Goal: Task Accomplishment & Management: Manage account settings

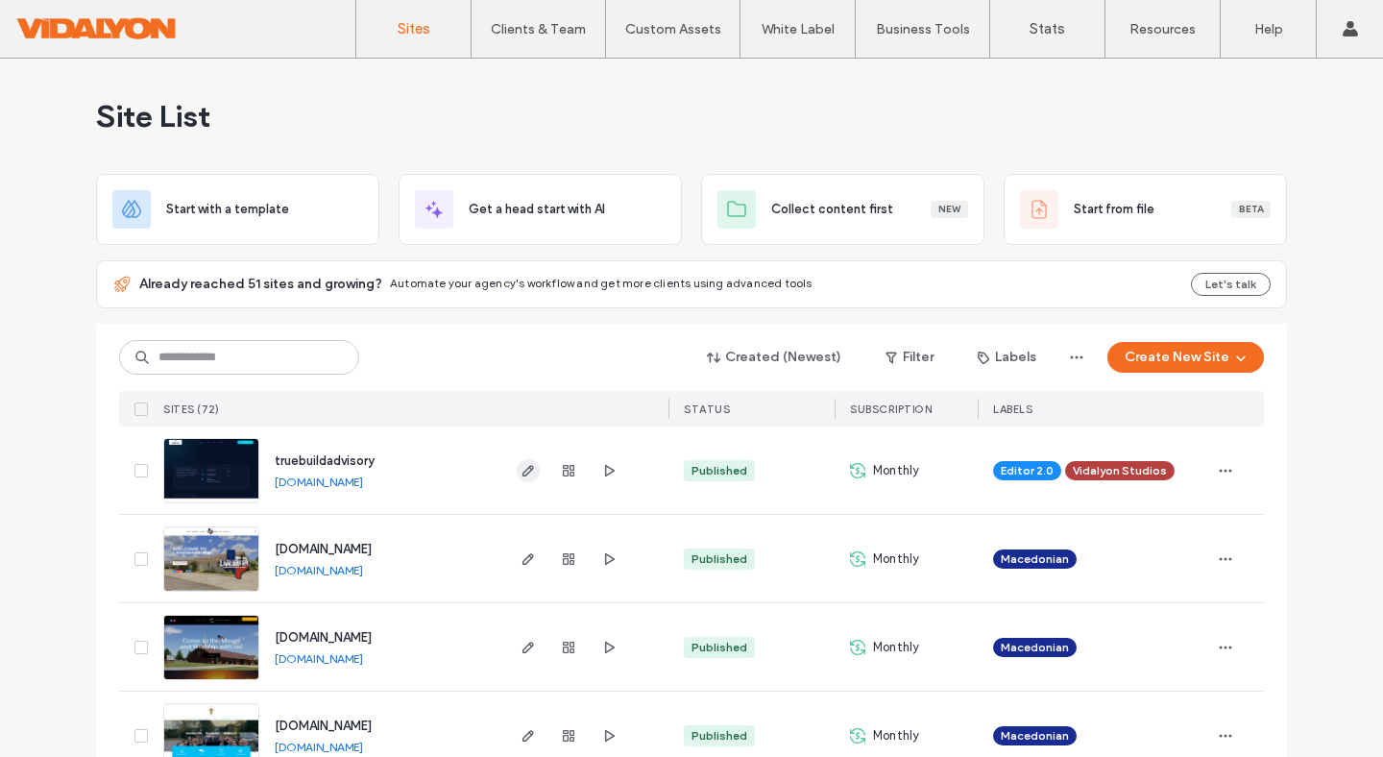
click at [520, 471] on icon "button" at bounding box center [527, 470] width 15 height 15
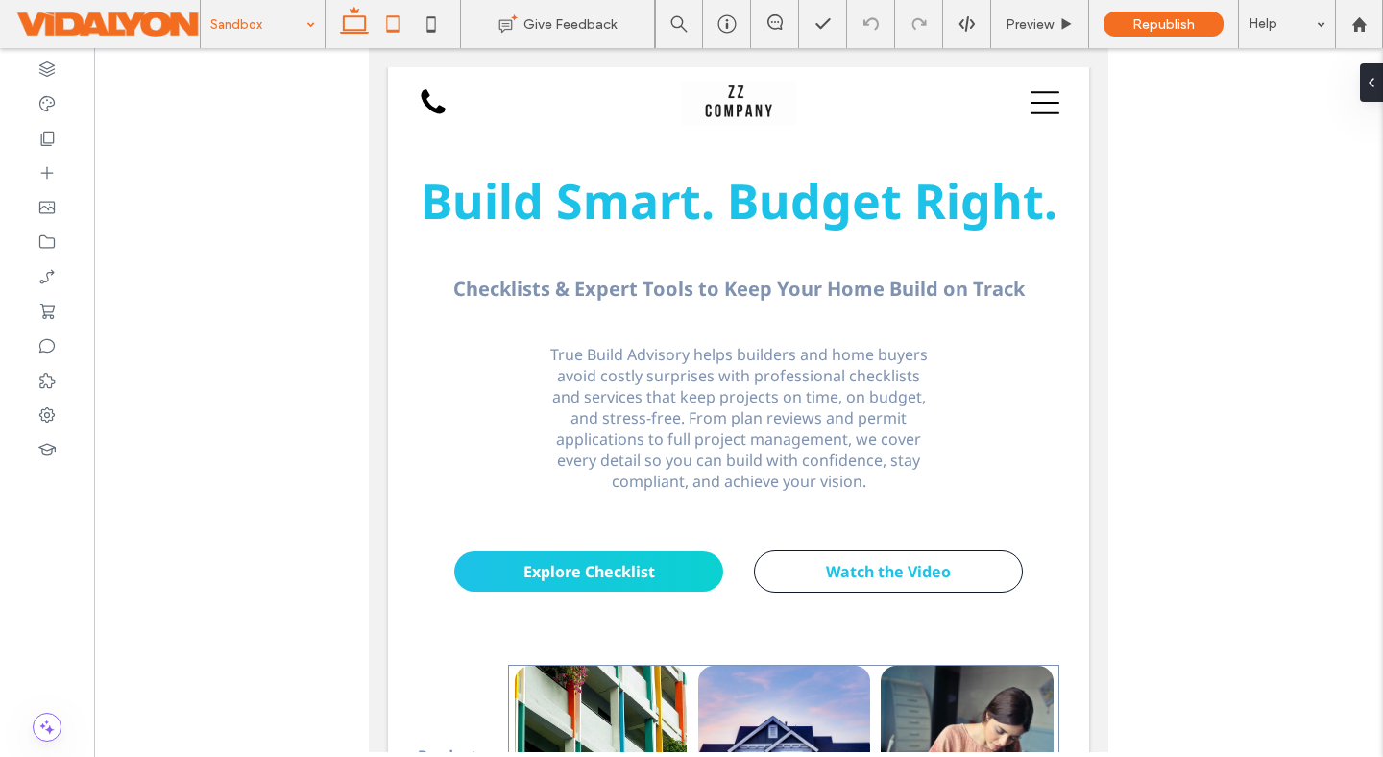
click at [354, 32] on use at bounding box center [354, 20] width 29 height 27
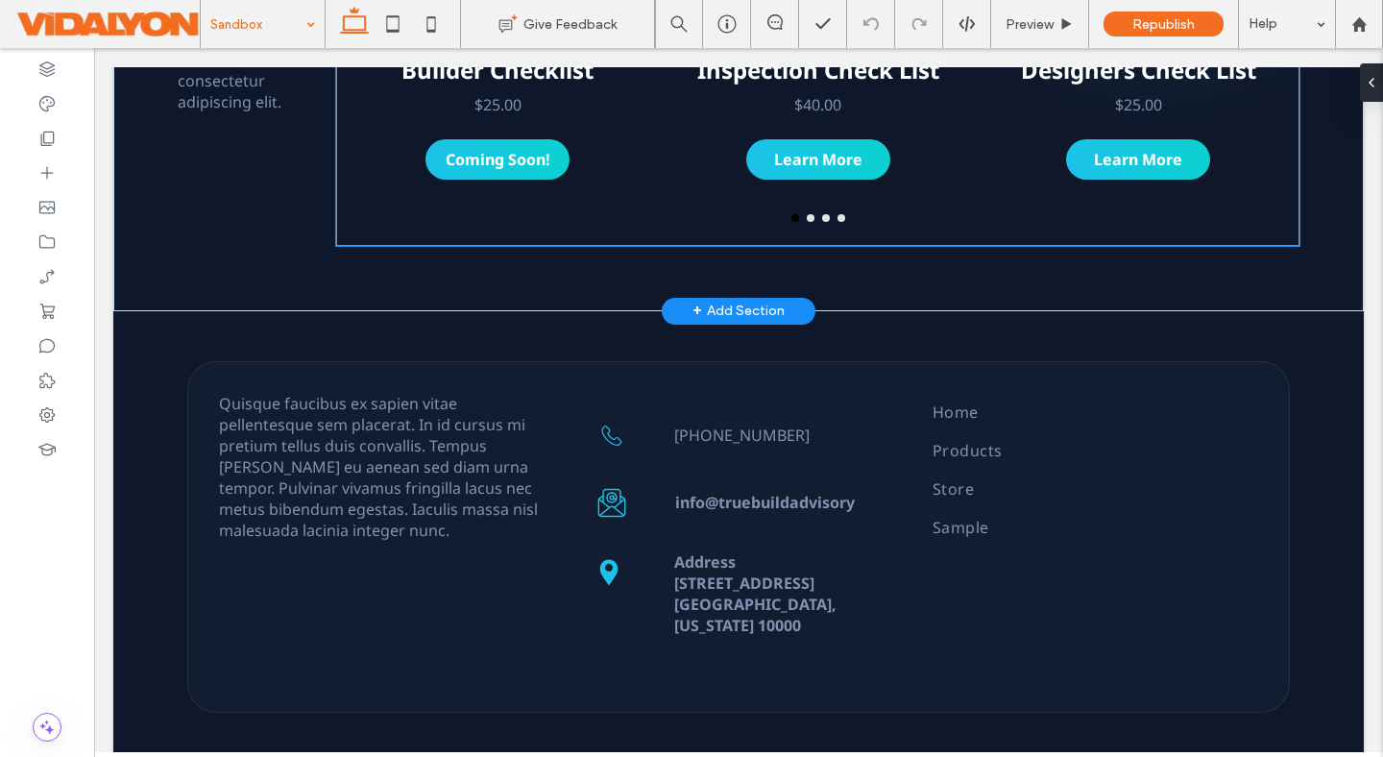
scroll to position [982, 0]
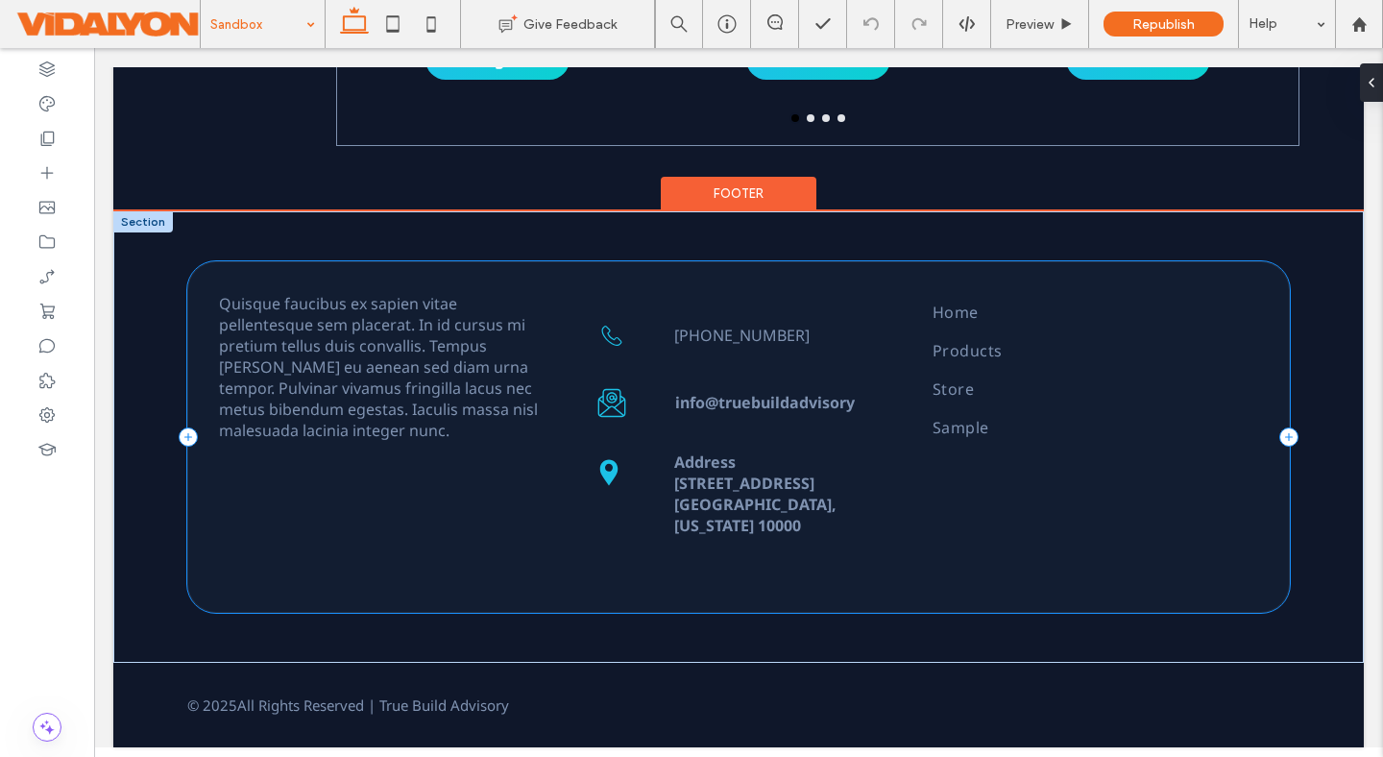
click at [191, 529] on div "Quisque faucibus ex sapien vitae pellentesque sem placerat. In id cursus mi pre…" at bounding box center [738, 436] width 1102 height 351
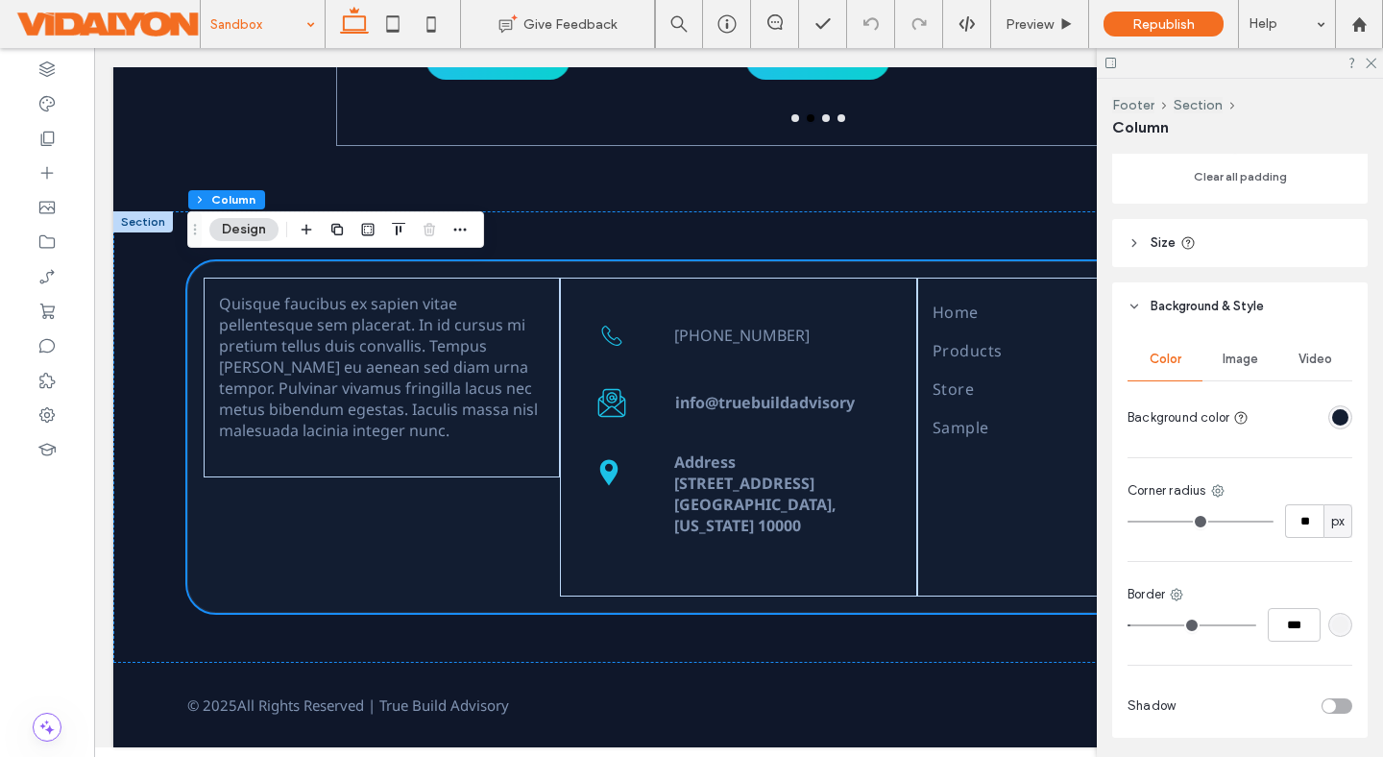
scroll to position [840, 0]
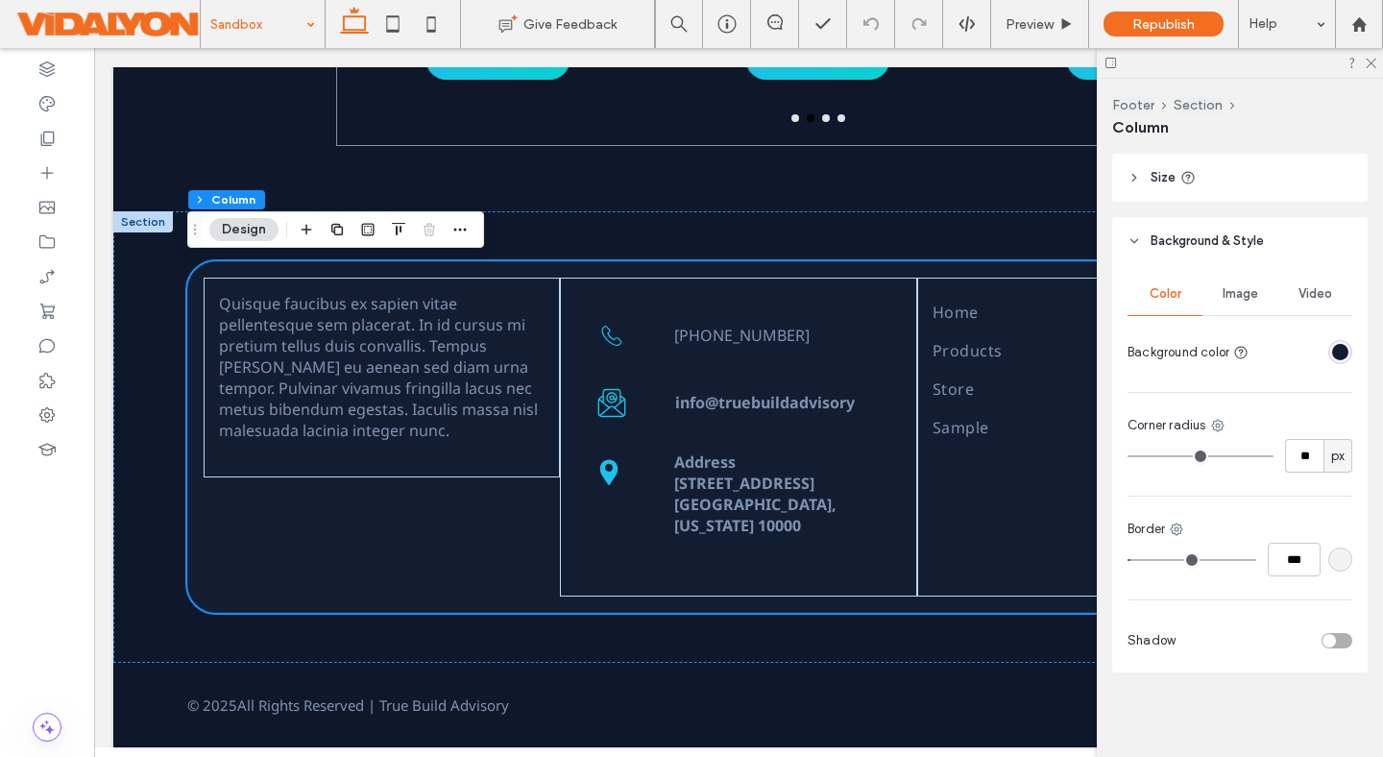
click at [1345, 564] on div "rgba(217, 217, 217, 0.1)" at bounding box center [1340, 559] width 16 height 16
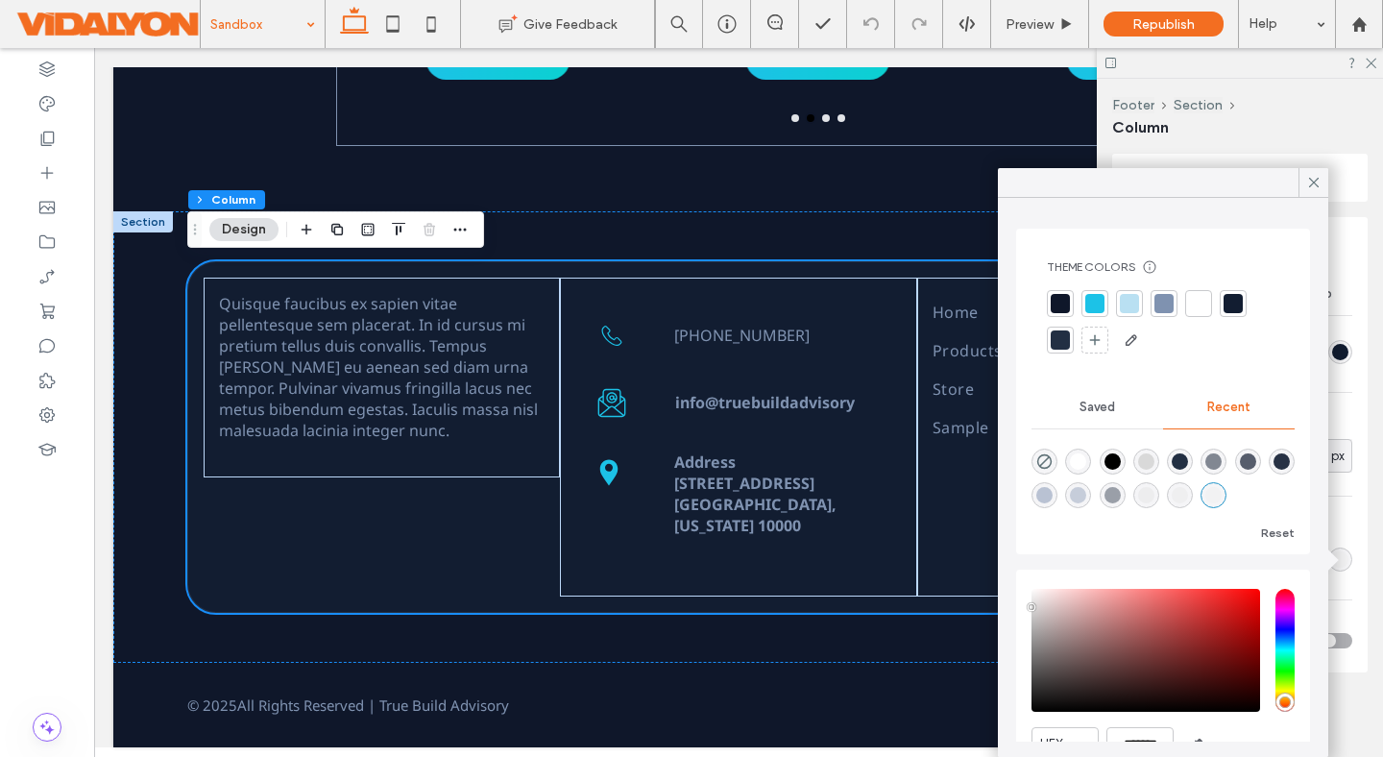
scroll to position [92, 0]
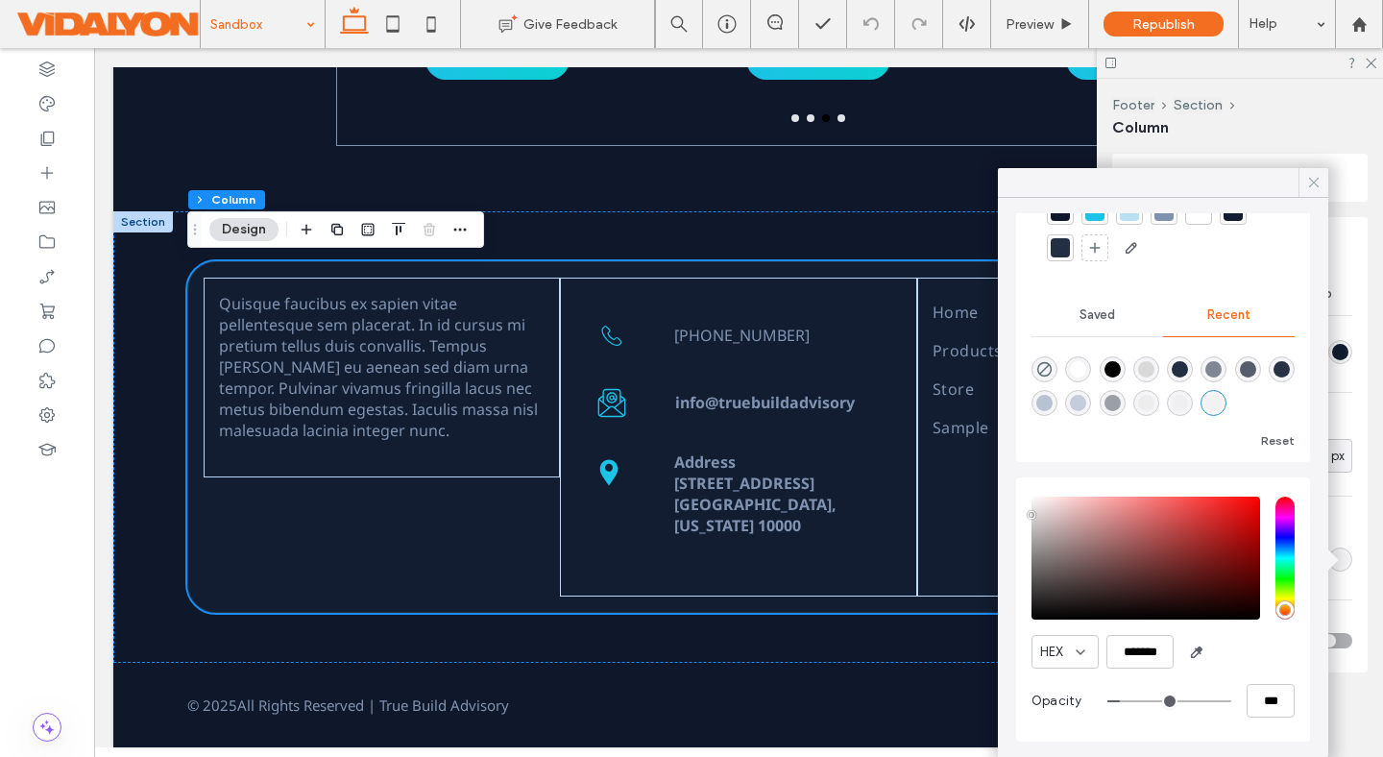
click at [1314, 177] on icon at bounding box center [1313, 182] width 17 height 17
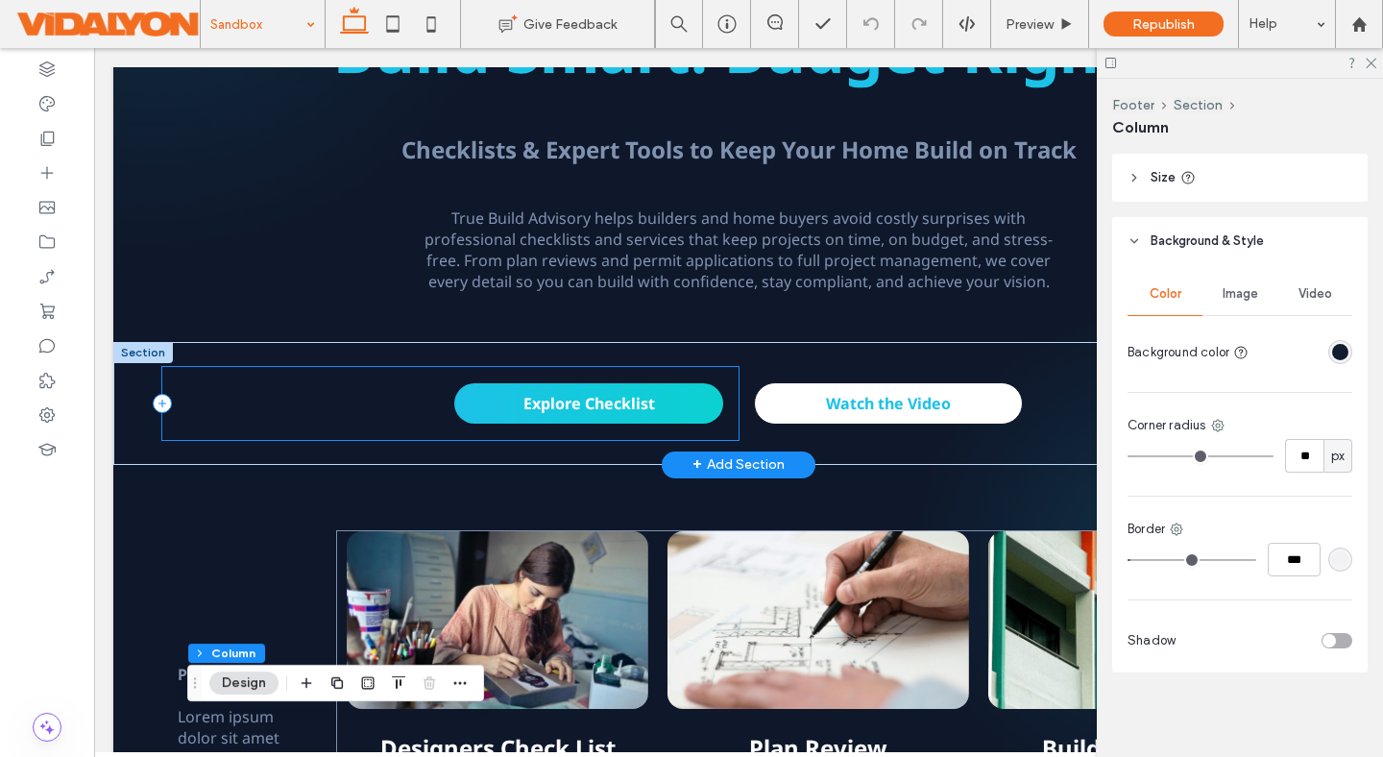
scroll to position [302, 0]
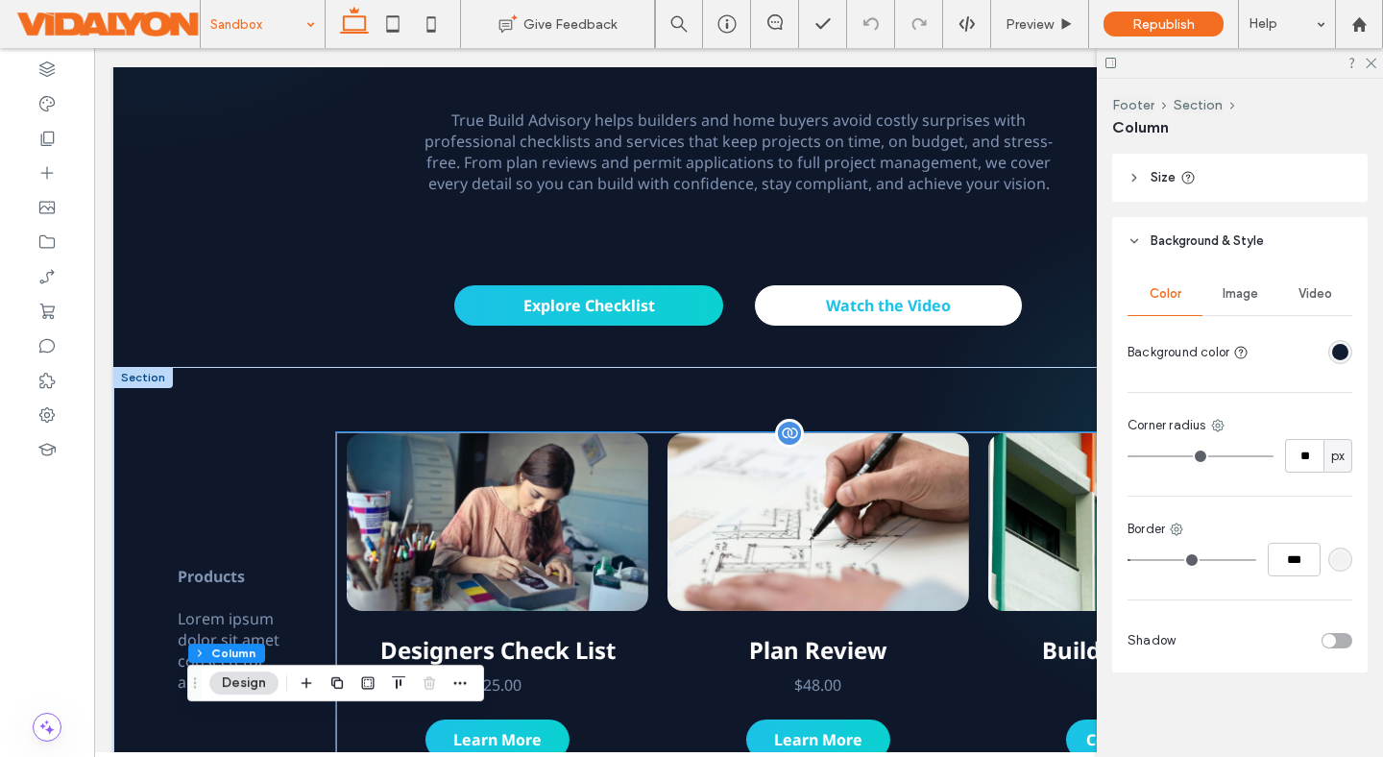
click at [340, 437] on div "Designers Check List $25.00 Learn More Learn More" at bounding box center [497, 602] width 321 height 338
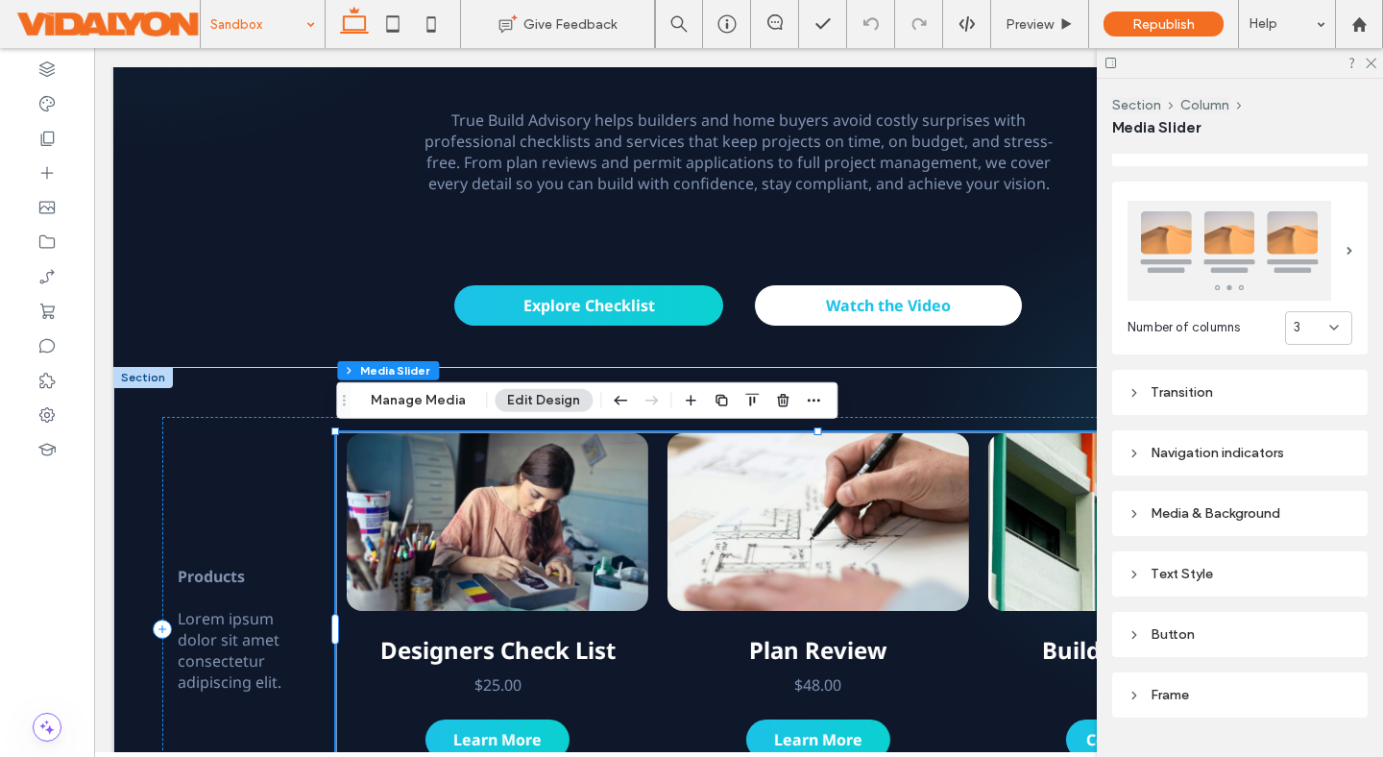
scroll to position [334, 0]
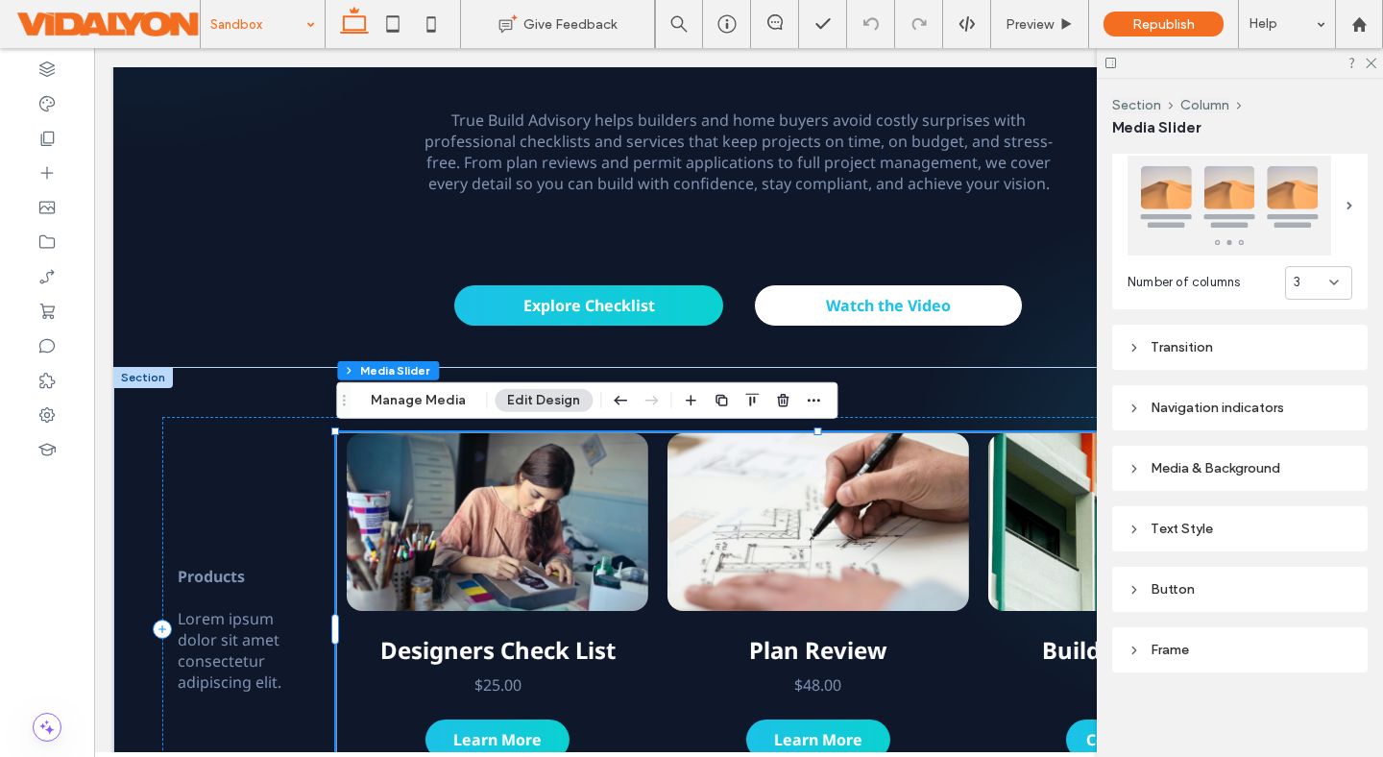
click at [1141, 648] on div "Frame" at bounding box center [1239, 649] width 225 height 16
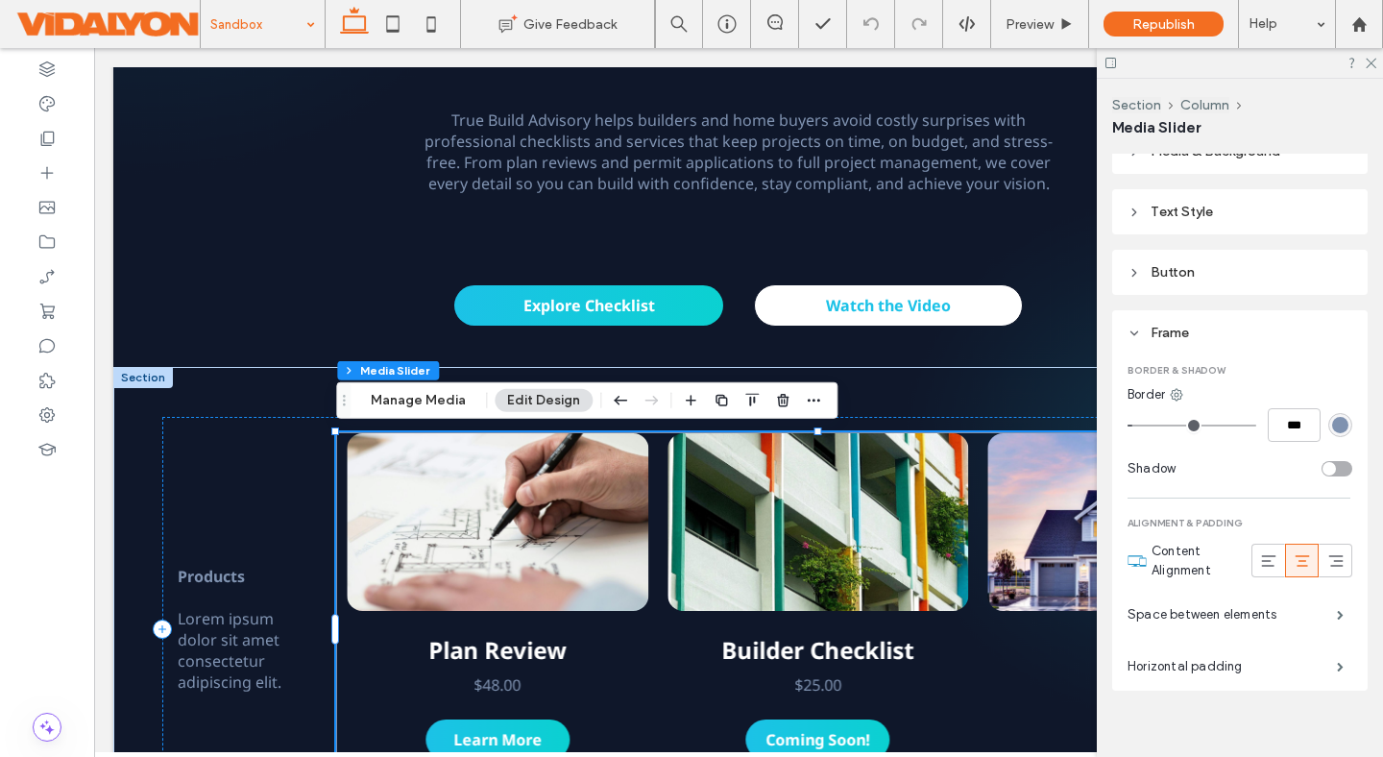
scroll to position [660, 0]
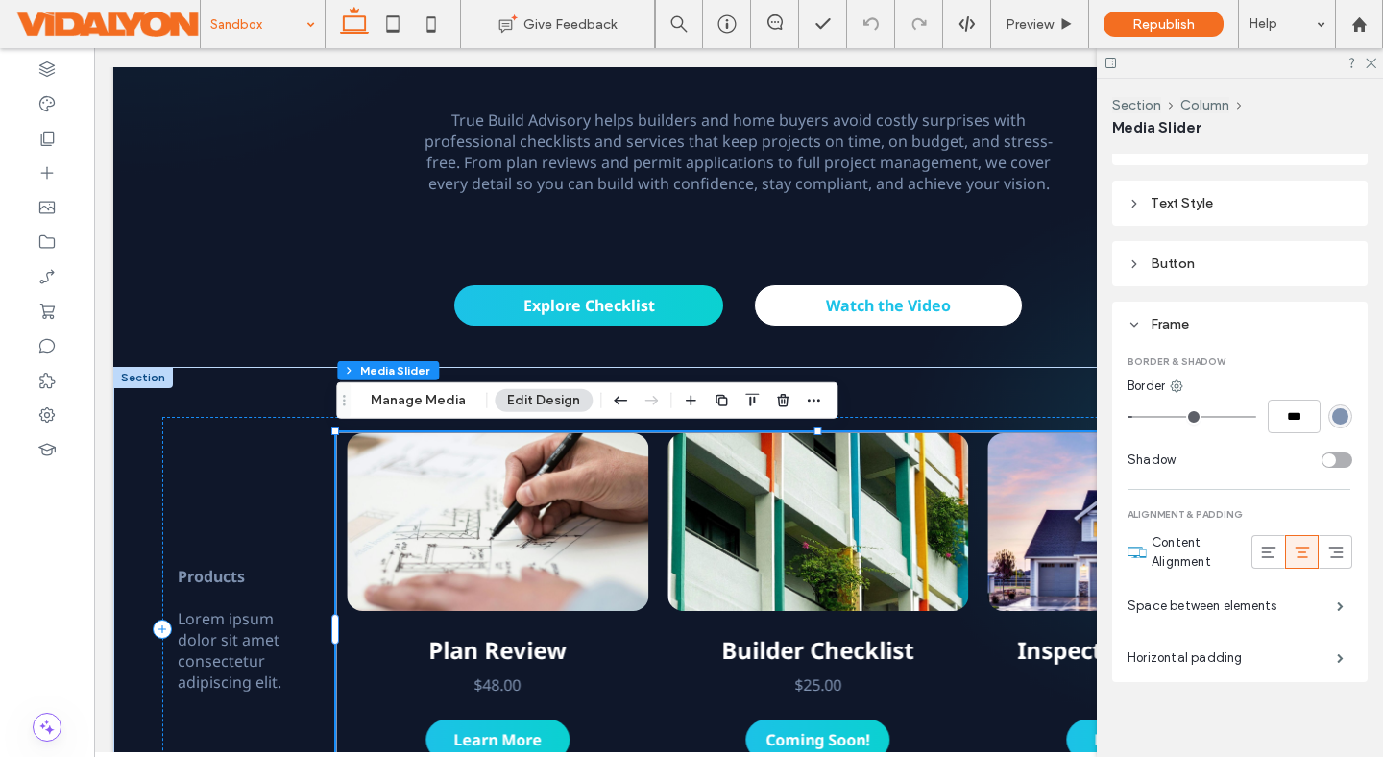
click at [1337, 411] on div "rgb(127, 146, 176)" at bounding box center [1340, 416] width 16 height 16
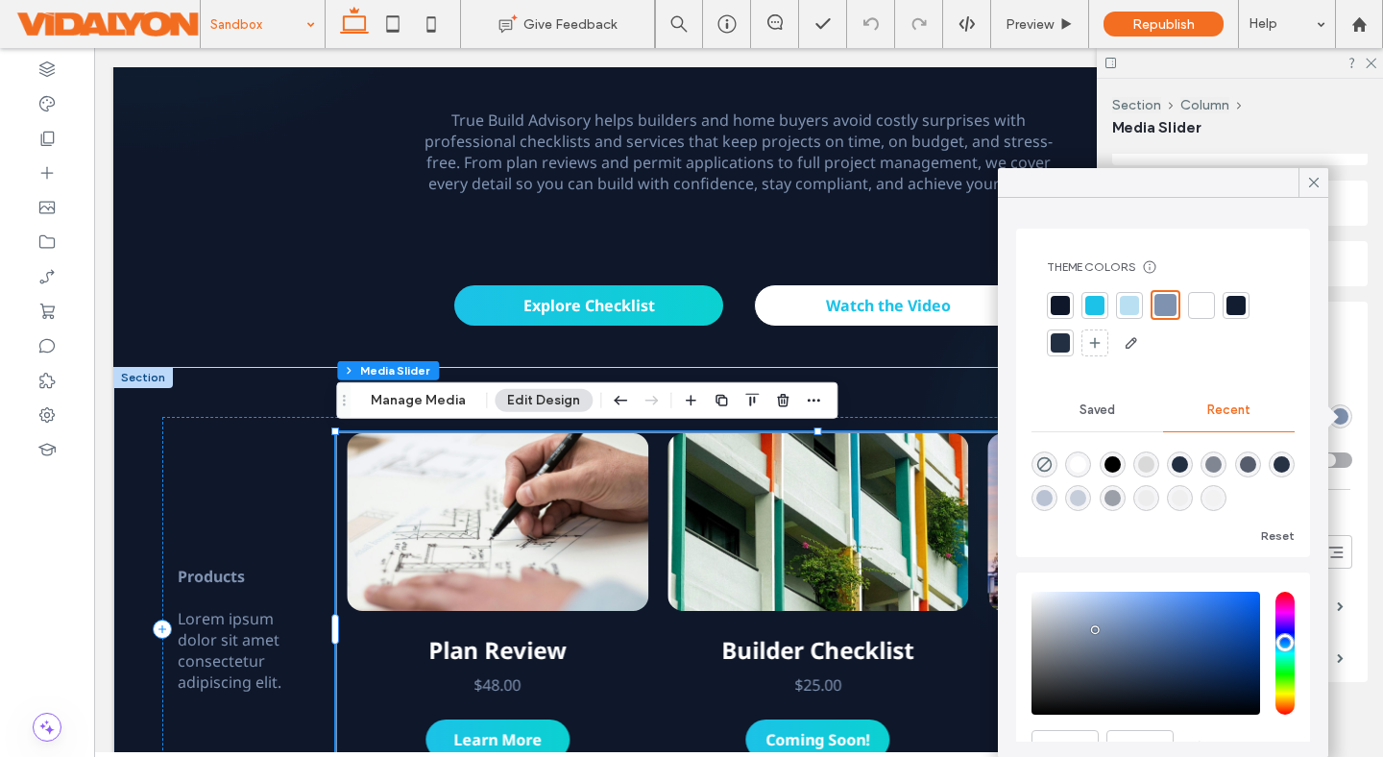
click at [1210, 494] on div "rgba(217, 217, 217, 0.1)" at bounding box center [1213, 498] width 16 height 16
type input "*******"
type input "**"
type input "***"
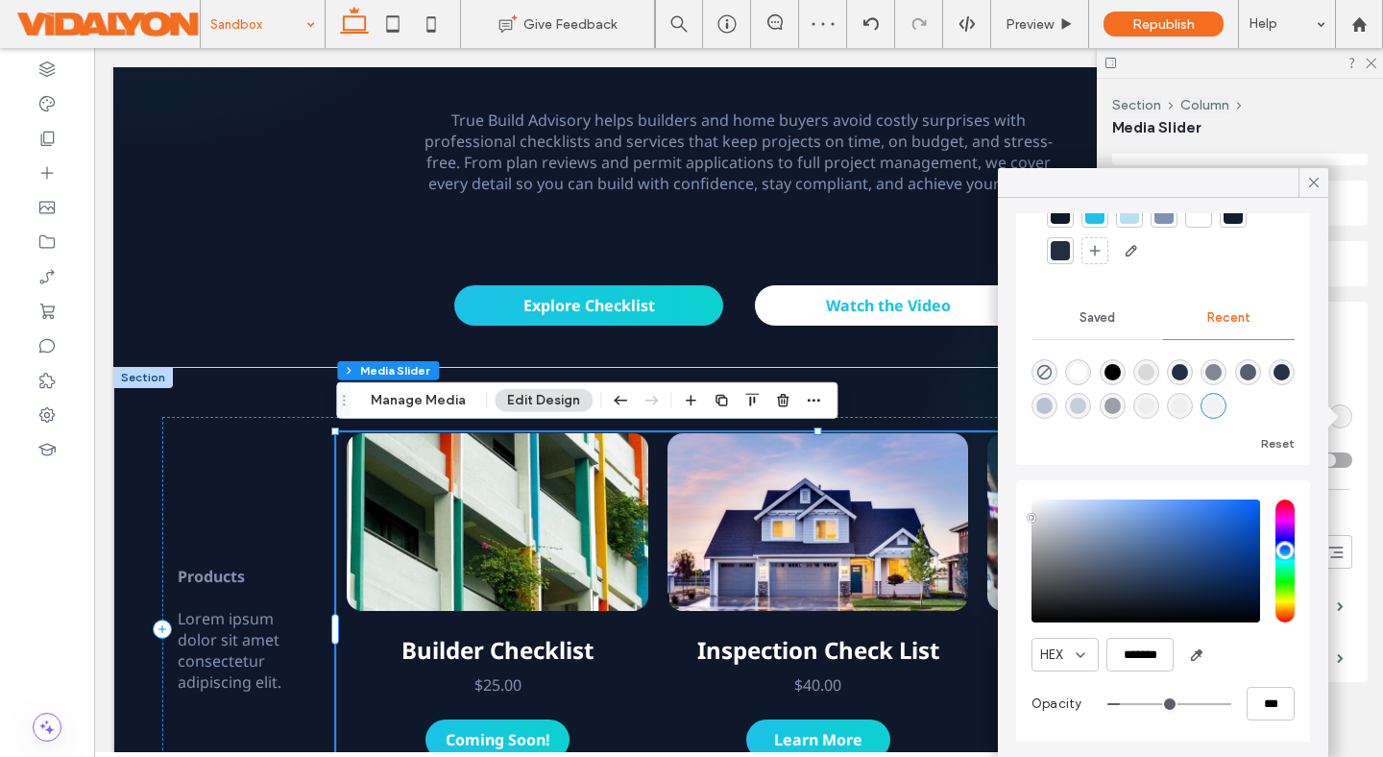
scroll to position [92, 0]
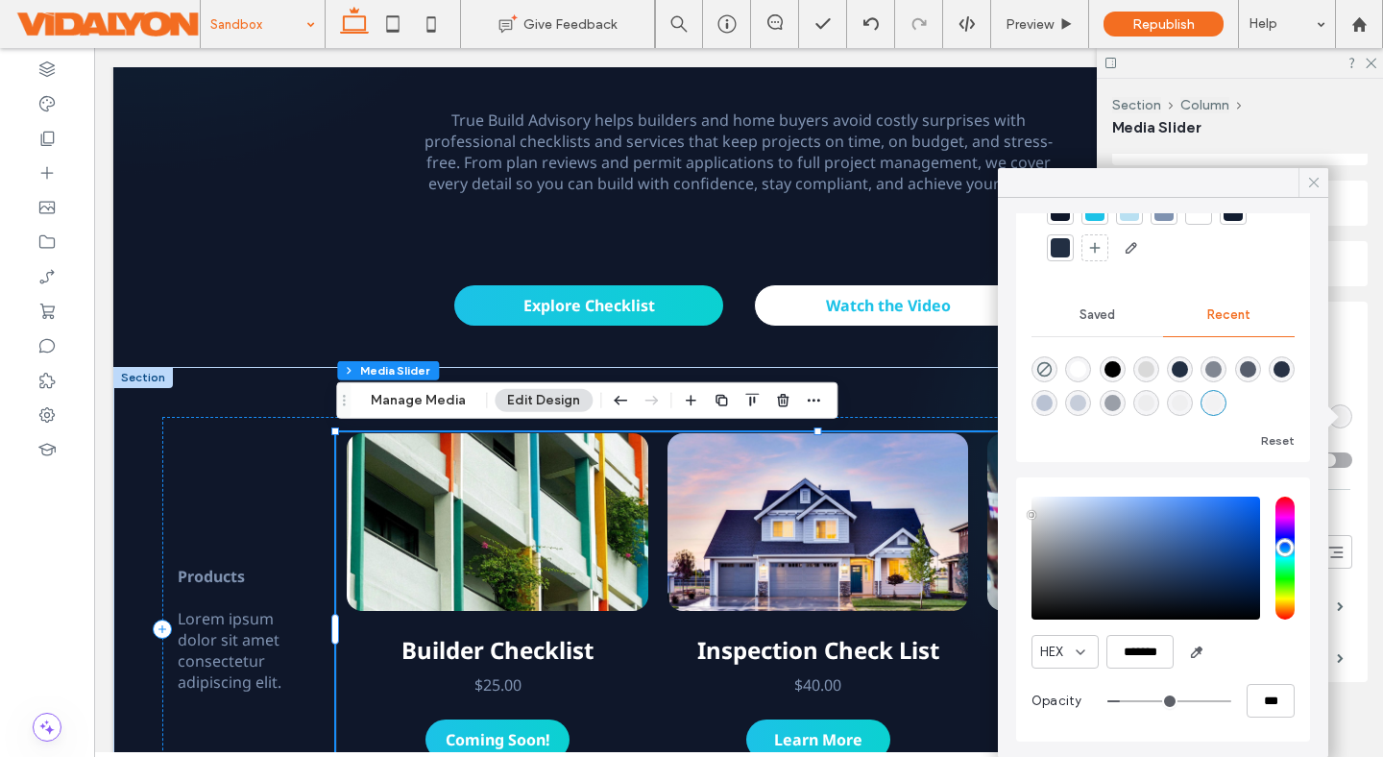
click at [1315, 184] on use at bounding box center [1314, 183] width 10 height 10
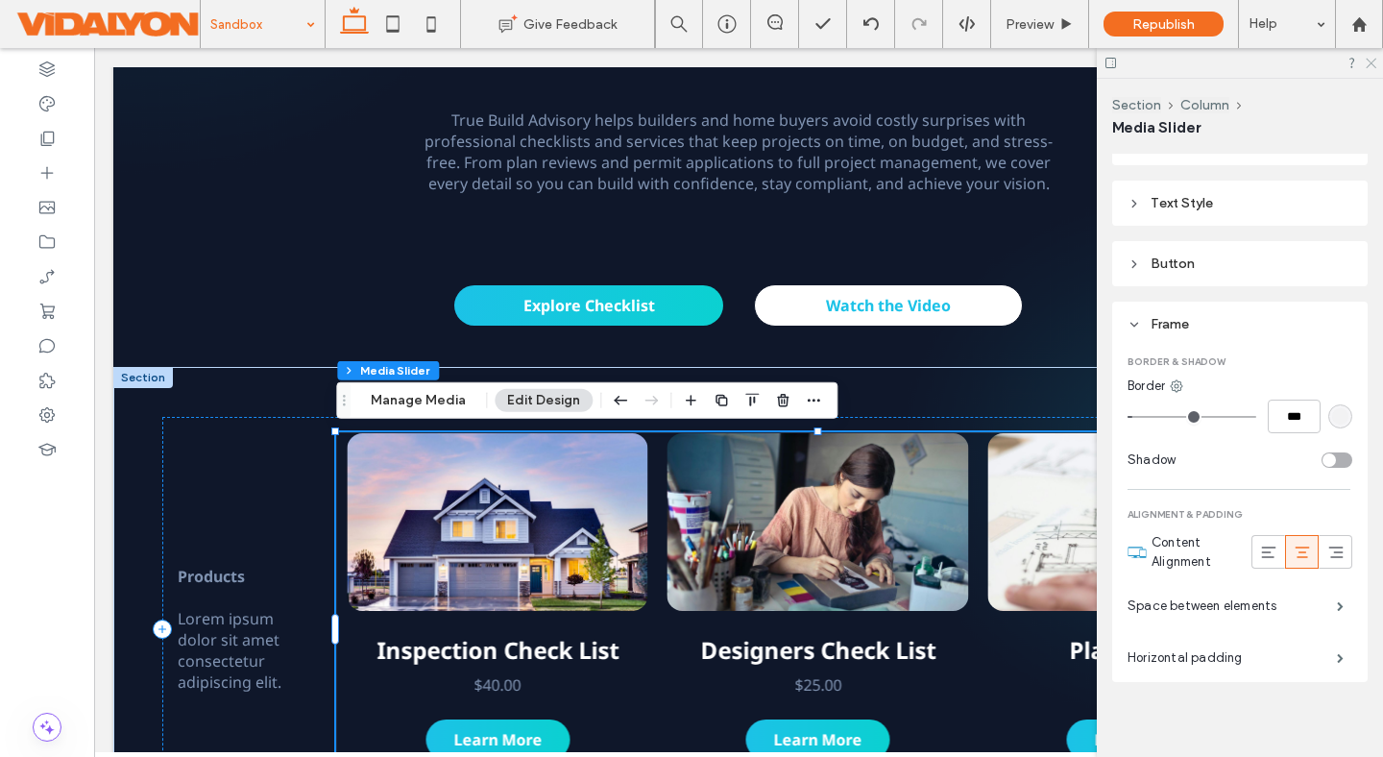
click at [1370, 59] on icon at bounding box center [1369, 62] width 12 height 12
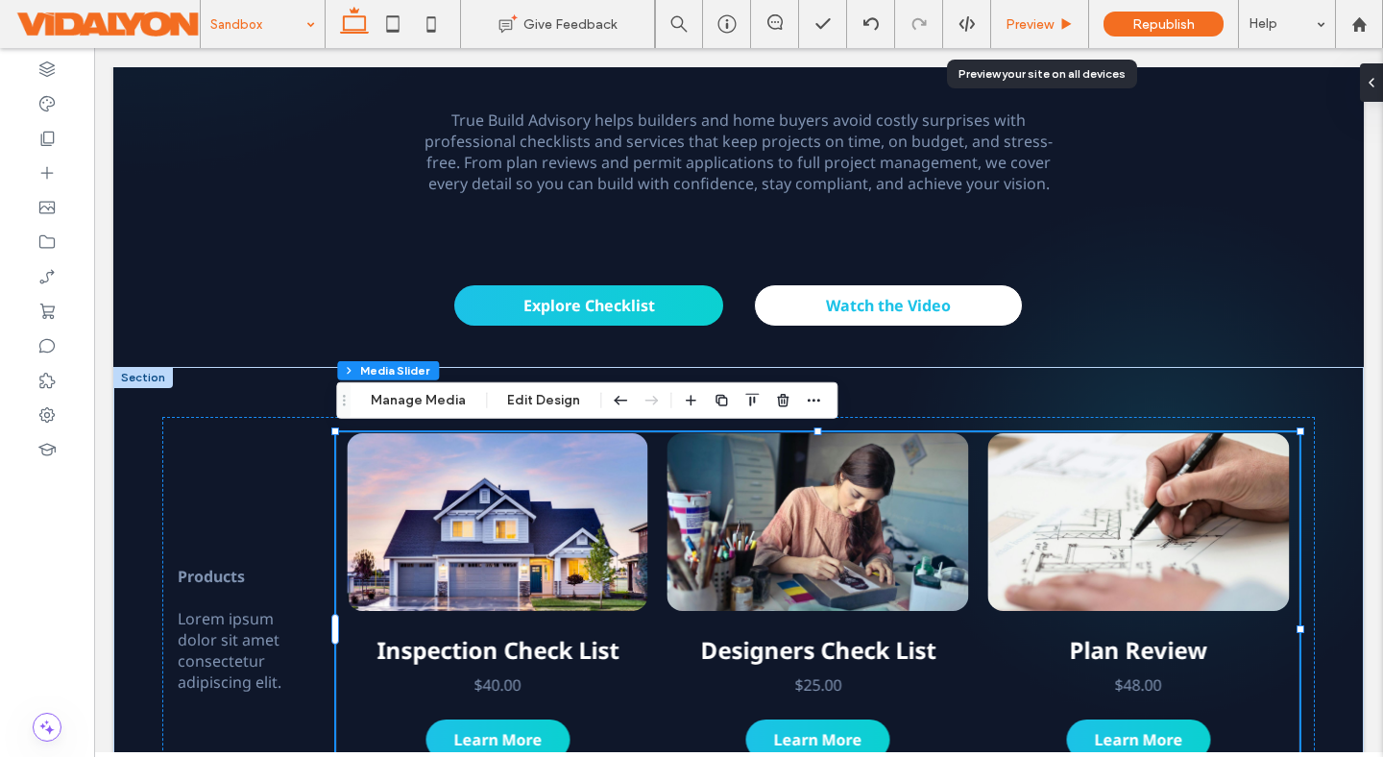
click at [1020, 34] on div "Preview" at bounding box center [1040, 24] width 98 height 48
click at [1025, 27] on span "Preview" at bounding box center [1029, 24] width 48 height 16
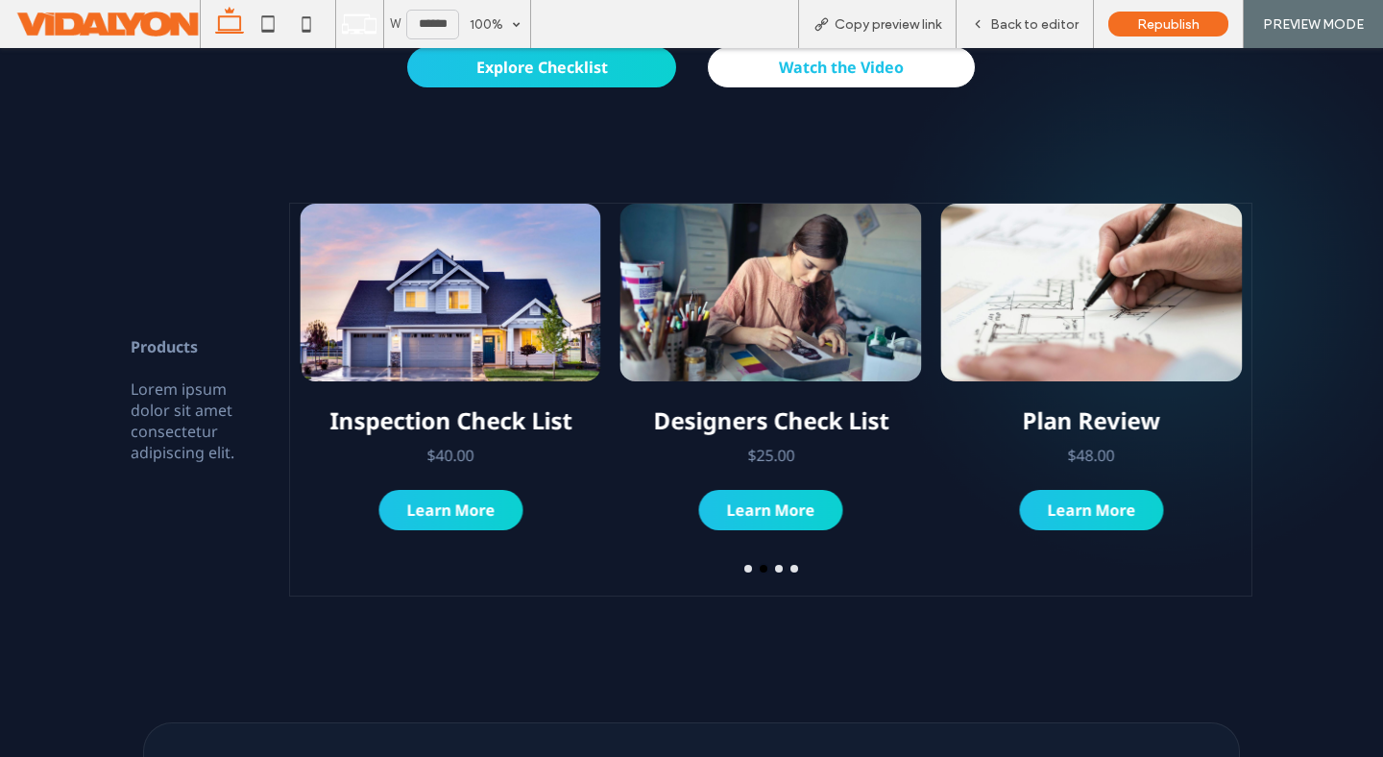
scroll to position [547, 0]
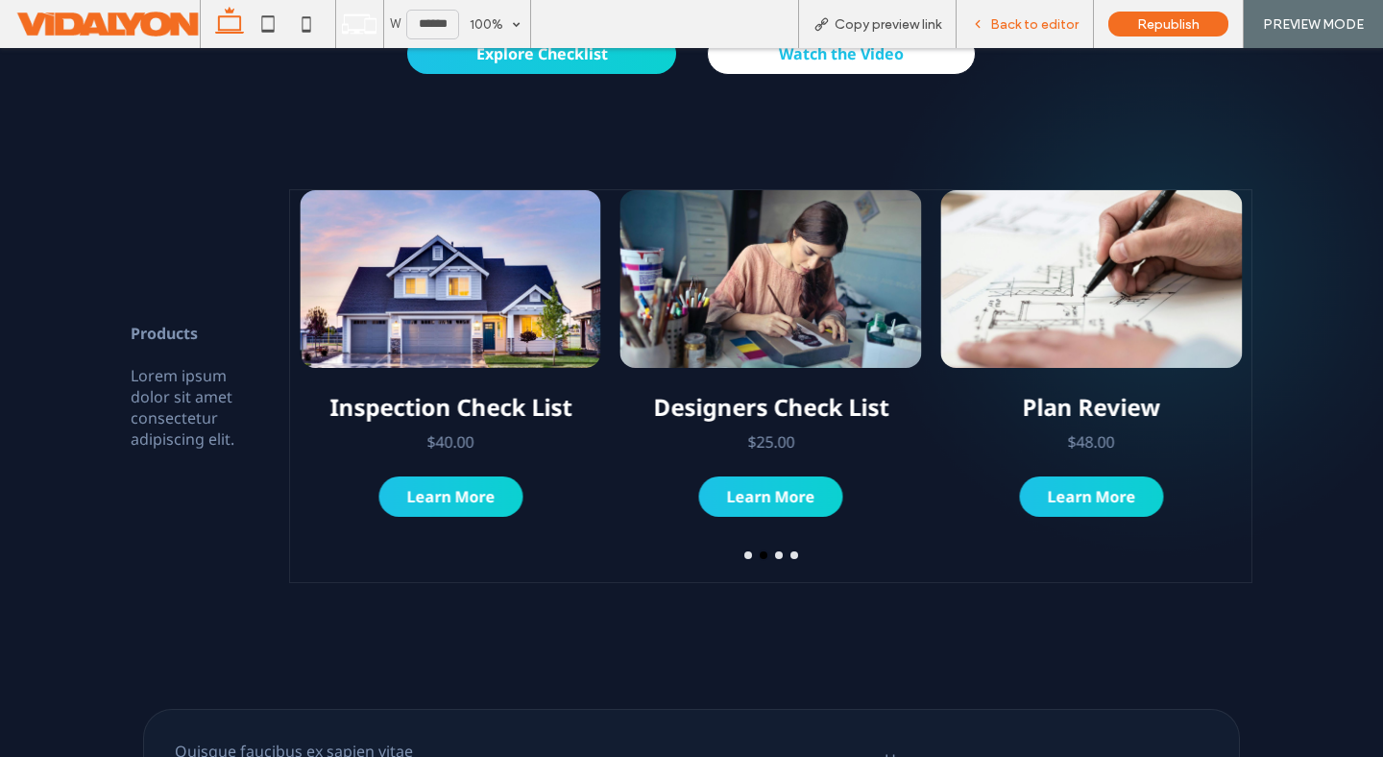
click at [994, 26] on span "Back to editor" at bounding box center [1034, 24] width 88 height 16
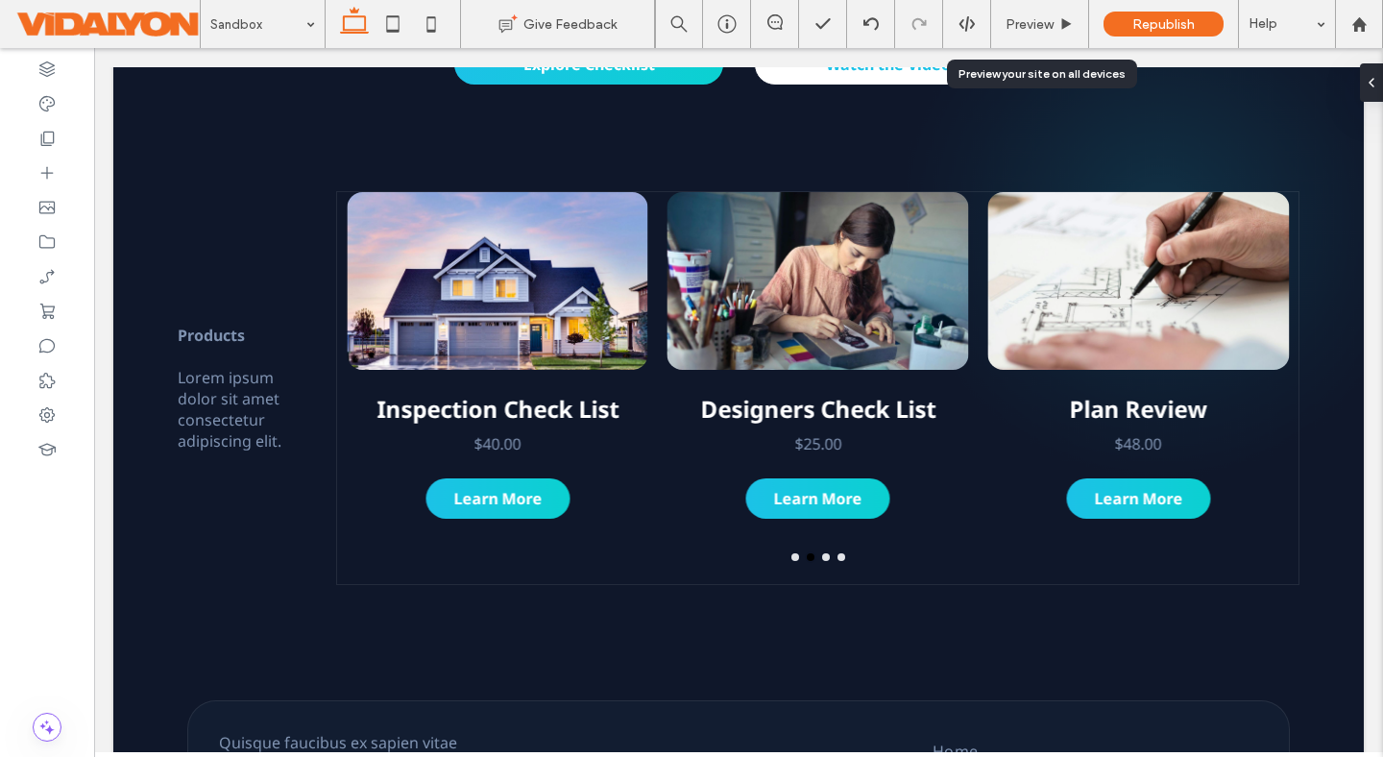
scroll to position [539, 0]
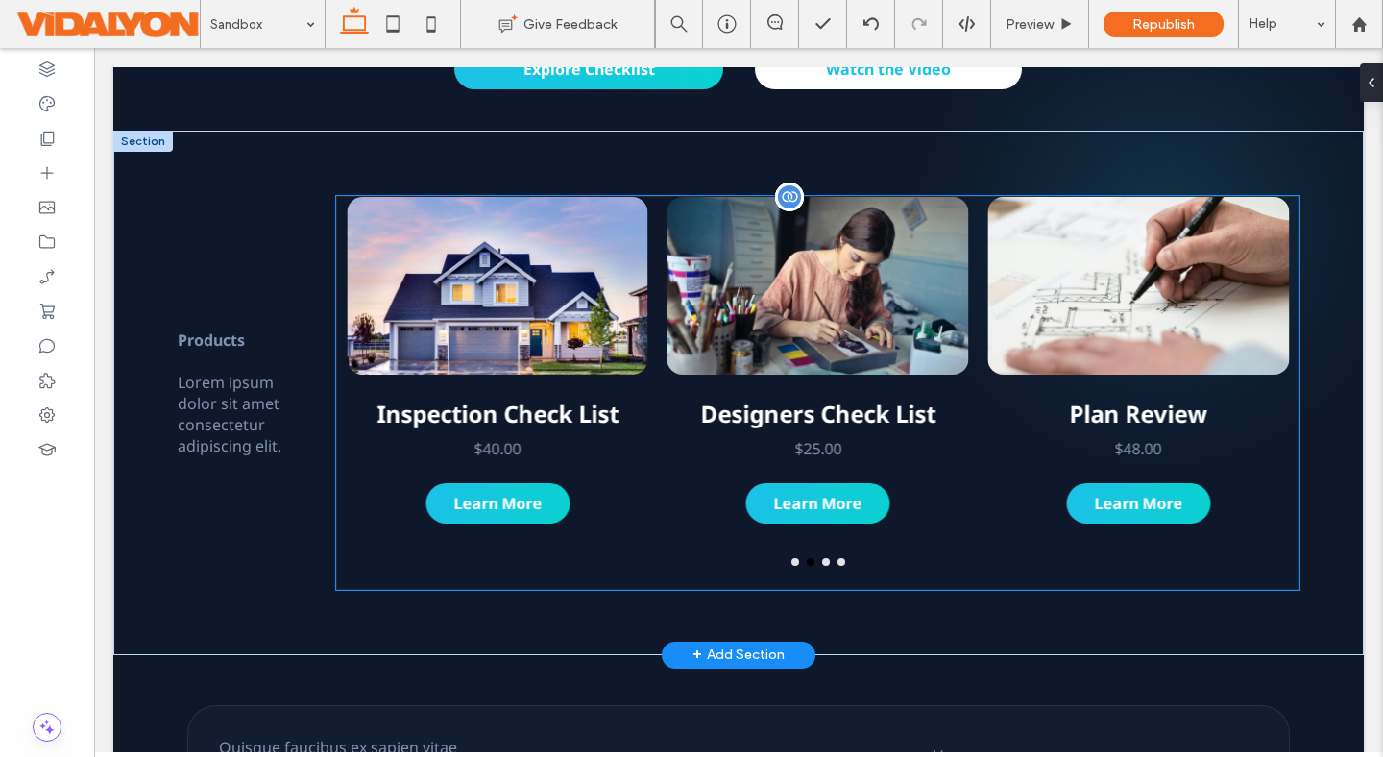
click at [344, 205] on div "Inspection Check List $40.00 Learn More Learn More" at bounding box center [497, 366] width 321 height 338
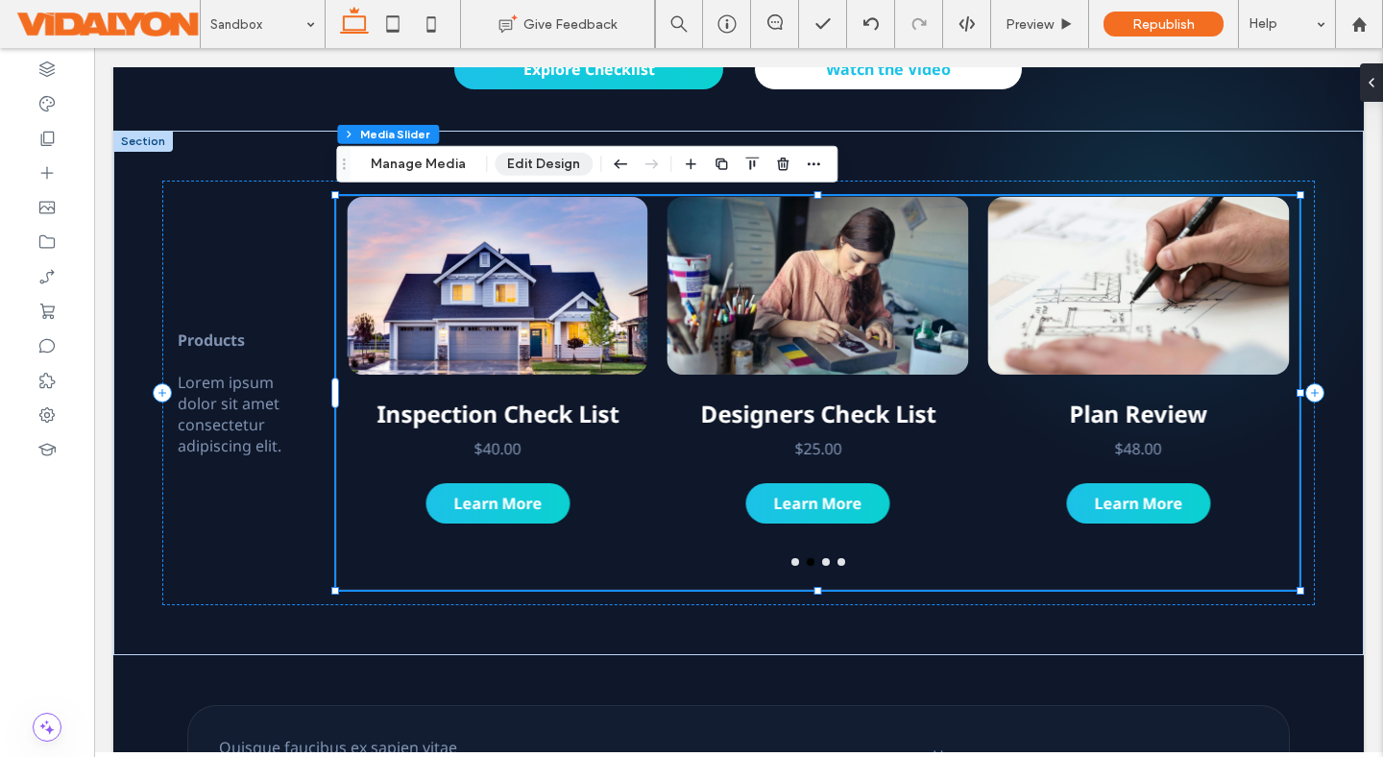
click at [540, 163] on button "Edit Design" at bounding box center [543, 164] width 98 height 23
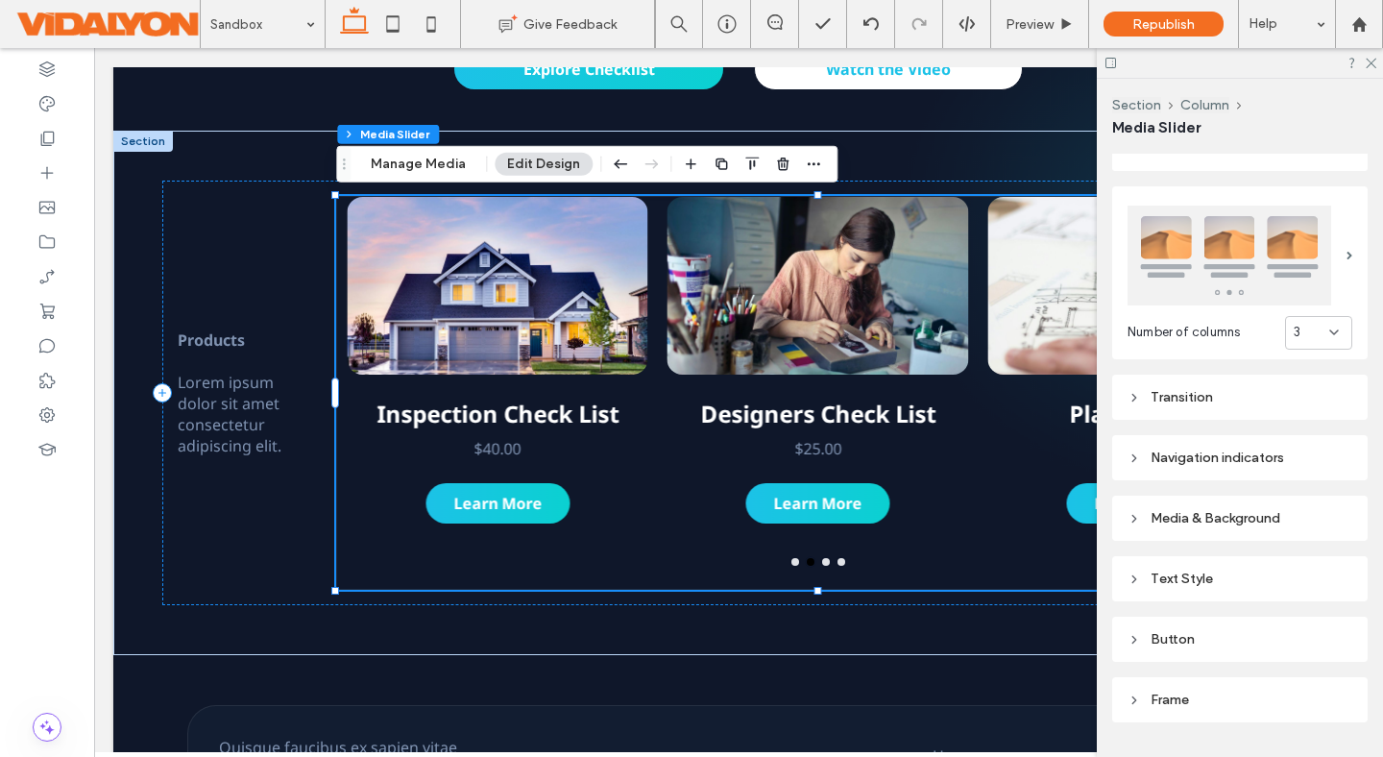
scroll to position [334, 0]
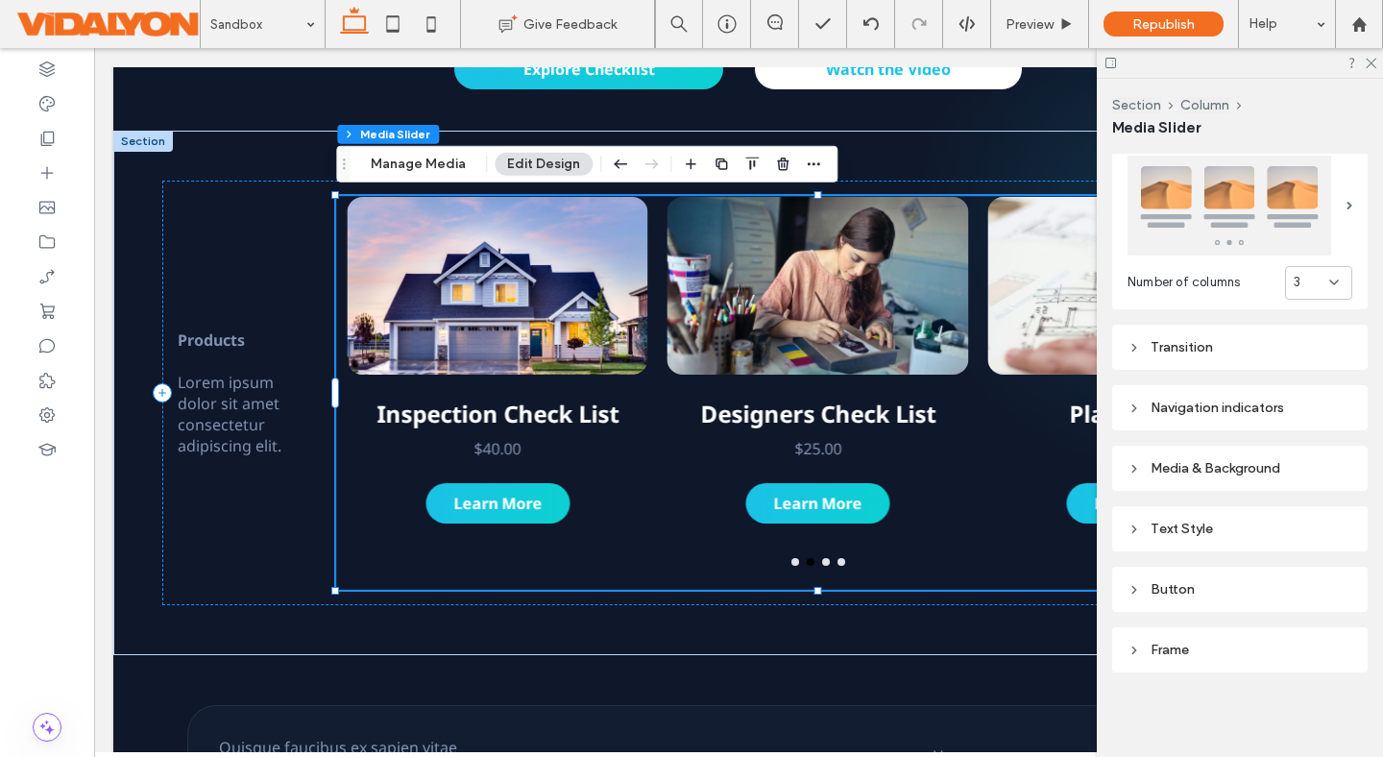
click at [1164, 641] on div "Frame" at bounding box center [1239, 649] width 225 height 16
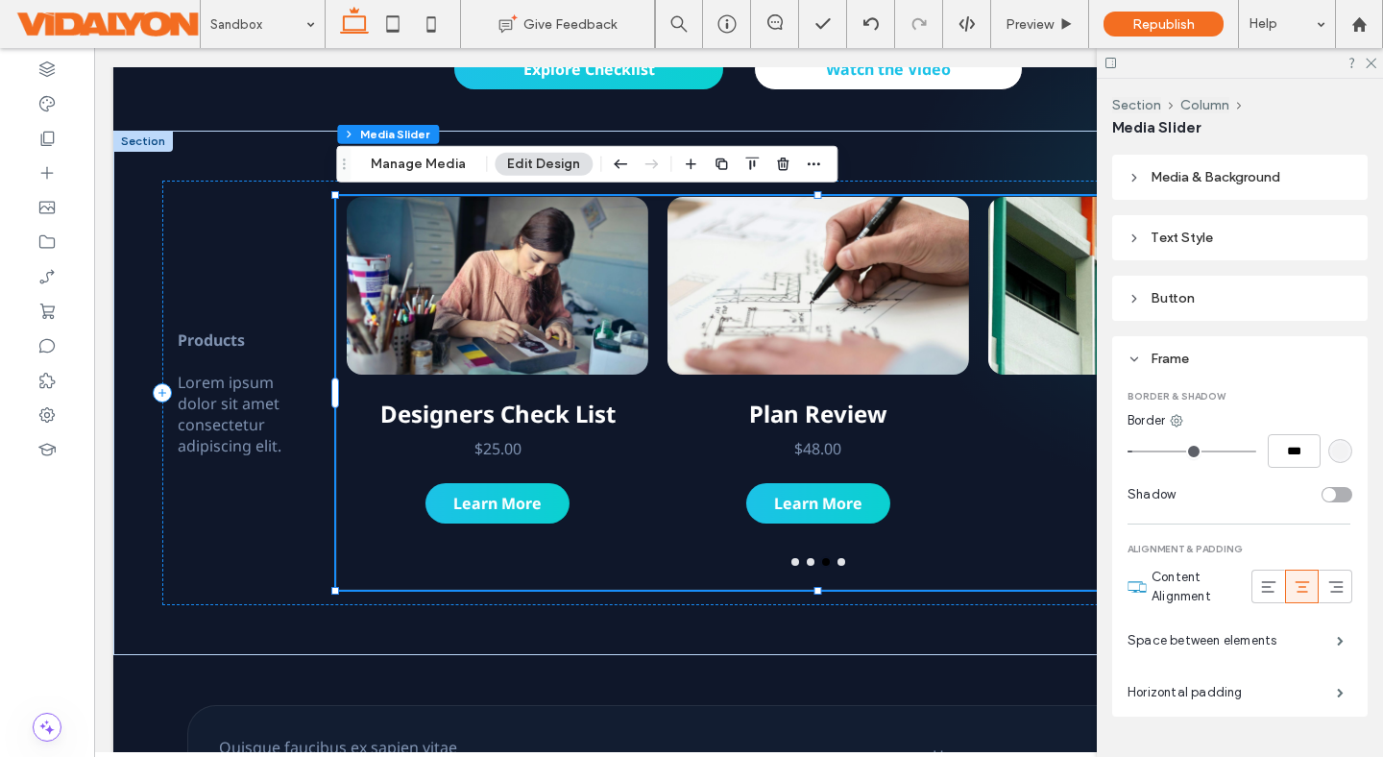
scroll to position [630, 0]
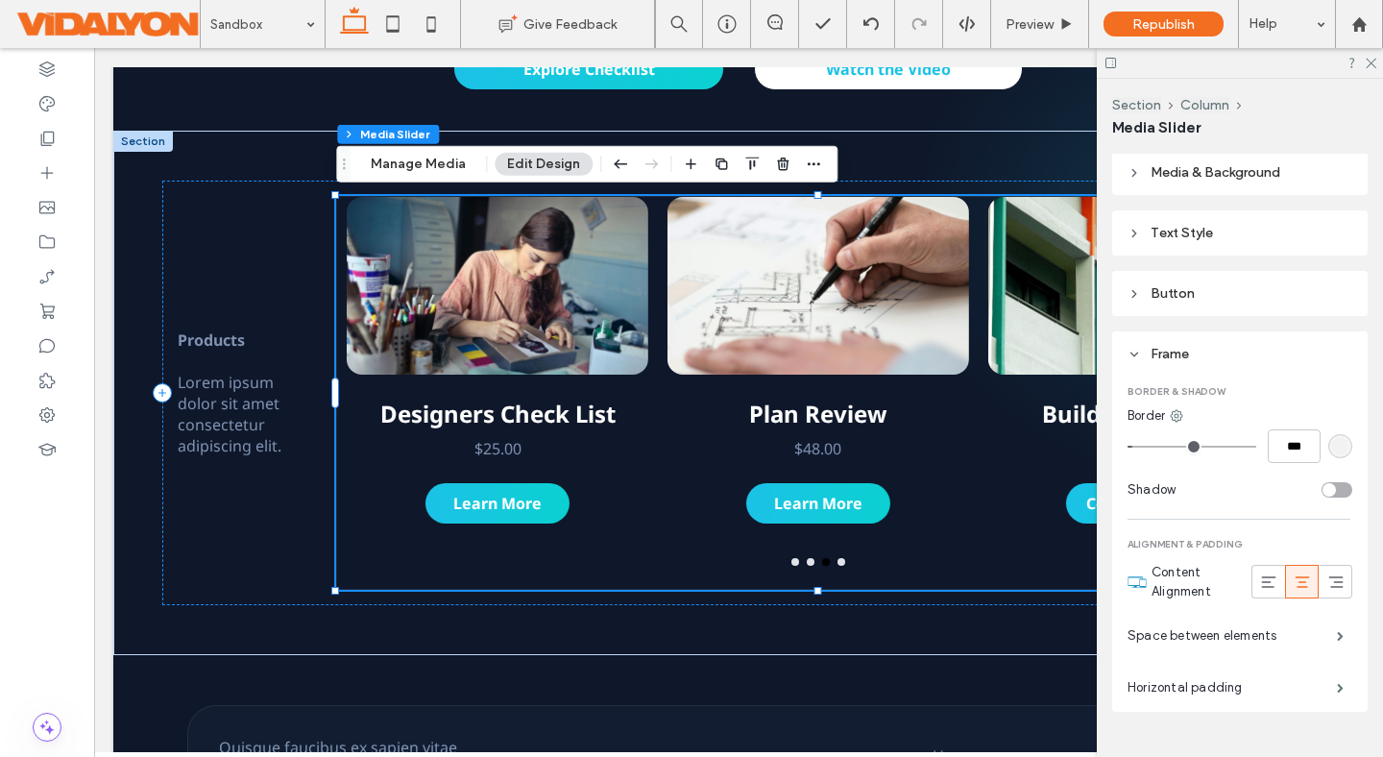
click at [1342, 439] on div "rgba(217, 217, 217, 0.1)" at bounding box center [1340, 446] width 16 height 16
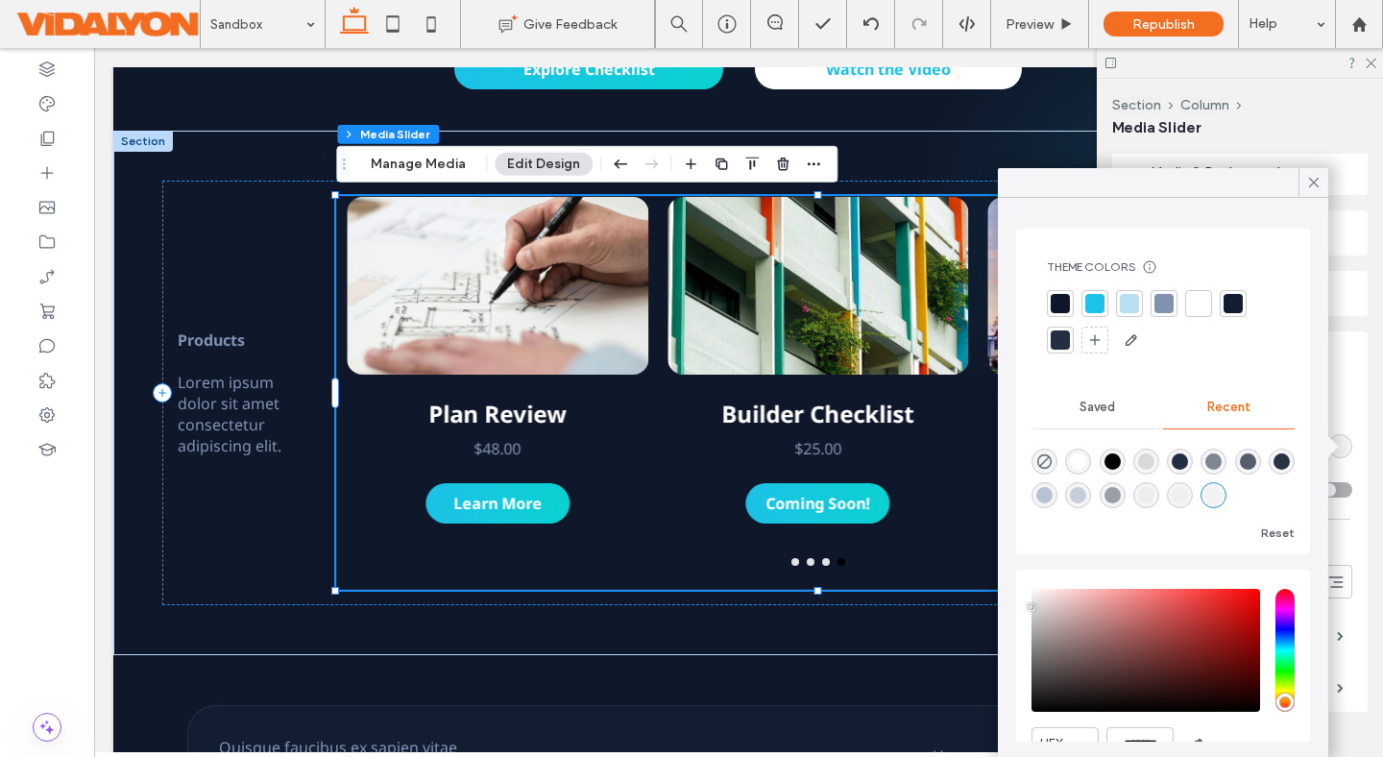
scroll to position [92, 0]
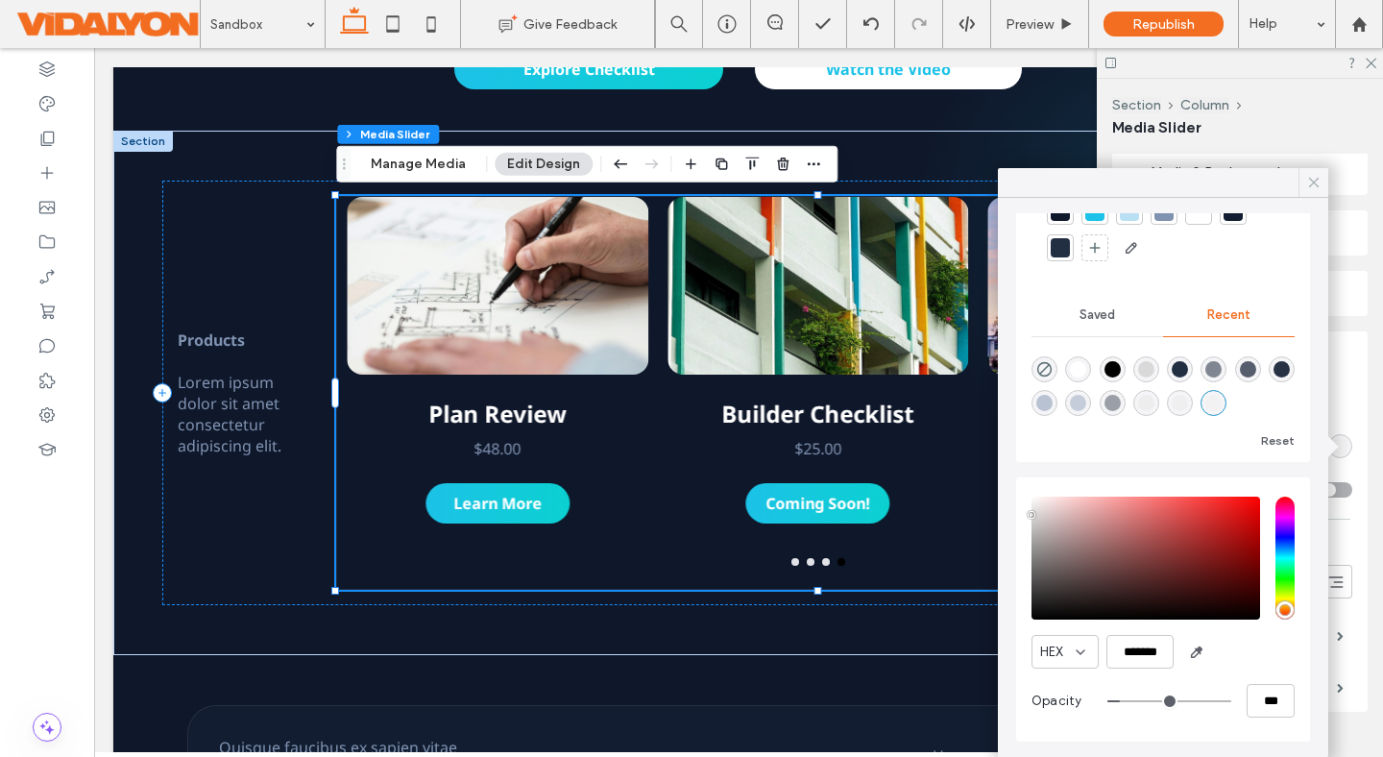
click at [1313, 176] on icon at bounding box center [1313, 182] width 17 height 17
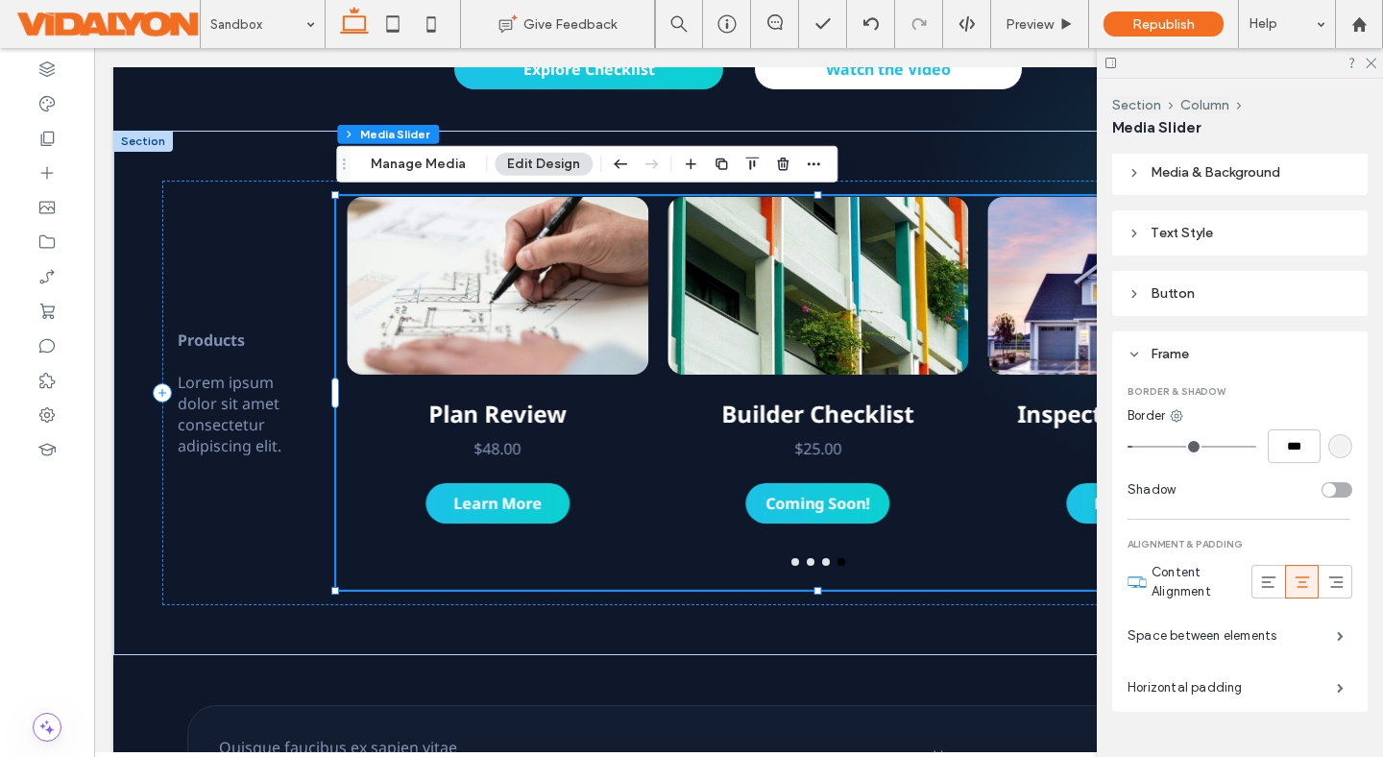
click at [1138, 358] on icon at bounding box center [1133, 354] width 13 height 13
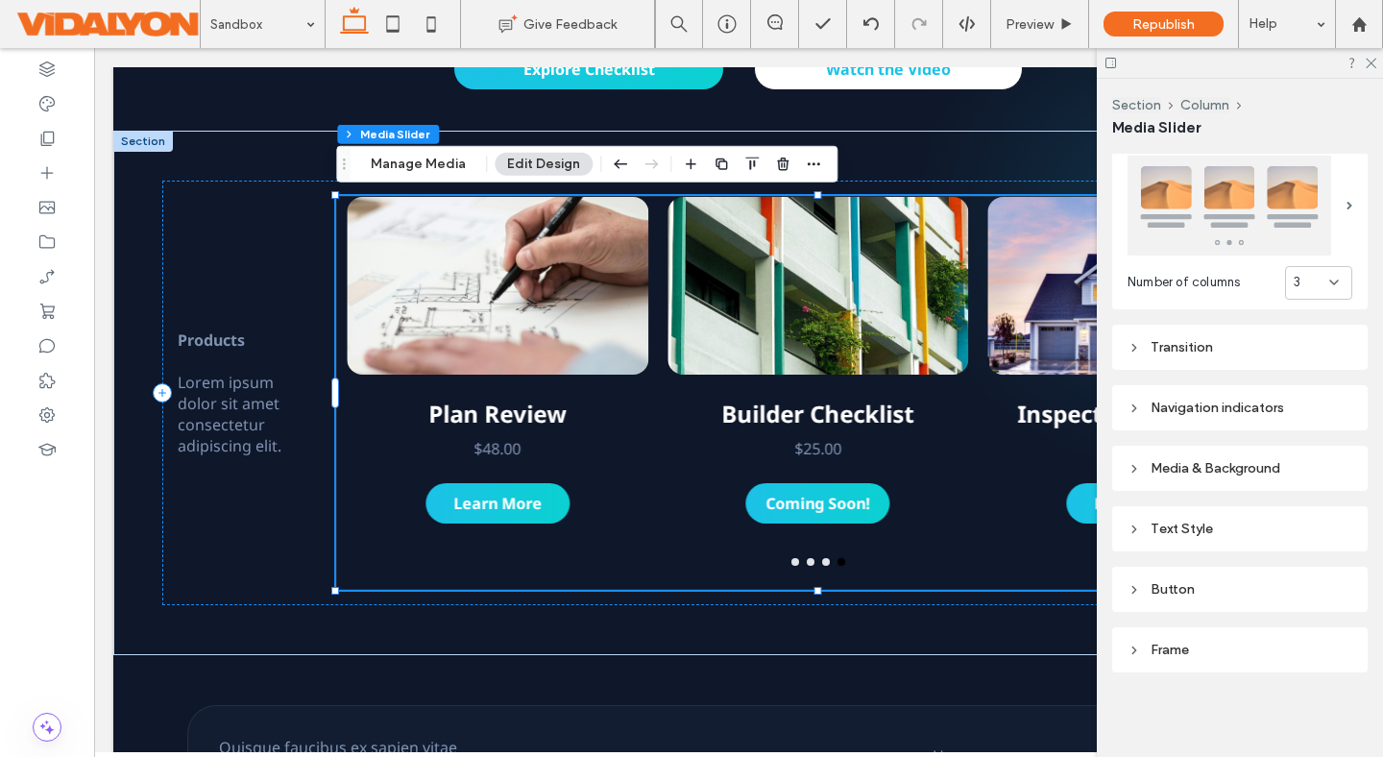
scroll to position [334, 0]
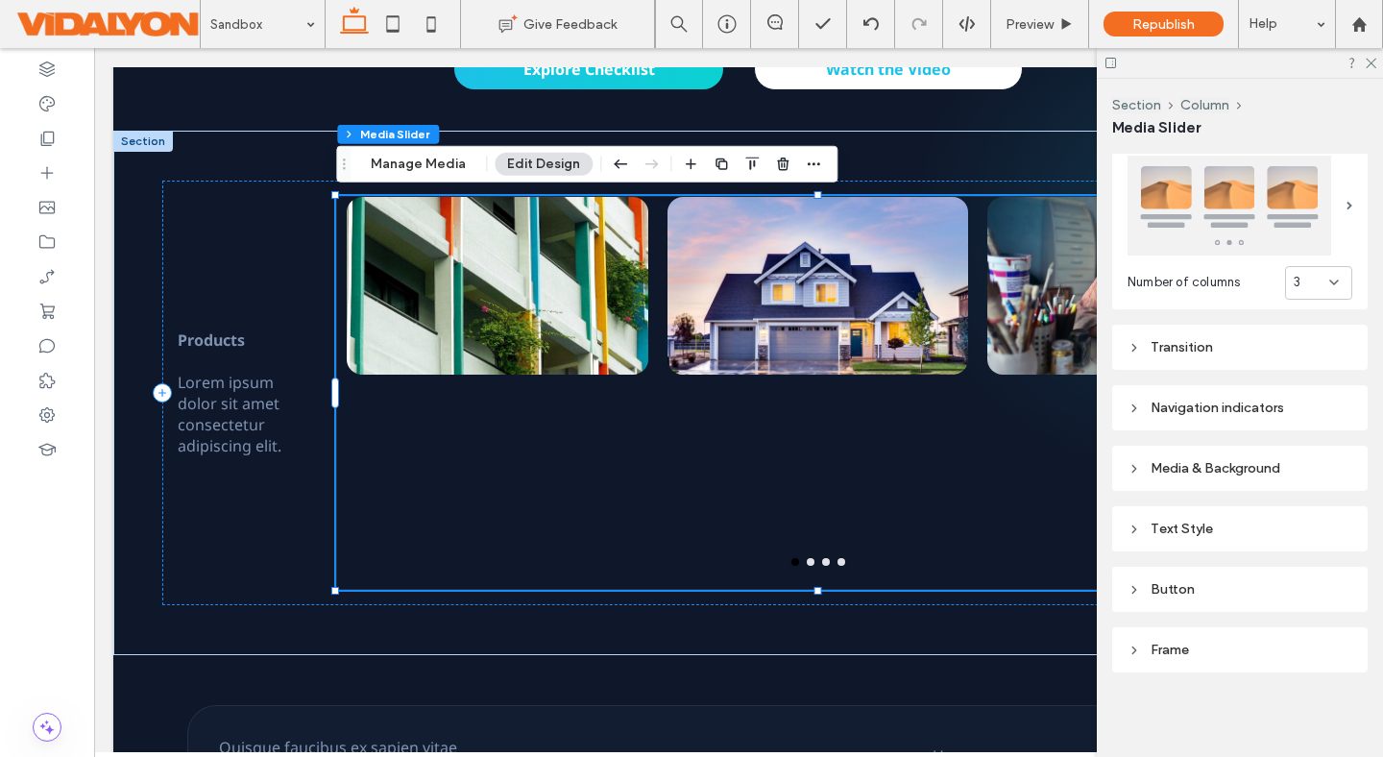
click at [1140, 645] on icon at bounding box center [1133, 649] width 13 height 13
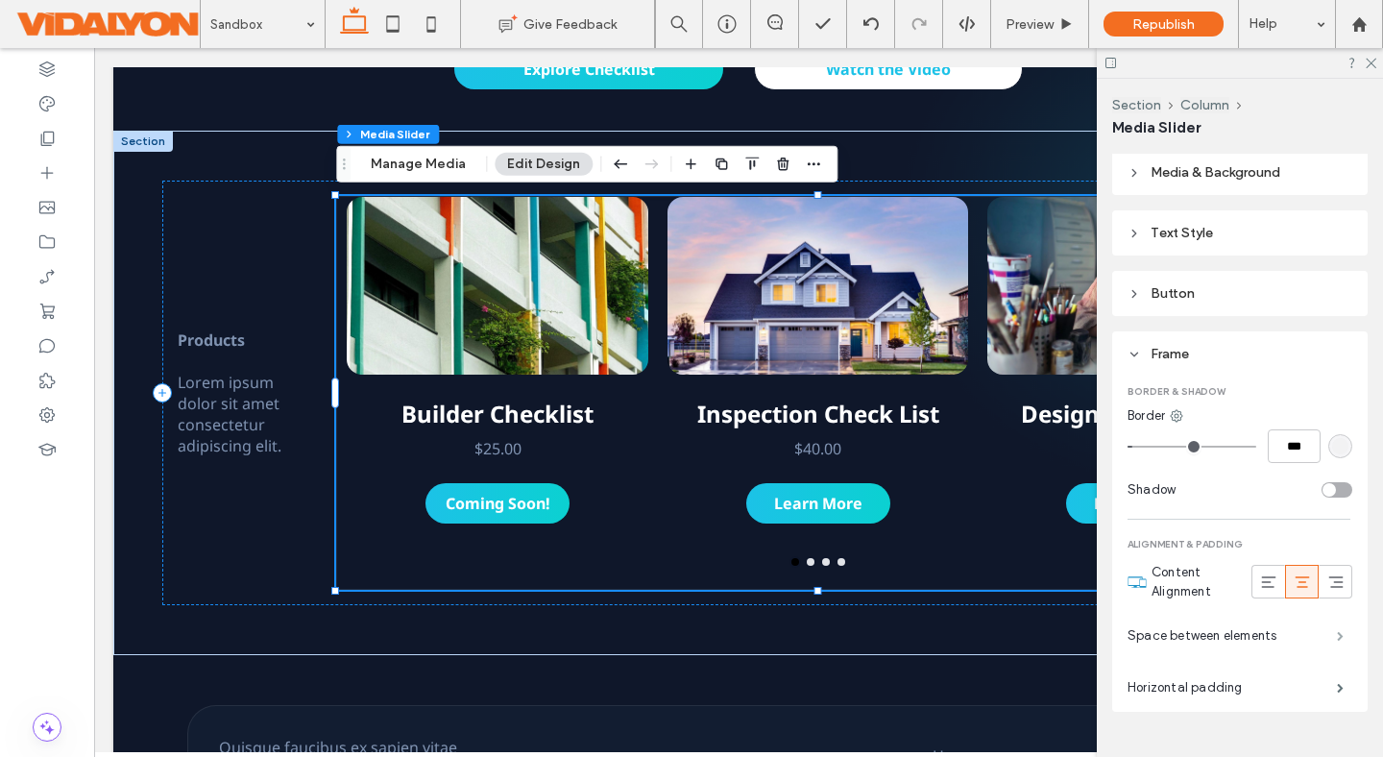
click at [1337, 631] on span at bounding box center [1340, 636] width 7 height 10
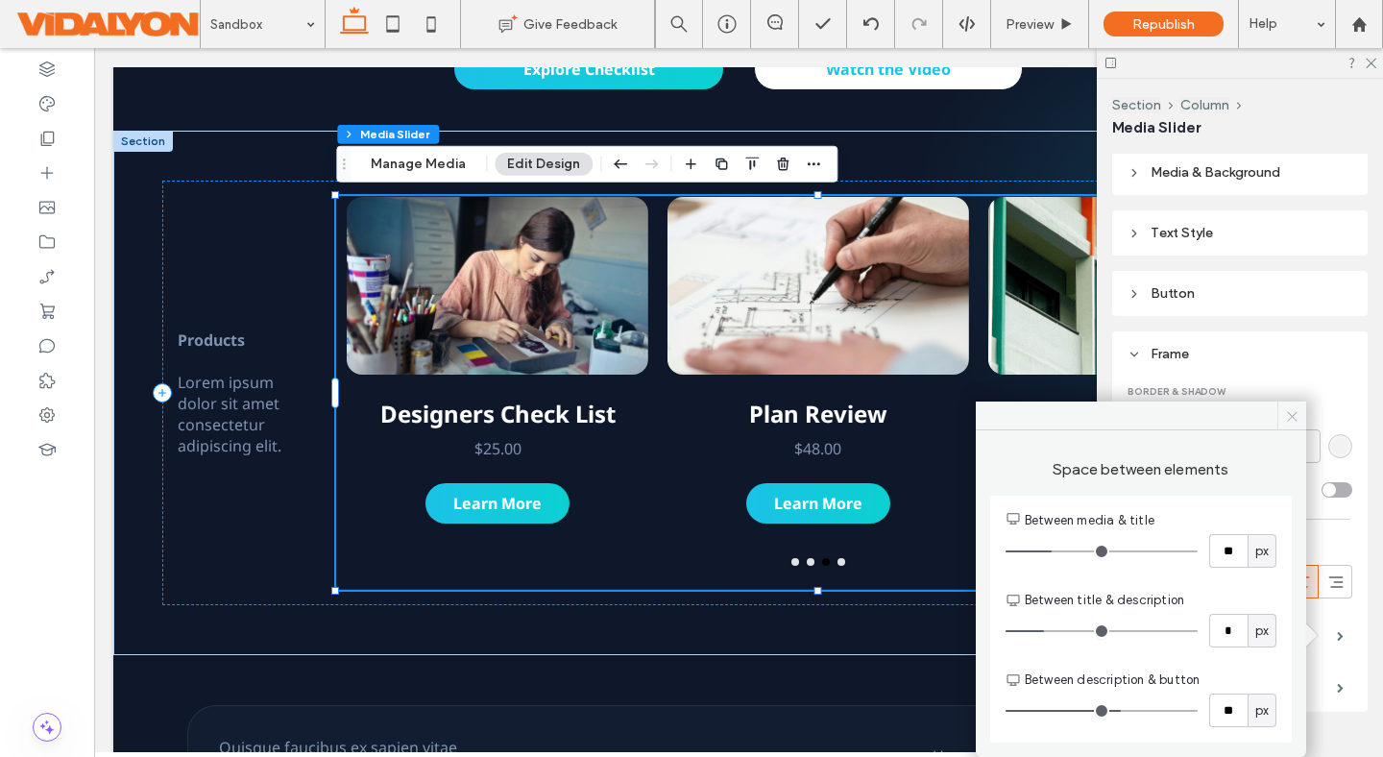
click at [1290, 414] on icon at bounding box center [1292, 416] width 14 height 14
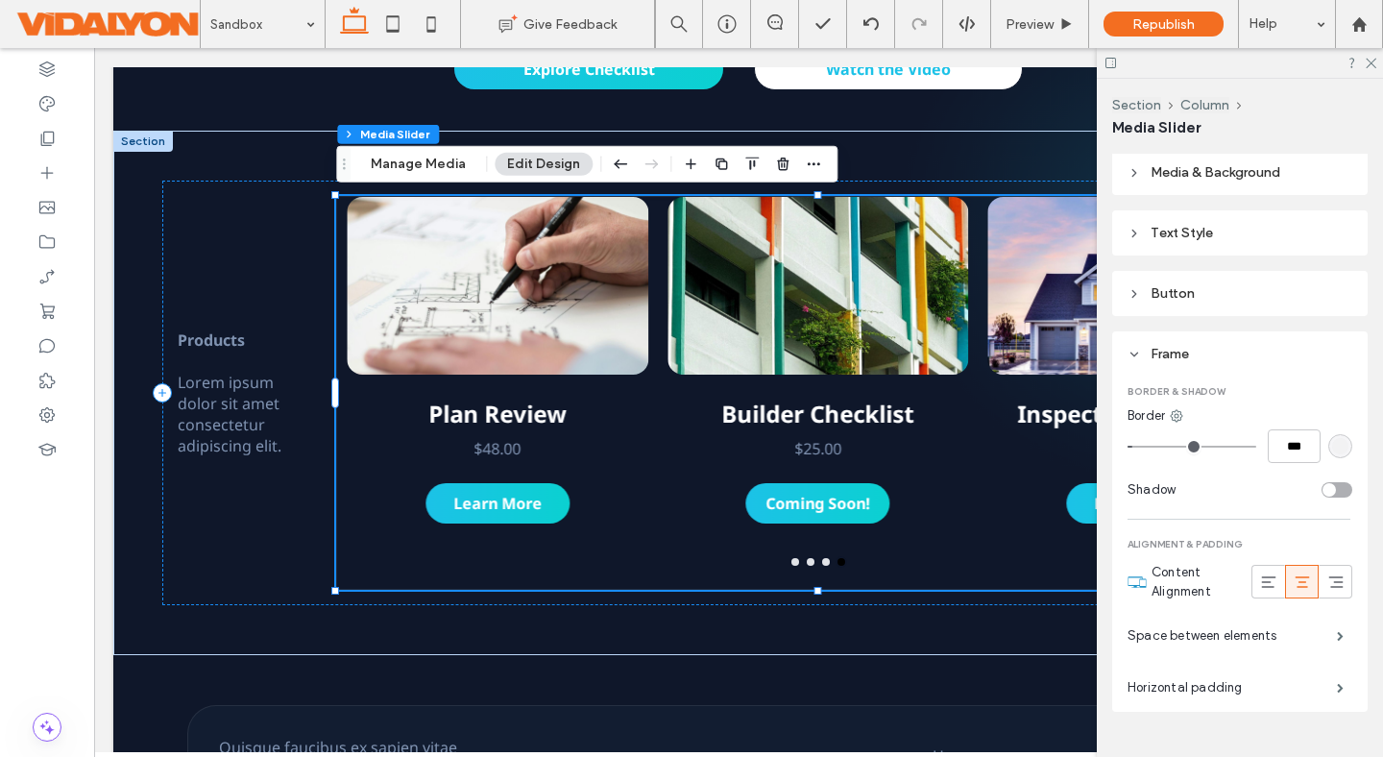
click at [1136, 354] on icon at bounding box center [1133, 354] width 13 height 13
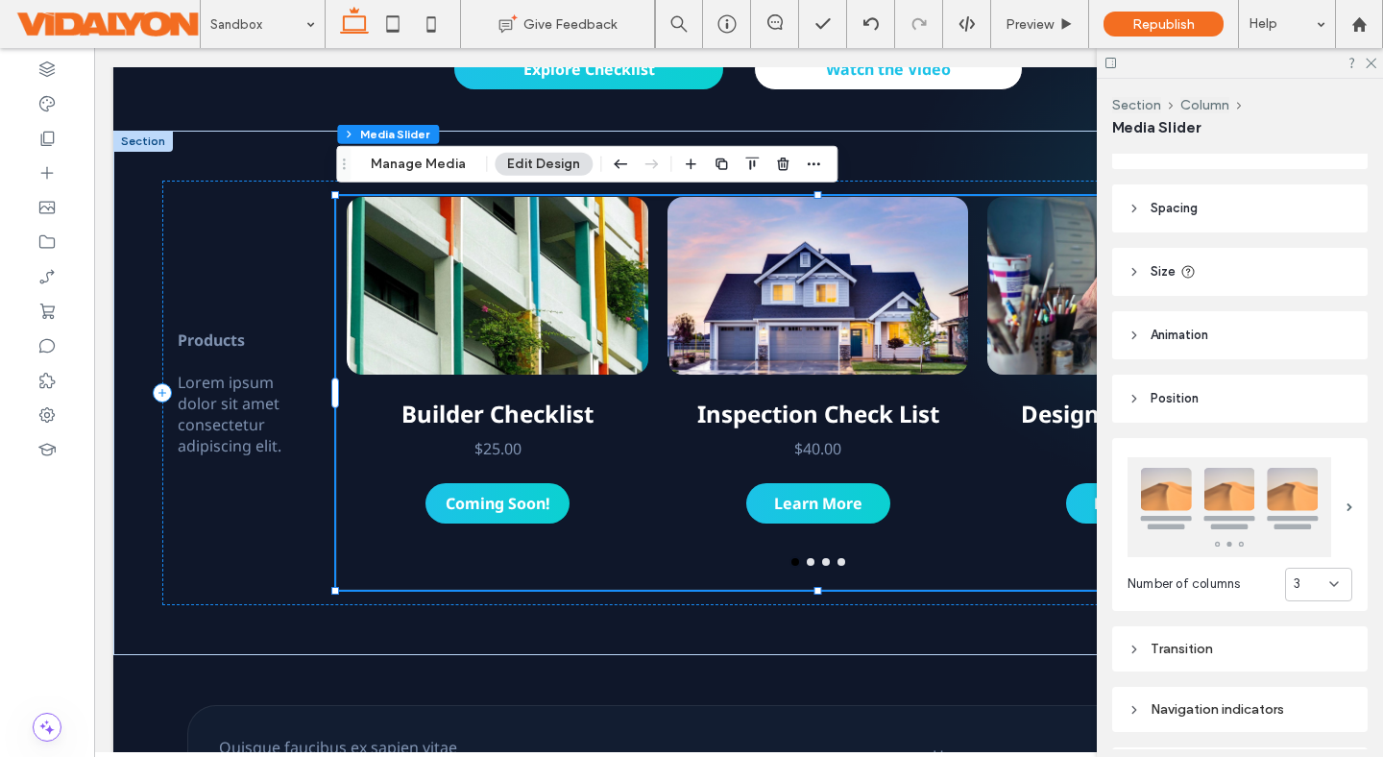
scroll to position [0, 0]
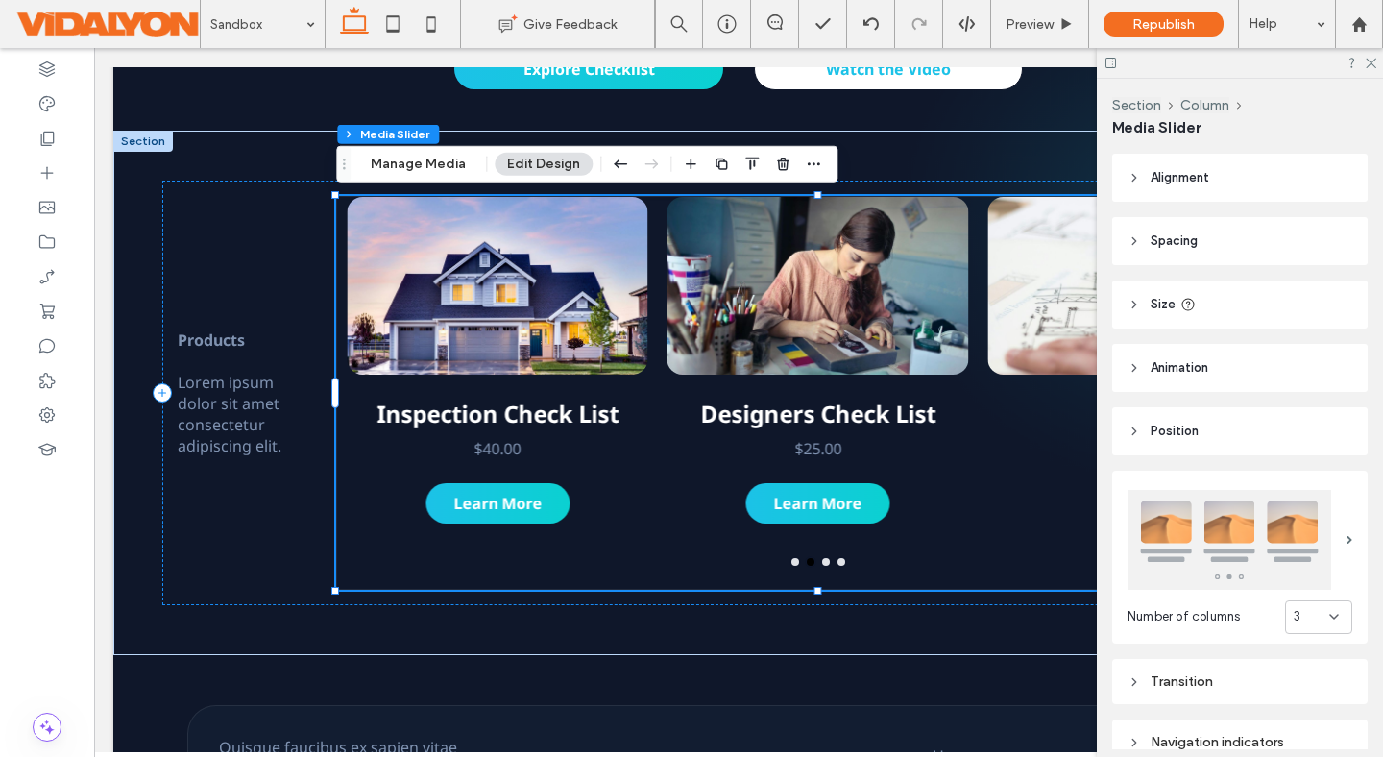
click at [1141, 173] on header "Alignment" at bounding box center [1239, 178] width 255 height 48
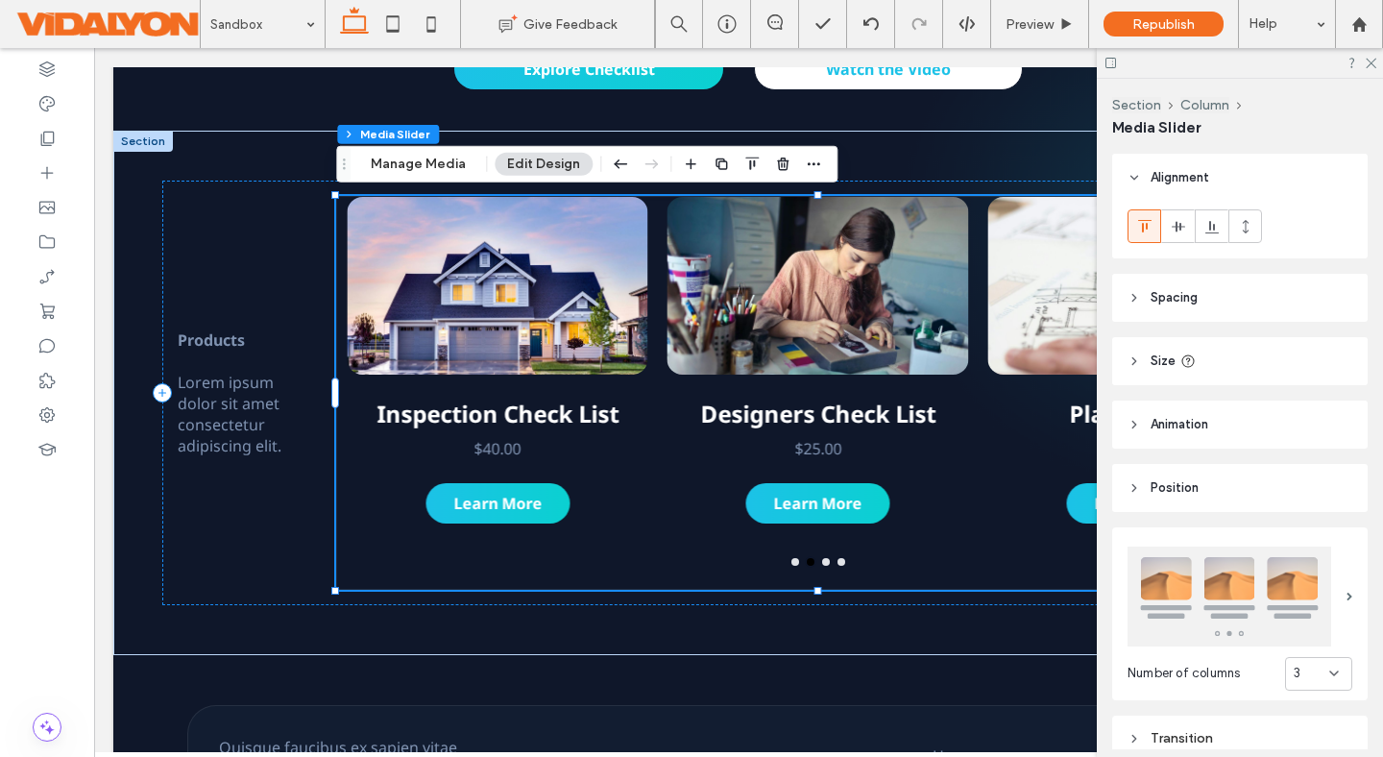
click at [1141, 173] on header "Alignment" at bounding box center [1239, 178] width 255 height 48
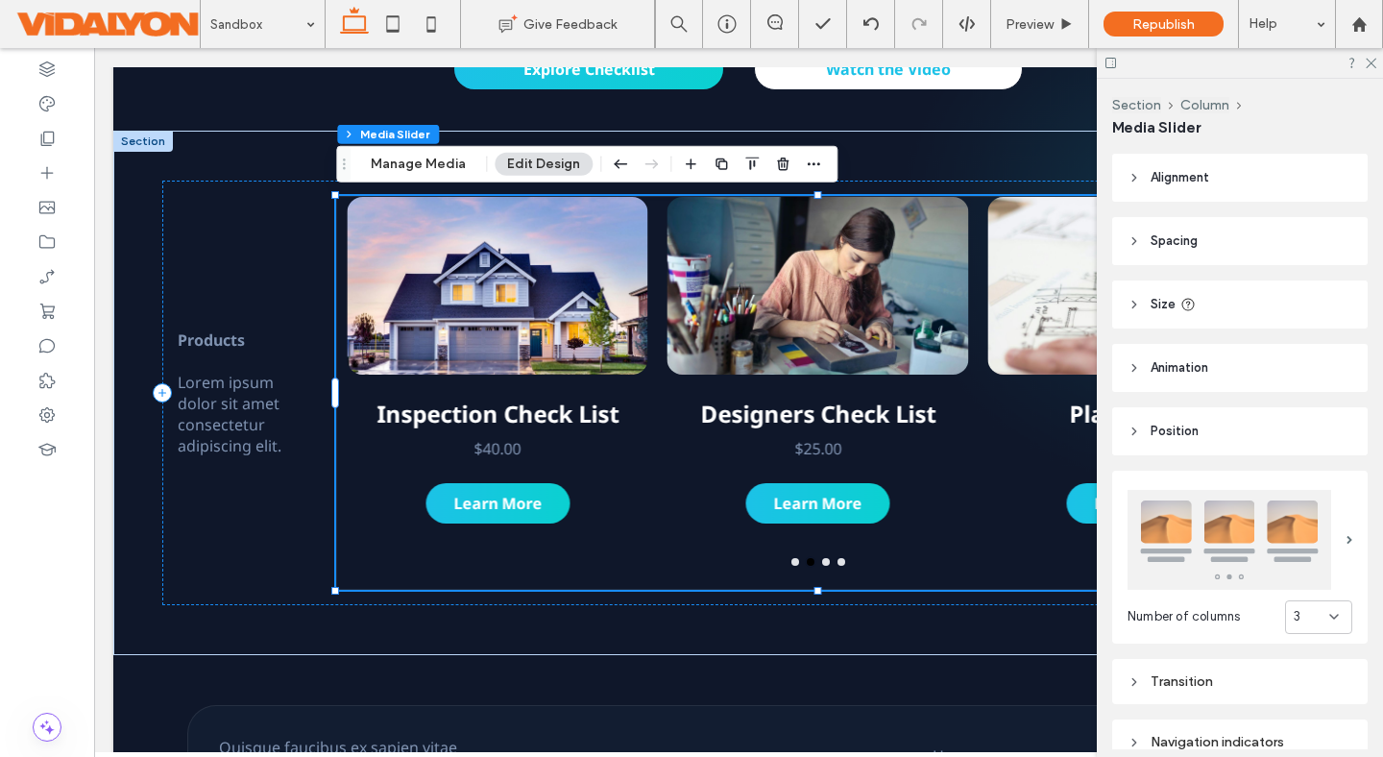
click at [1134, 240] on use at bounding box center [1134, 241] width 4 height 7
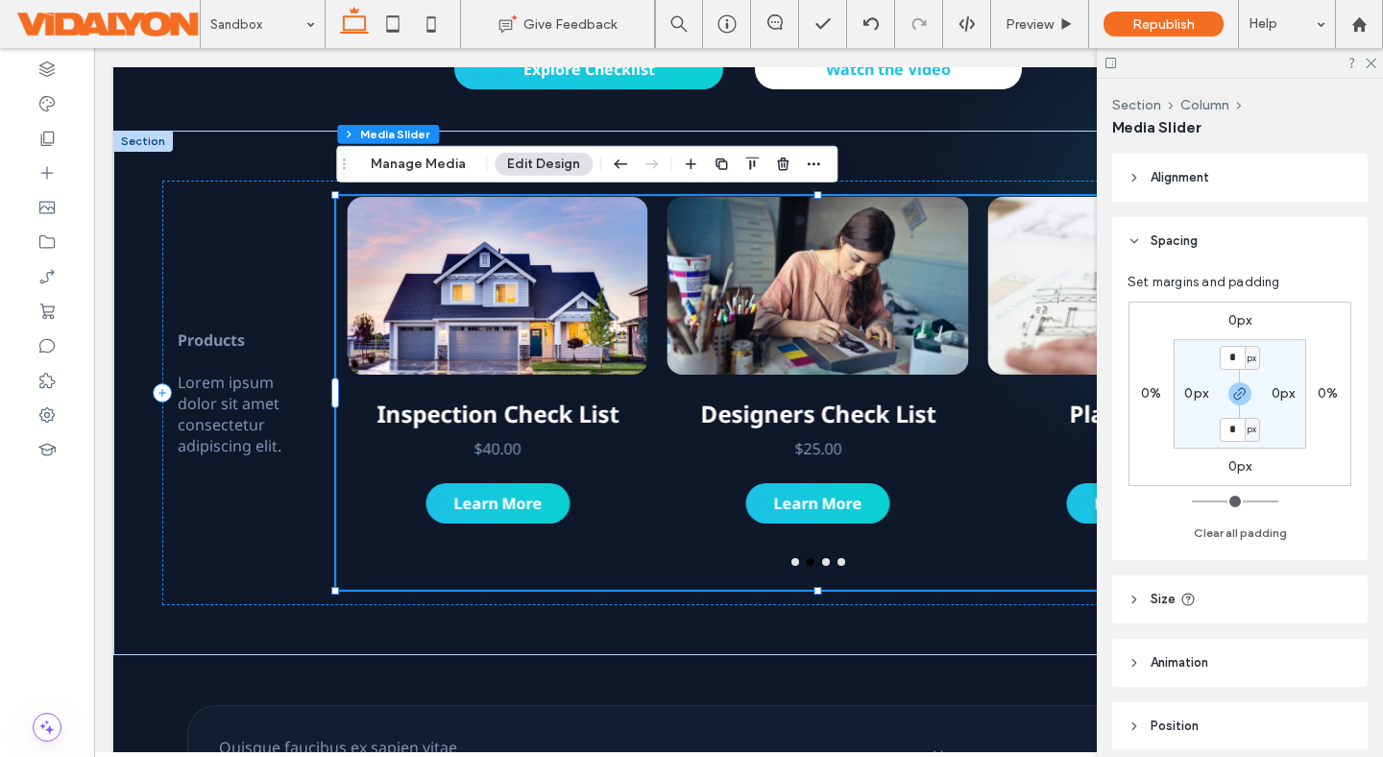
click at [1134, 240] on icon at bounding box center [1133, 240] width 13 height 13
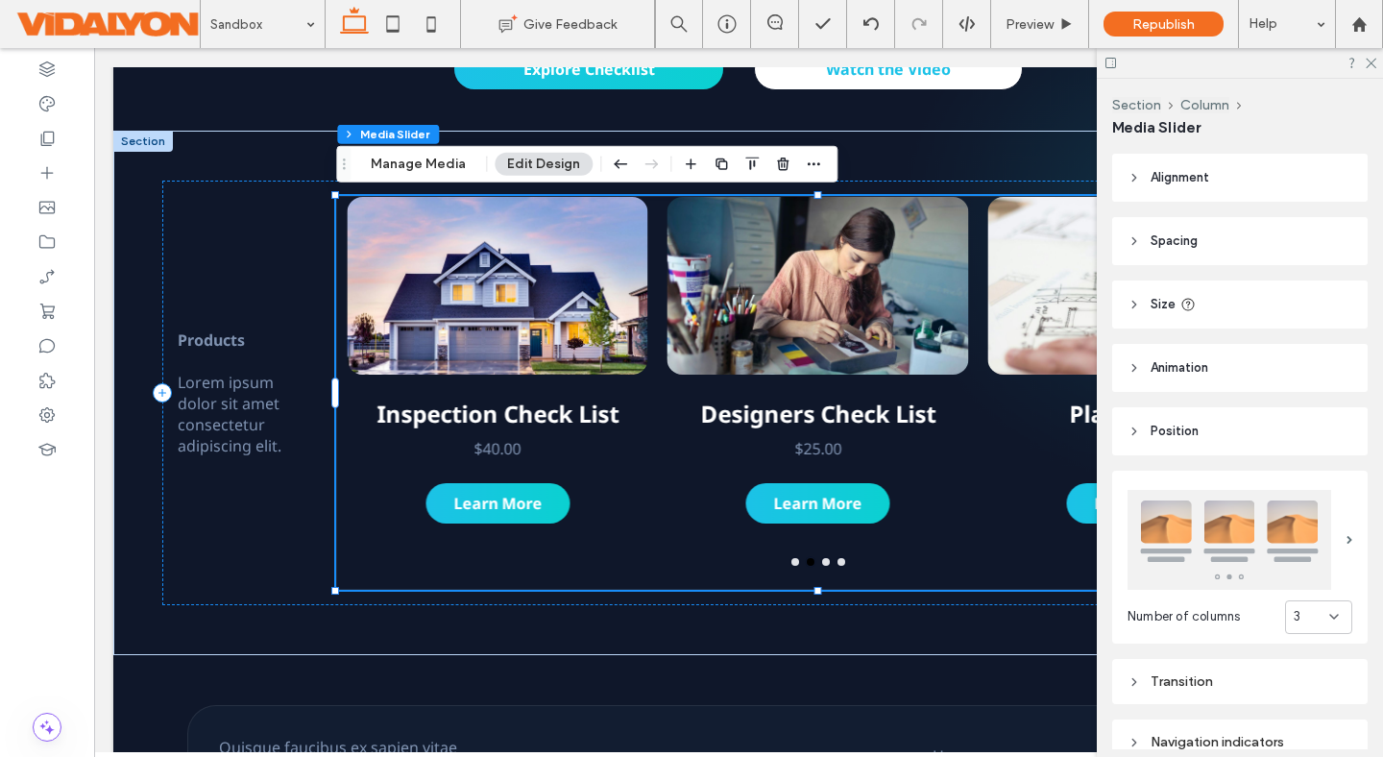
click at [1137, 301] on icon at bounding box center [1133, 304] width 13 height 13
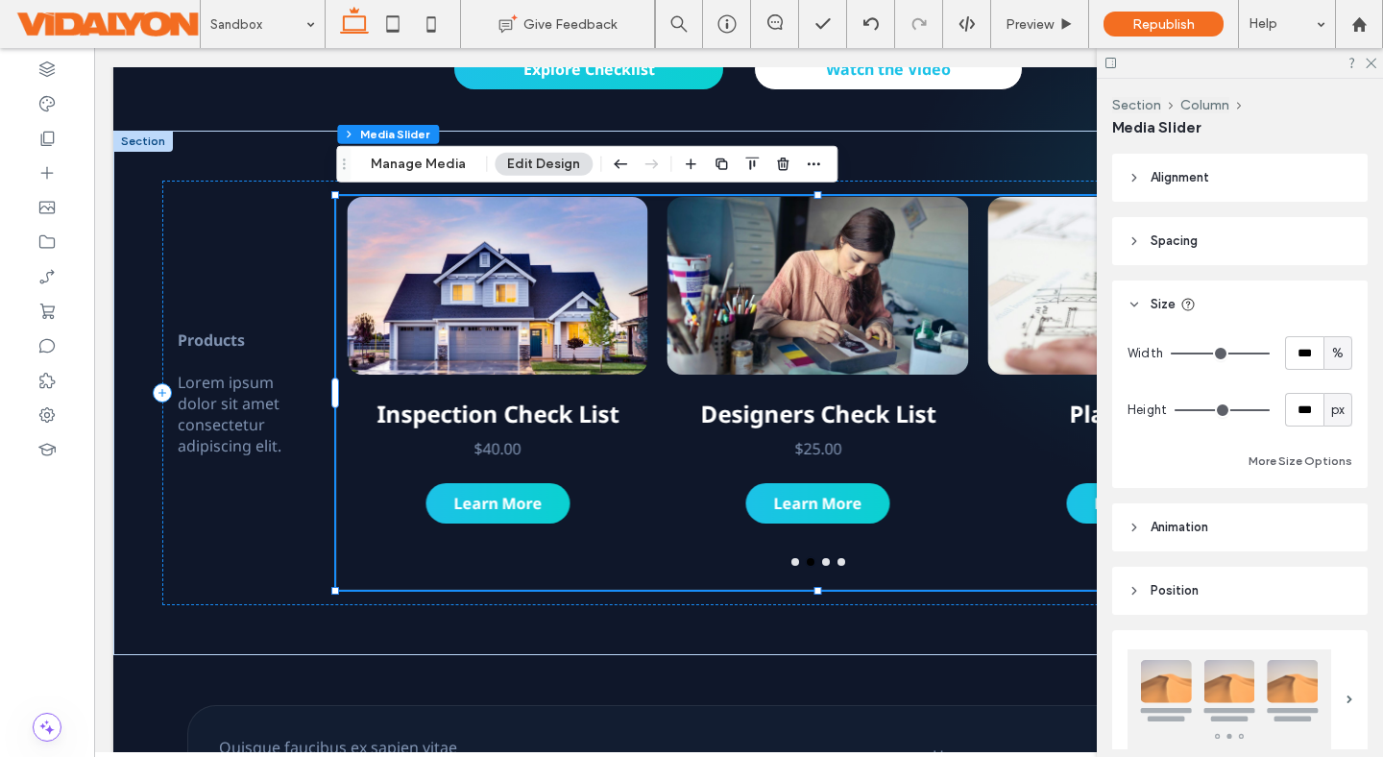
click at [1137, 302] on use at bounding box center [1134, 304] width 7 height 4
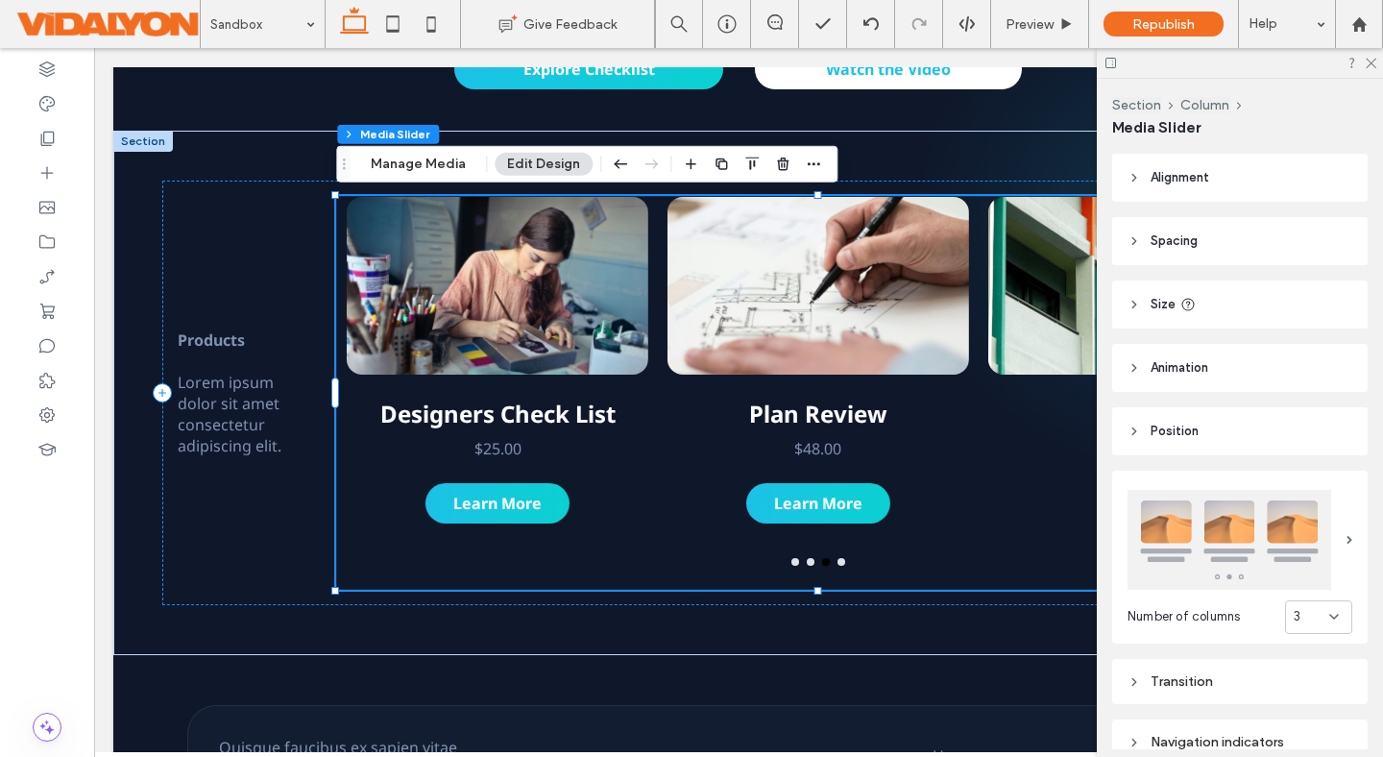
click at [1133, 366] on use at bounding box center [1134, 368] width 4 height 7
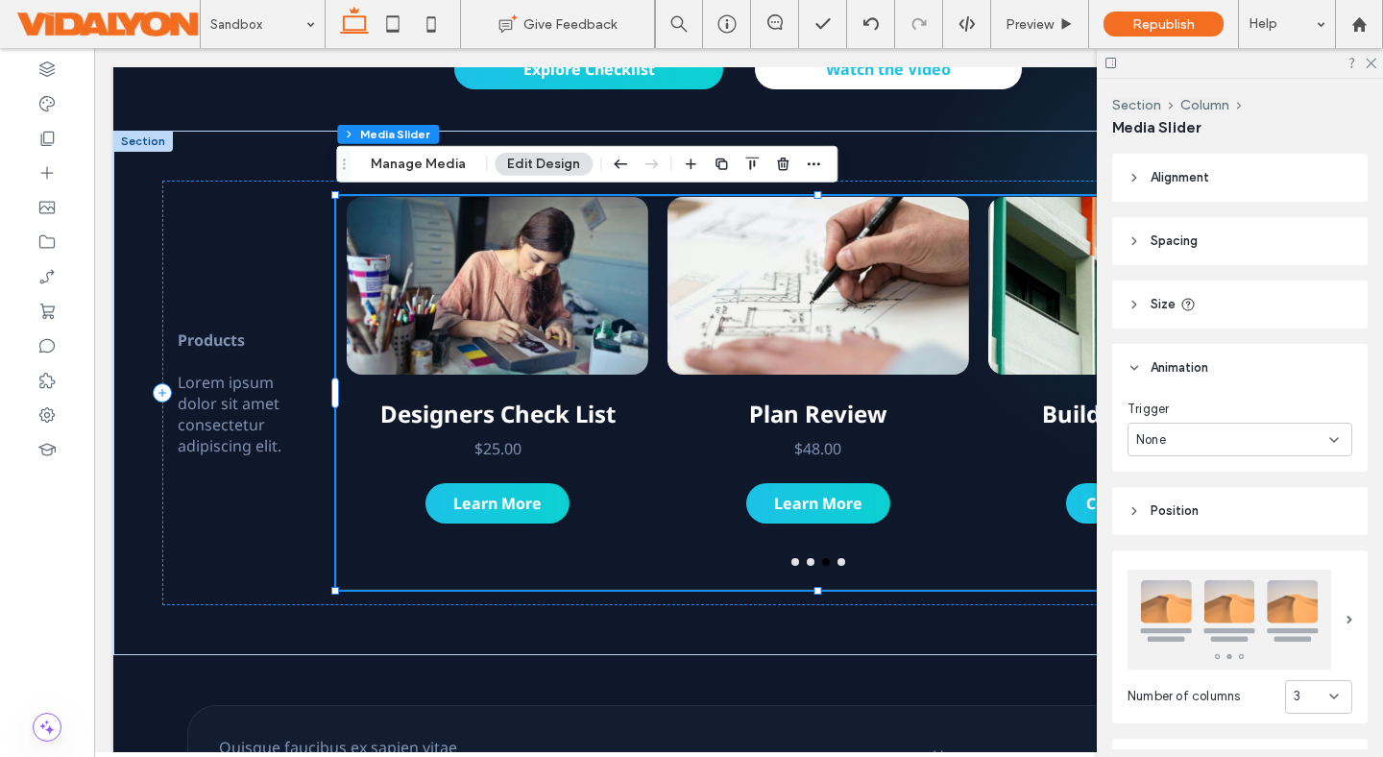
click at [1133, 366] on icon at bounding box center [1133, 367] width 13 height 13
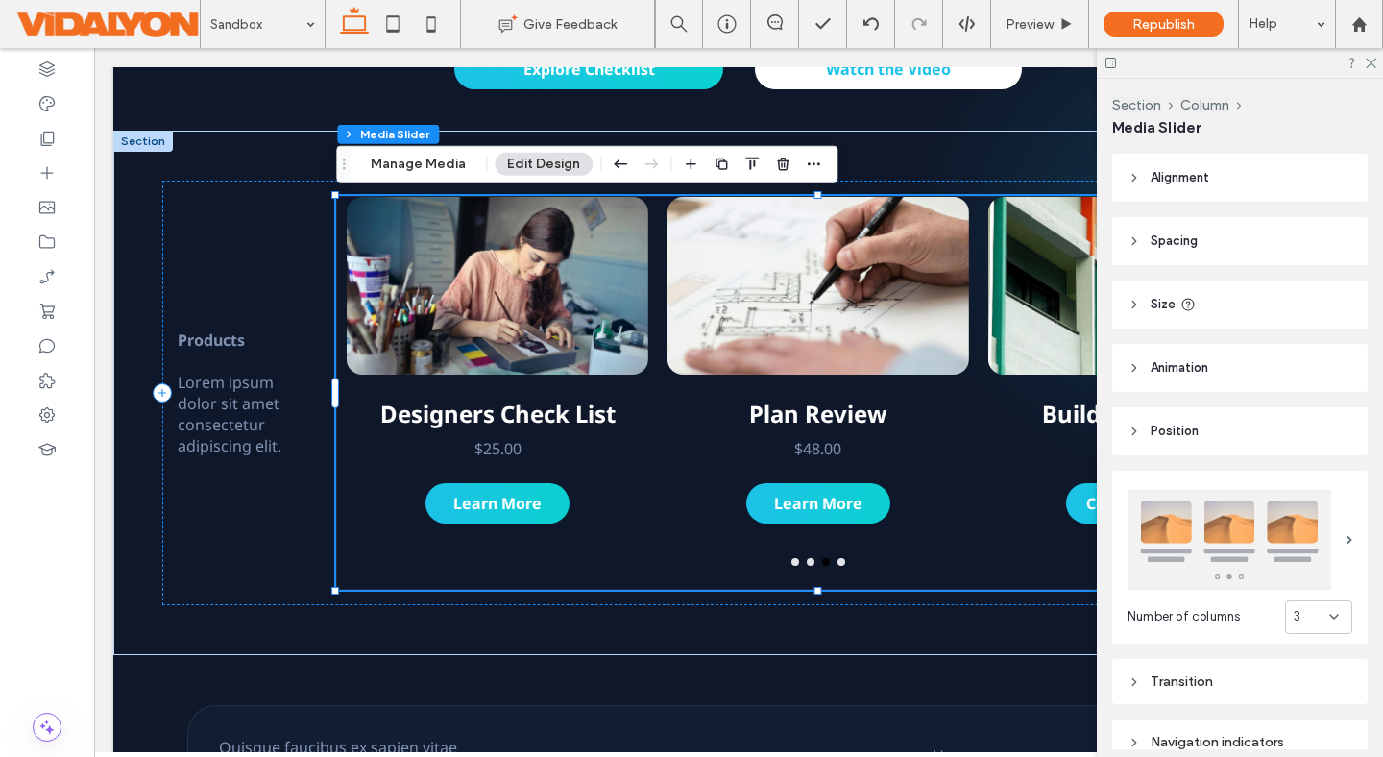
click at [1135, 431] on use at bounding box center [1134, 431] width 4 height 7
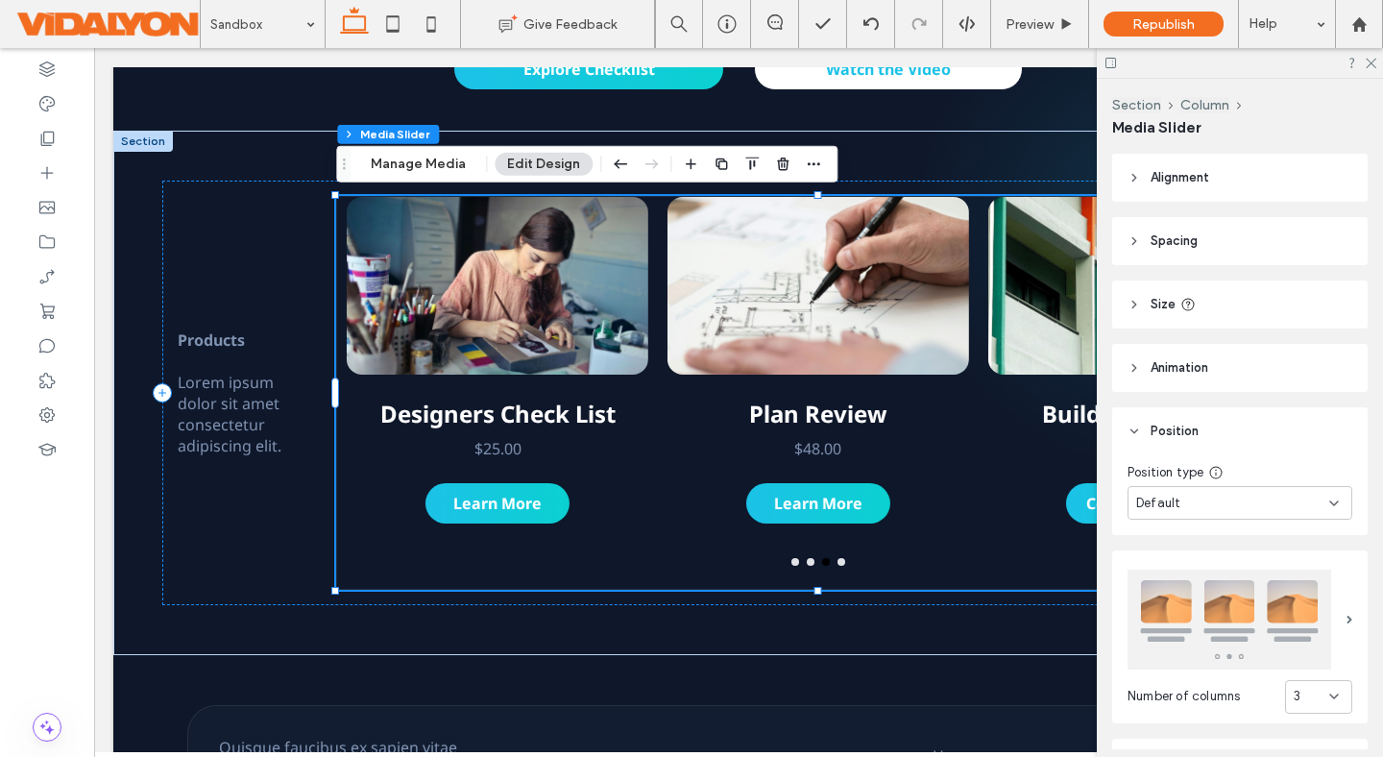
click at [1135, 431] on use at bounding box center [1134, 431] width 7 height 4
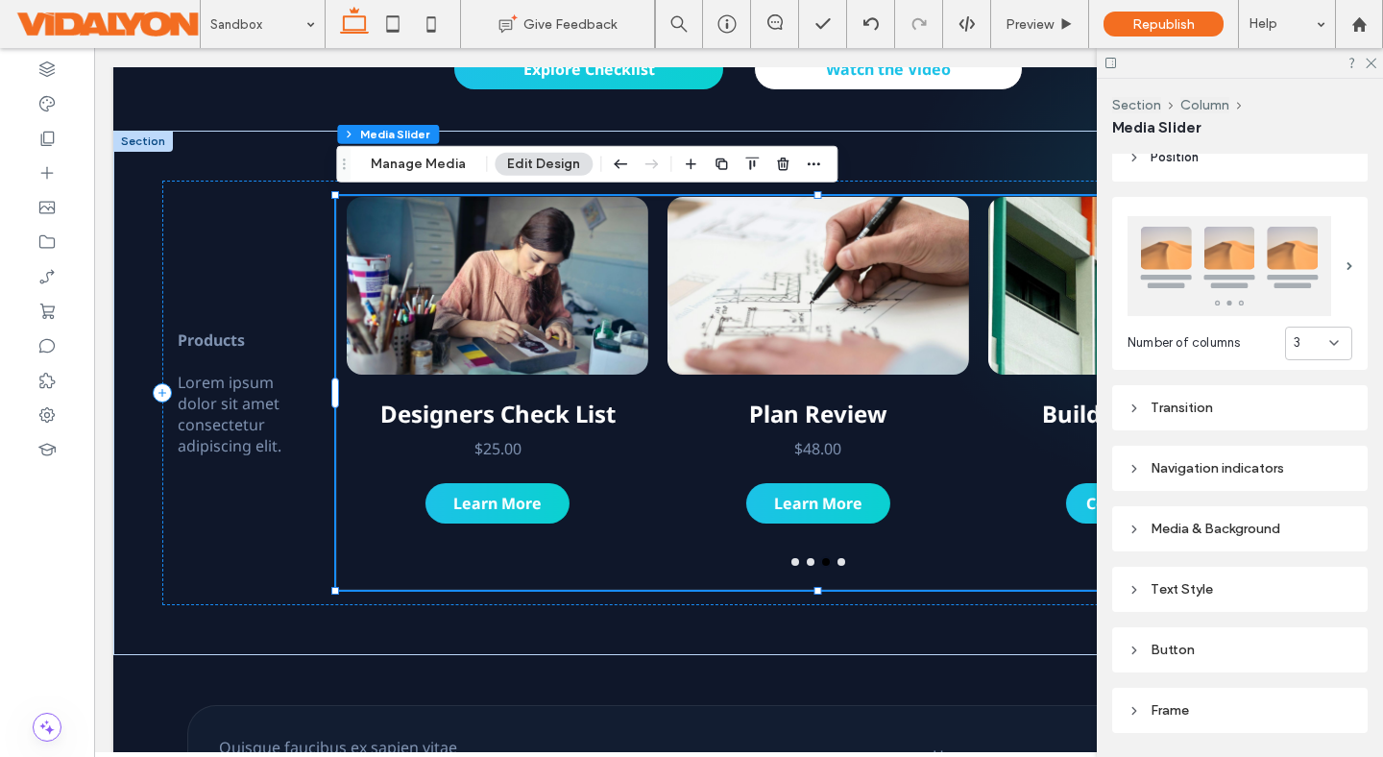
scroll to position [285, 0]
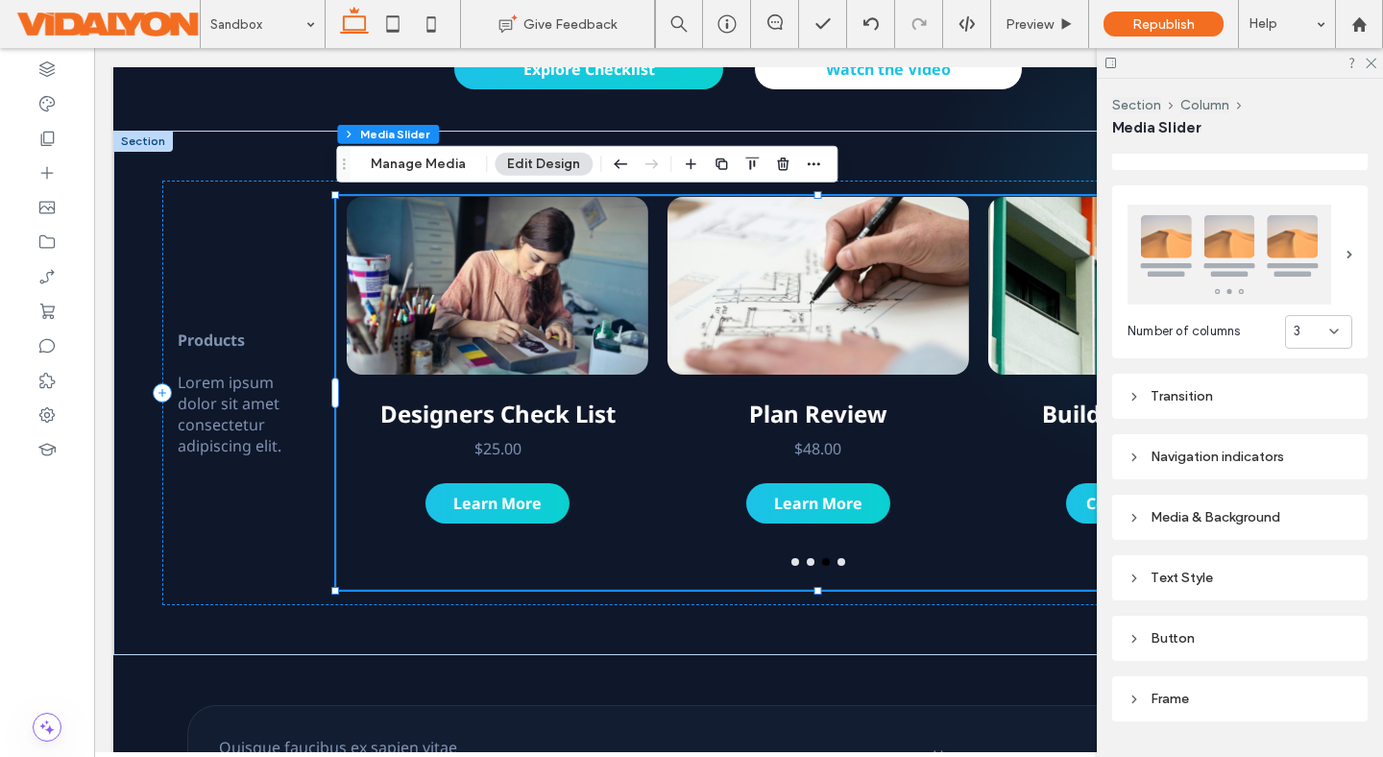
click at [1132, 395] on icon at bounding box center [1133, 396] width 13 height 13
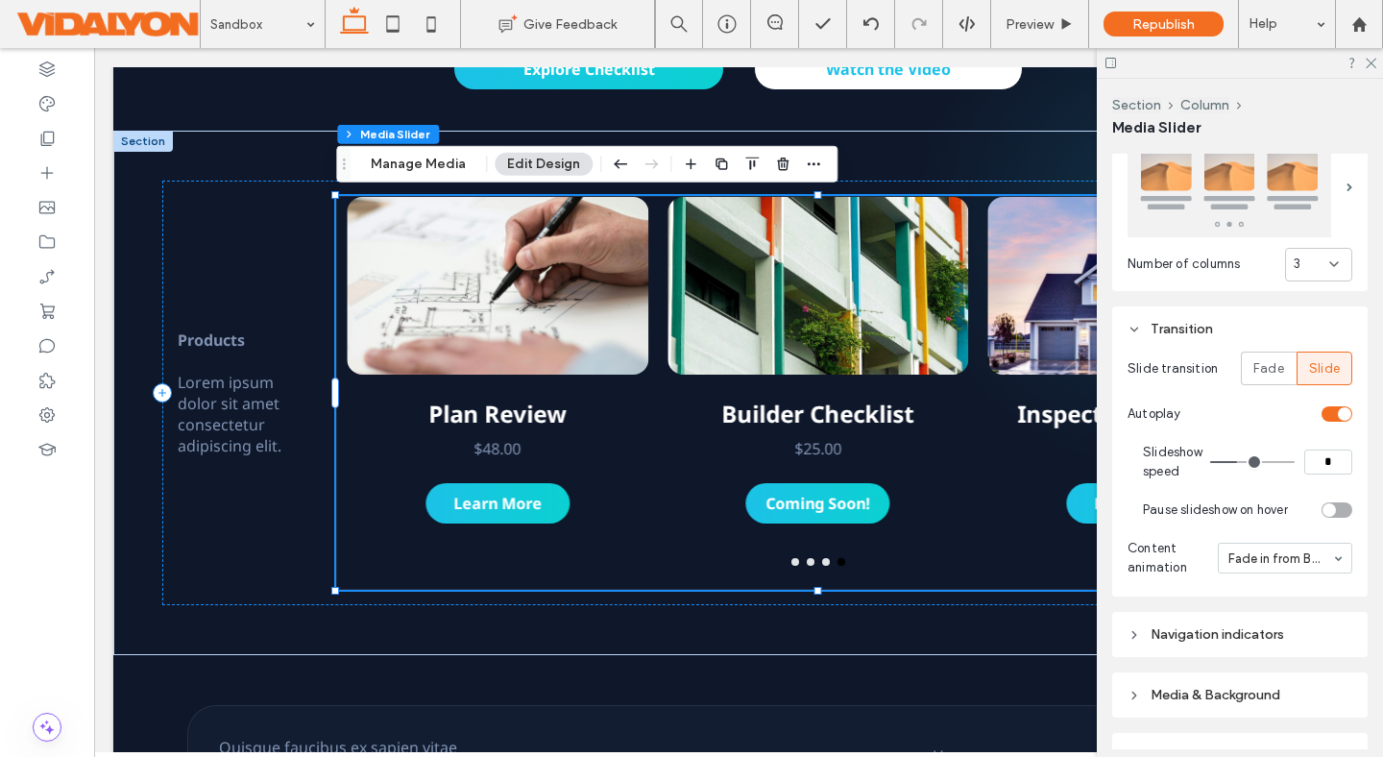
scroll to position [278, 0]
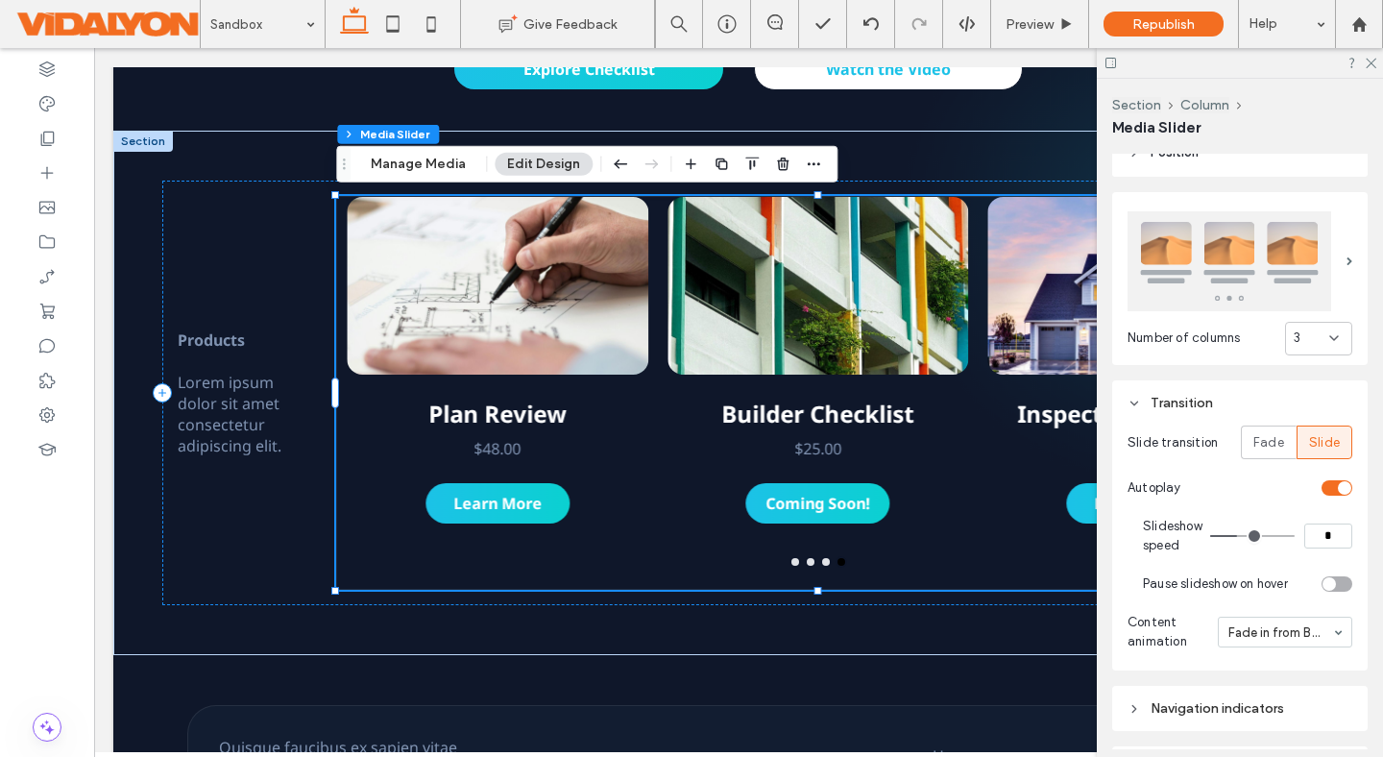
click at [1137, 399] on icon at bounding box center [1133, 403] width 13 height 13
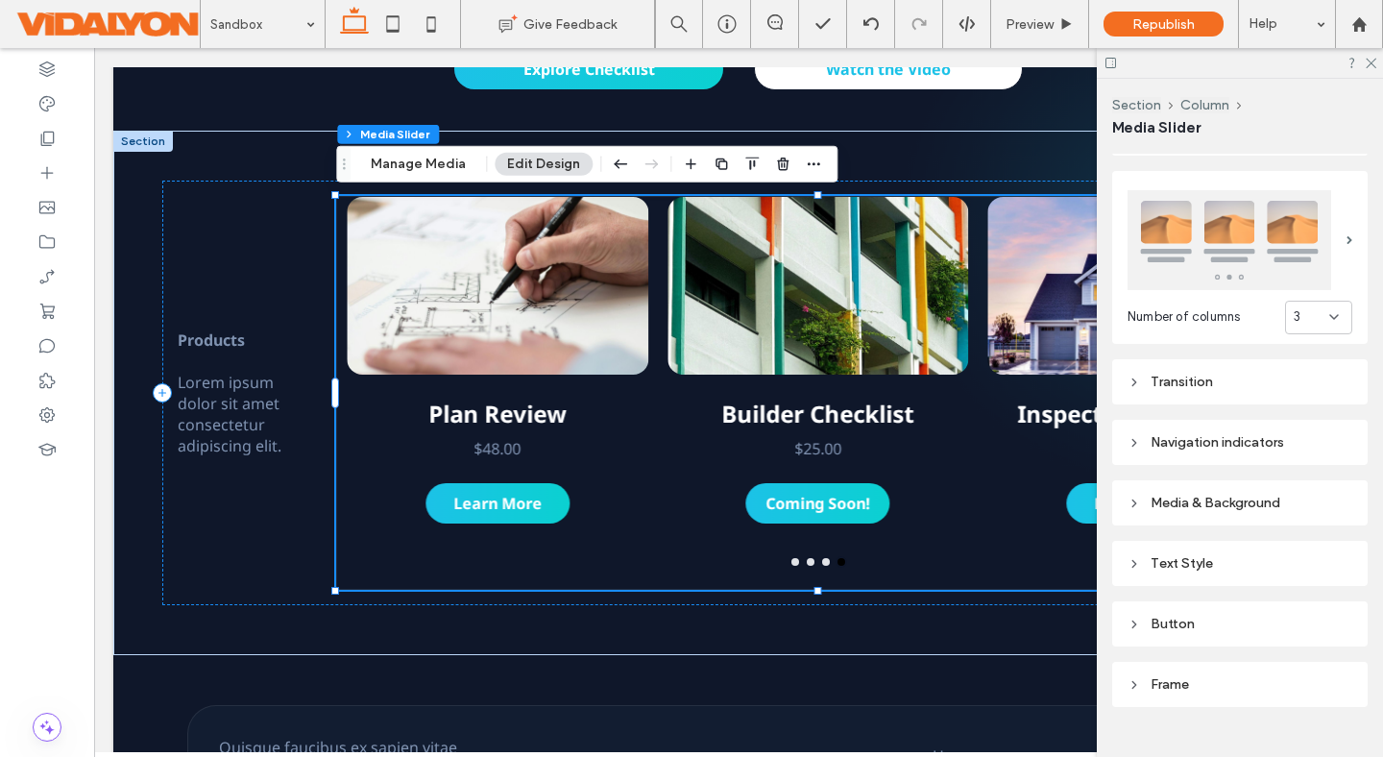
scroll to position [334, 0]
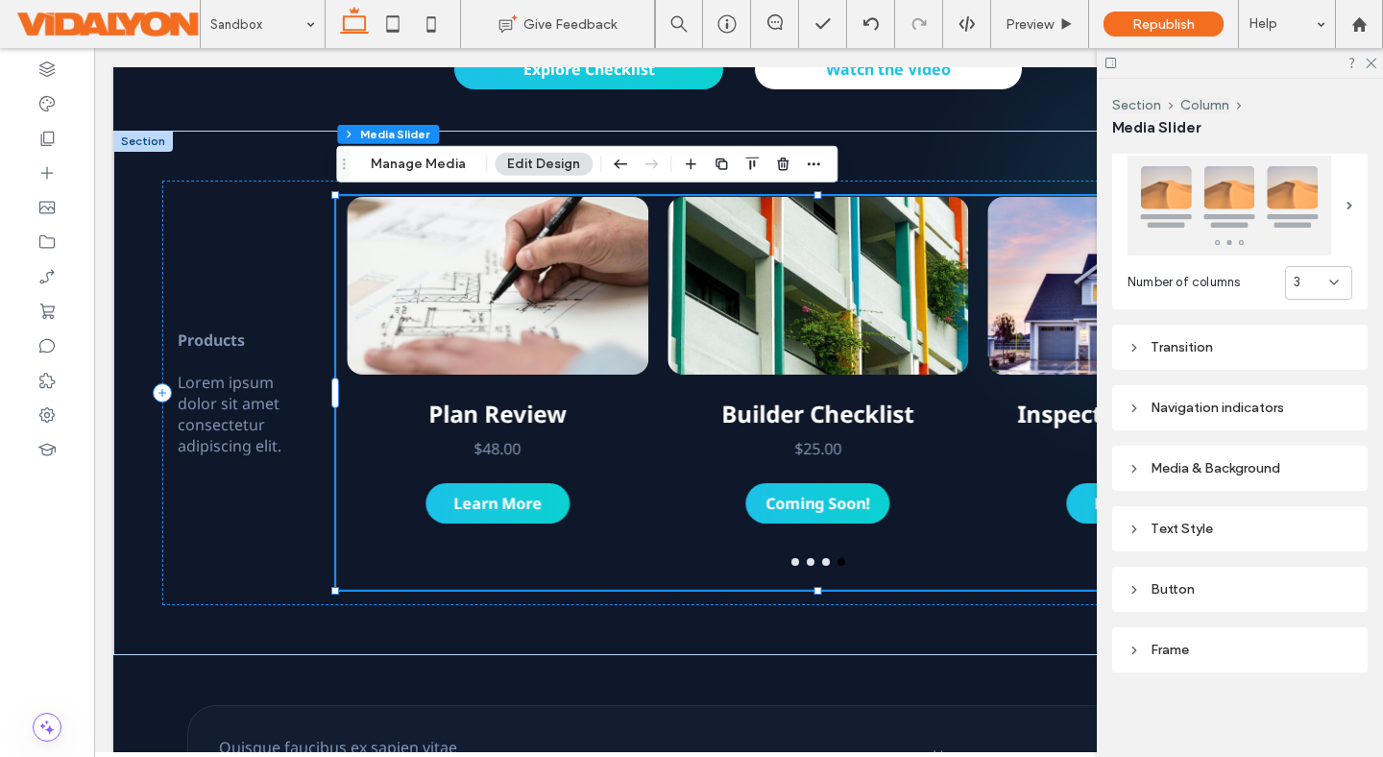
click at [1137, 402] on icon at bounding box center [1133, 407] width 13 height 13
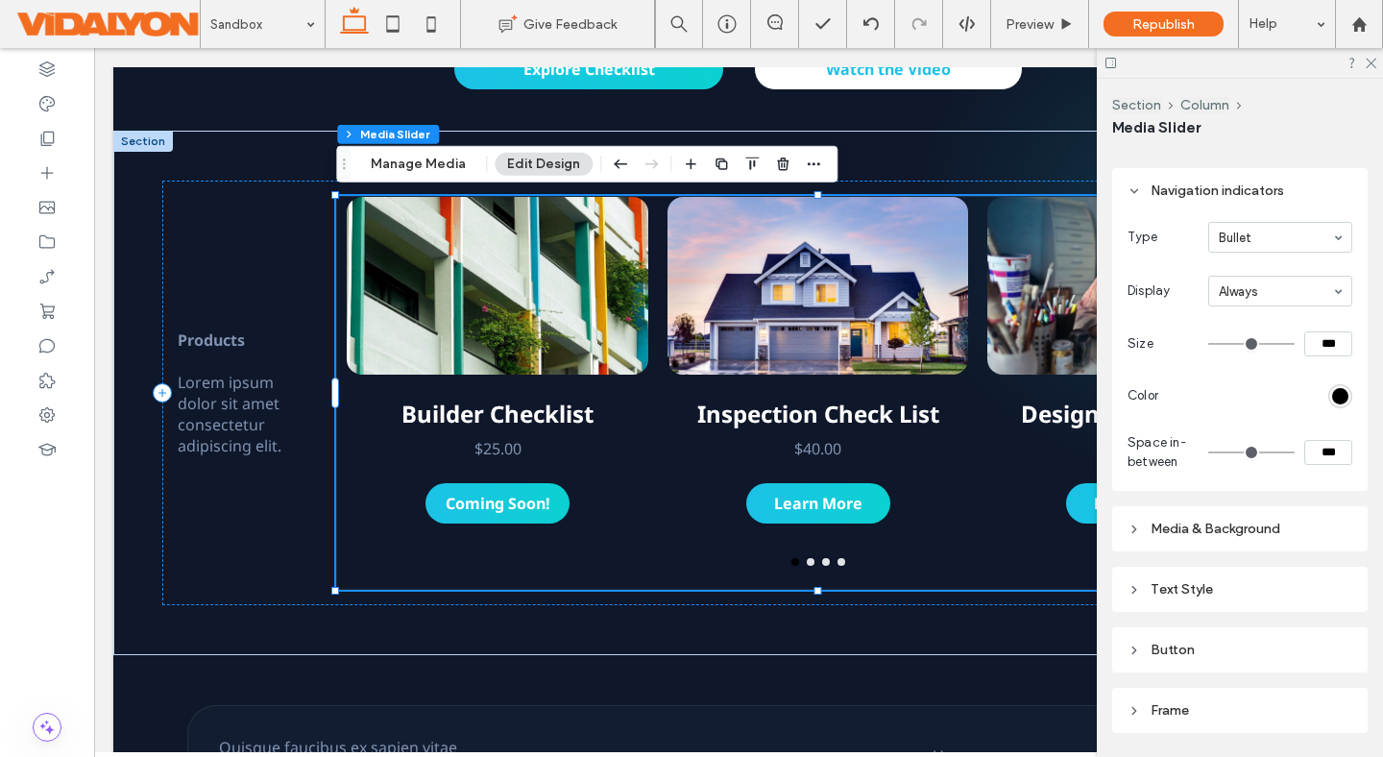
scroll to position [552, 0]
click at [1133, 193] on icon at bounding box center [1133, 189] width 13 height 13
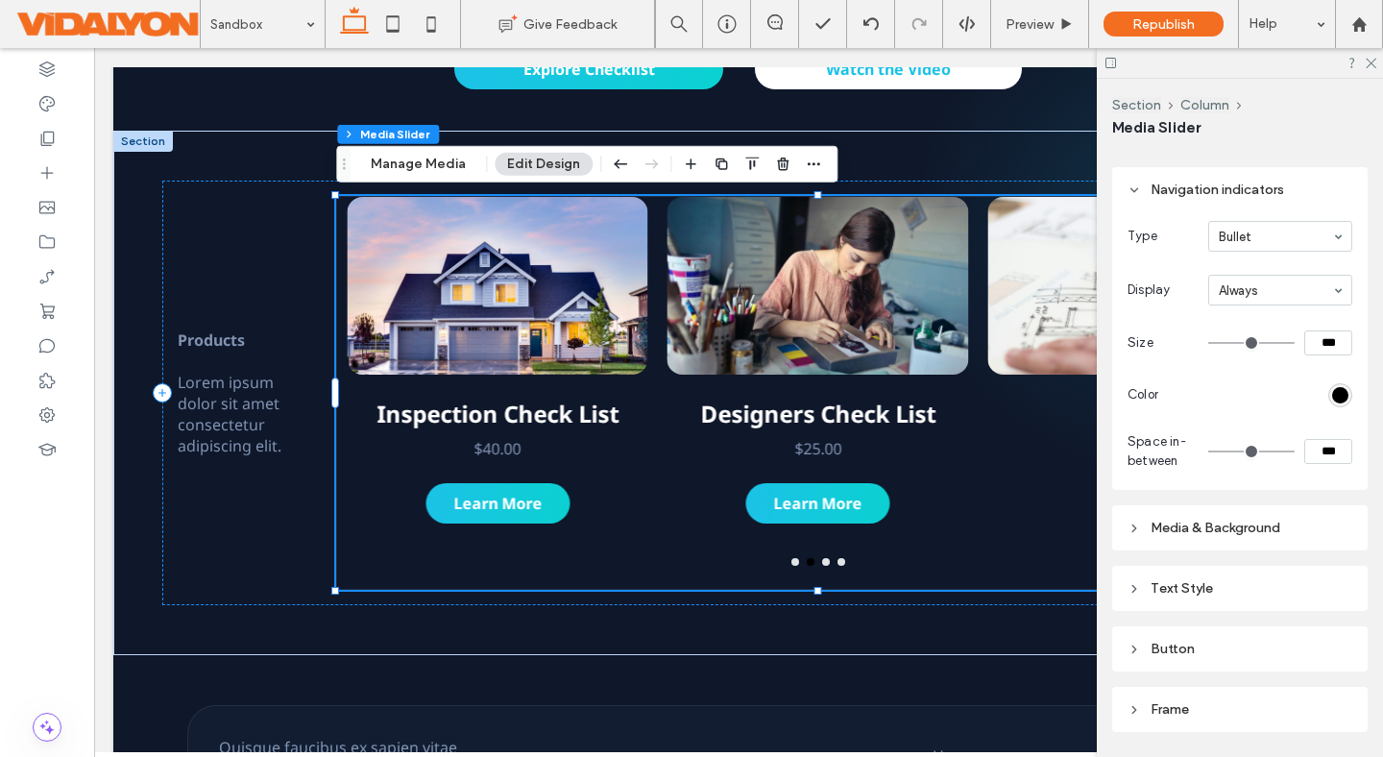
scroll to position [334, 0]
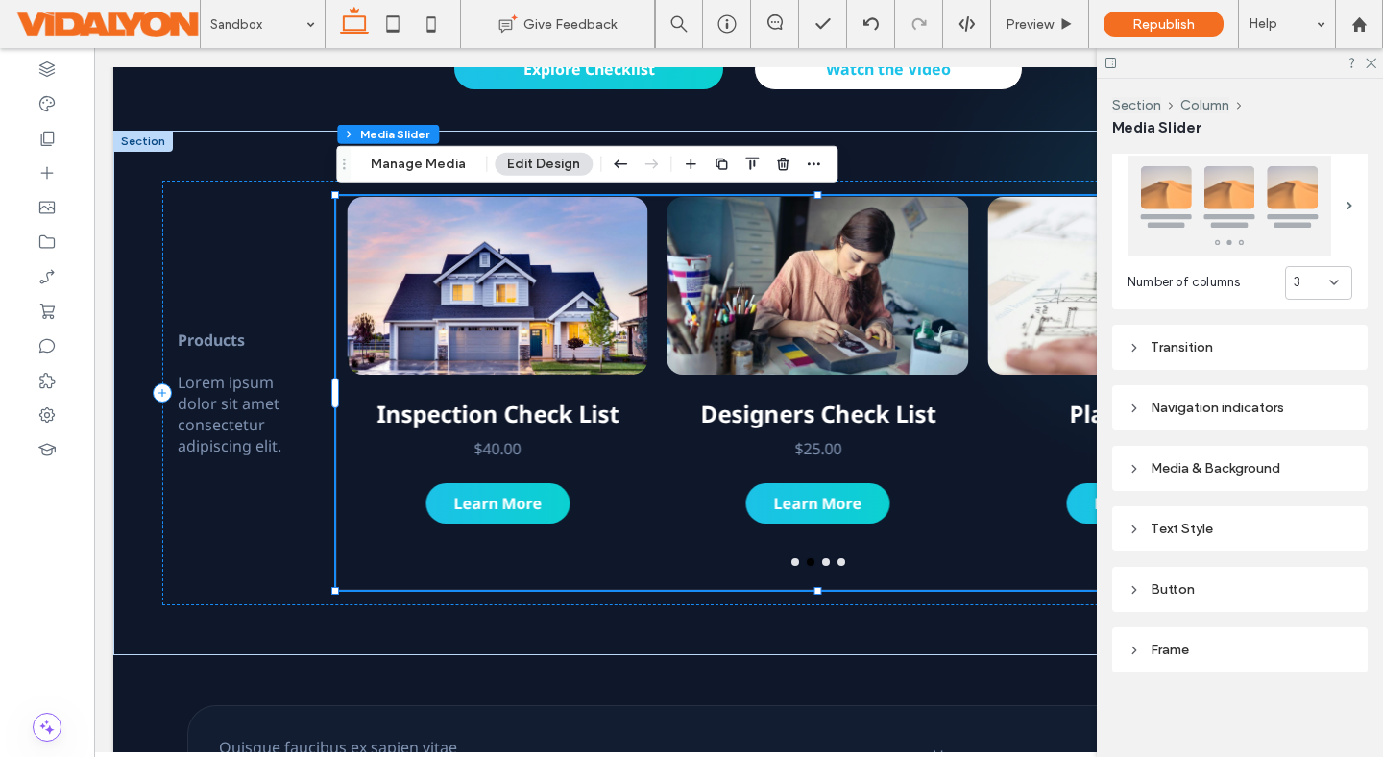
click at [1134, 469] on use at bounding box center [1134, 468] width 4 height 7
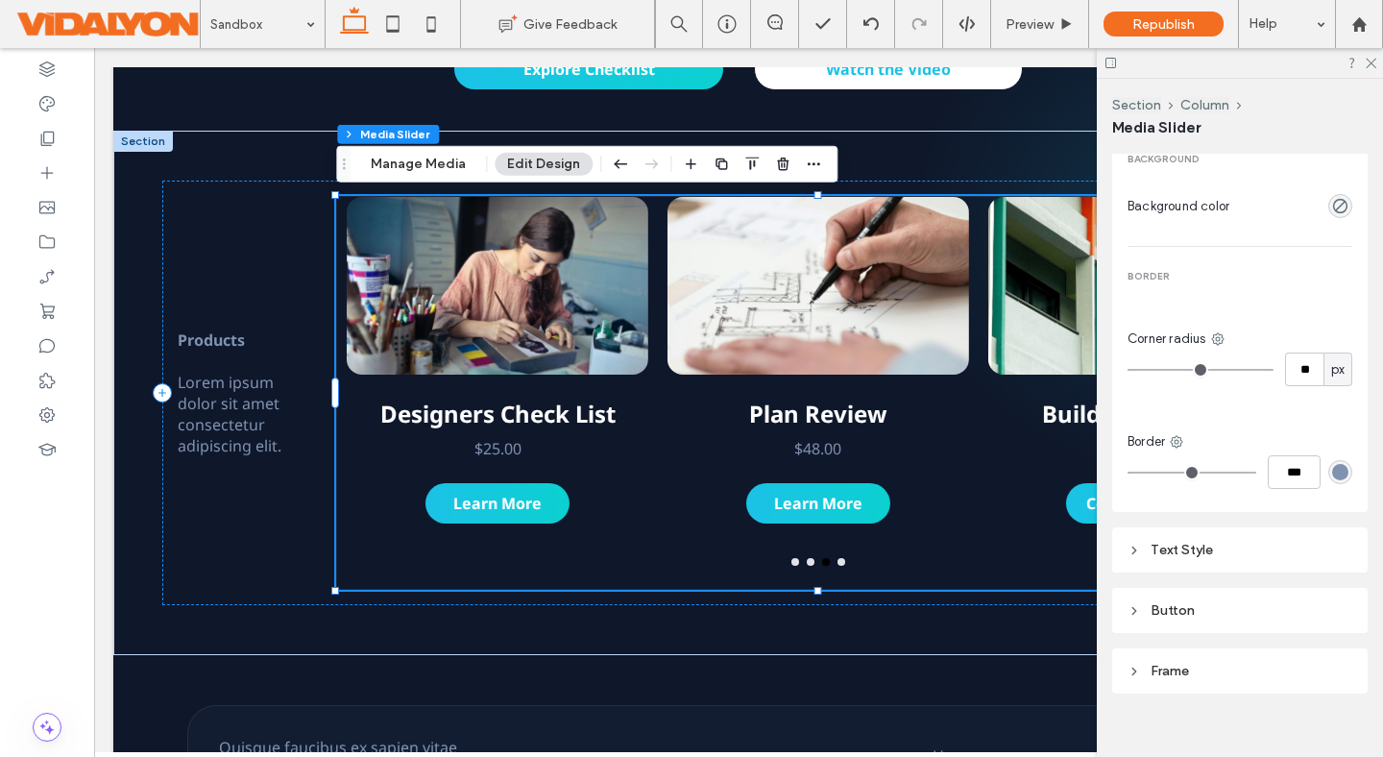
scroll to position [1073, 0]
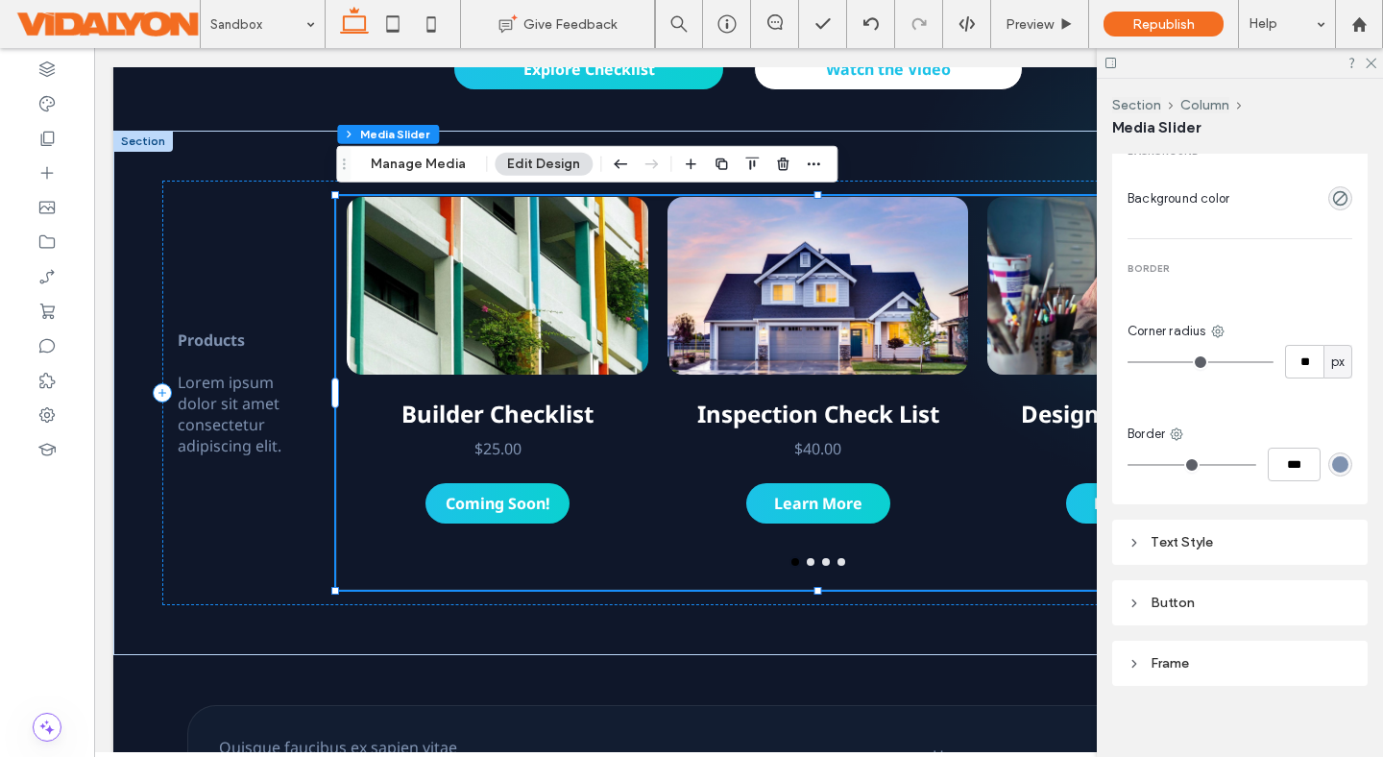
click at [1152, 653] on div "Frame" at bounding box center [1239, 663] width 225 height 26
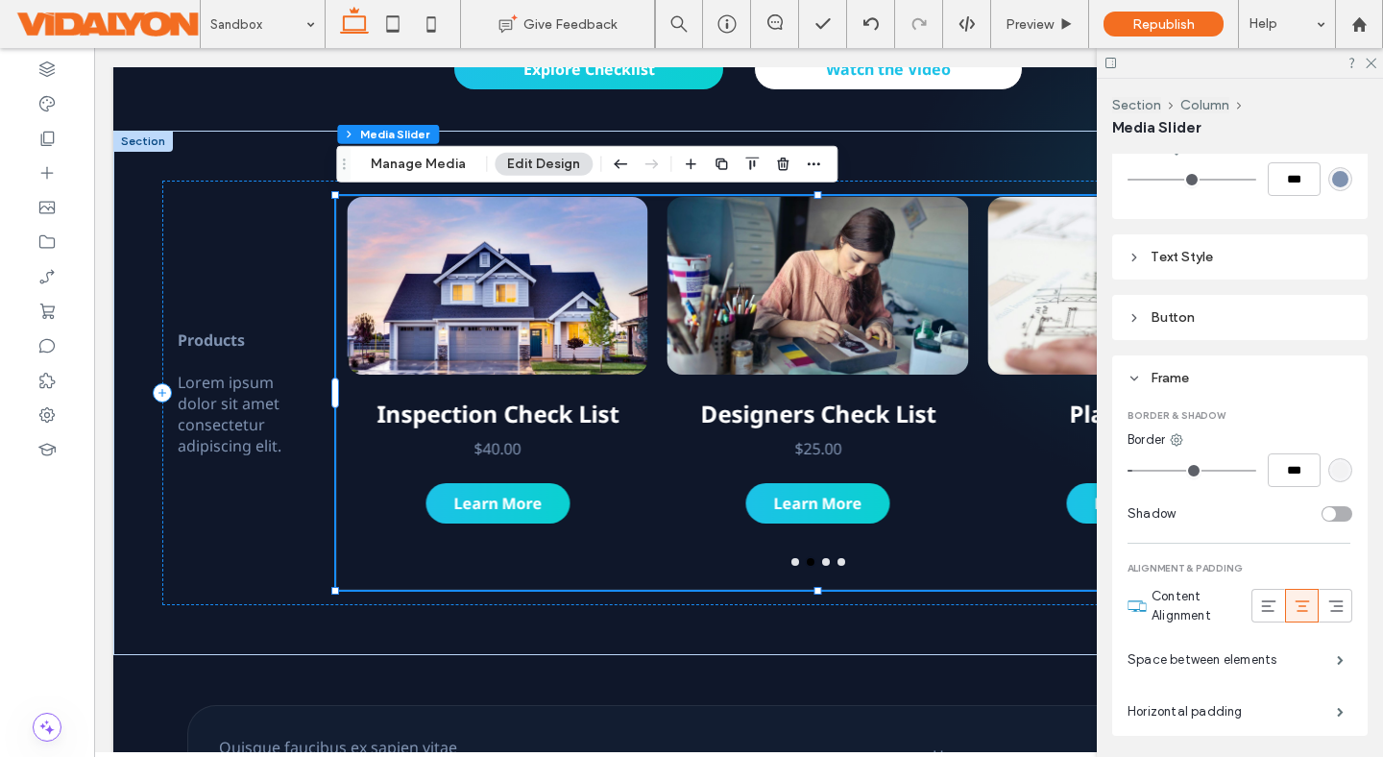
scroll to position [1422, 0]
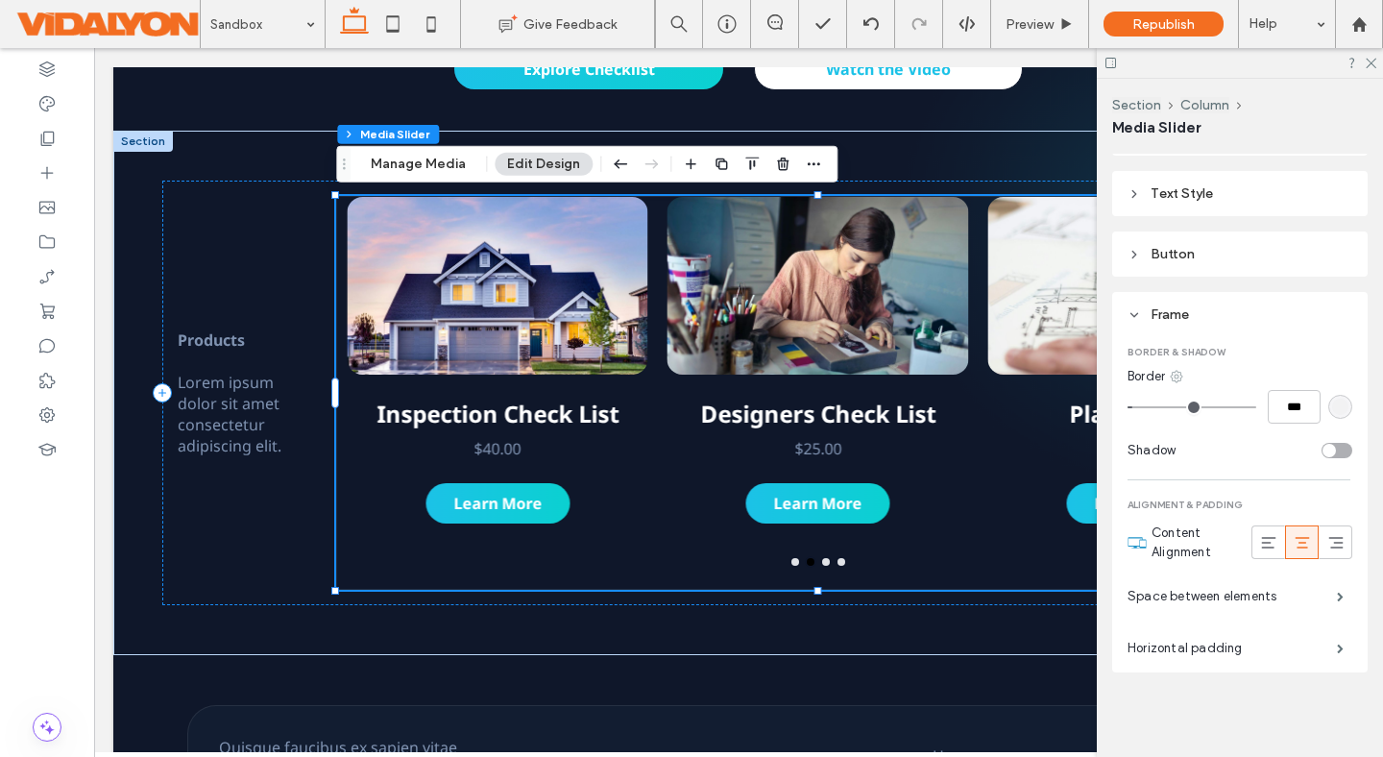
click at [1174, 373] on icon at bounding box center [1175, 376] width 15 height 15
click at [1217, 410] on span "Full border" at bounding box center [1240, 418] width 61 height 19
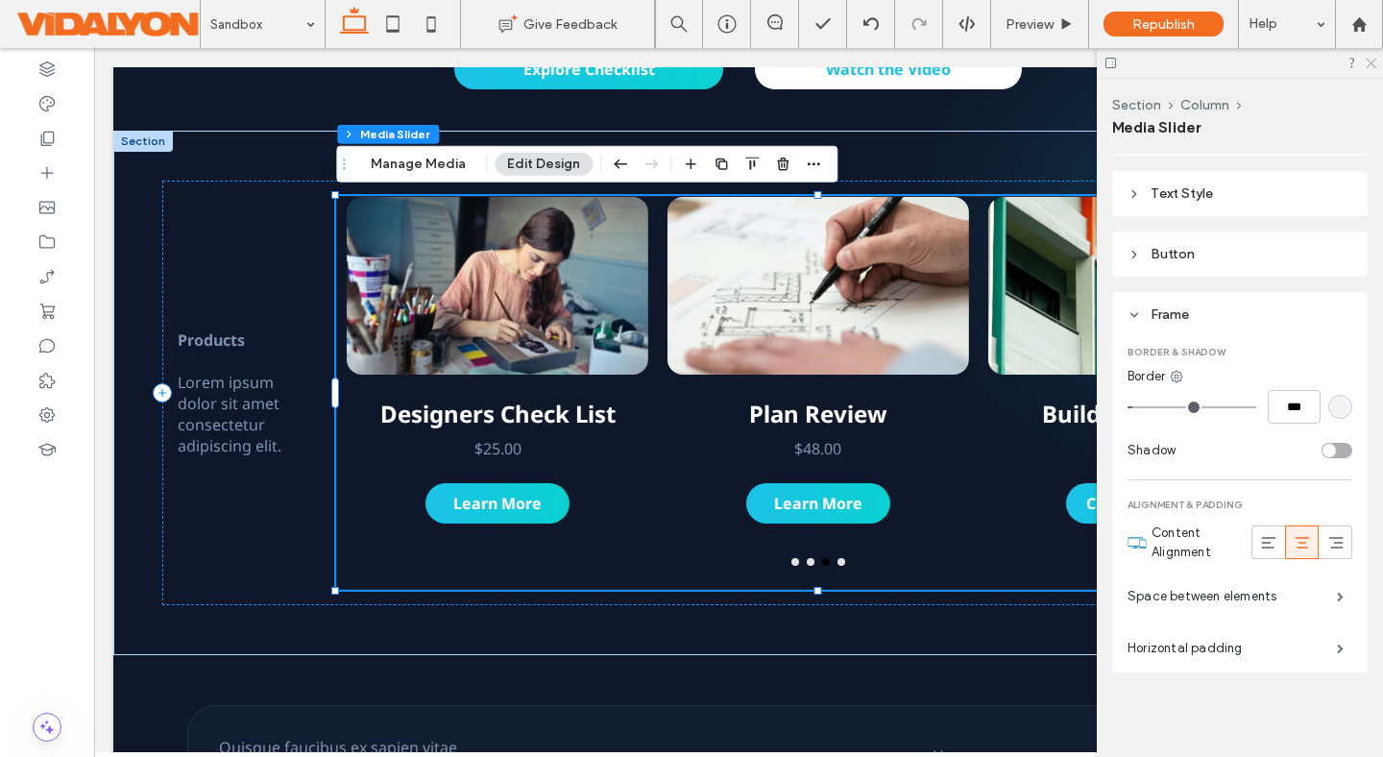
click at [1368, 60] on icon at bounding box center [1369, 62] width 12 height 12
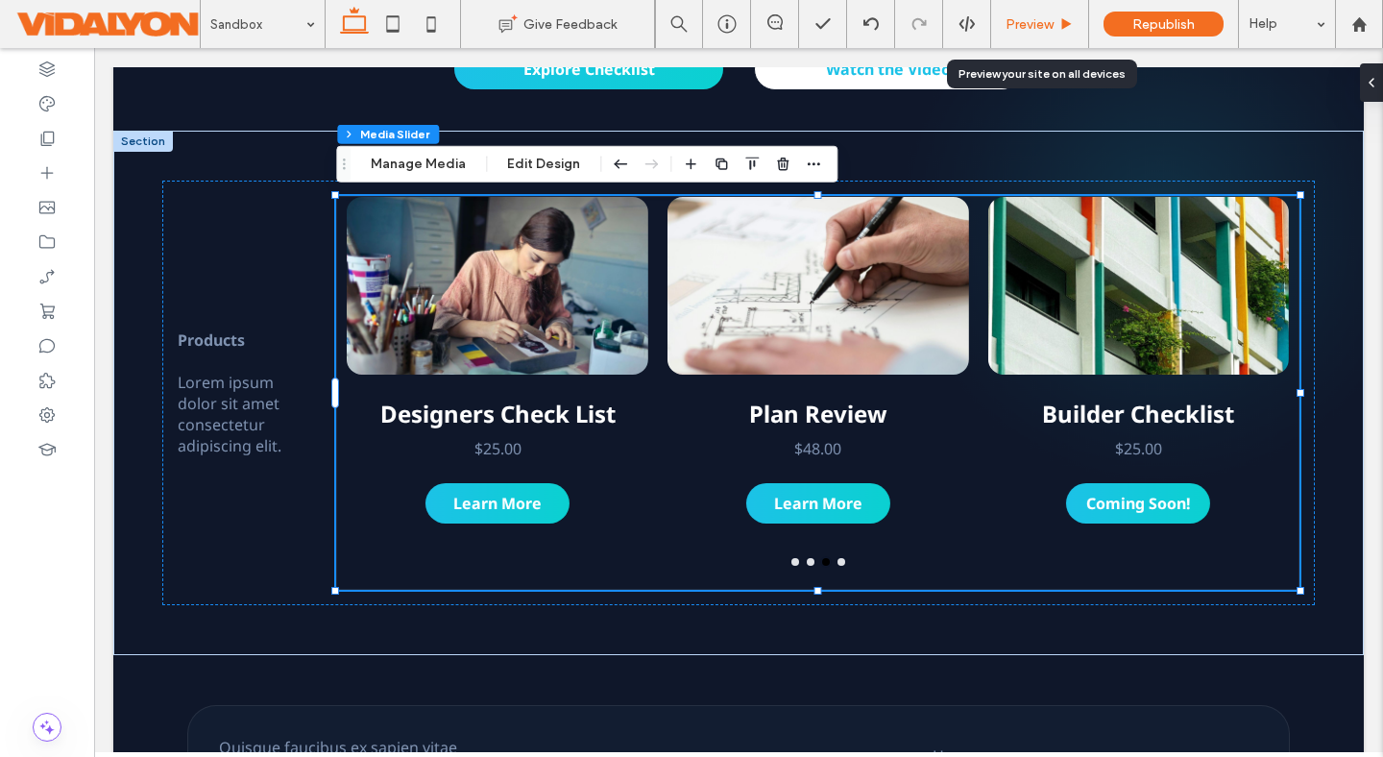
click at [1036, 21] on span "Preview" at bounding box center [1029, 24] width 48 height 16
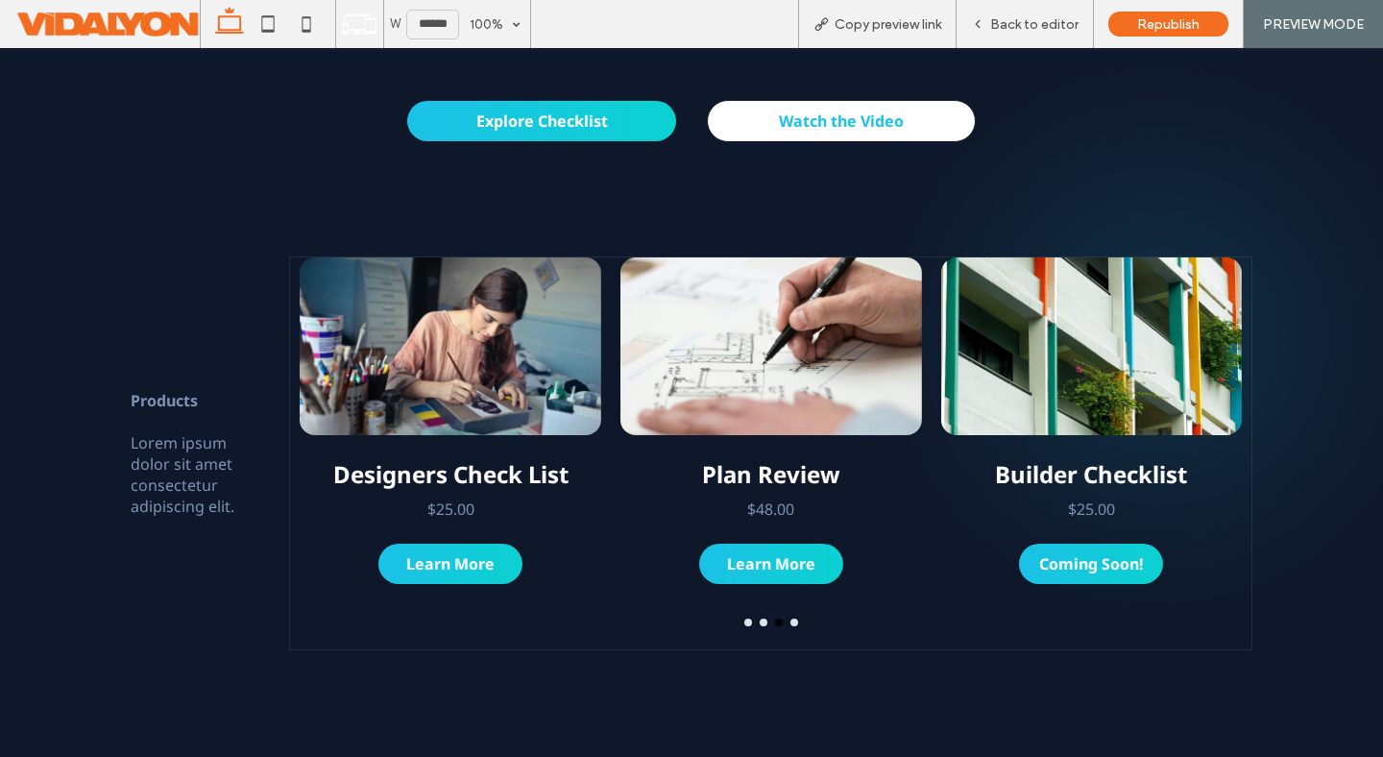
scroll to position [477, 0]
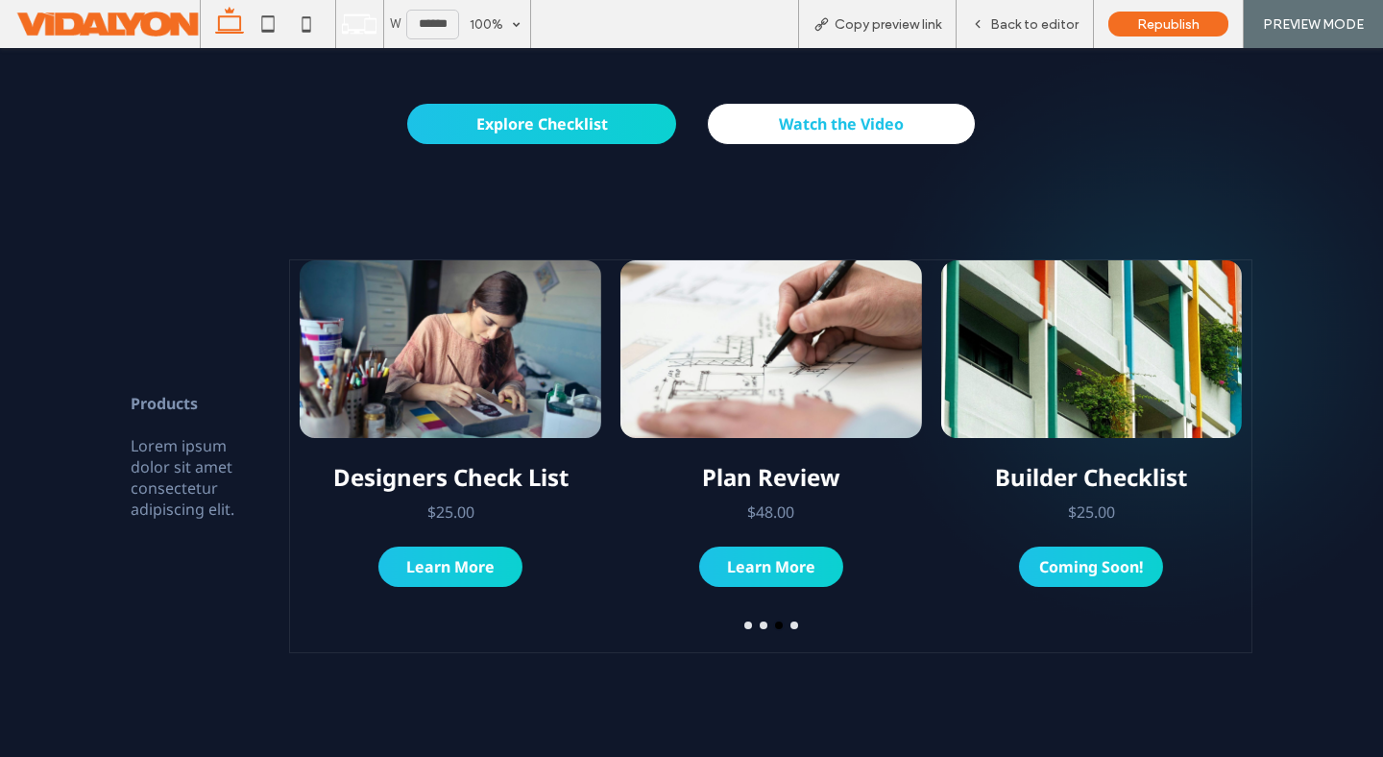
click at [793, 625] on button "go to slide 4" at bounding box center [794, 625] width 8 height 8
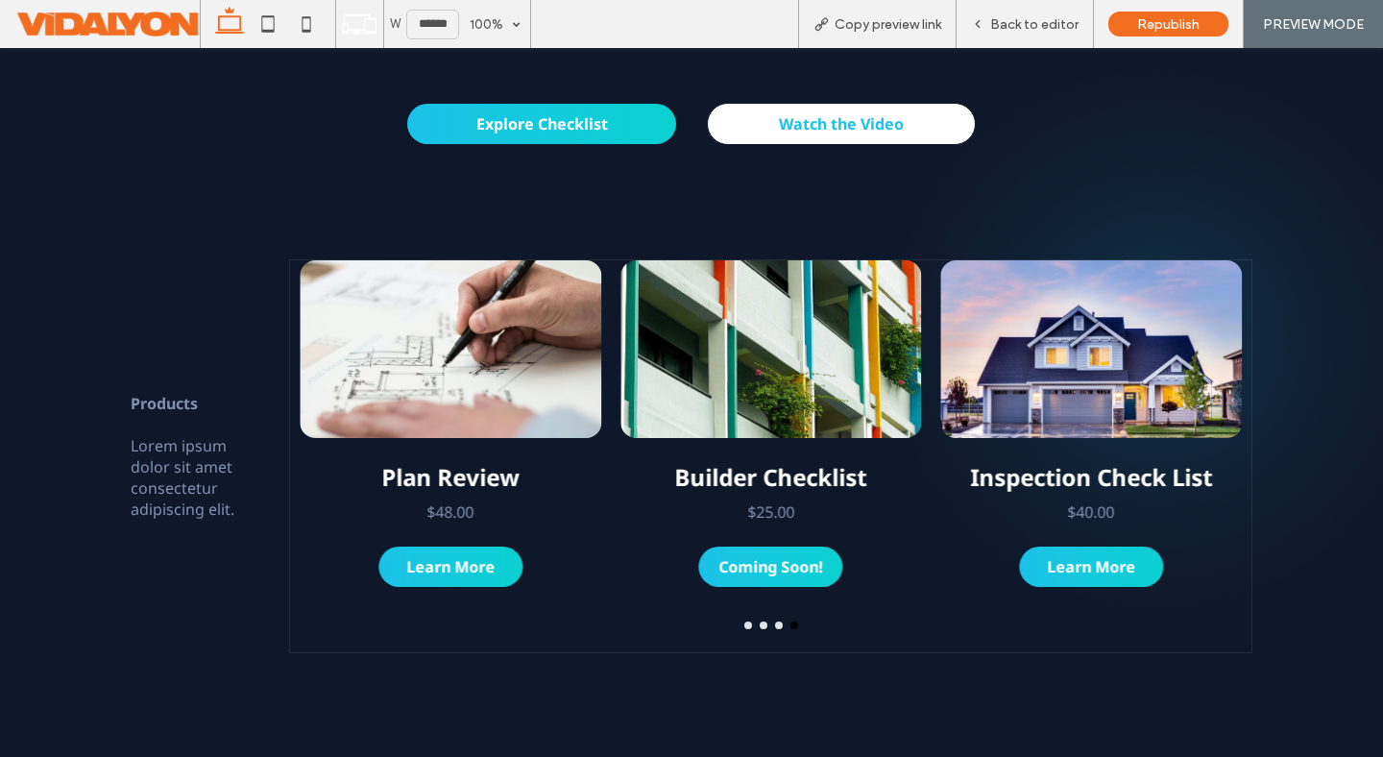
click at [751, 626] on div at bounding box center [770, 625] width 961 height 8
click at [747, 626] on button "go to slide 1" at bounding box center [748, 625] width 8 height 8
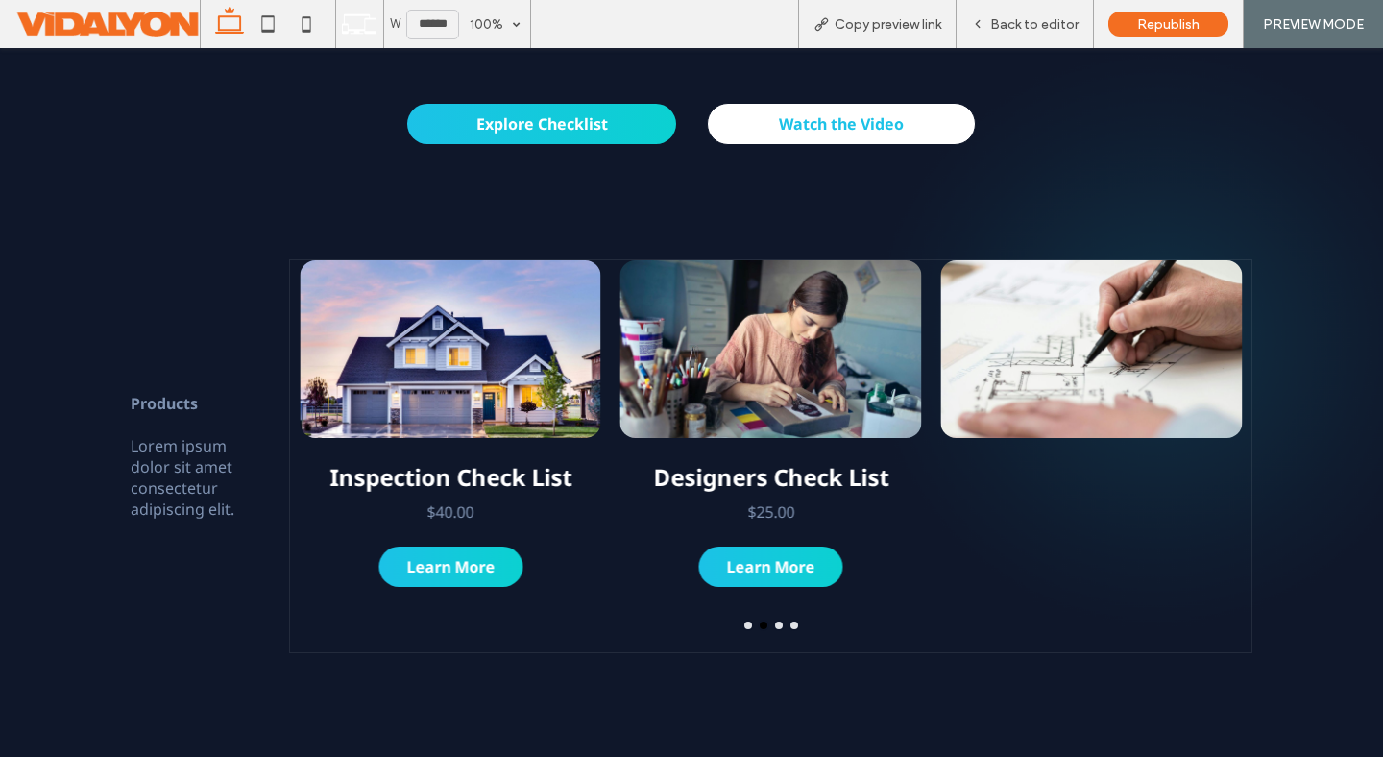
click at [762, 625] on button "go to slide 2" at bounding box center [763, 625] width 8 height 8
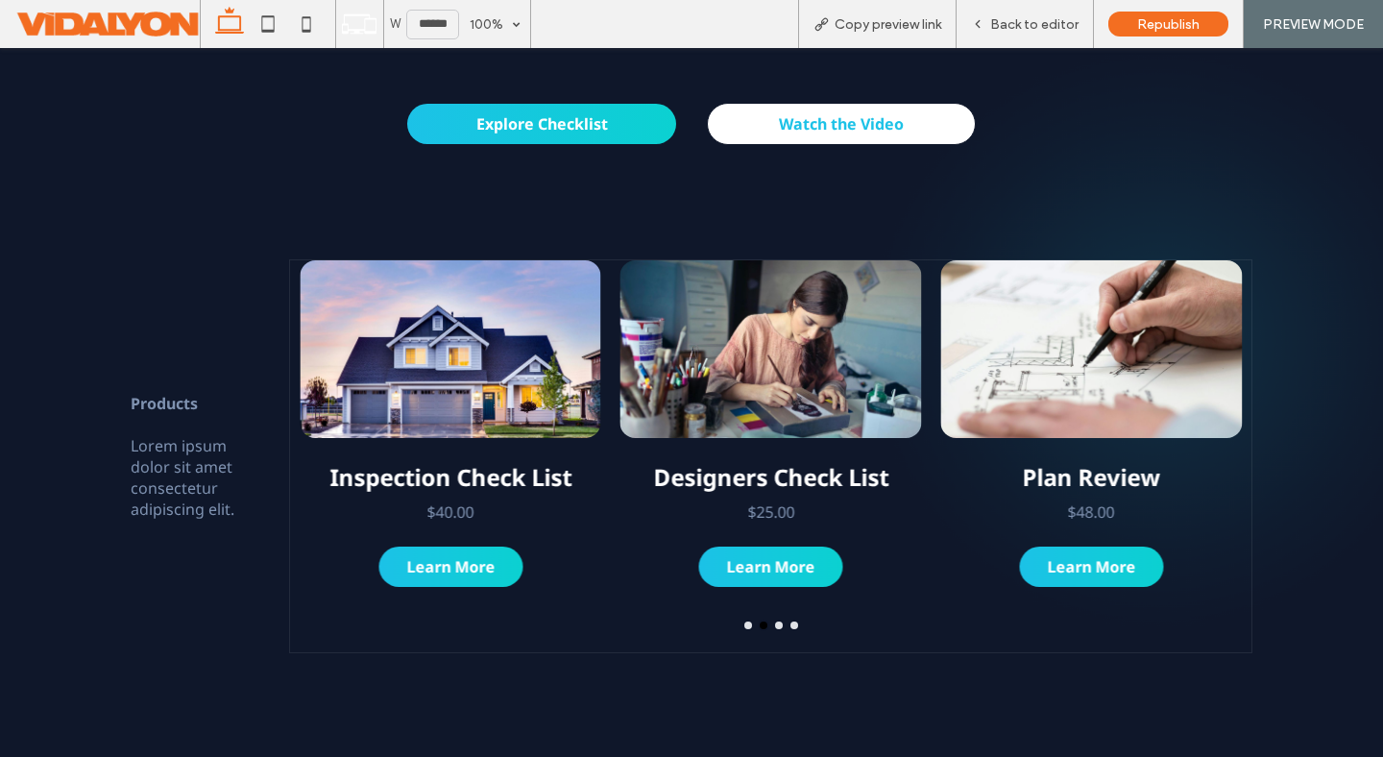
click at [779, 624] on button "go to slide 3" at bounding box center [779, 625] width 8 height 8
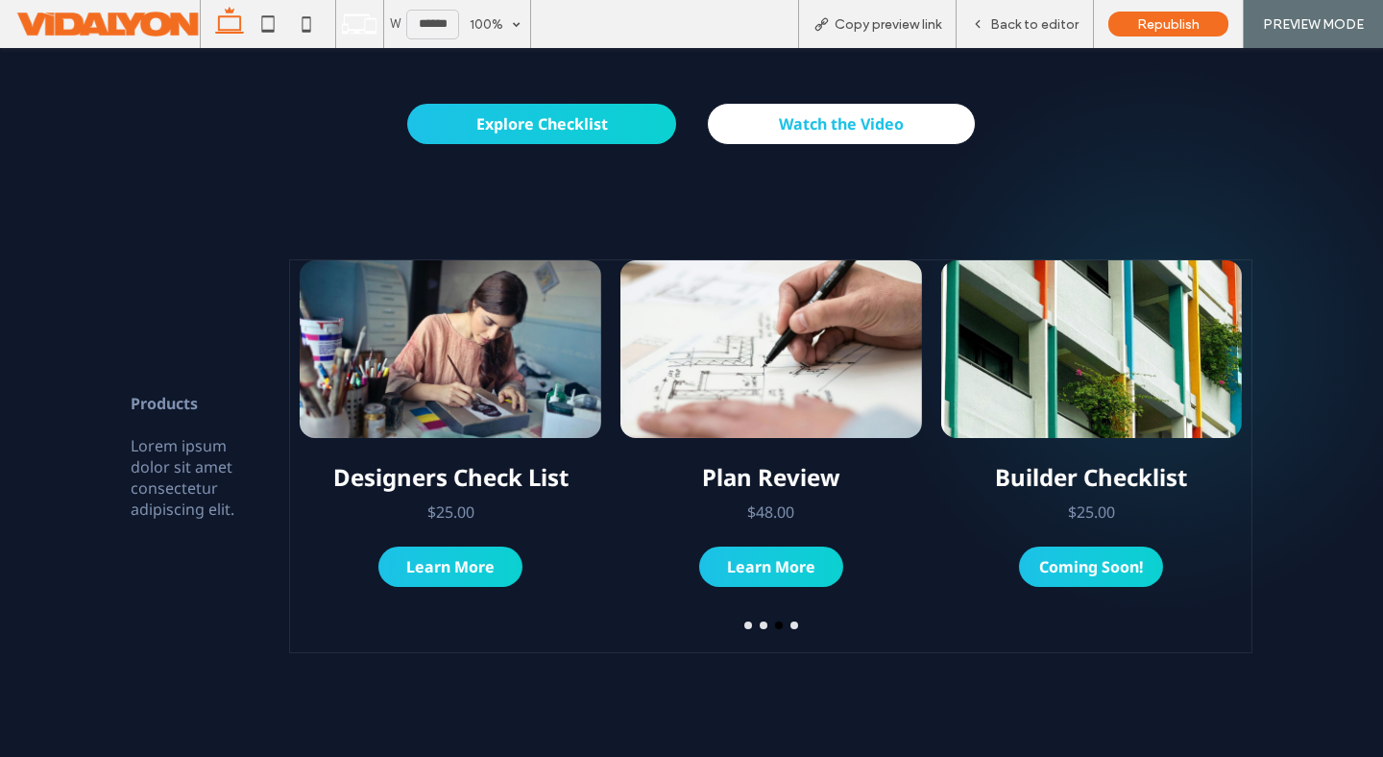
click at [793, 624] on button "go to slide 4" at bounding box center [794, 625] width 8 height 8
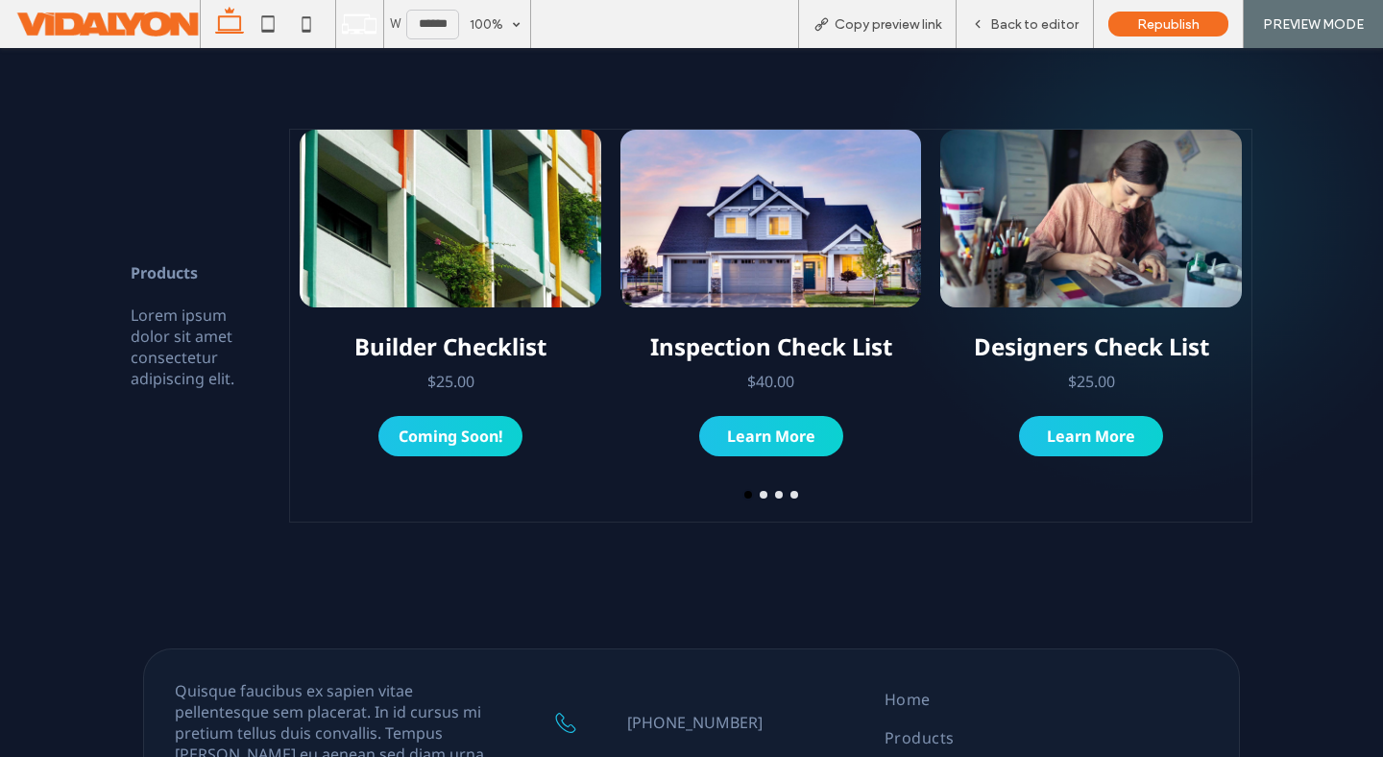
scroll to position [613, 0]
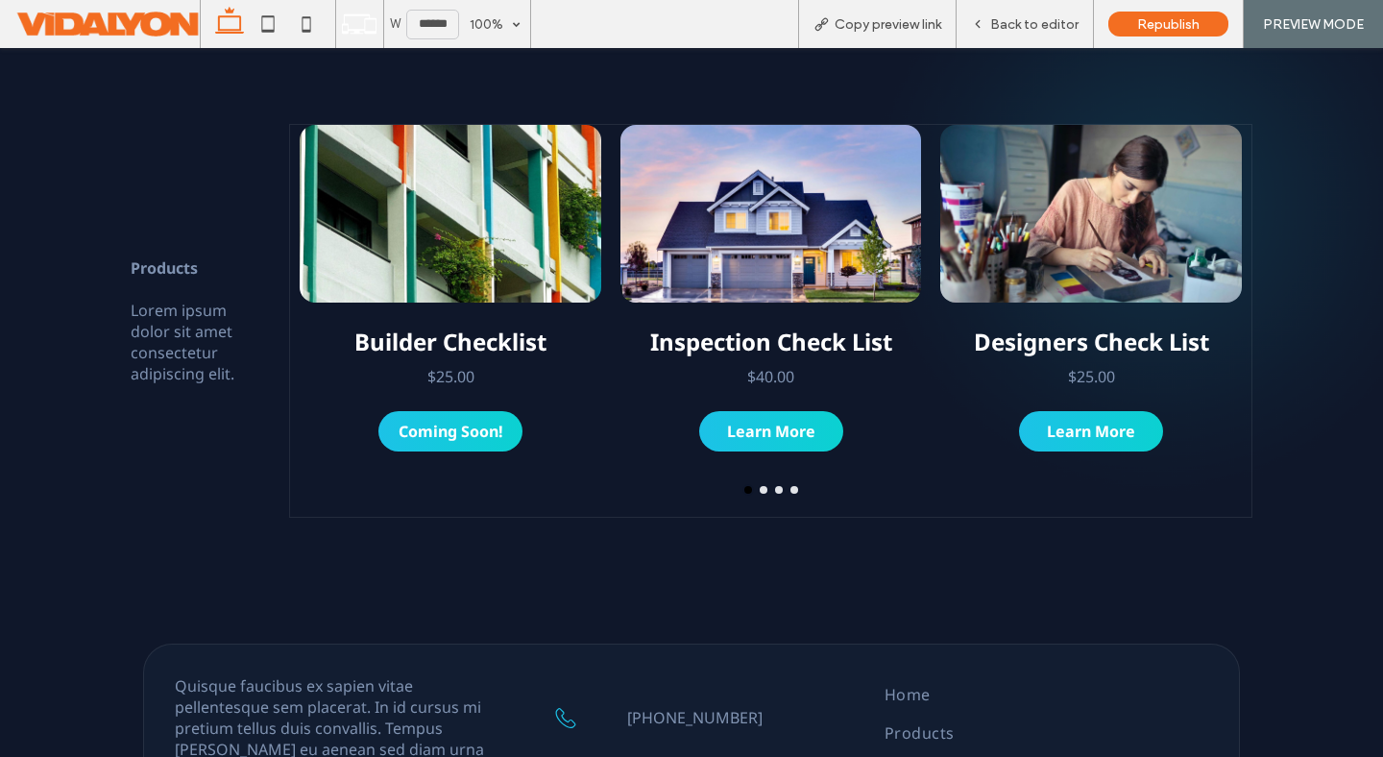
click at [176, 211] on div "Products Lorem ipsum dolor sit amet consectetur adipiscing elit. Builder Checkl…" at bounding box center [691, 320] width 1152 height 424
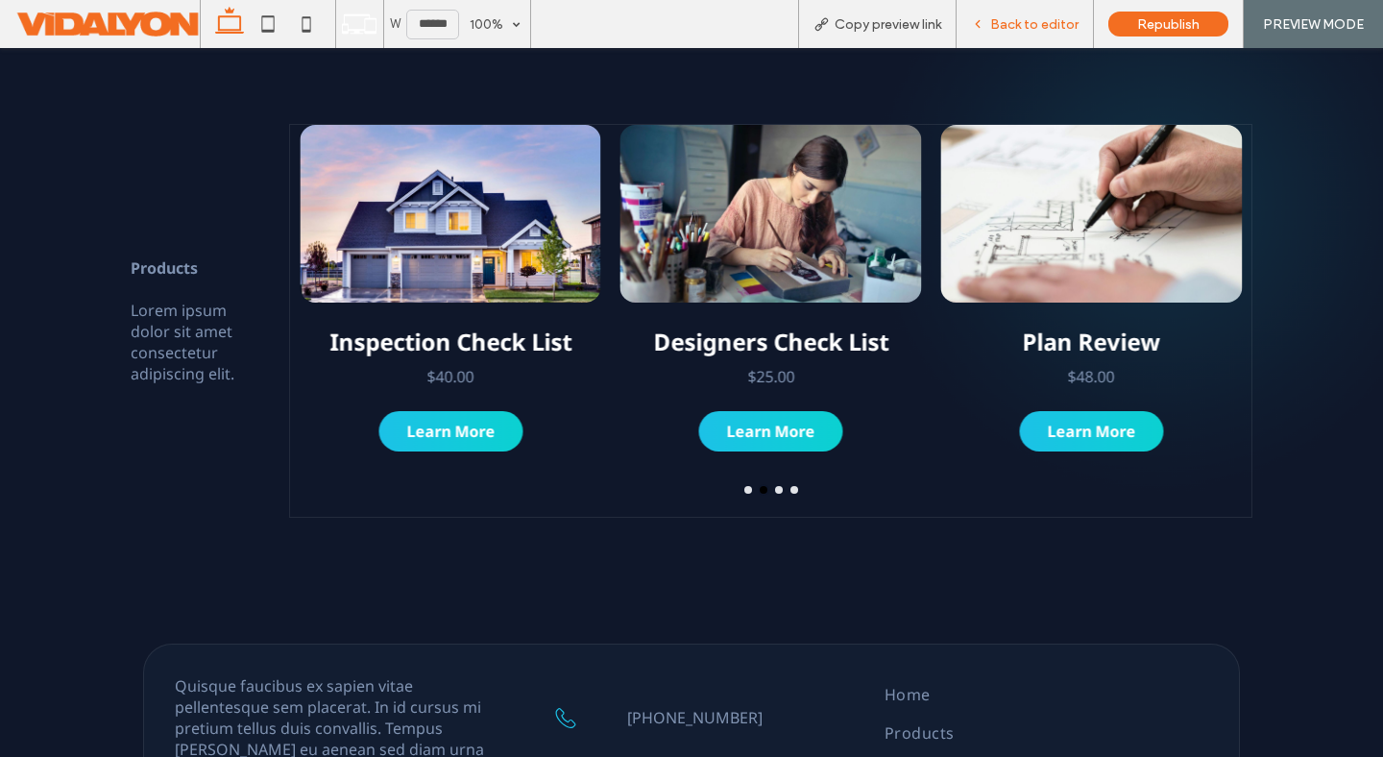
click at [1030, 18] on span "Back to editor" at bounding box center [1034, 24] width 88 height 16
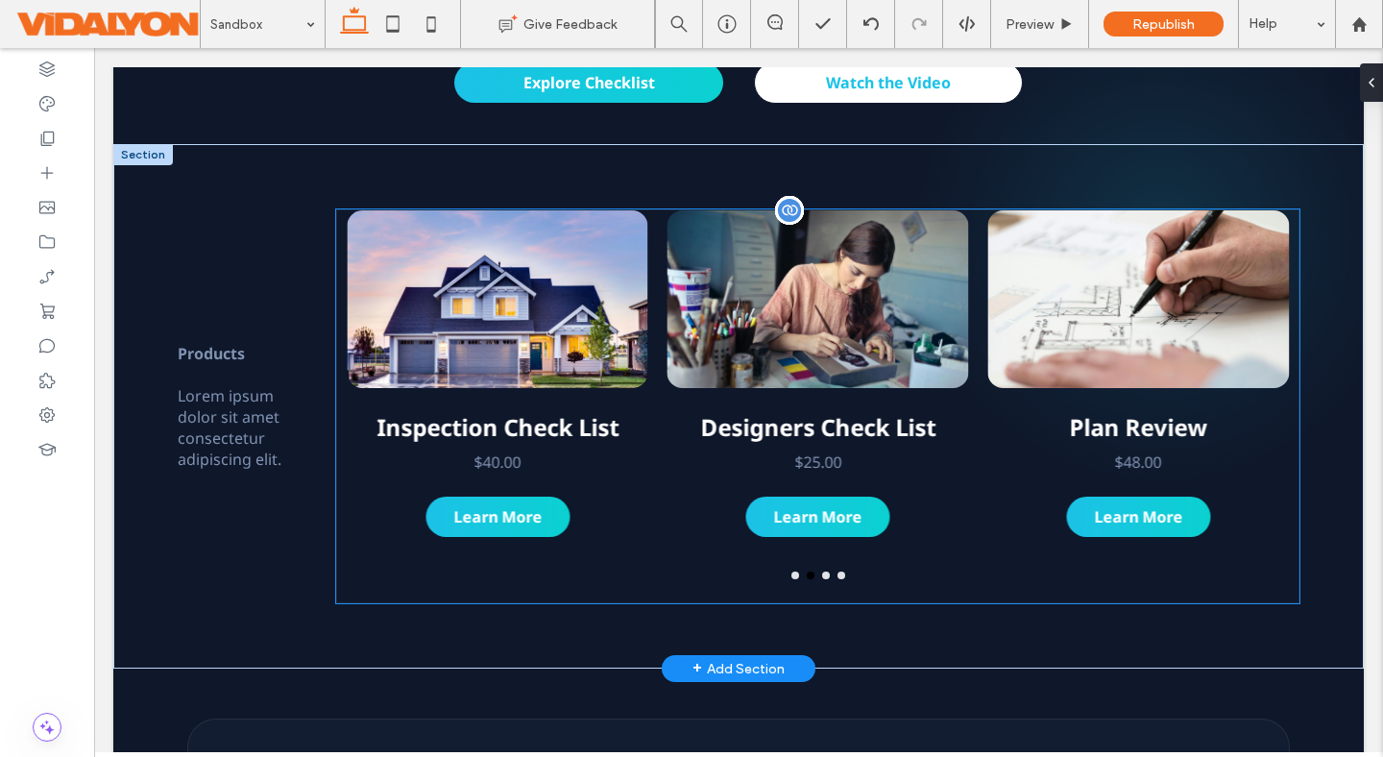
scroll to position [518, 0]
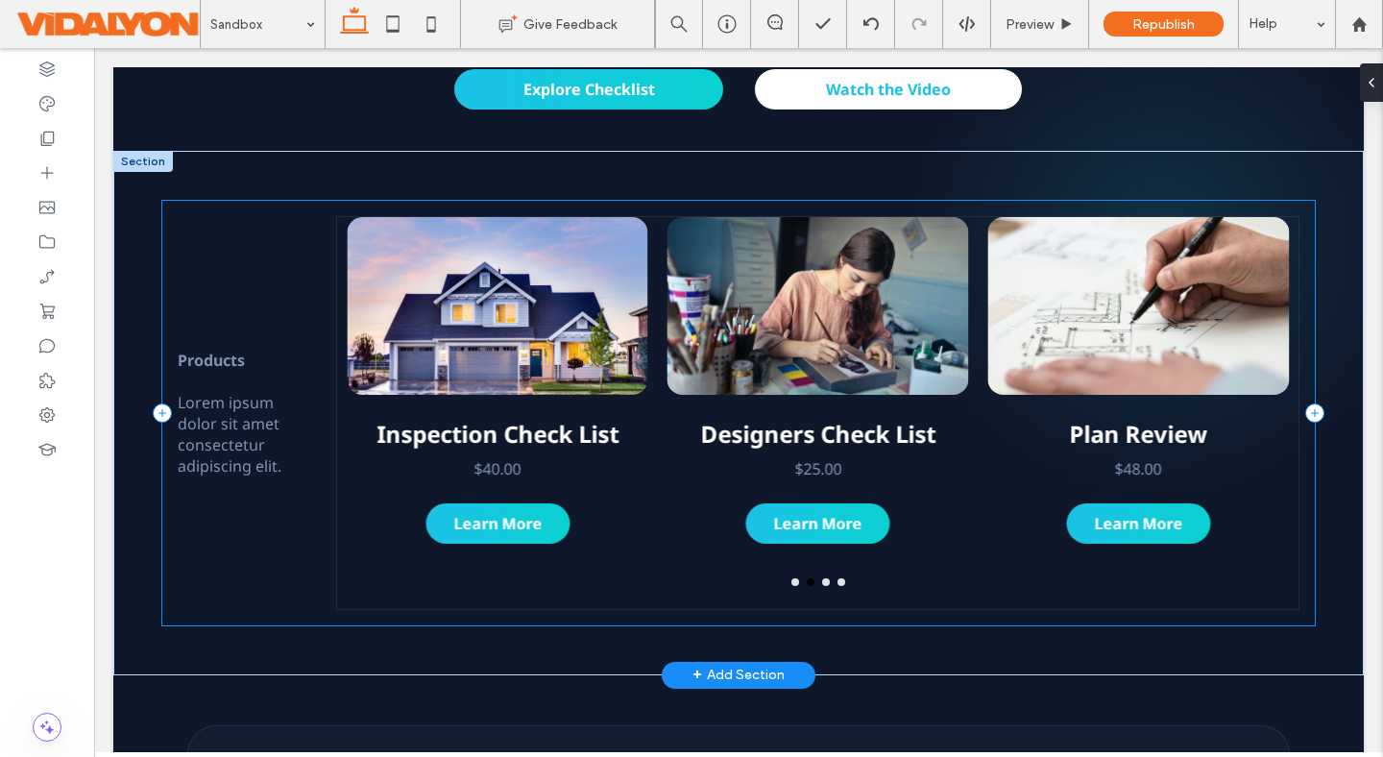
click at [212, 275] on div "Products Lorem ipsum dolor sit amet consectetur adipiscing elit. Builder Checkl…" at bounding box center [738, 413] width 1152 height 424
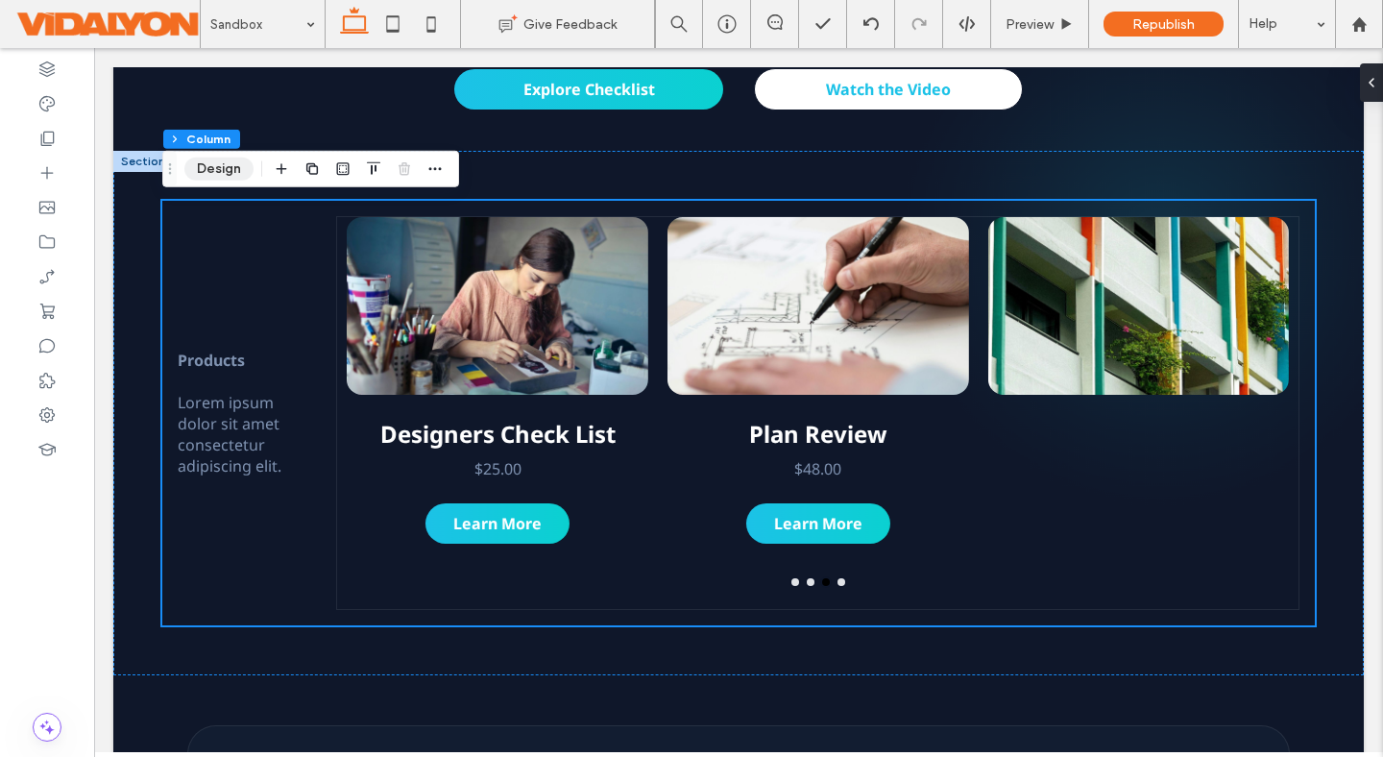
click at [209, 173] on button "Design" at bounding box center [218, 168] width 69 height 23
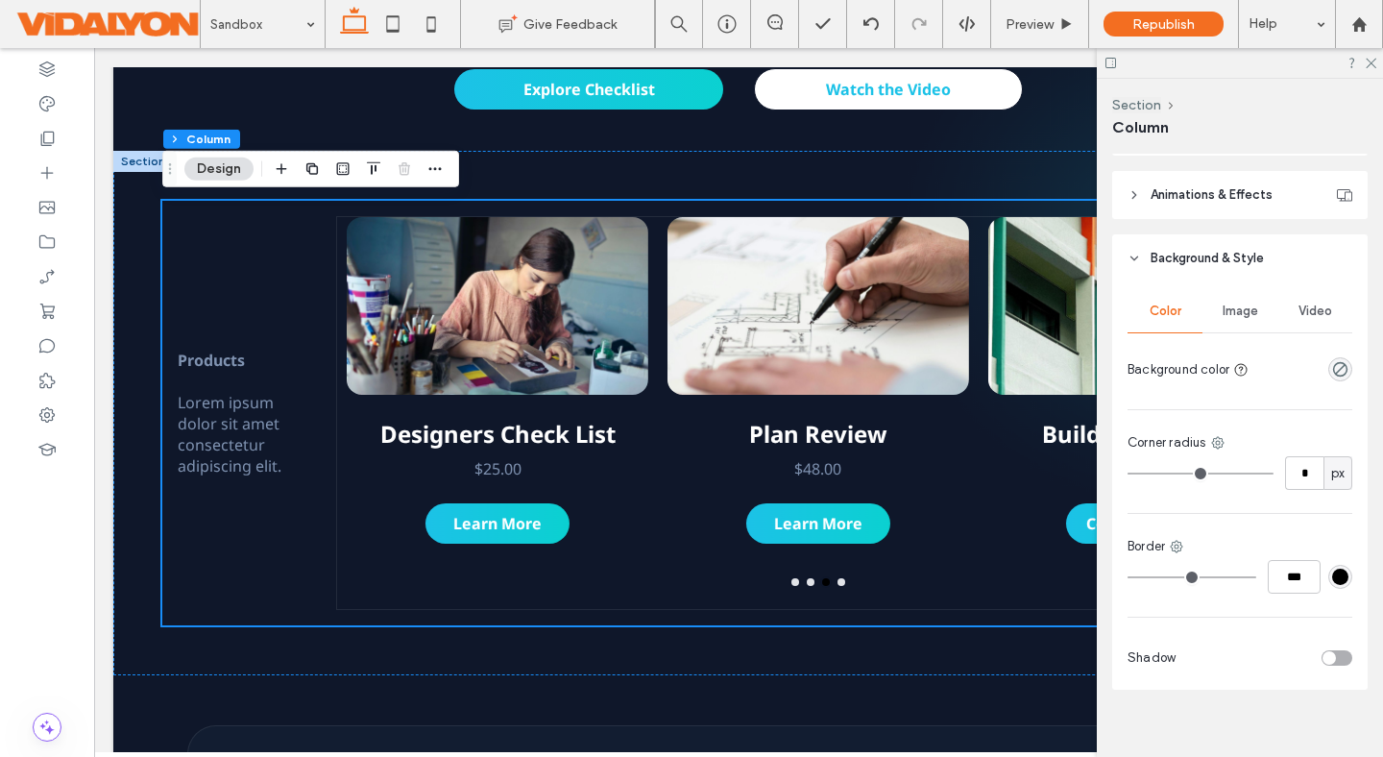
scroll to position [903, 0]
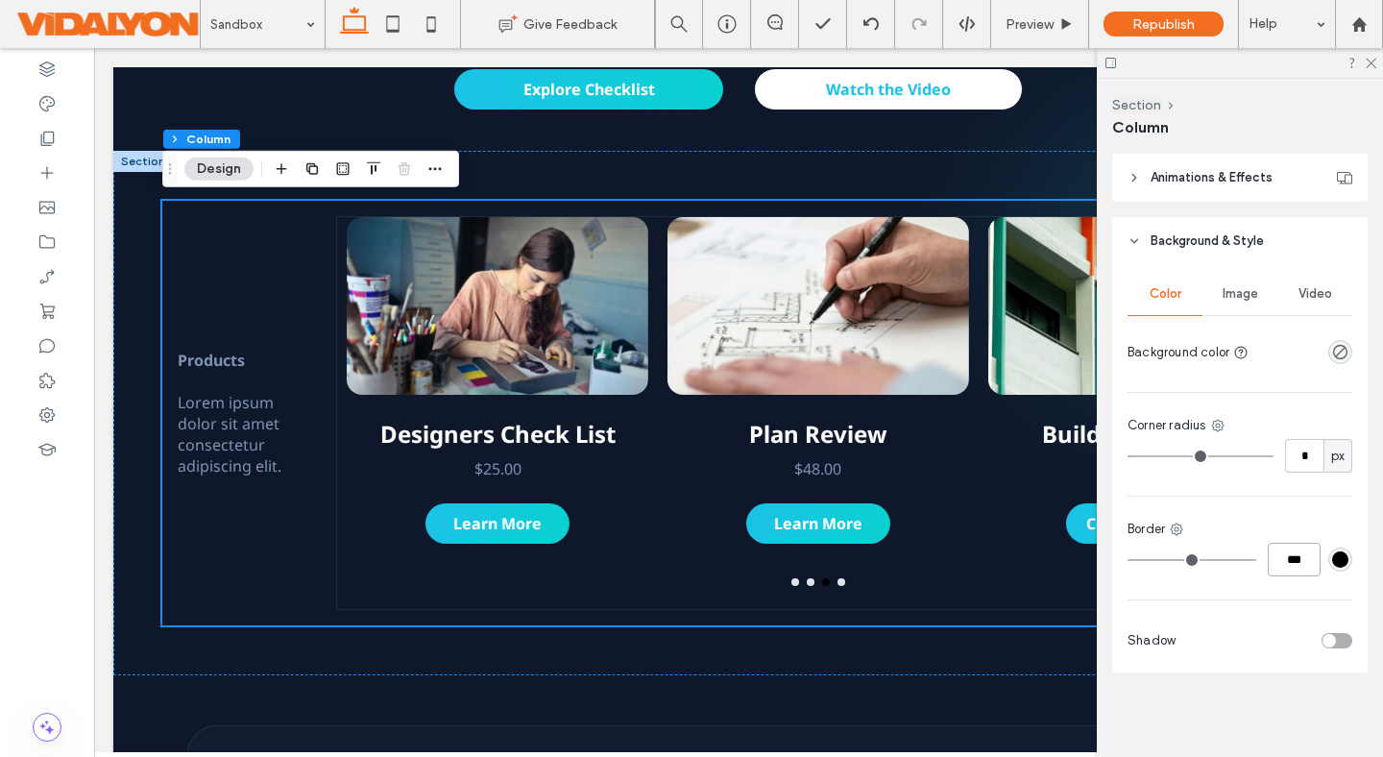
click at [1291, 562] on input "***" at bounding box center [1293, 559] width 53 height 34
click at [1292, 559] on input "***" at bounding box center [1293, 559] width 53 height 34
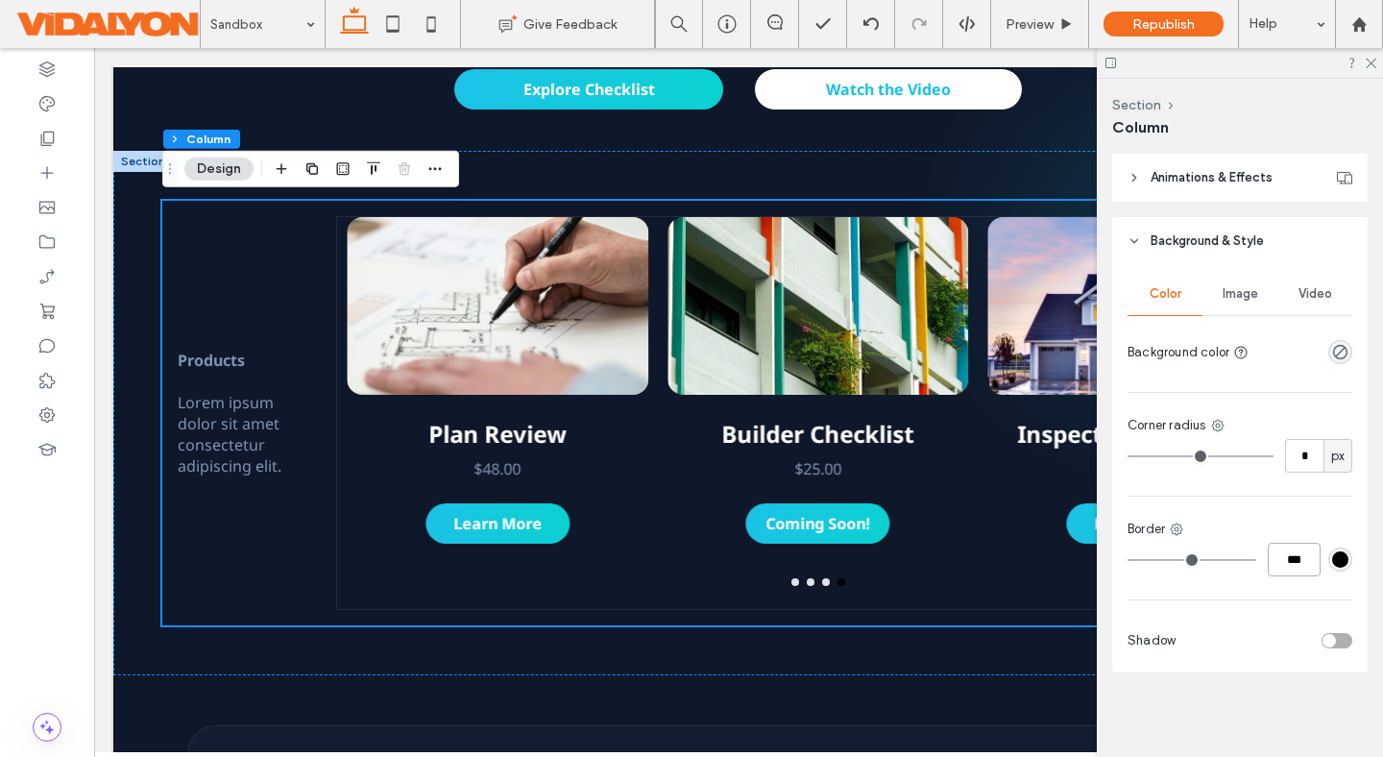
type input "***"
click at [1340, 555] on div "#000000" at bounding box center [1340, 559] width 16 height 16
type input "*"
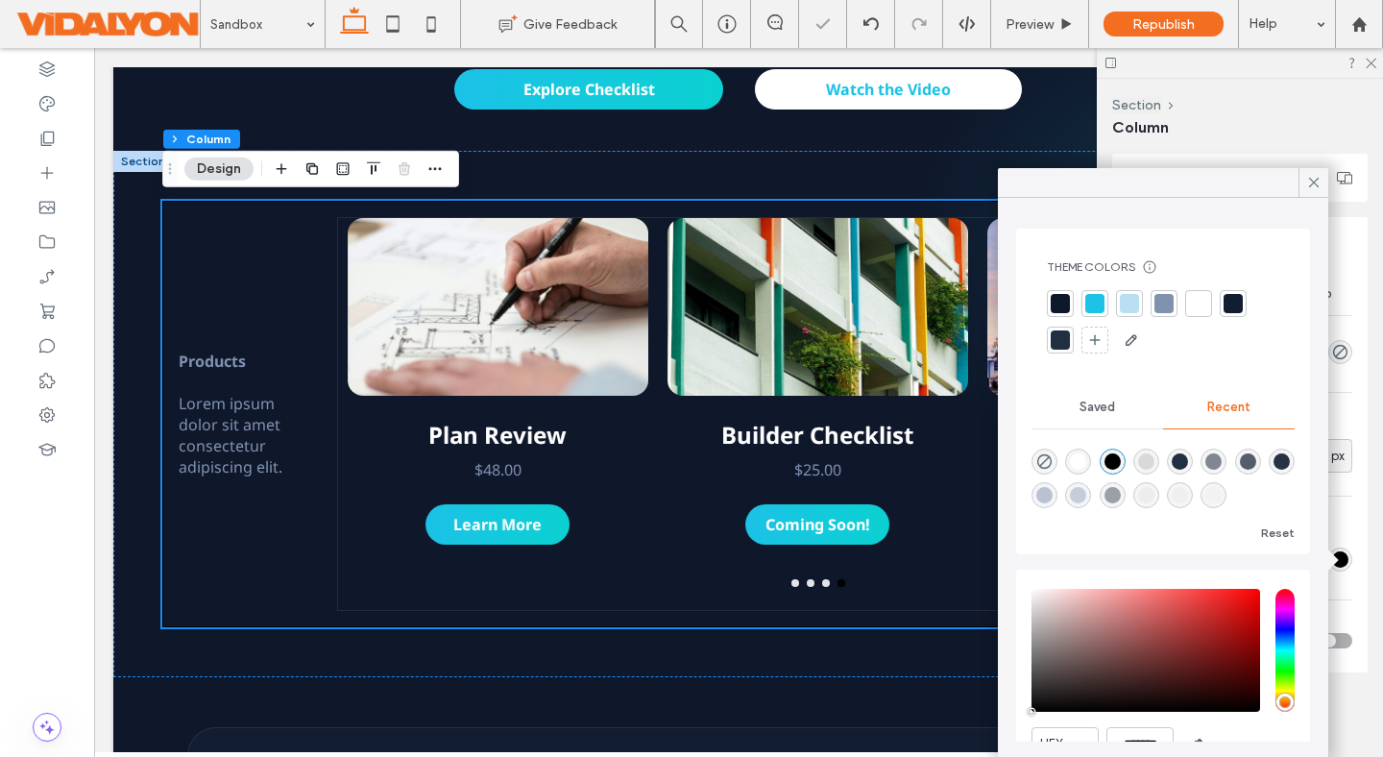
click at [1214, 496] on div "rgba(217, 217, 217, 0.1)" at bounding box center [1213, 495] width 16 height 16
type input "*******"
type input "**"
type input "***"
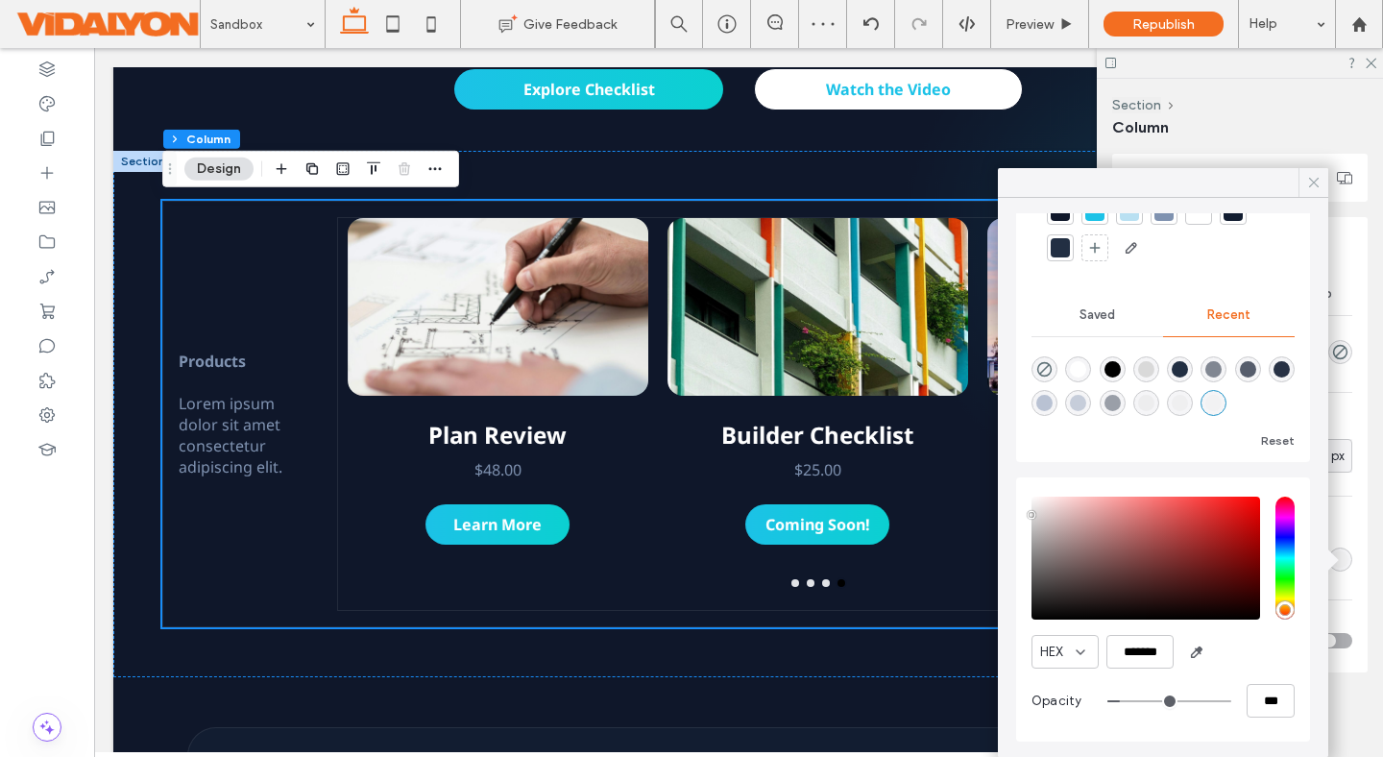
click at [1314, 182] on icon at bounding box center [1313, 182] width 17 height 17
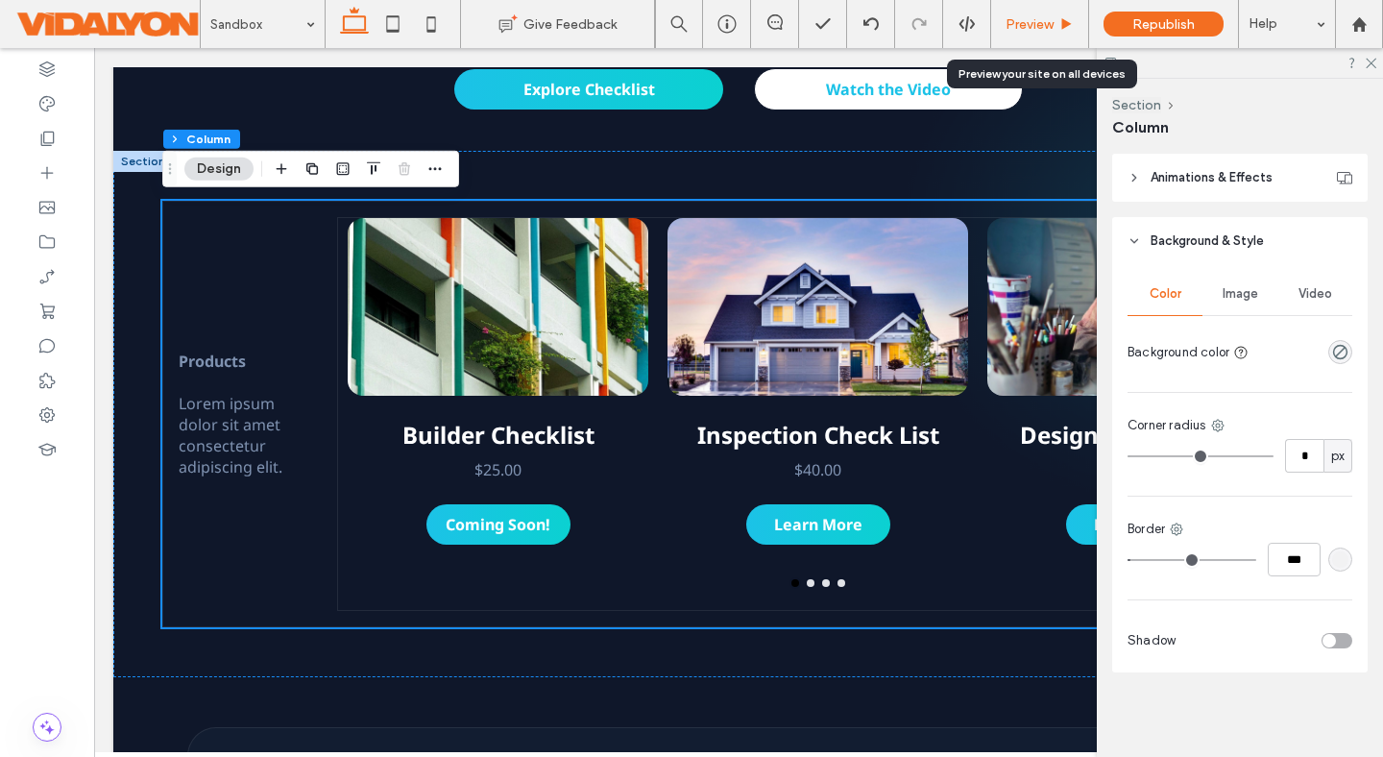
click at [1019, 24] on span "Preview" at bounding box center [1029, 24] width 48 height 16
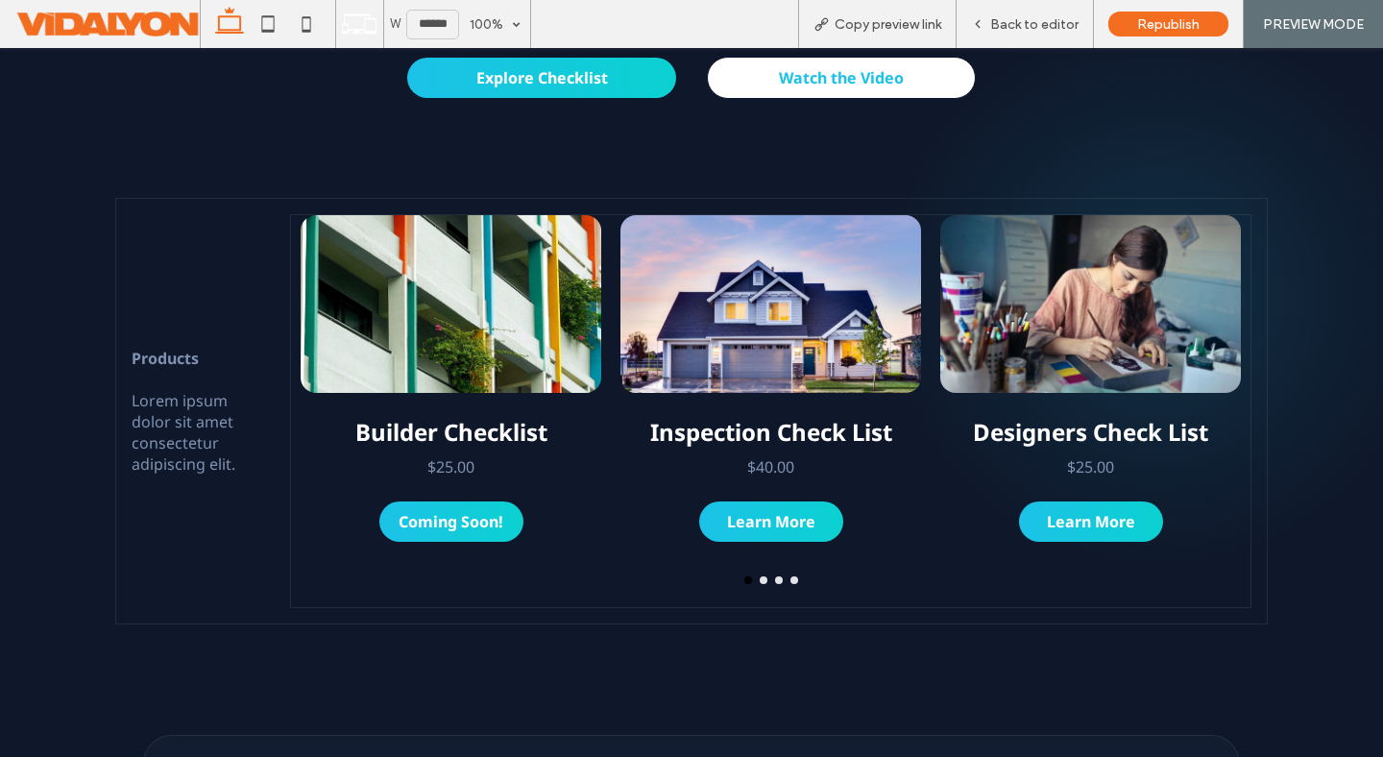
scroll to position [527, 0]
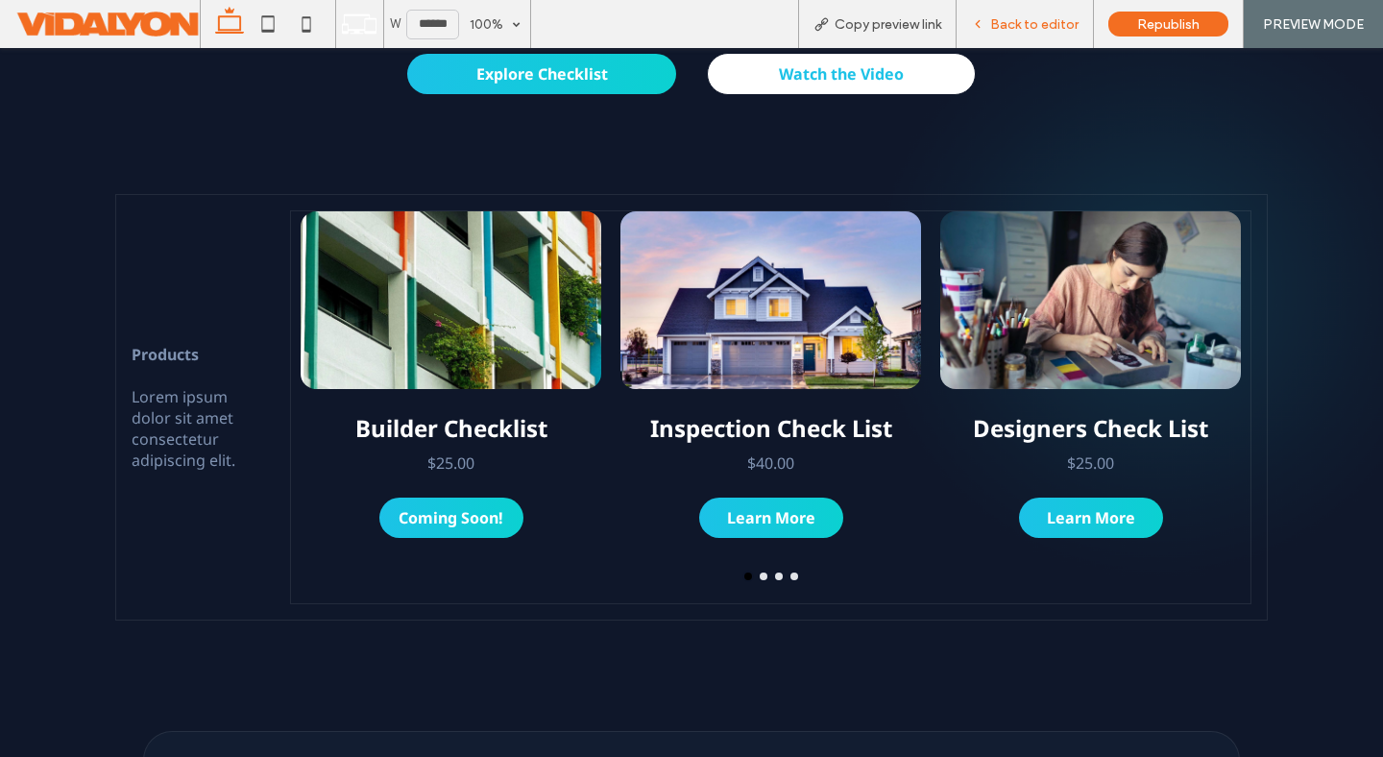
click at [1041, 27] on span "Back to editor" at bounding box center [1034, 24] width 88 height 16
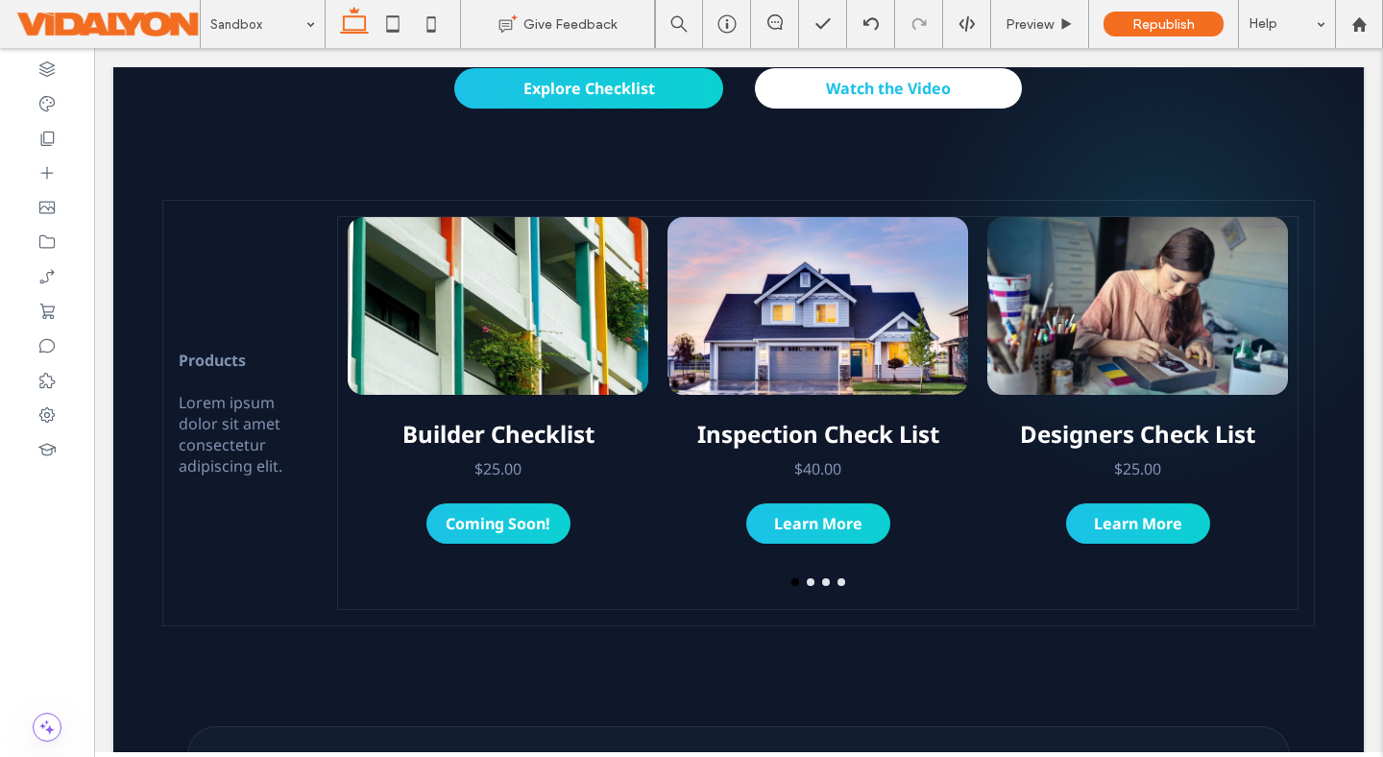
scroll to position [518, 0]
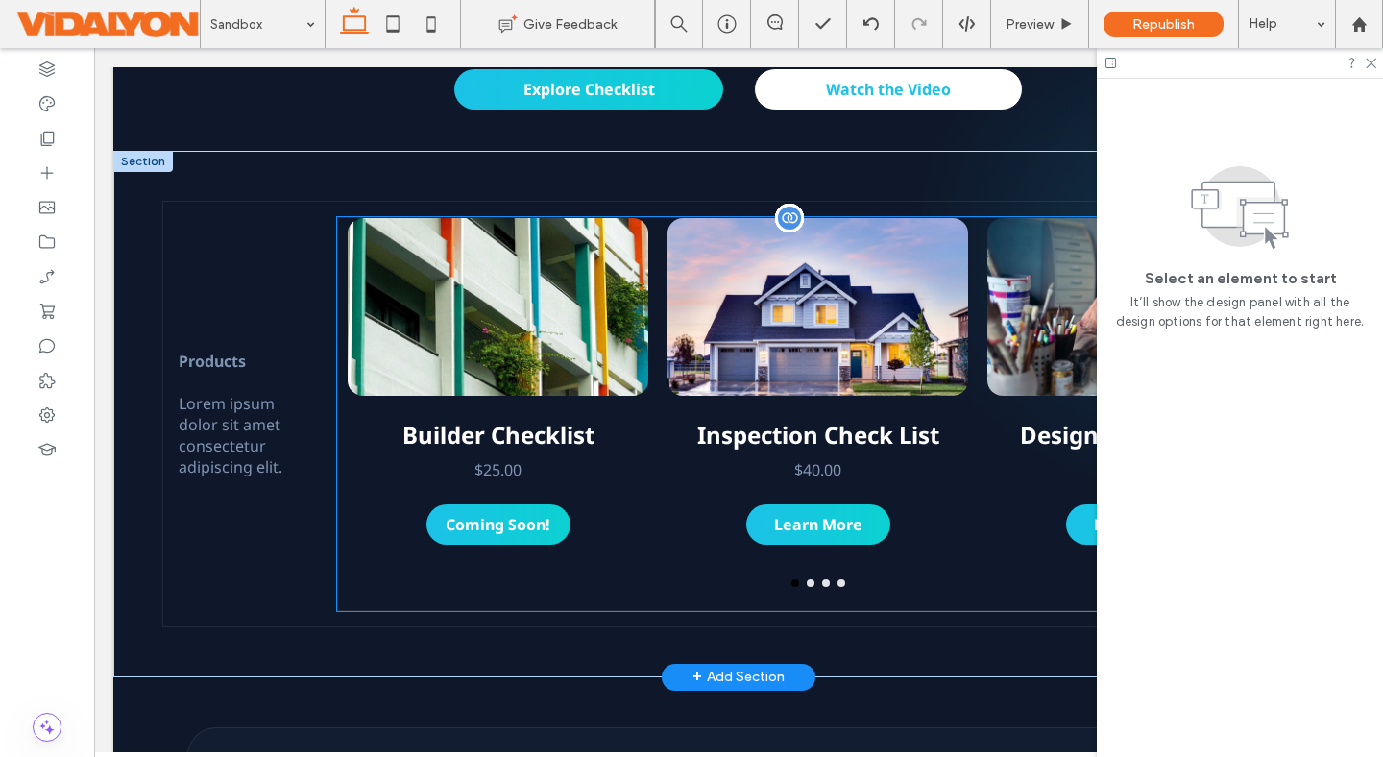
click at [340, 470] on div "Builder Checklist $25.00 Coming Soon! Coming Soon!" at bounding box center [498, 387] width 320 height 338
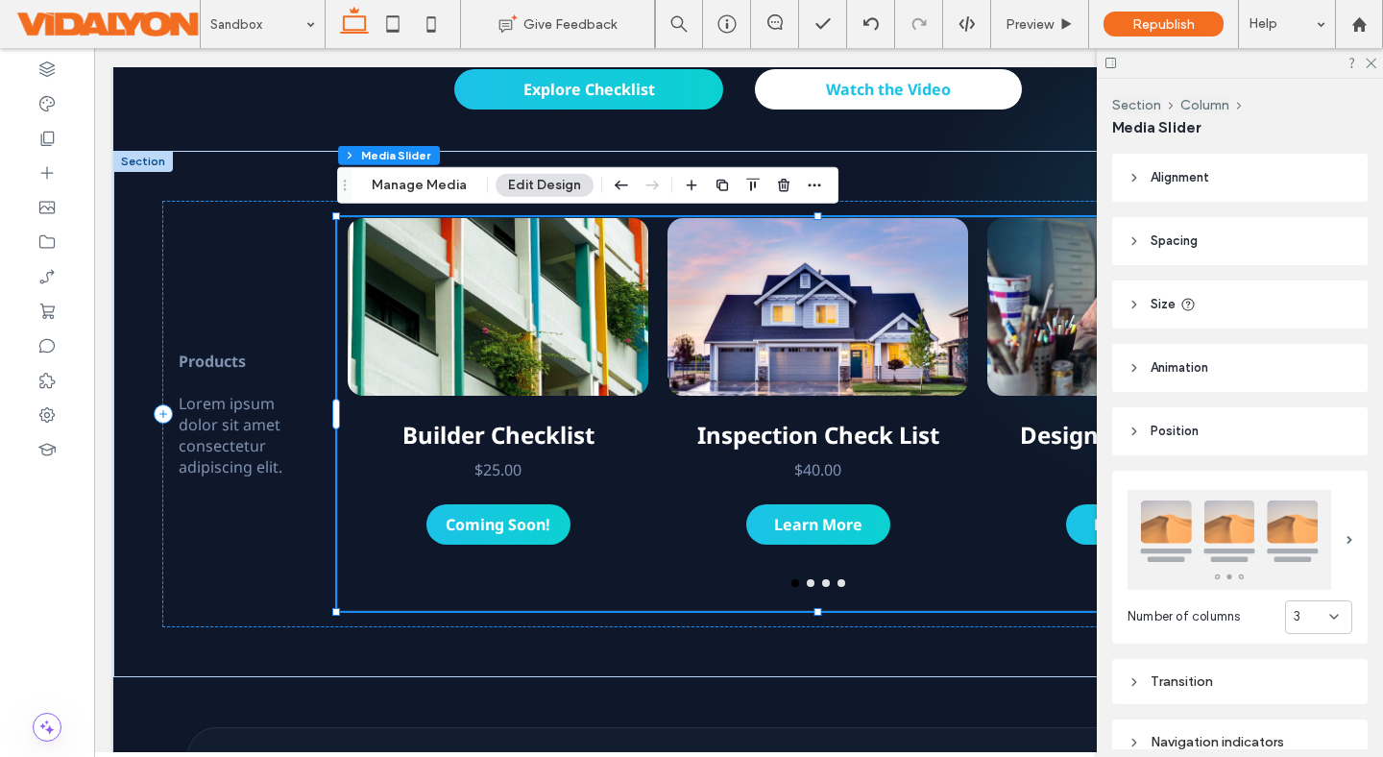
scroll to position [334, 0]
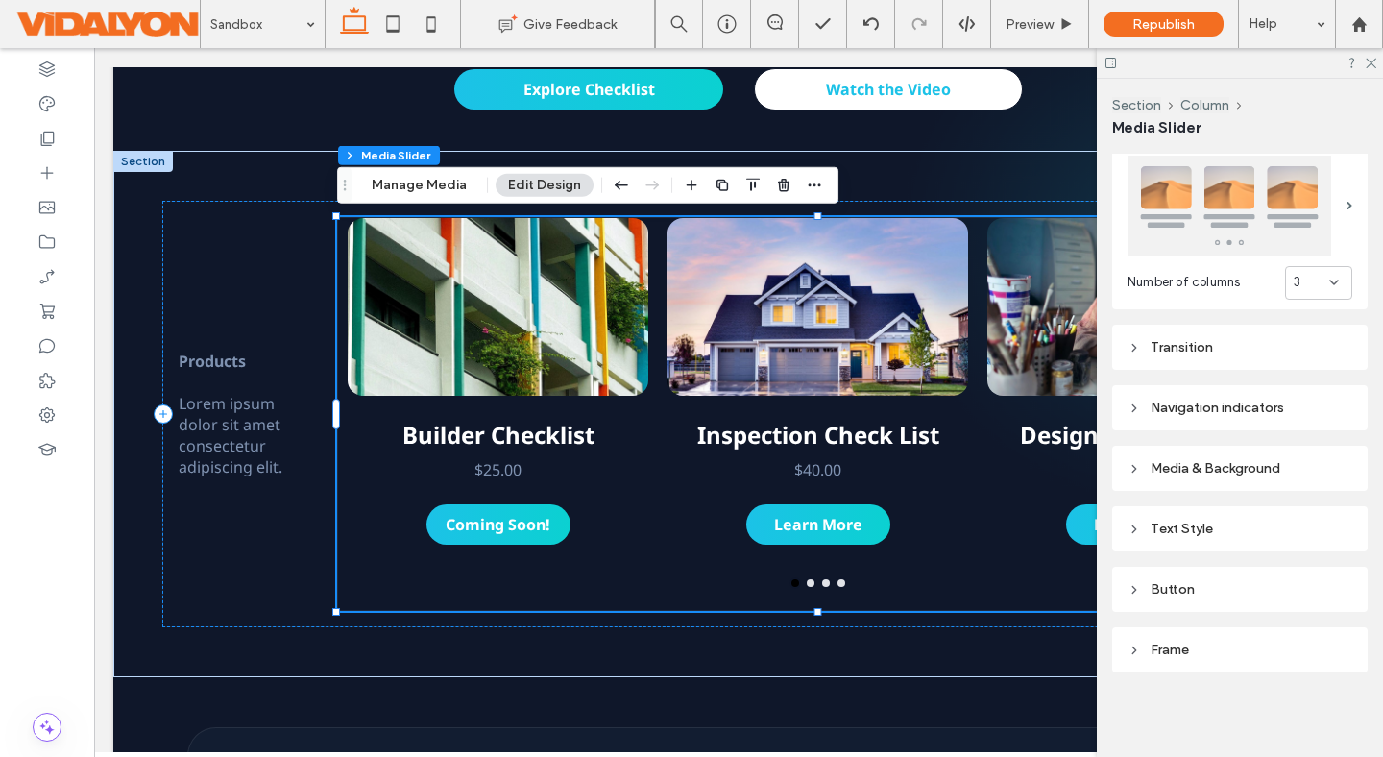
click at [1143, 649] on div "Frame" at bounding box center [1239, 649] width 225 height 16
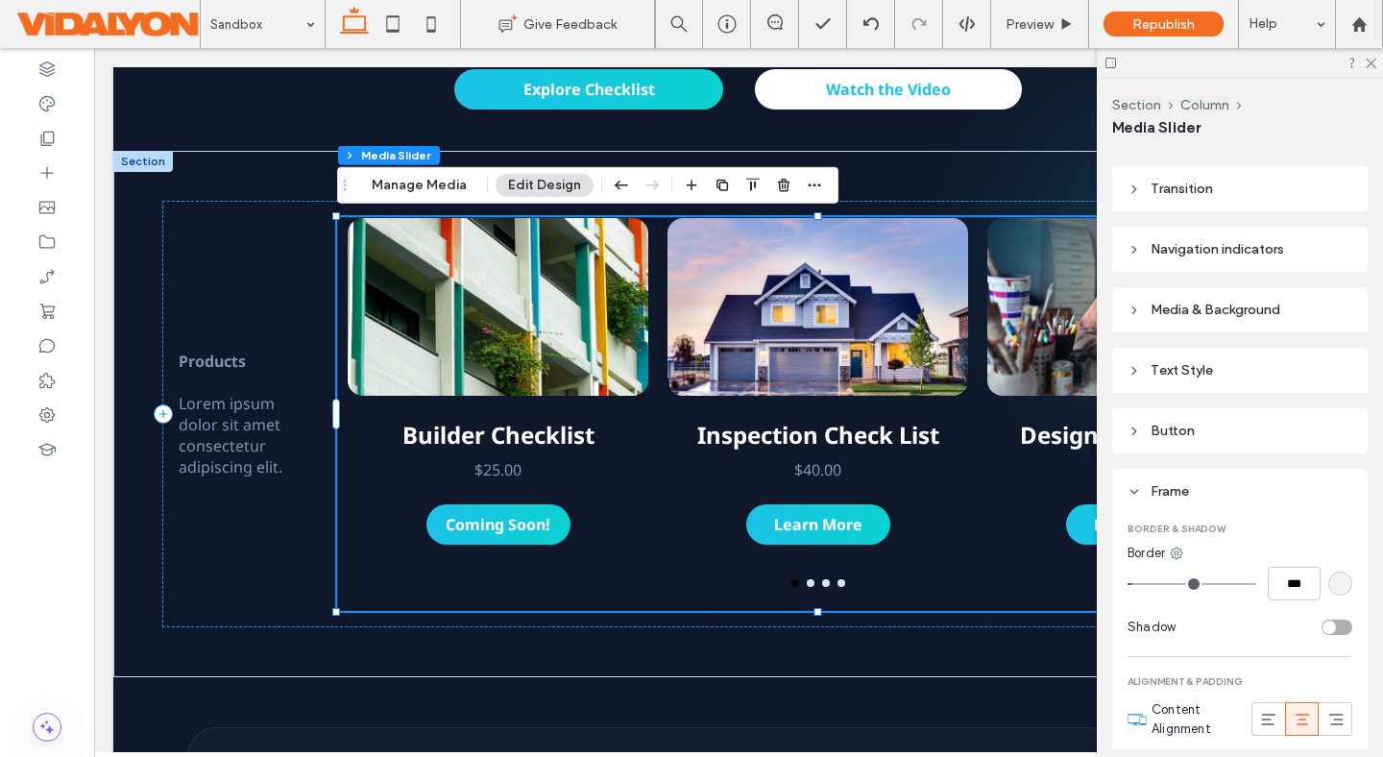
scroll to position [669, 0]
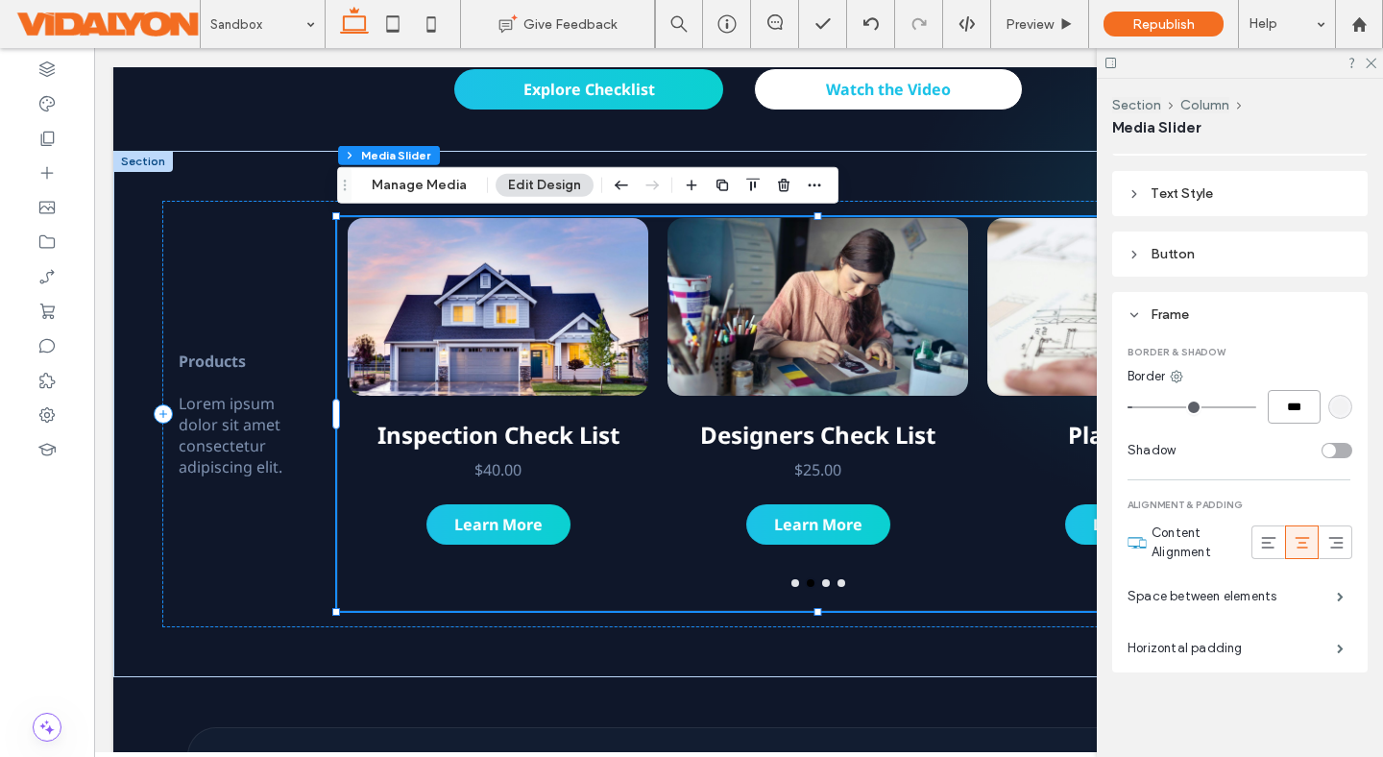
click at [1288, 404] on input "***" at bounding box center [1293, 407] width 53 height 34
click at [1293, 405] on input "***" at bounding box center [1293, 407] width 53 height 34
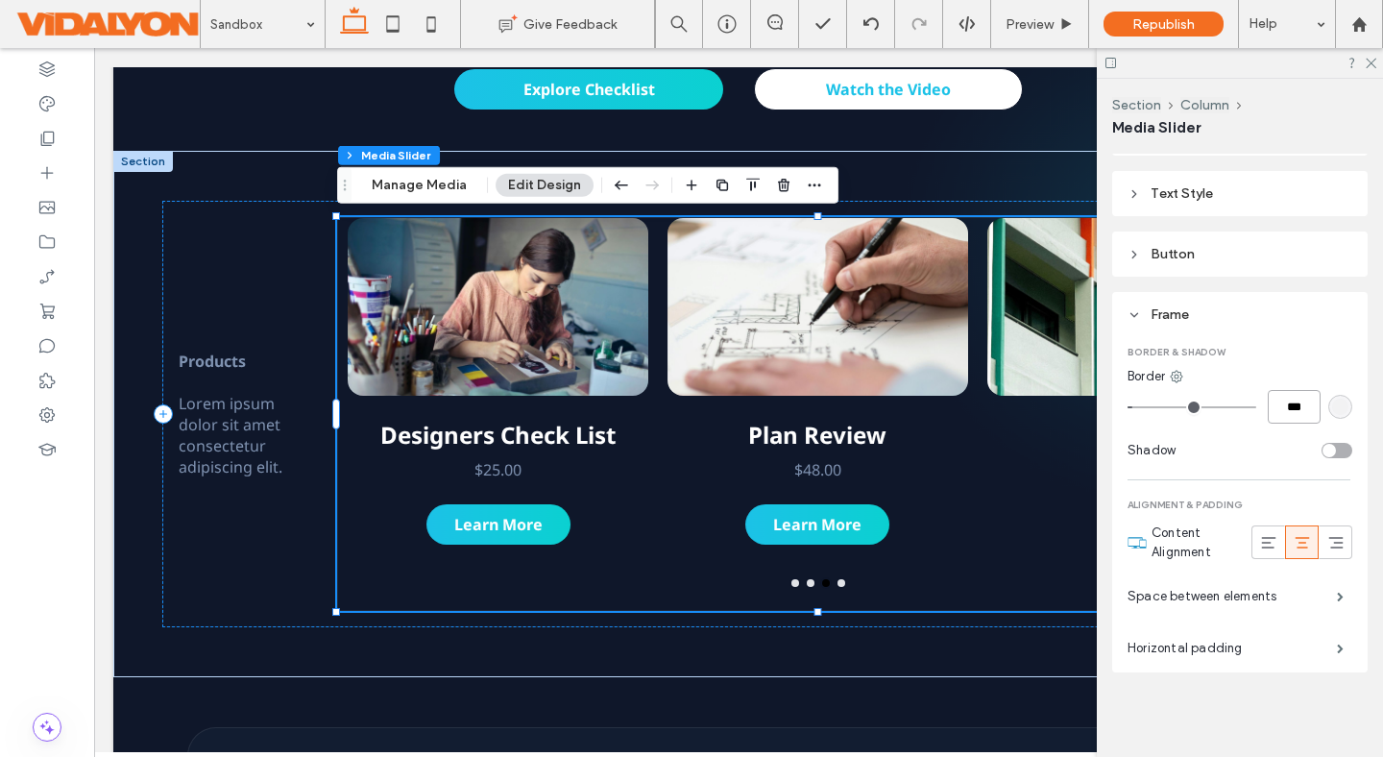
type input "***"
type input "*"
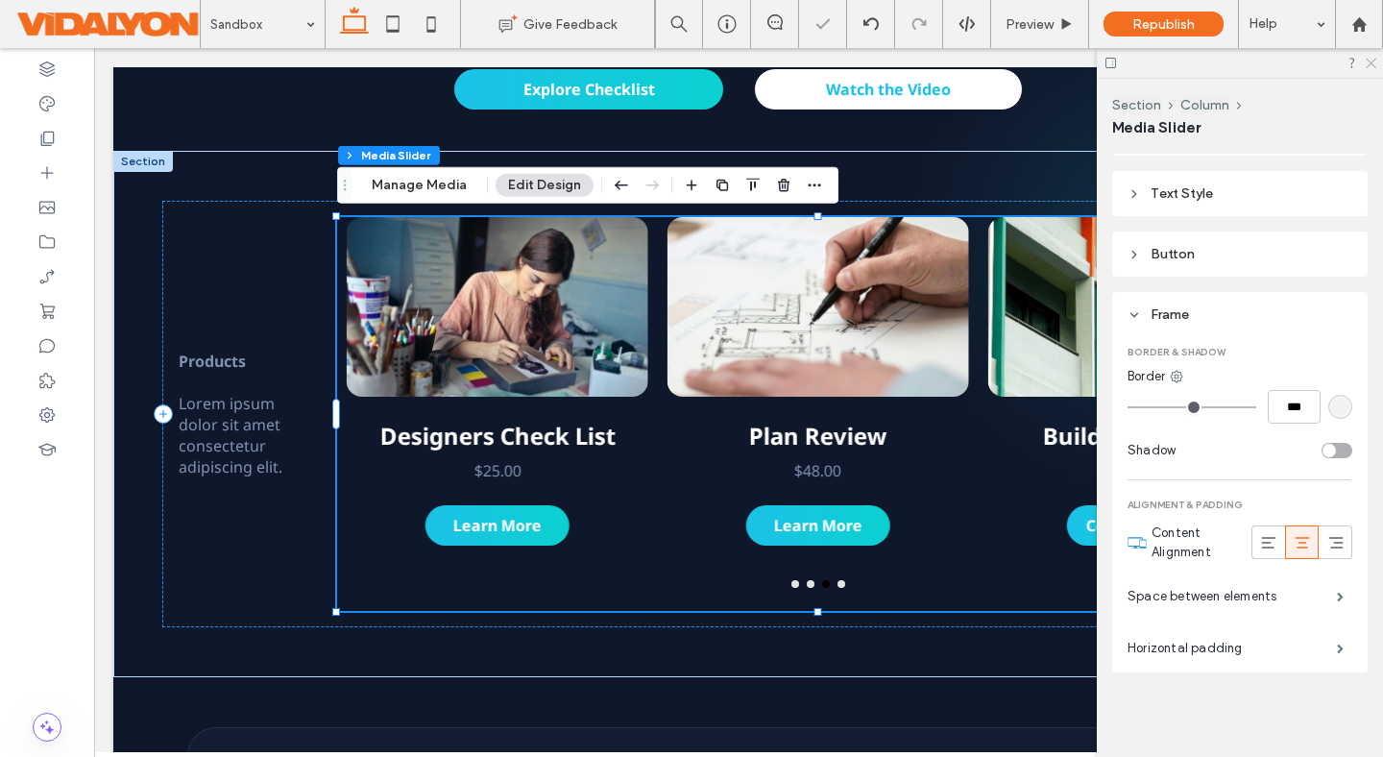
click at [1374, 61] on icon at bounding box center [1369, 62] width 12 height 12
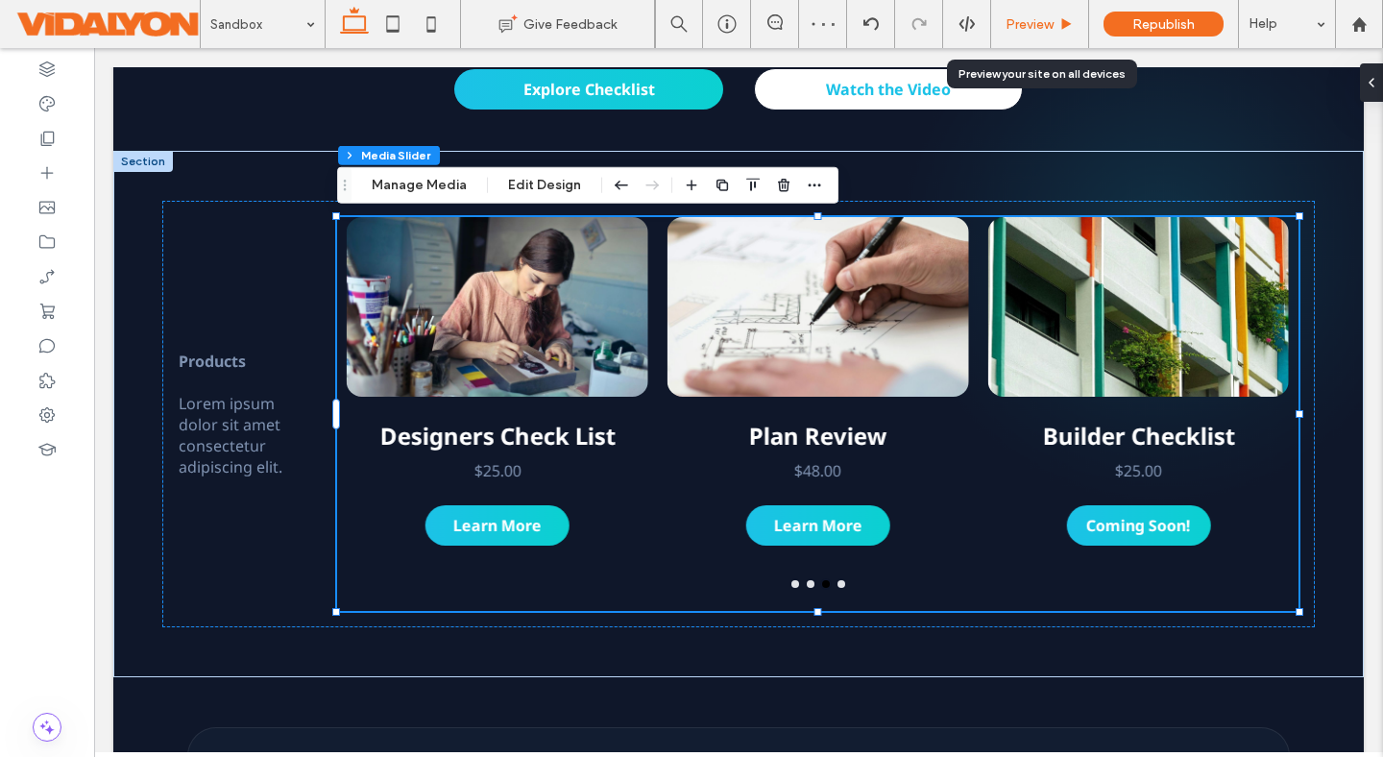
click at [1045, 26] on span "Preview" at bounding box center [1029, 24] width 48 height 16
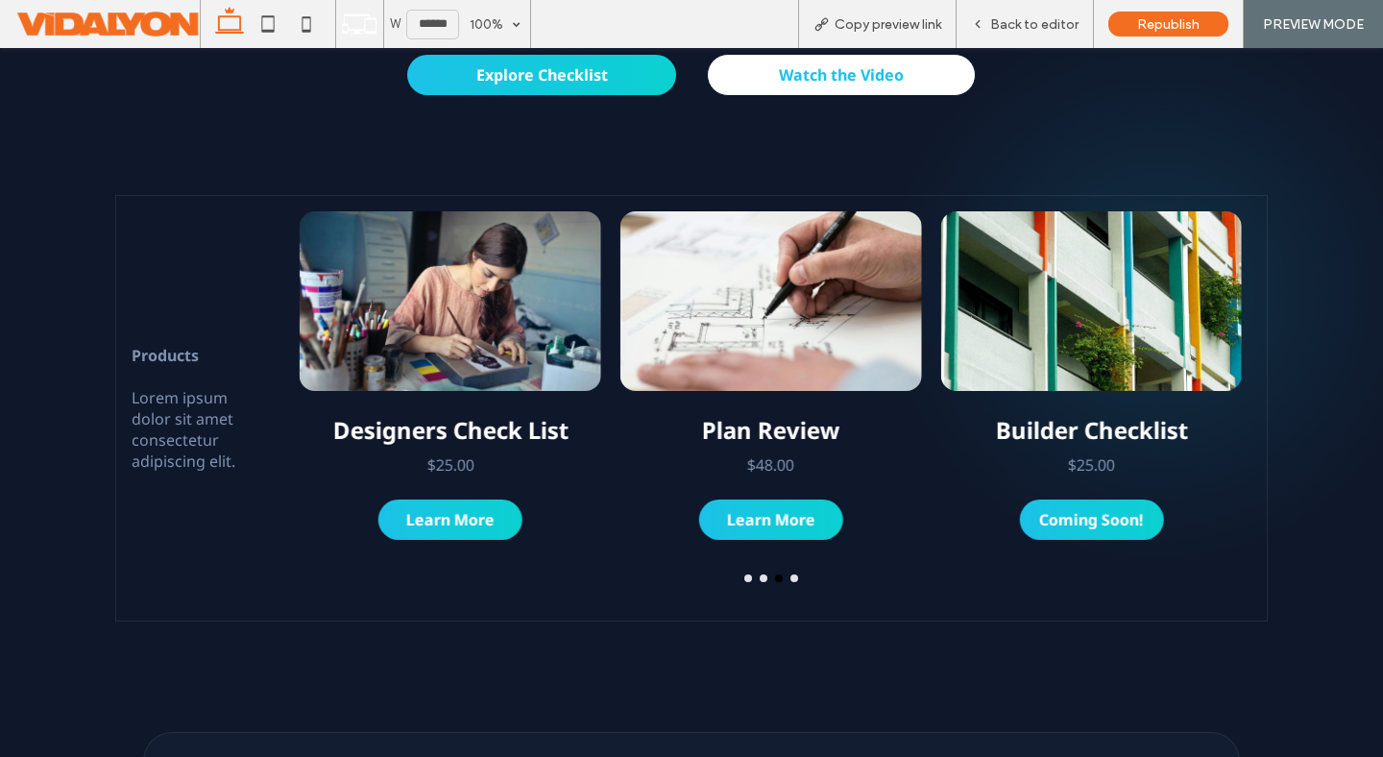
scroll to position [527, 0]
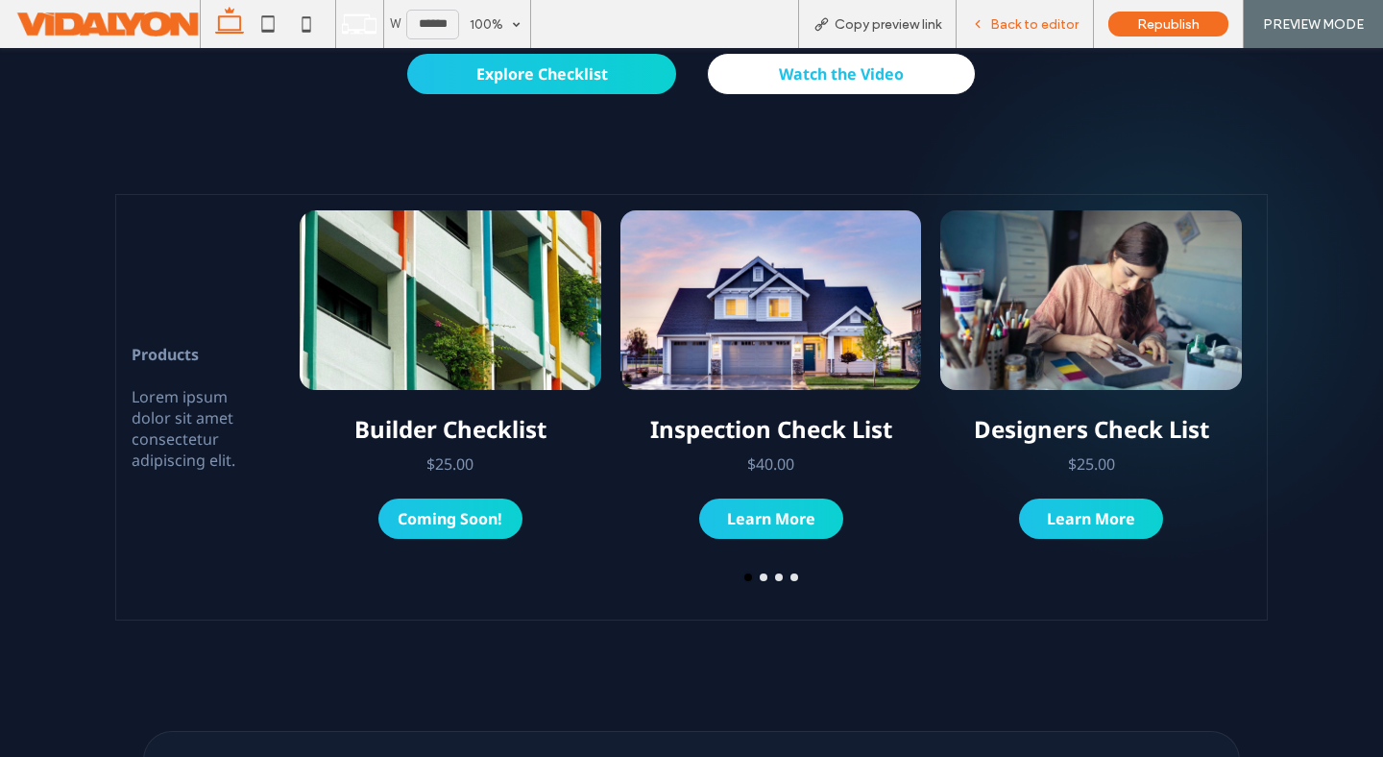
click at [1000, 29] on span "Back to editor" at bounding box center [1034, 24] width 88 height 16
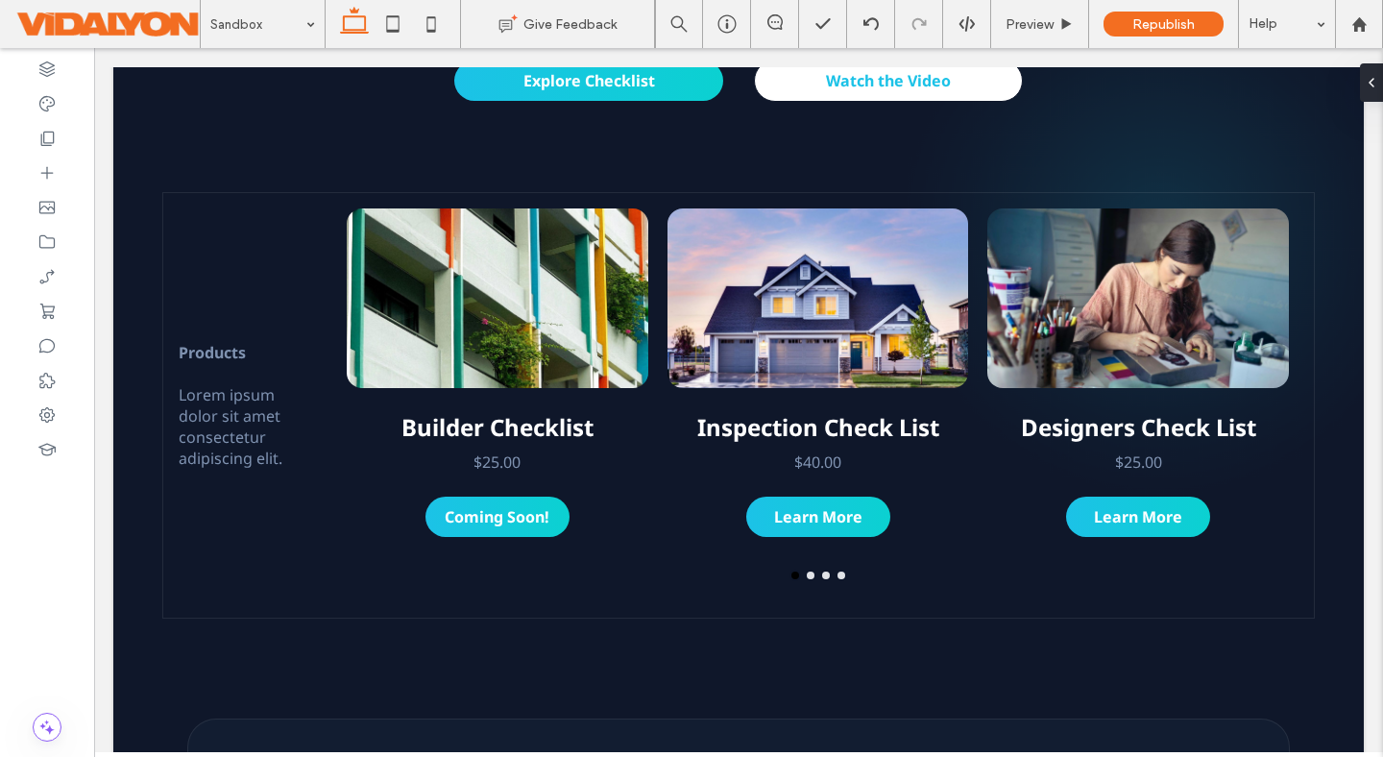
scroll to position [518, 0]
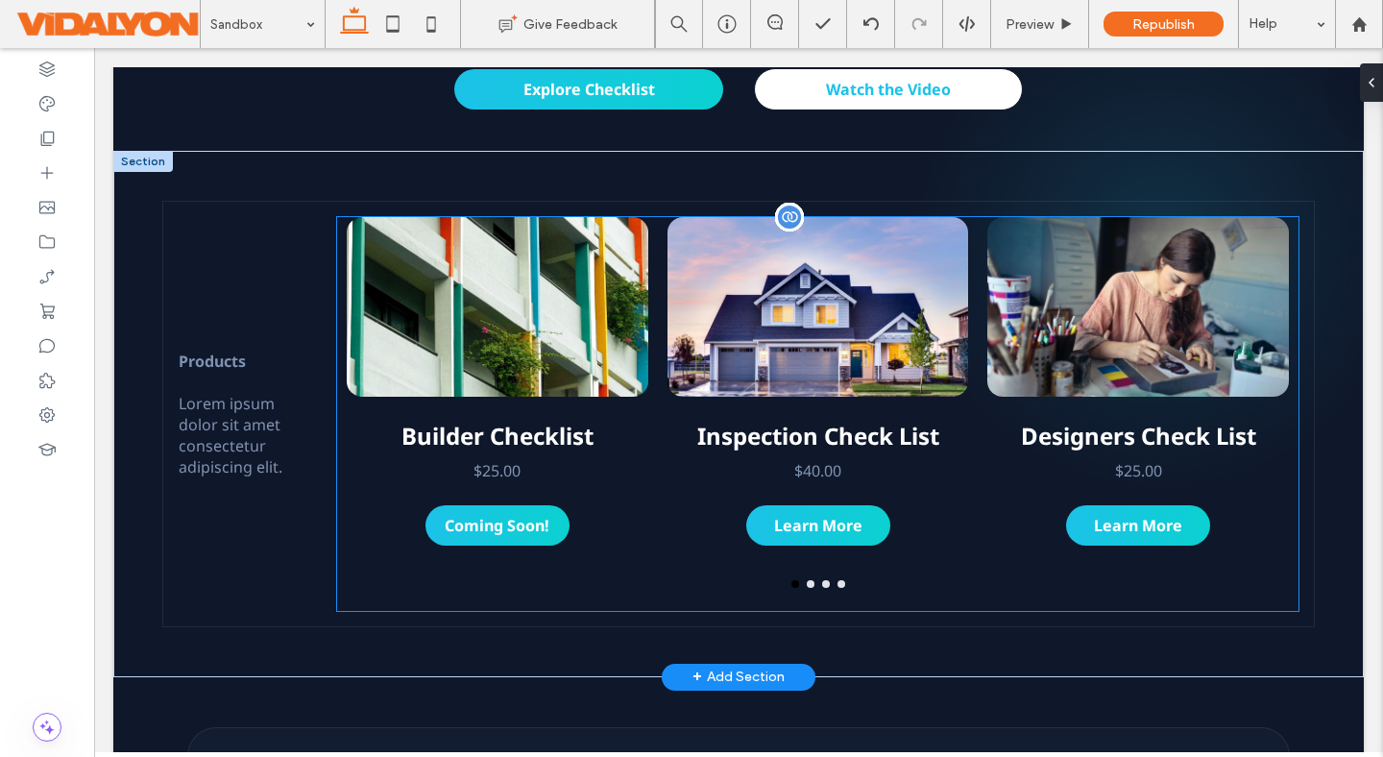
click at [342, 229] on div "Builder Checklist $25.00 Coming Soon! Coming Soon!" at bounding box center [497, 387] width 321 height 340
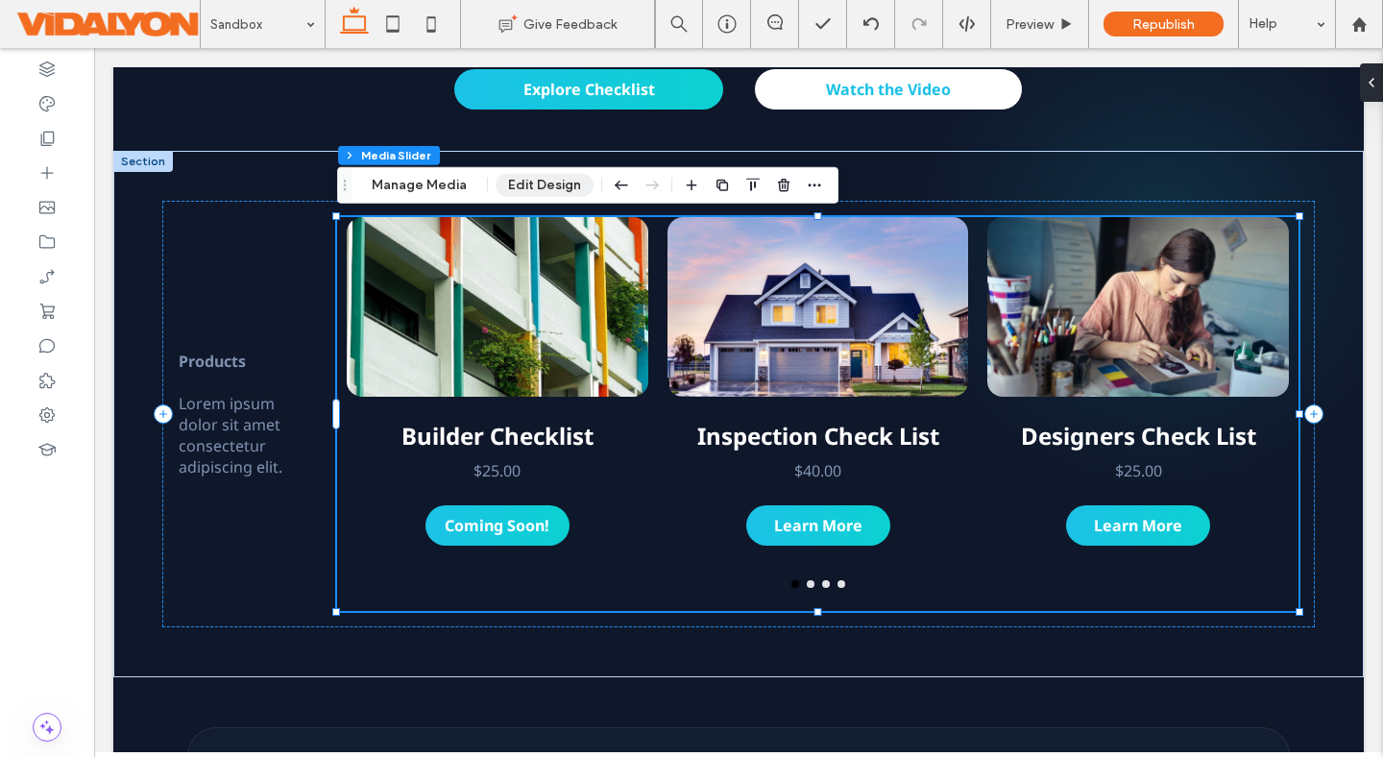
click at [495, 189] on button "Edit Design" at bounding box center [544, 185] width 98 height 23
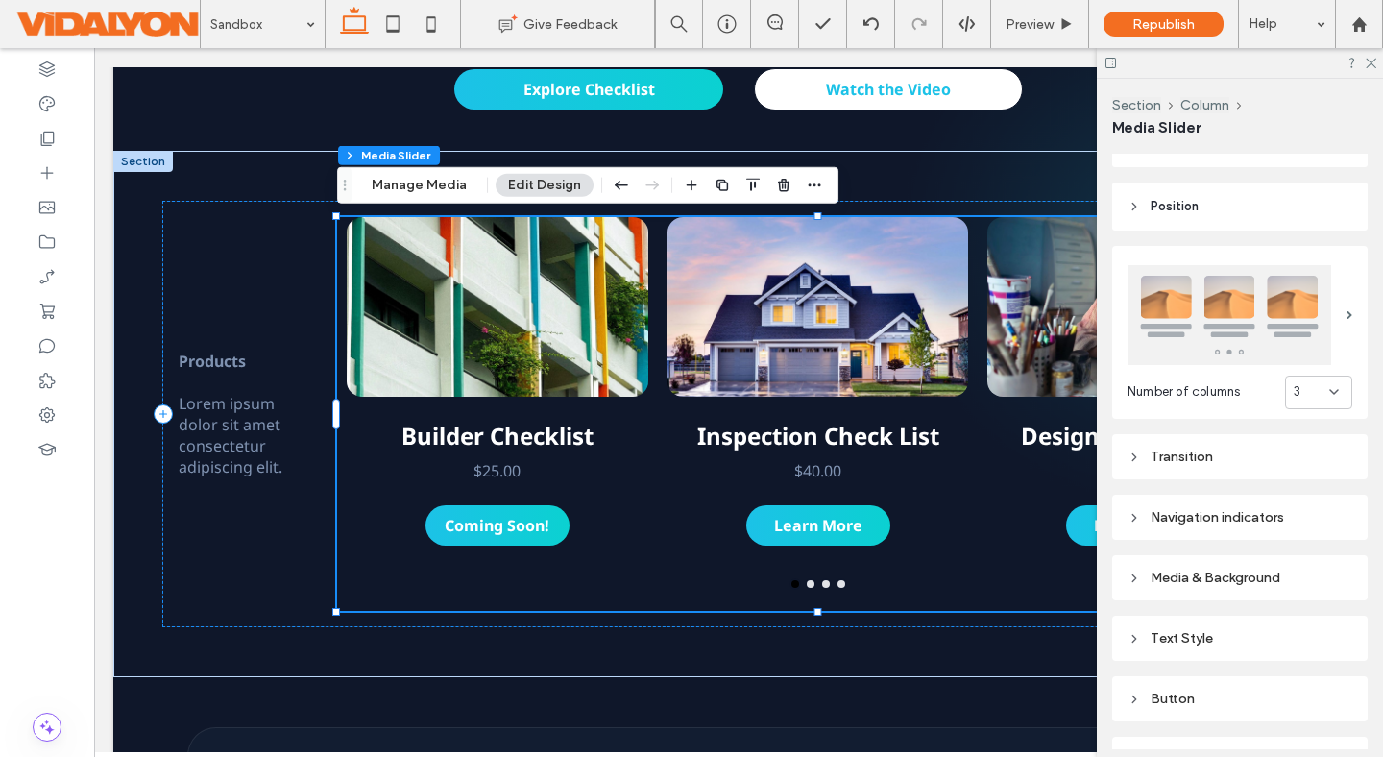
scroll to position [277, 0]
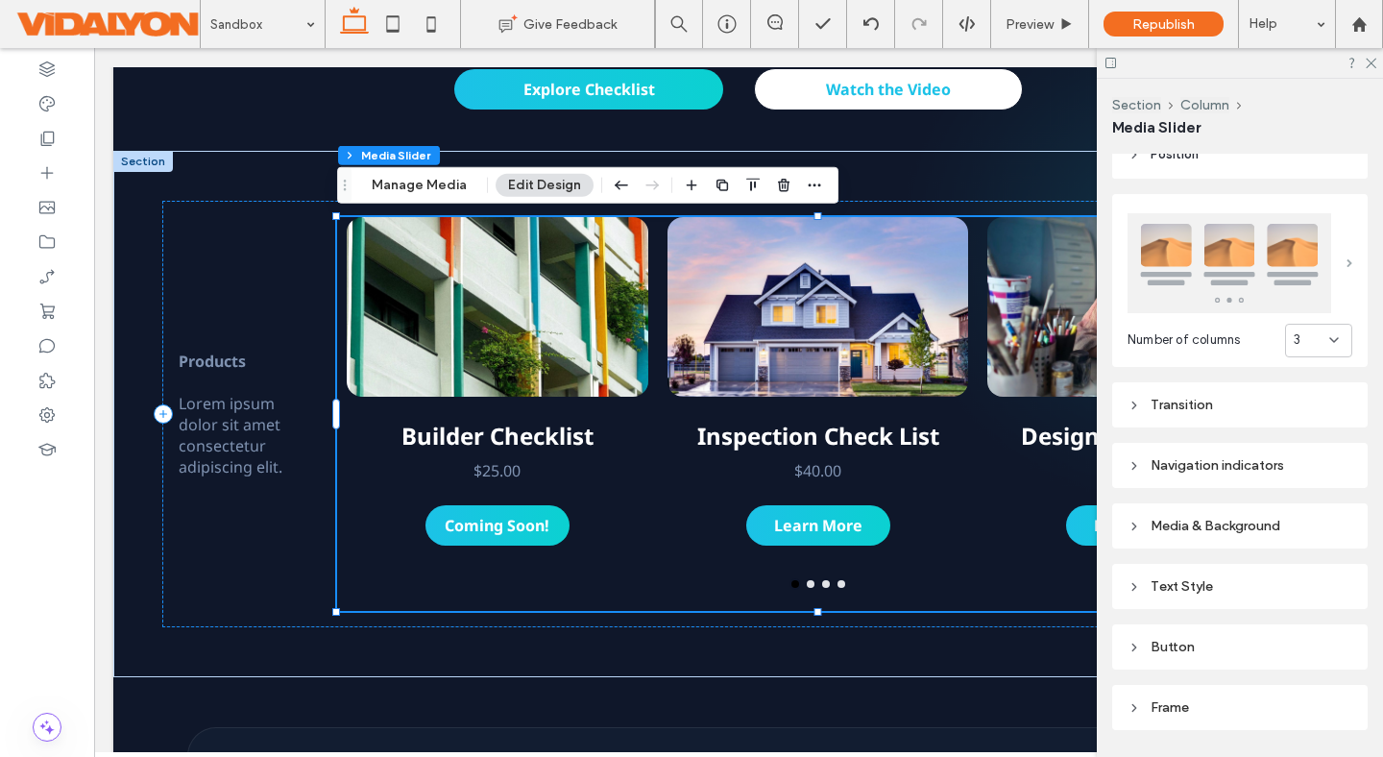
click at [1348, 268] on span at bounding box center [1349, 263] width 6 height 9
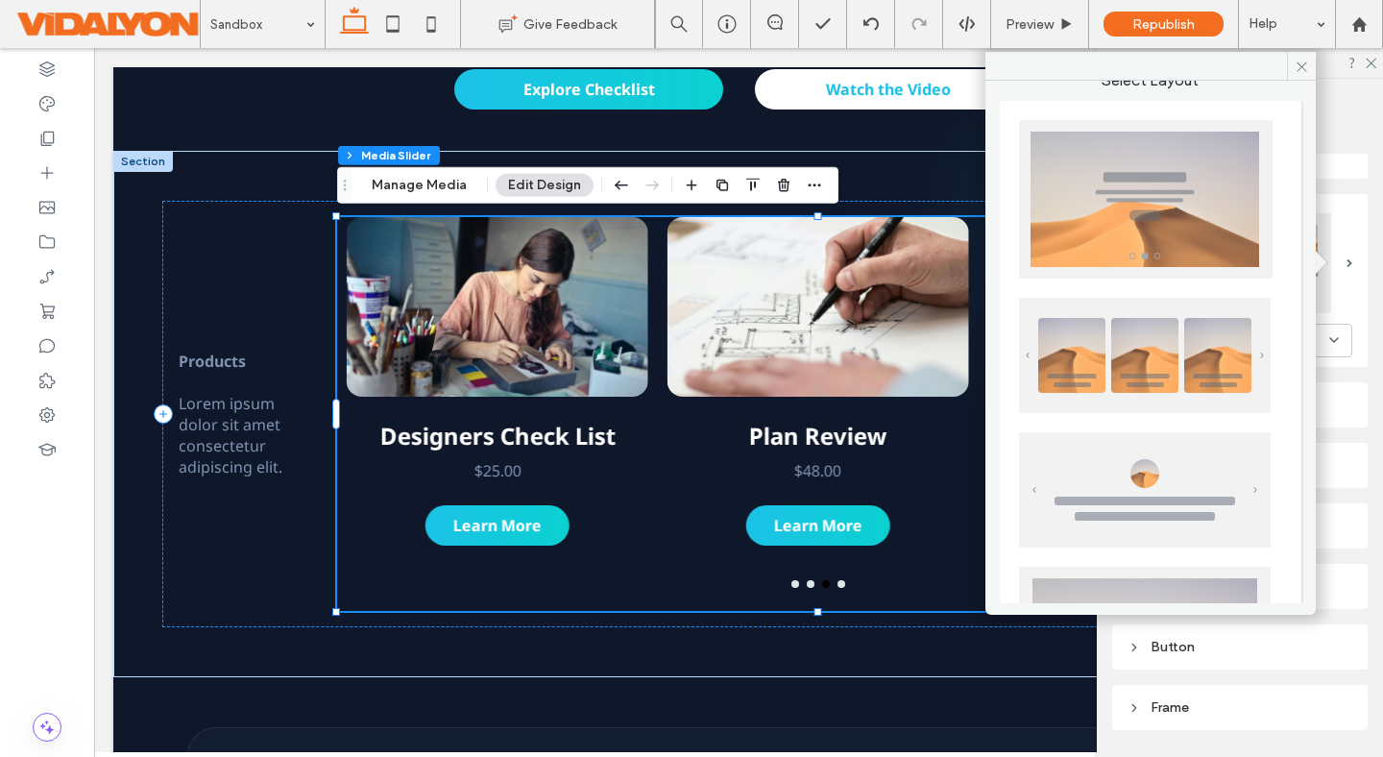
scroll to position [0, 0]
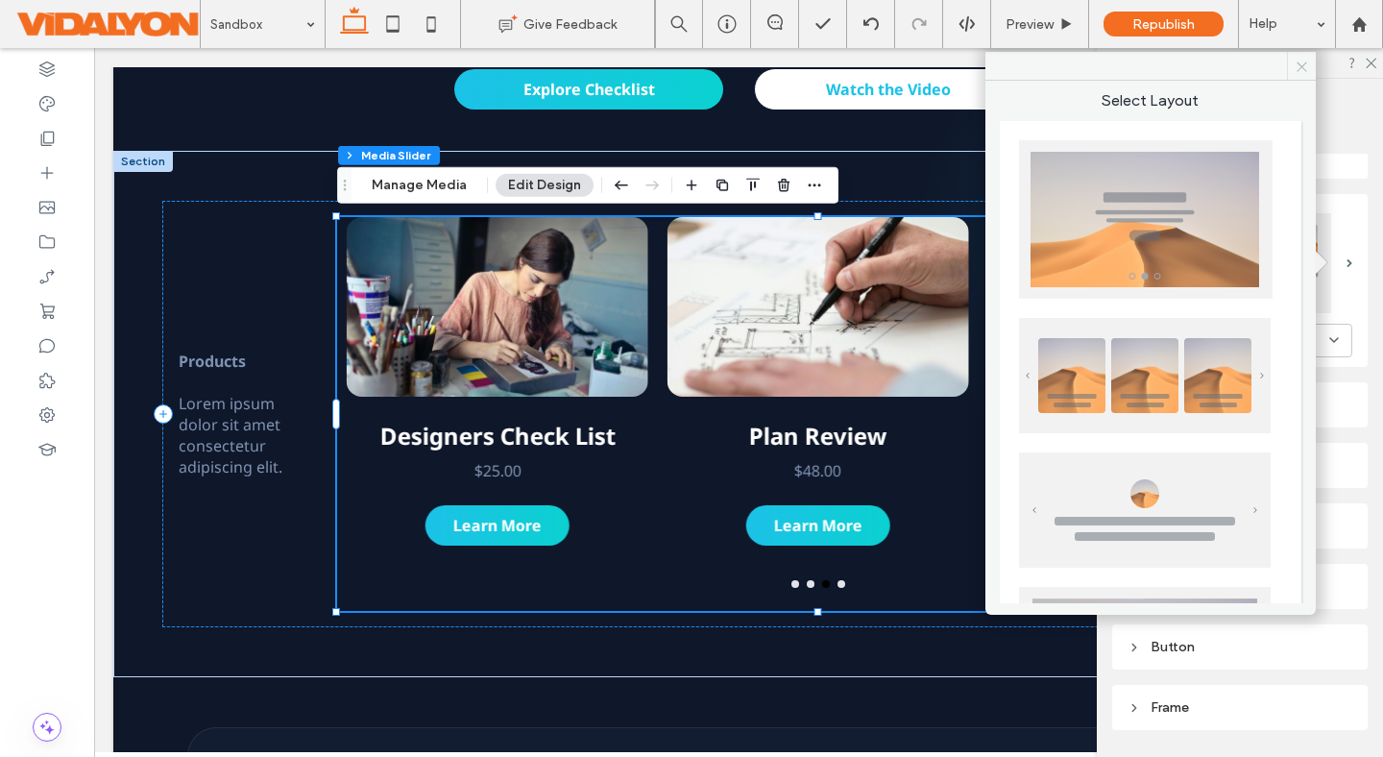
click at [1288, 69] on span at bounding box center [1301, 66] width 29 height 29
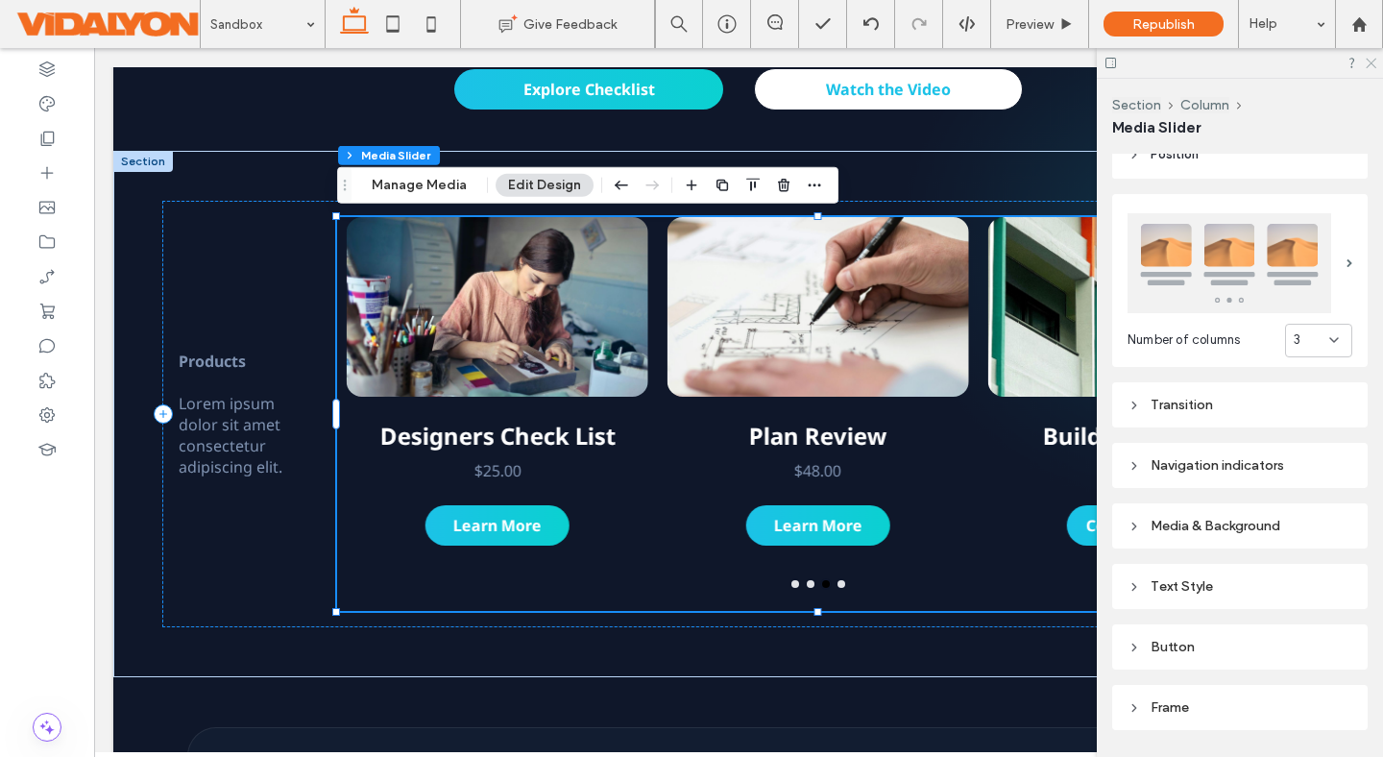
click at [1373, 65] on use at bounding box center [1370, 64] width 11 height 11
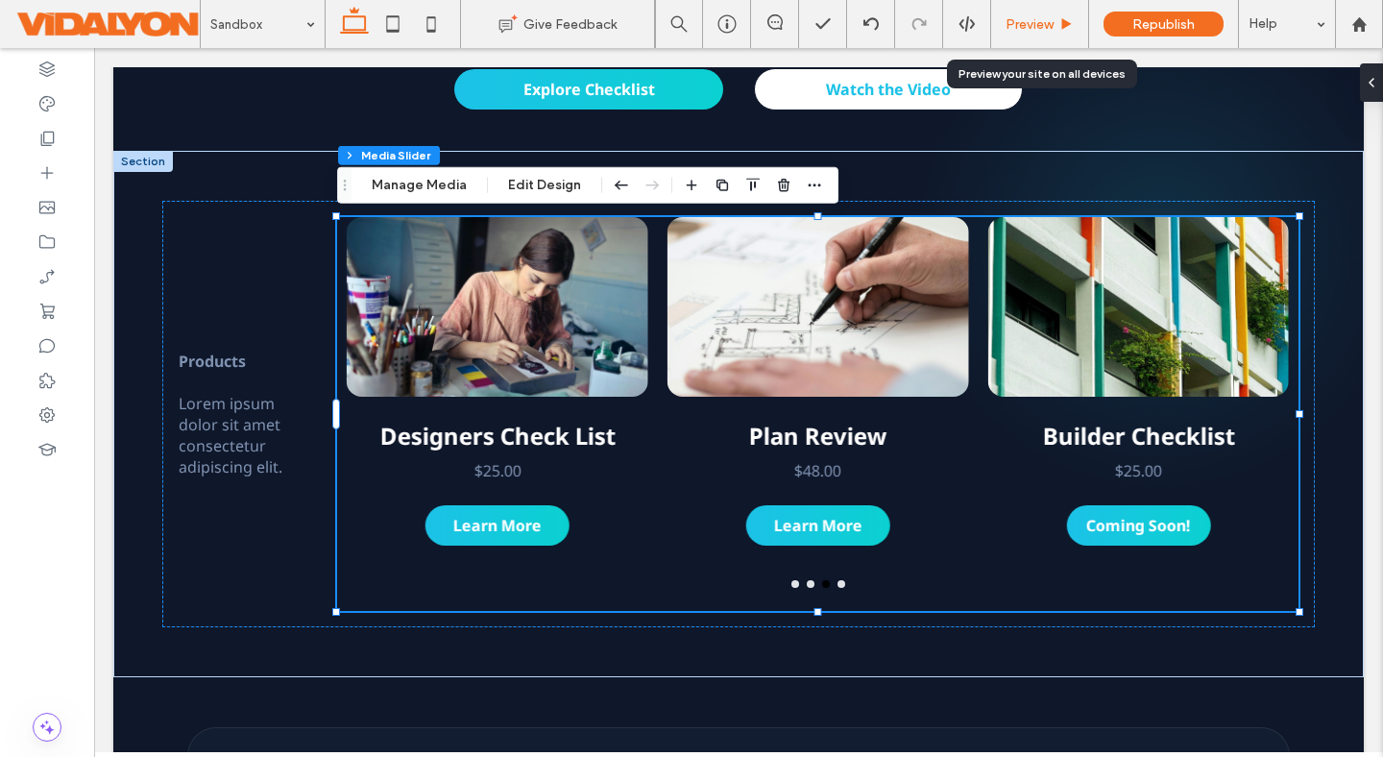
click at [1014, 11] on div "Preview" at bounding box center [1040, 24] width 98 height 48
click at [1026, 20] on span "Preview" at bounding box center [1029, 24] width 48 height 16
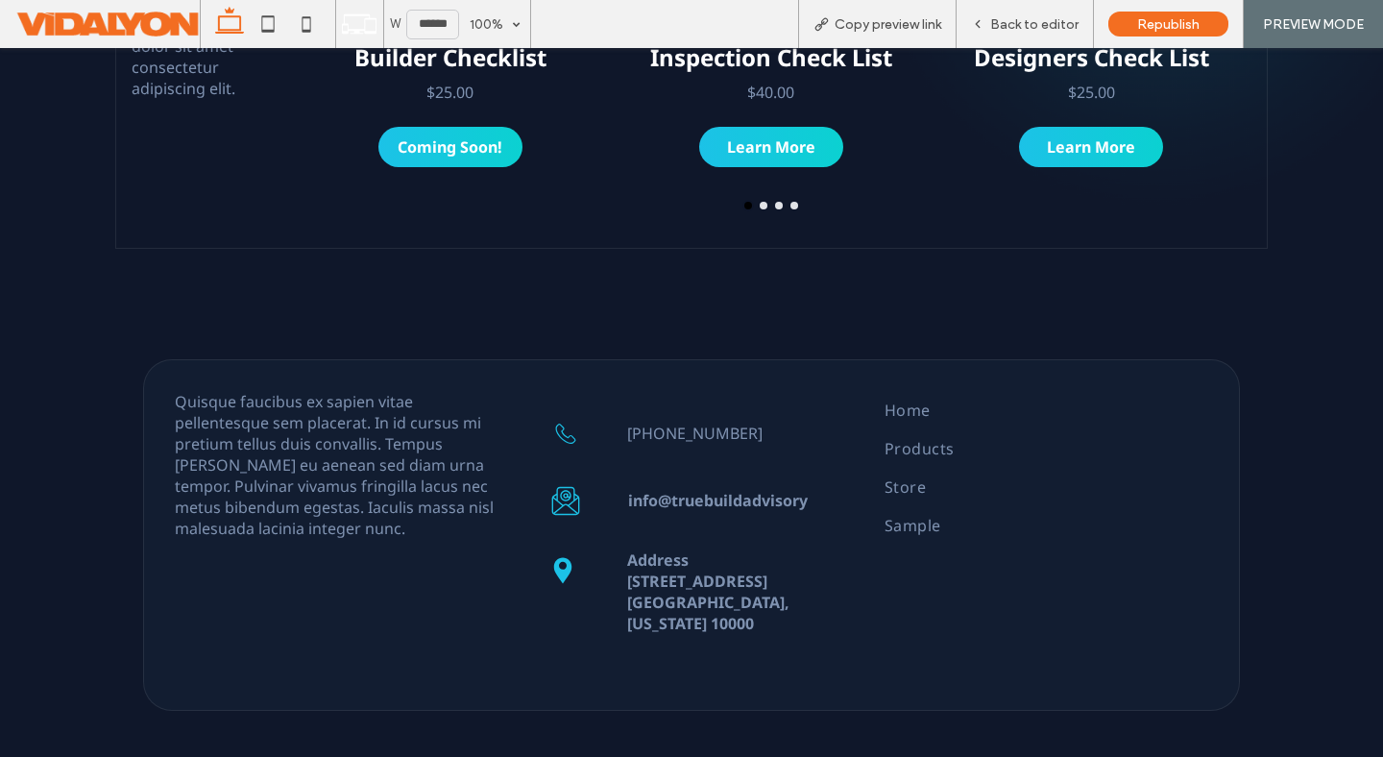
scroll to position [955, 0]
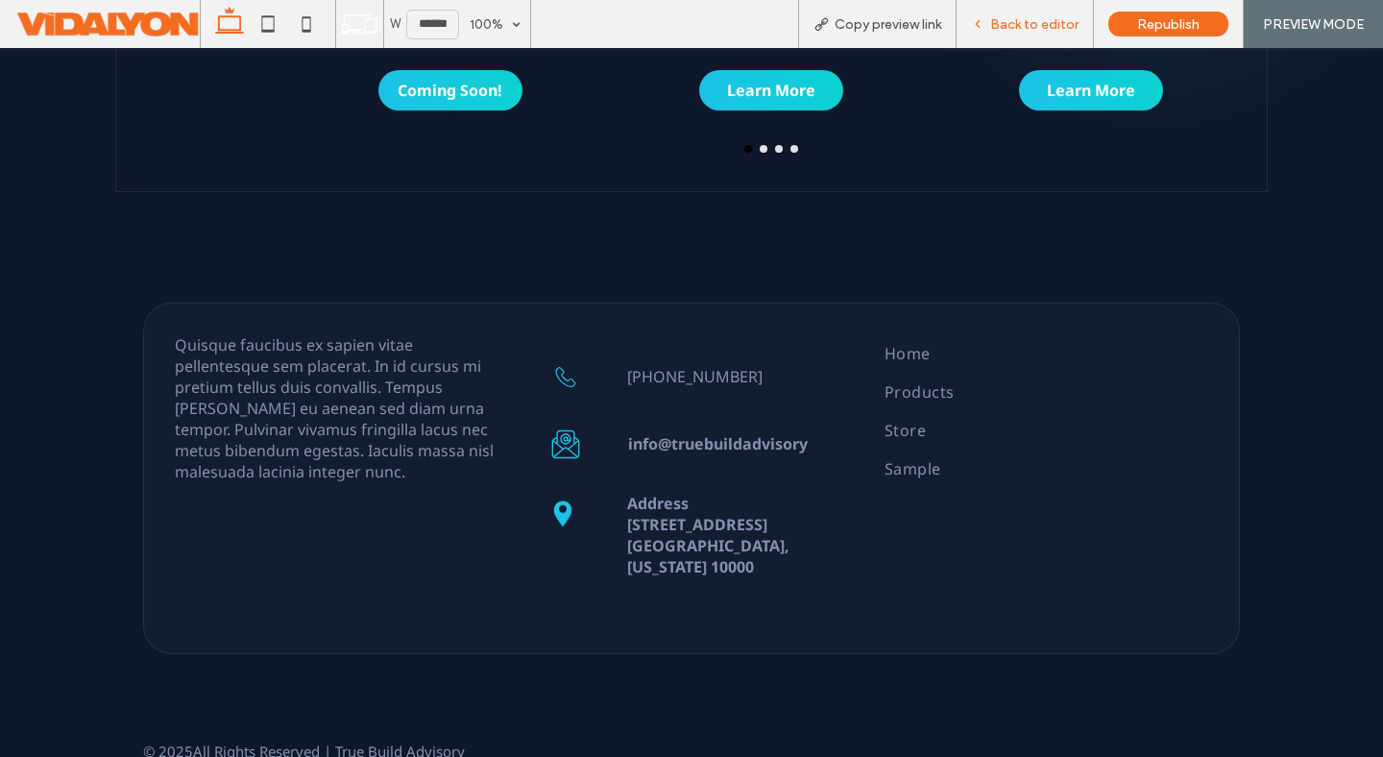
click at [994, 12] on div "Back to editor" at bounding box center [1024, 24] width 137 height 48
click at [997, 28] on span "Back to editor" at bounding box center [1034, 24] width 88 height 16
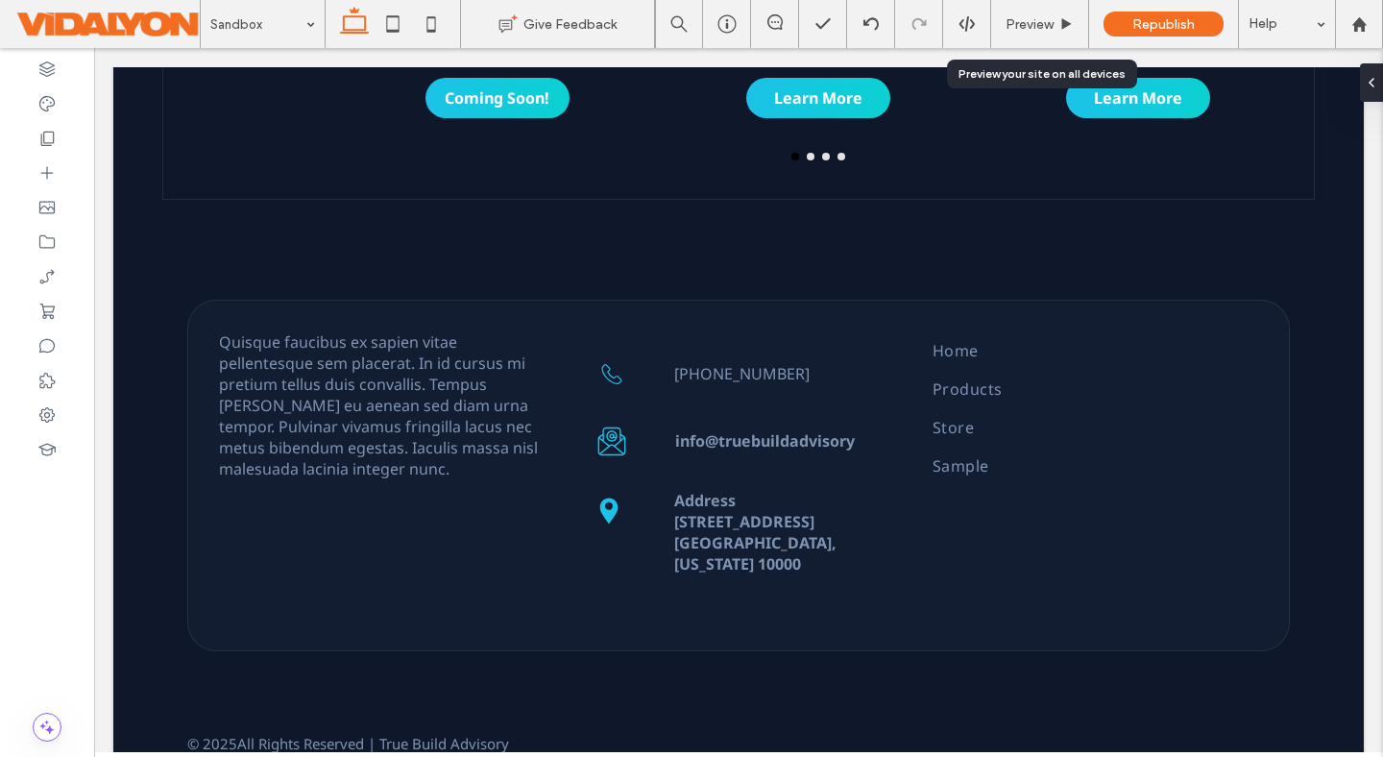
scroll to position [941, 0]
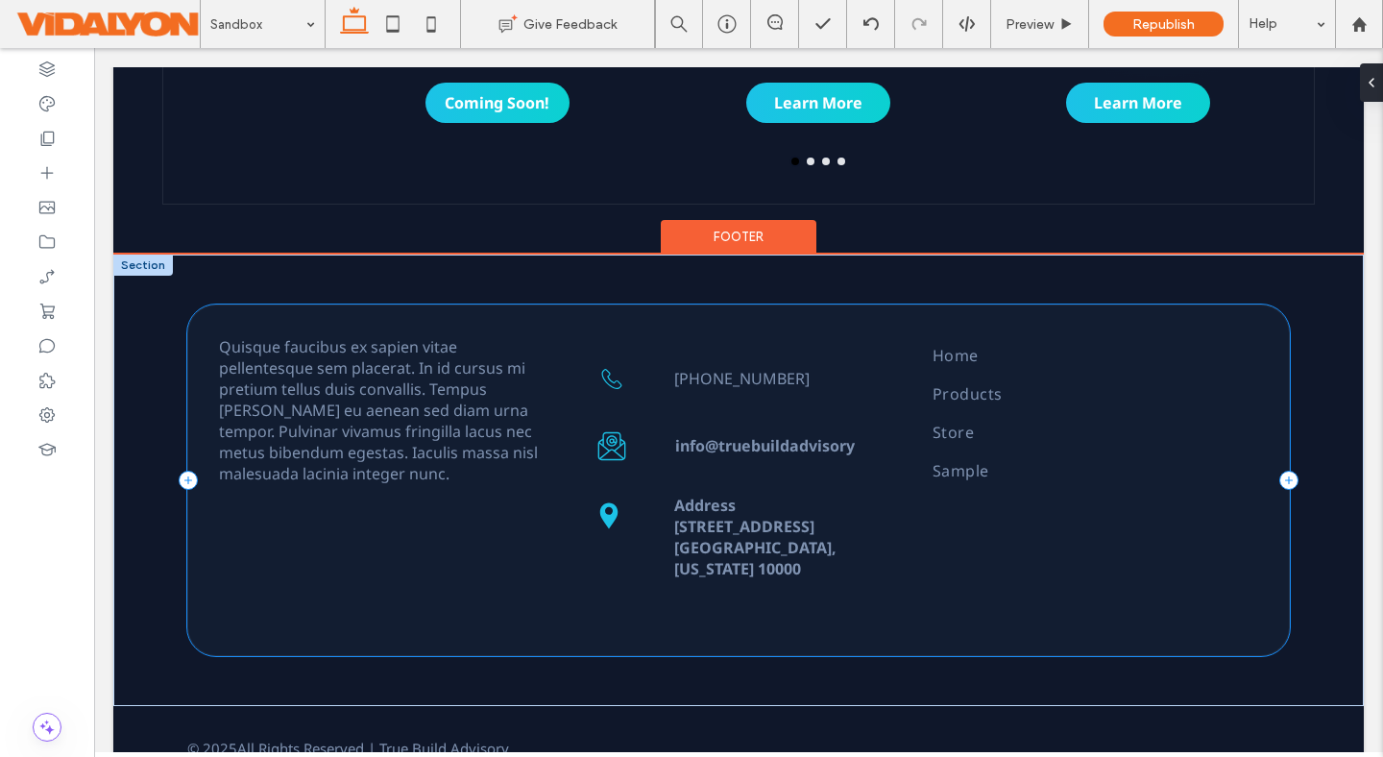
click at [196, 325] on div "Quisque faucibus ex sapien vitae pellentesque sem placerat. In id cursus mi pre…" at bounding box center [738, 479] width 1102 height 351
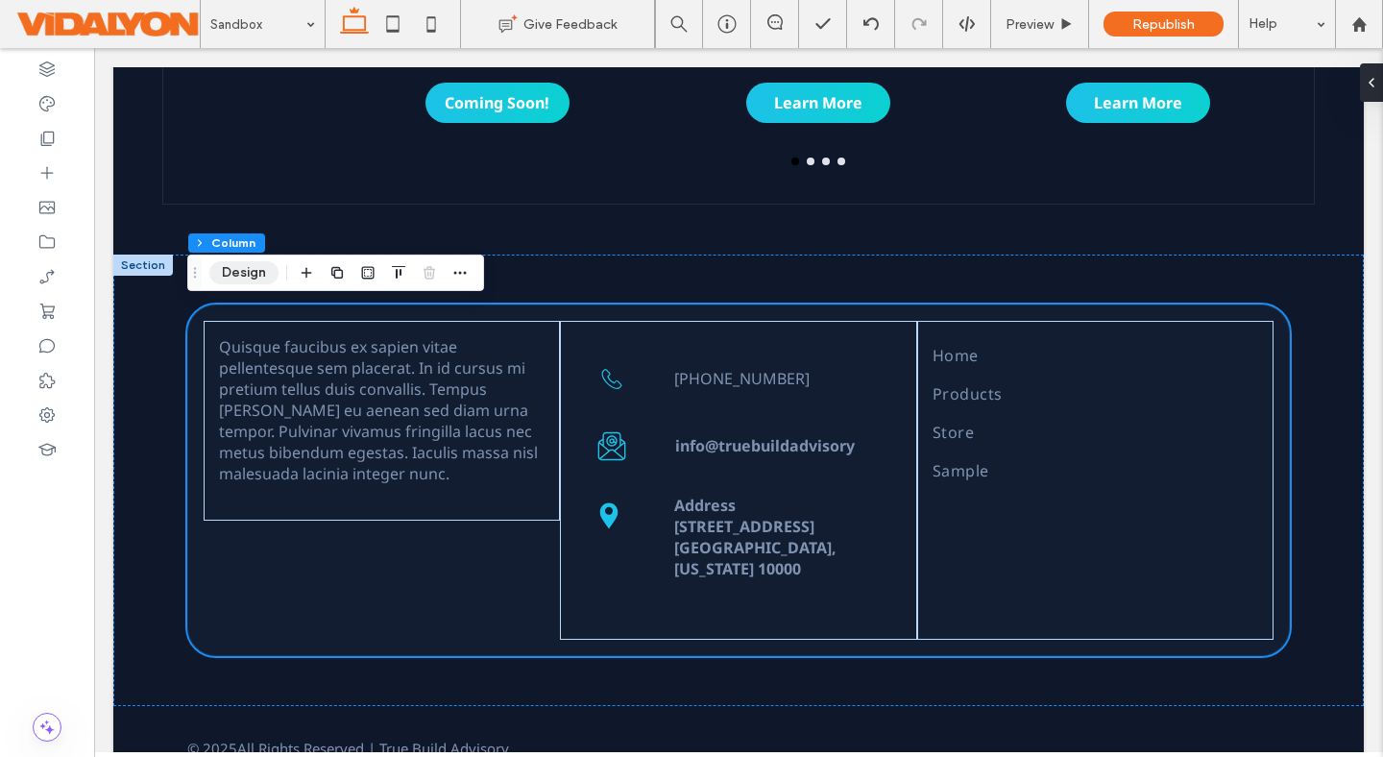
click at [252, 275] on button "Design" at bounding box center [243, 272] width 69 height 23
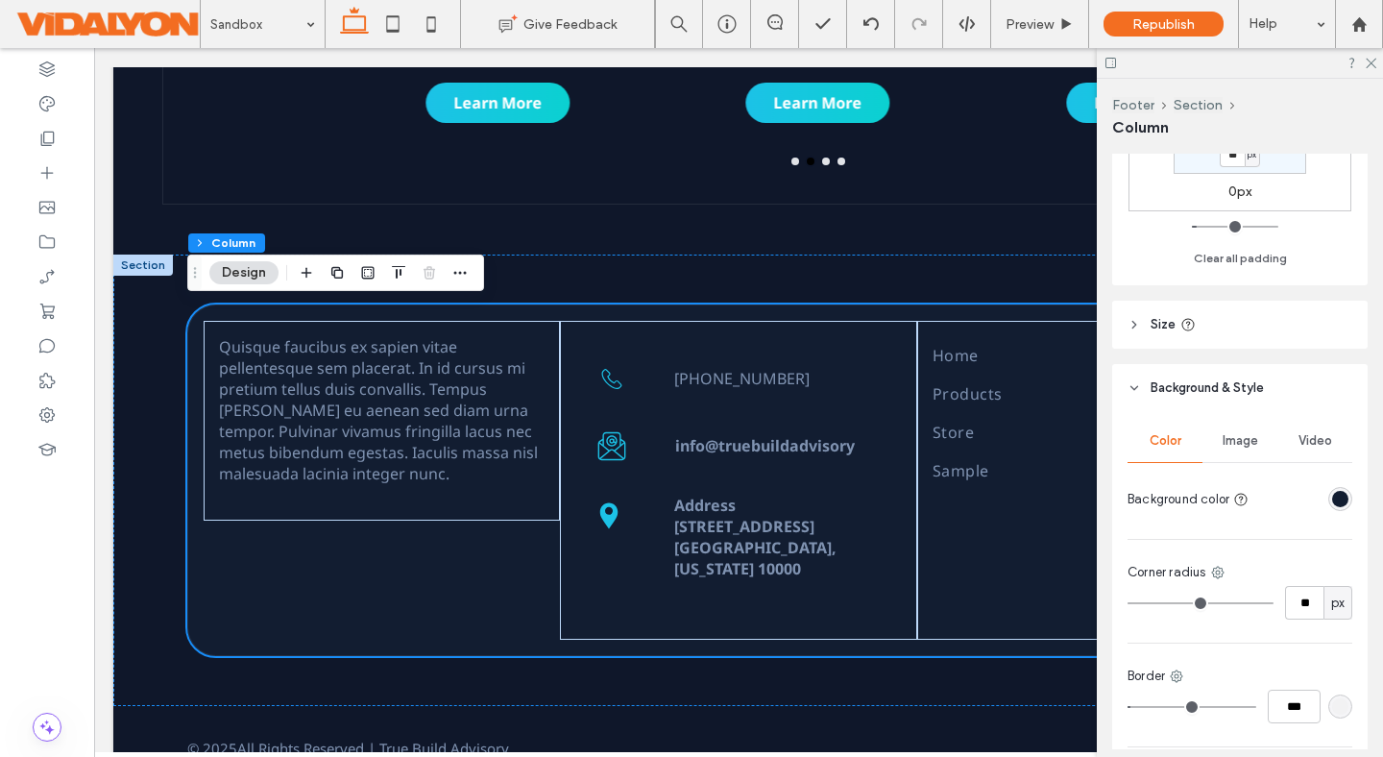
scroll to position [840, 0]
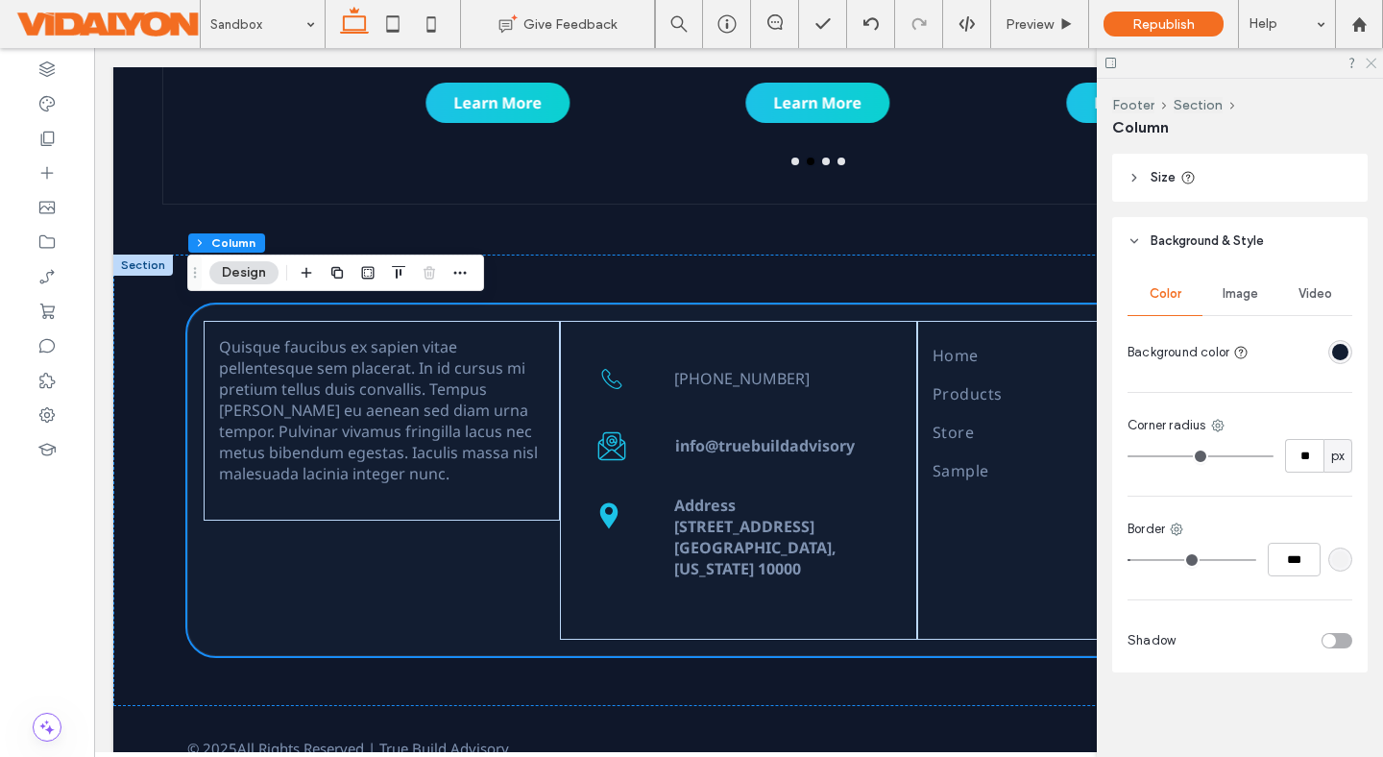
click at [1372, 62] on icon at bounding box center [1369, 62] width 12 height 12
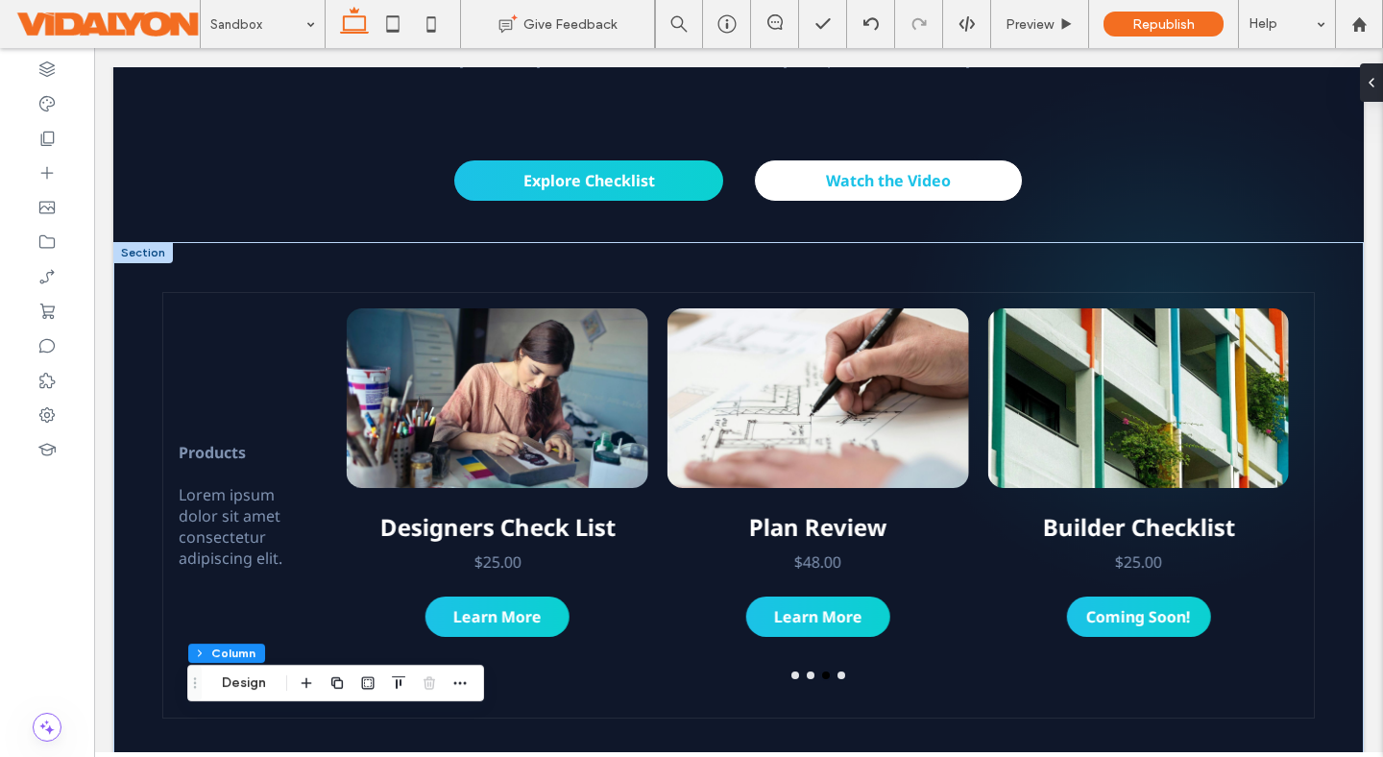
scroll to position [478, 0]
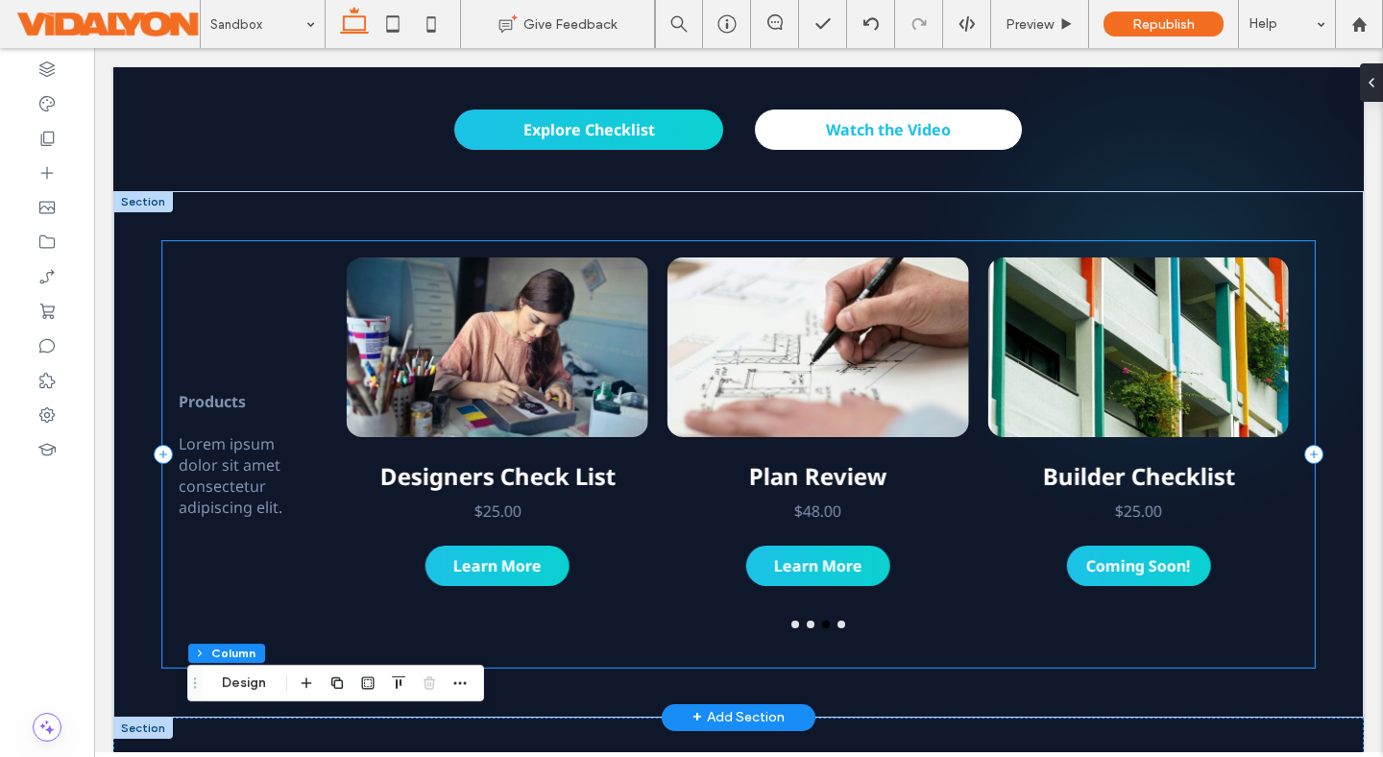
click at [181, 254] on div "Products Lorem ipsum dolor sit amet consectetur adipiscing elit. Builder Checkl…" at bounding box center [738, 454] width 1152 height 426
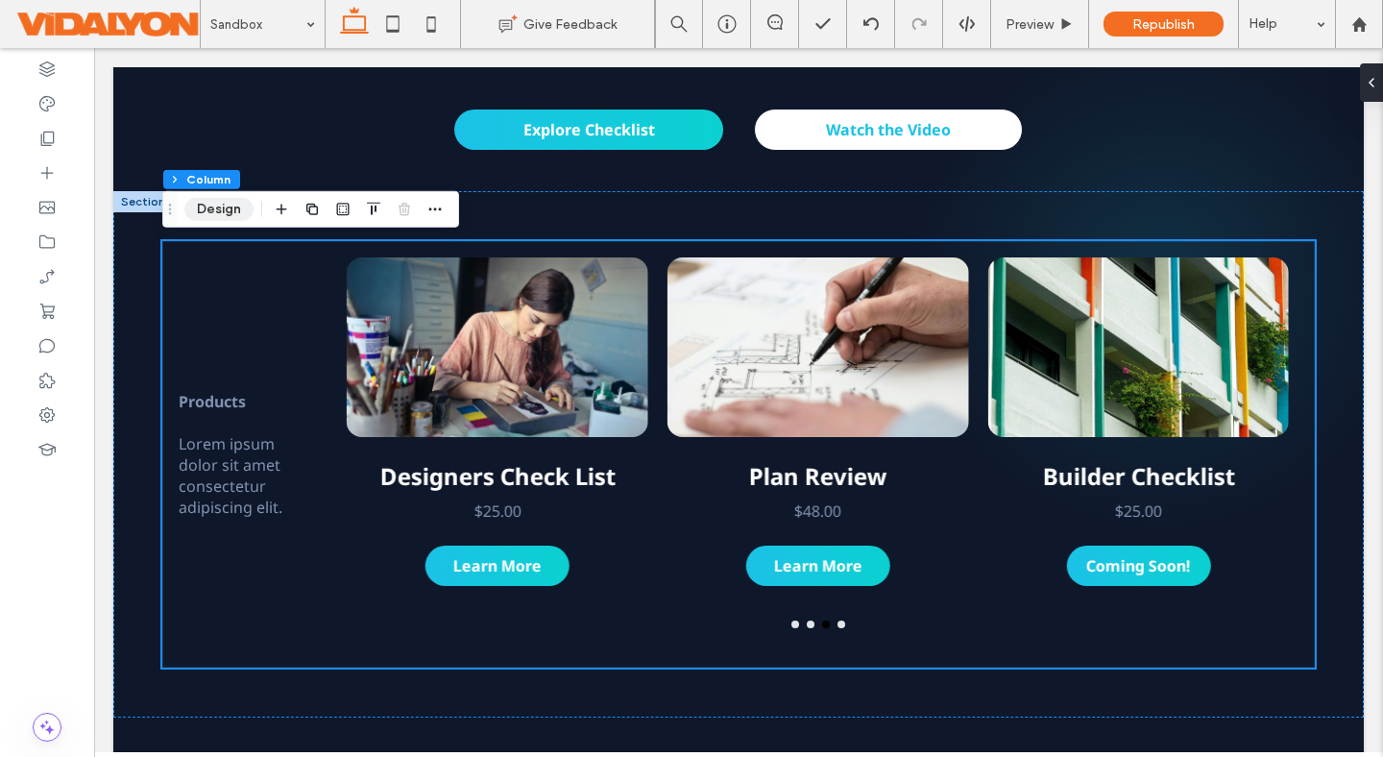
click at [220, 205] on button "Design" at bounding box center [218, 209] width 69 height 23
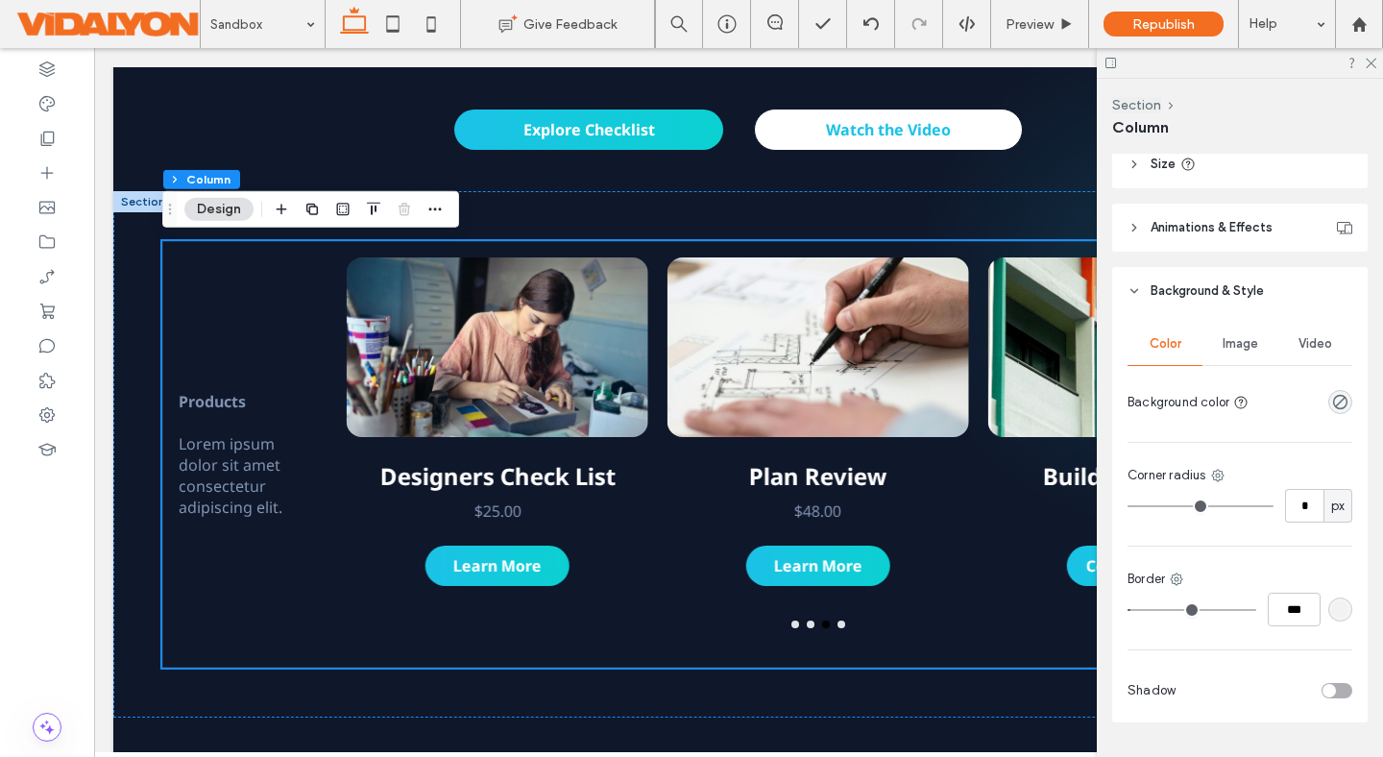
scroll to position [903, 0]
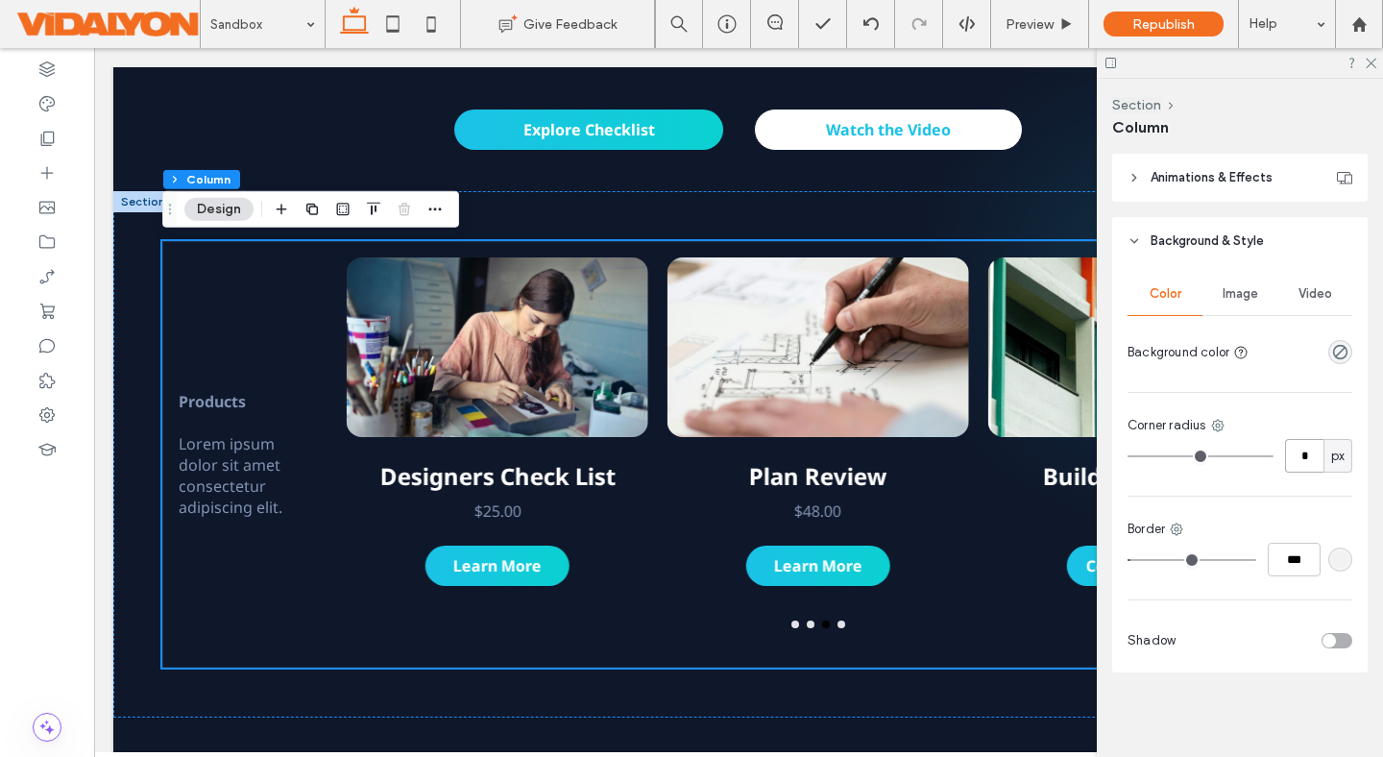
click at [1302, 462] on input "*" at bounding box center [1304, 456] width 38 height 34
click at [1302, 453] on input "*" at bounding box center [1304, 456] width 38 height 34
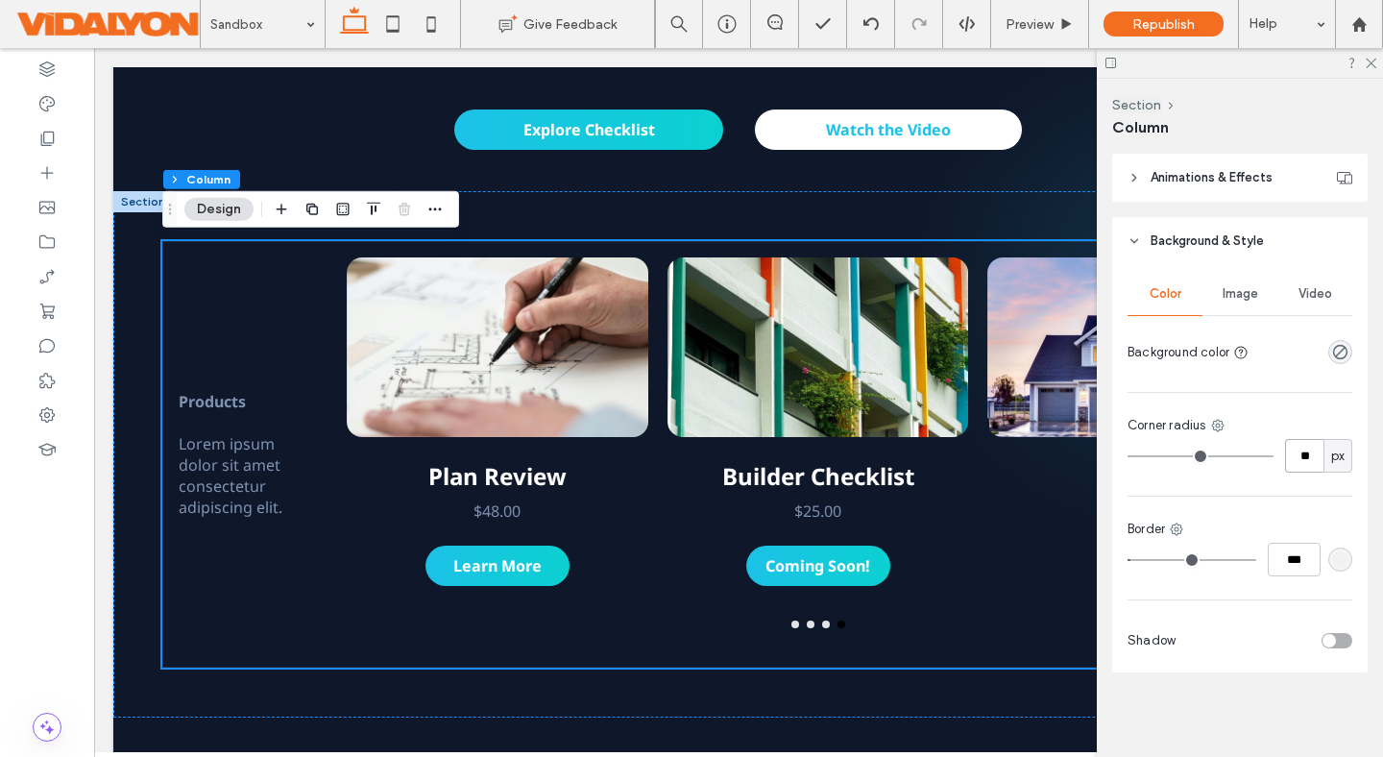
type input "**"
click at [1371, 67] on icon at bounding box center [1369, 62] width 12 height 12
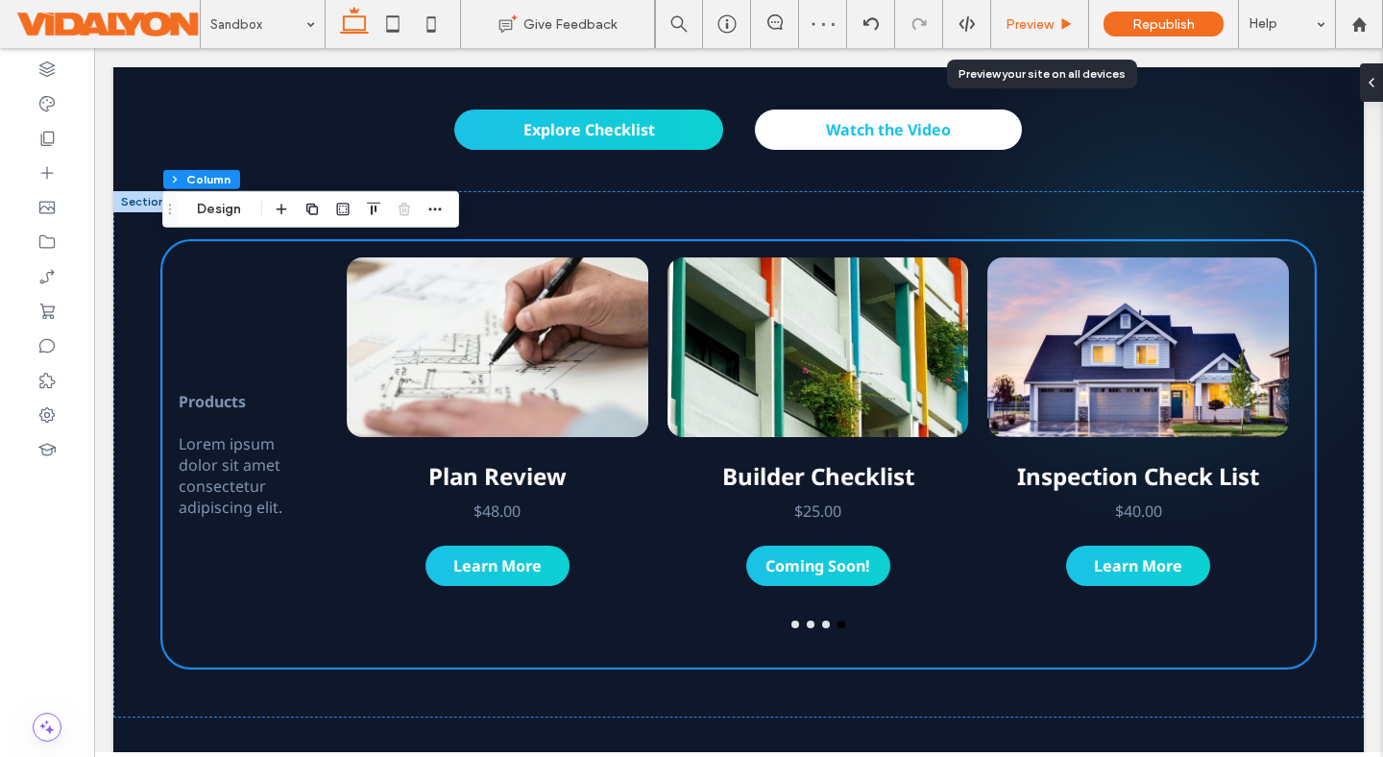
click at [1048, 24] on span "Preview" at bounding box center [1029, 24] width 48 height 16
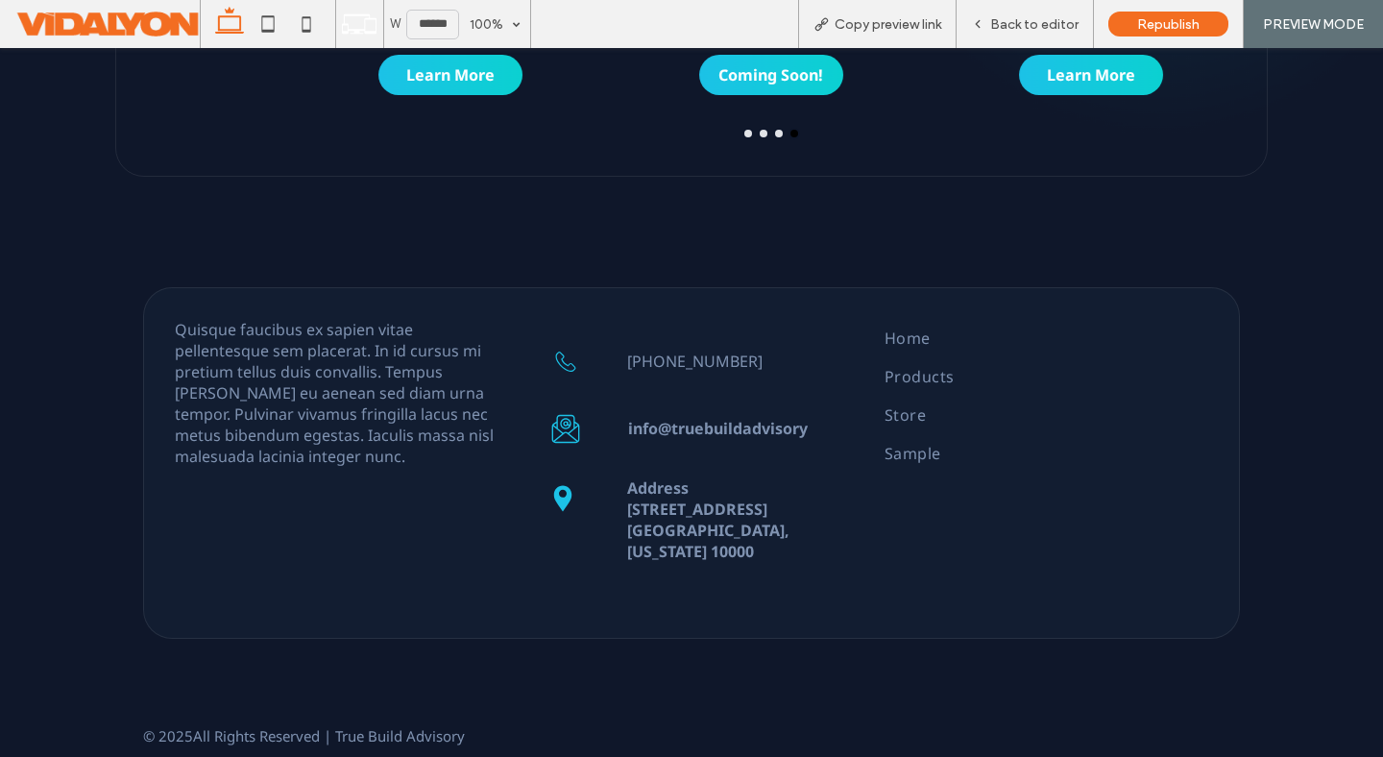
scroll to position [993, 0]
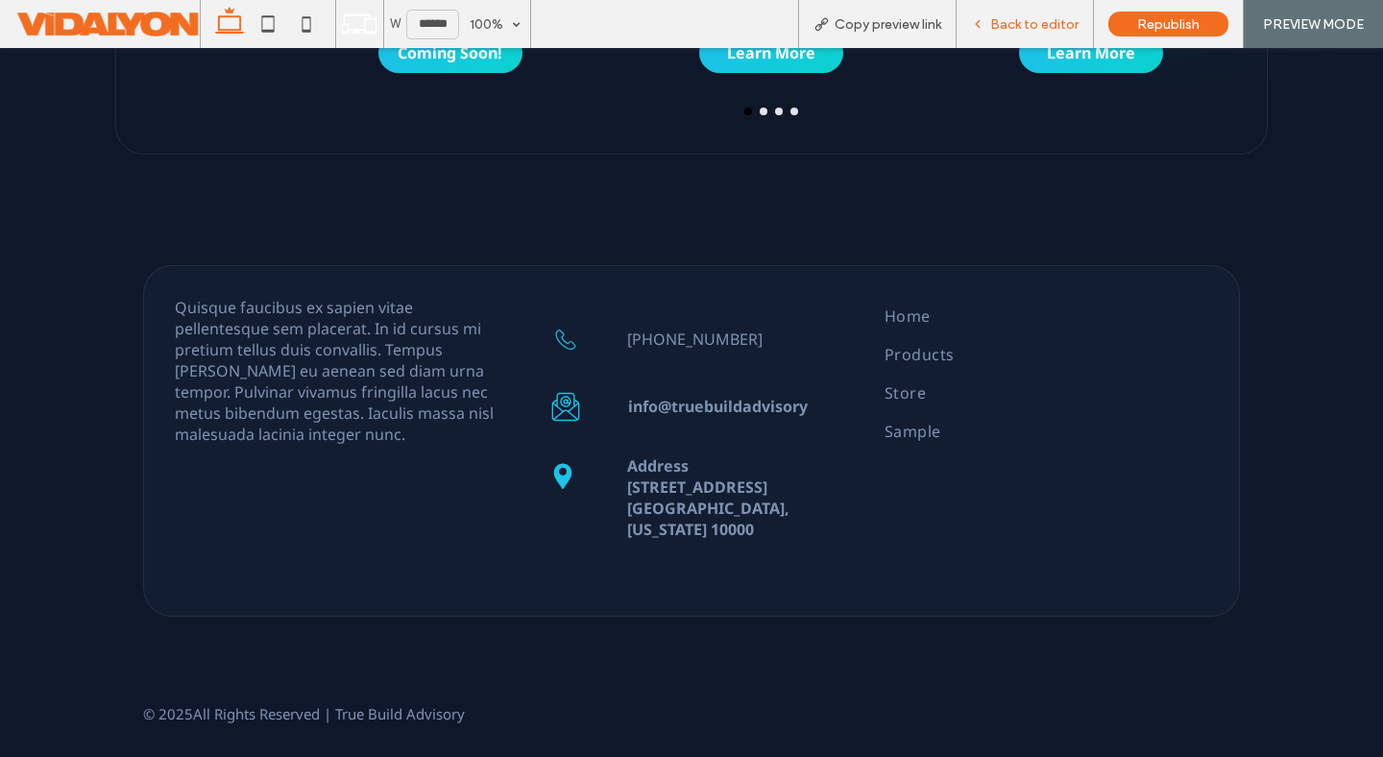
click at [1028, 28] on span "Back to editor" at bounding box center [1034, 24] width 88 height 16
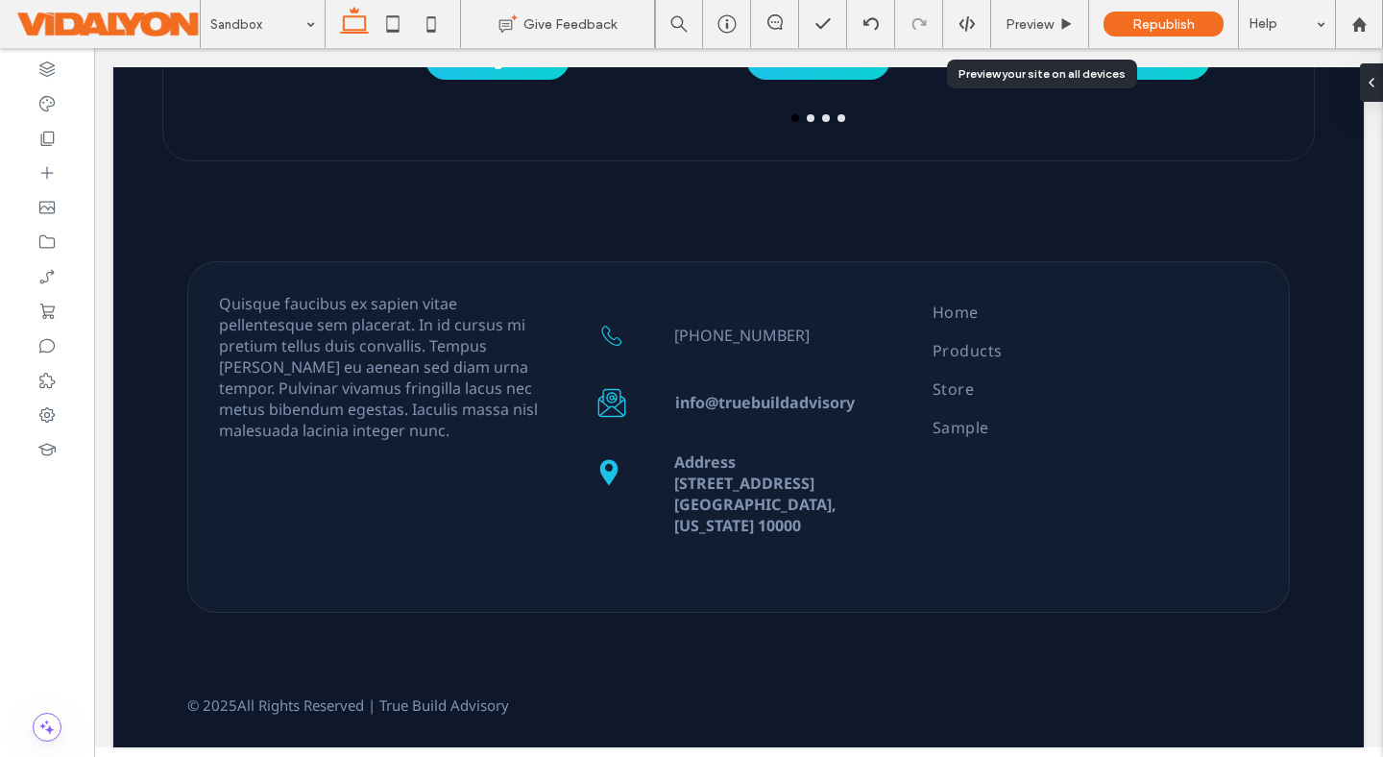
scroll to position [978, 0]
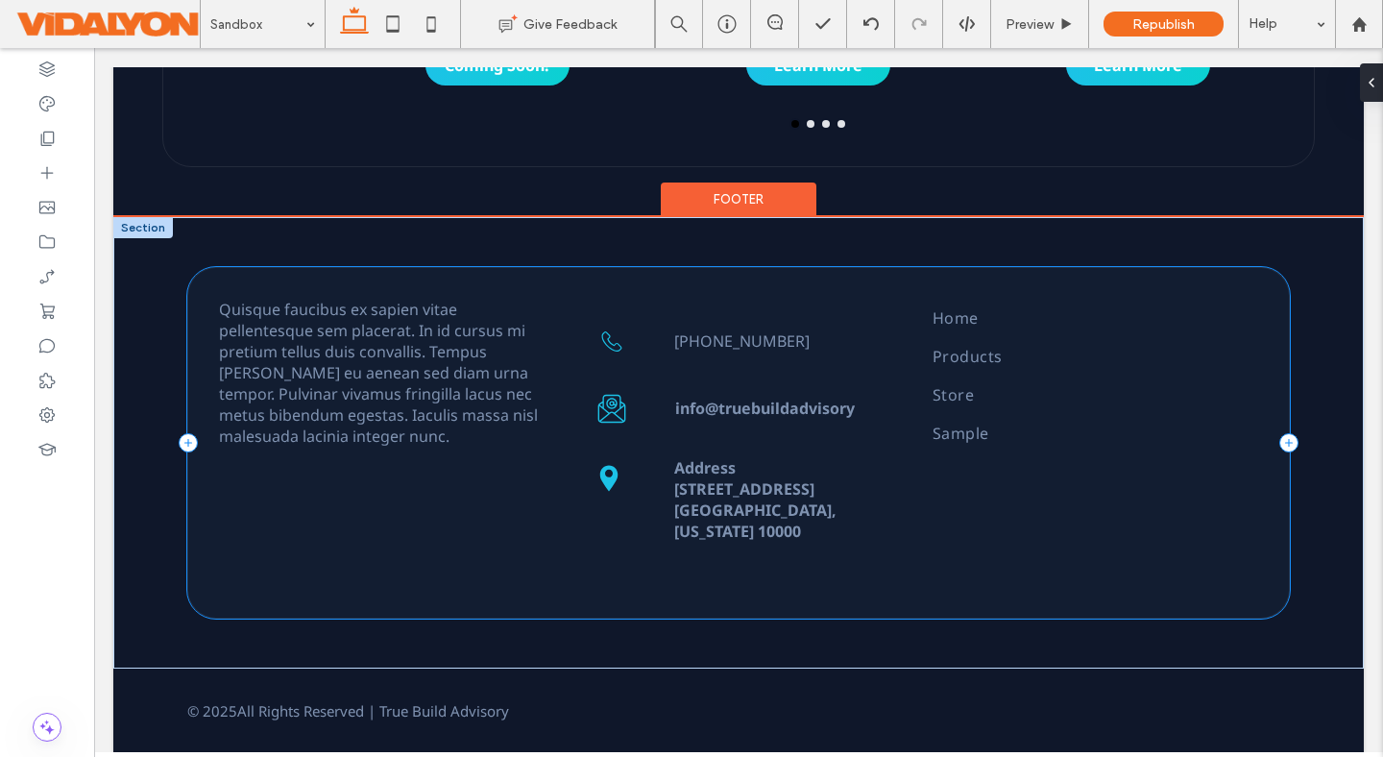
click at [227, 280] on div "Quisque faucibus ex sapien vitae pellentesque sem placerat. In id cursus mi pre…" at bounding box center [738, 442] width 1102 height 351
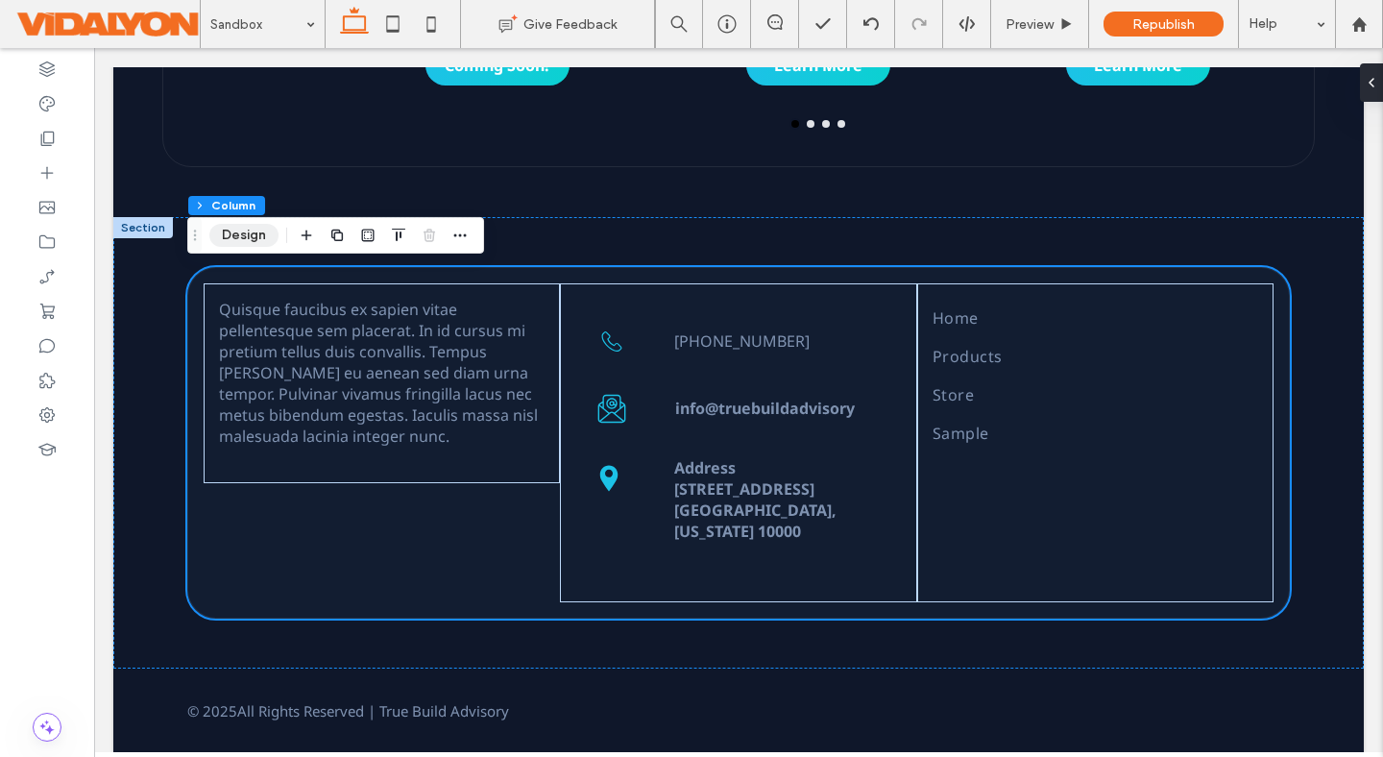
click at [229, 234] on button "Design" at bounding box center [243, 235] width 69 height 23
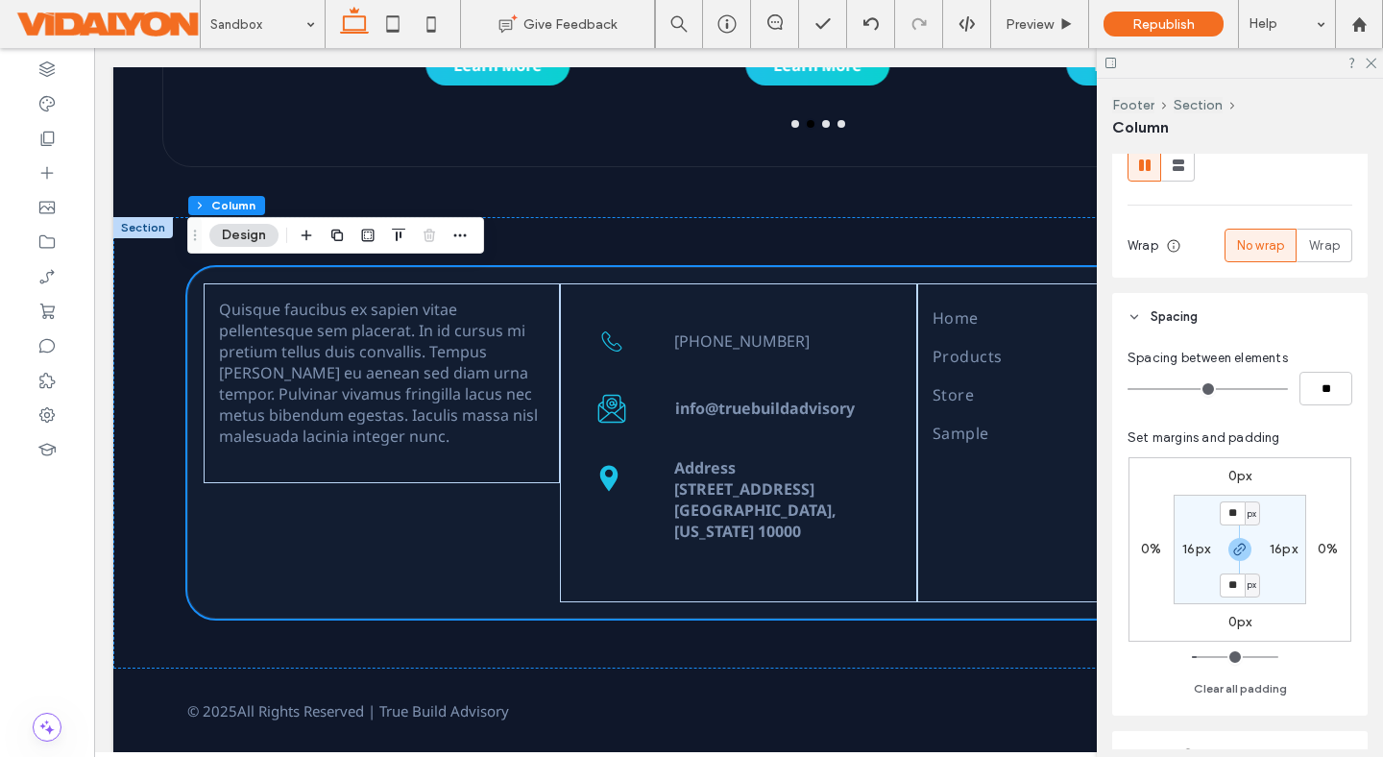
scroll to position [268, 0]
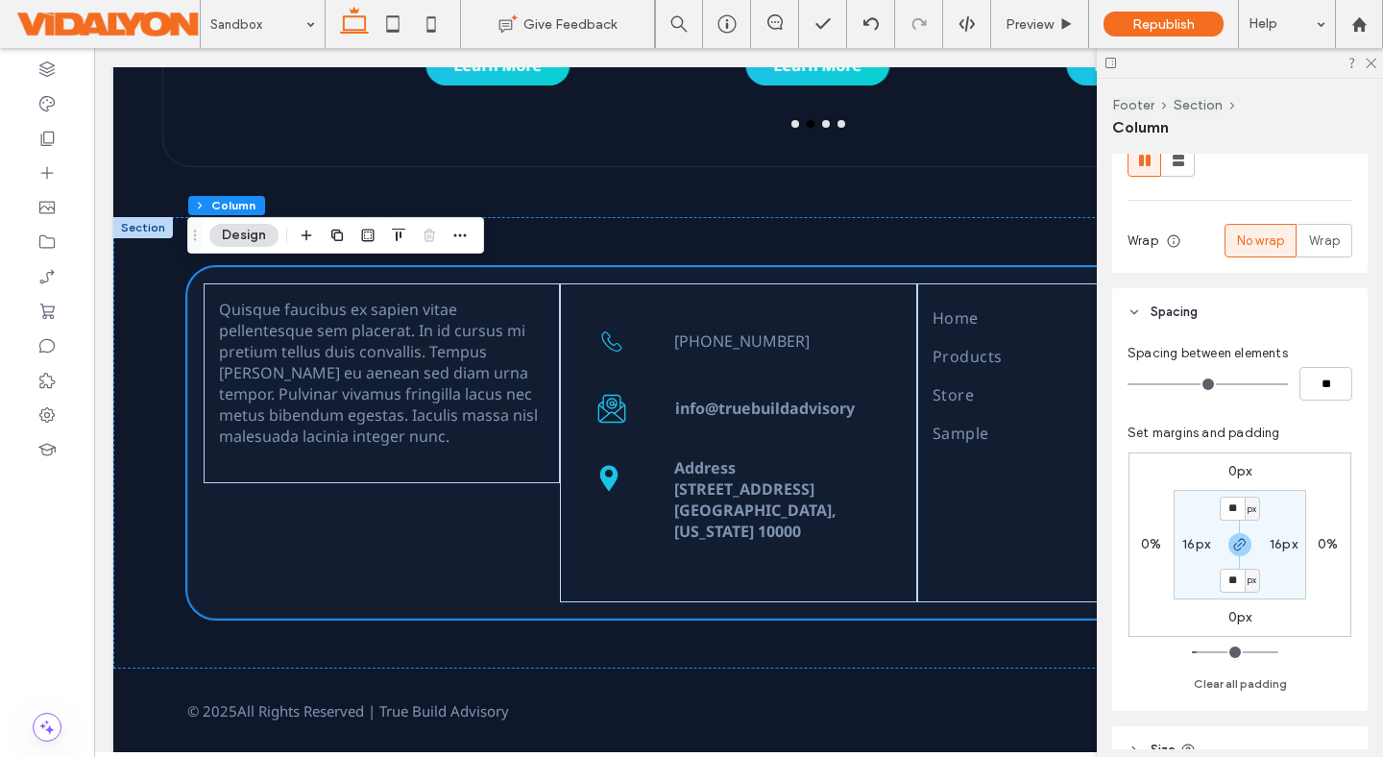
click at [1193, 543] on label "16px" at bounding box center [1196, 544] width 28 height 16
click at [1193, 543] on input "**" at bounding box center [1188, 544] width 25 height 24
type input "**"
click at [1286, 545] on input "**" at bounding box center [1275, 544] width 25 height 24
type input "**"
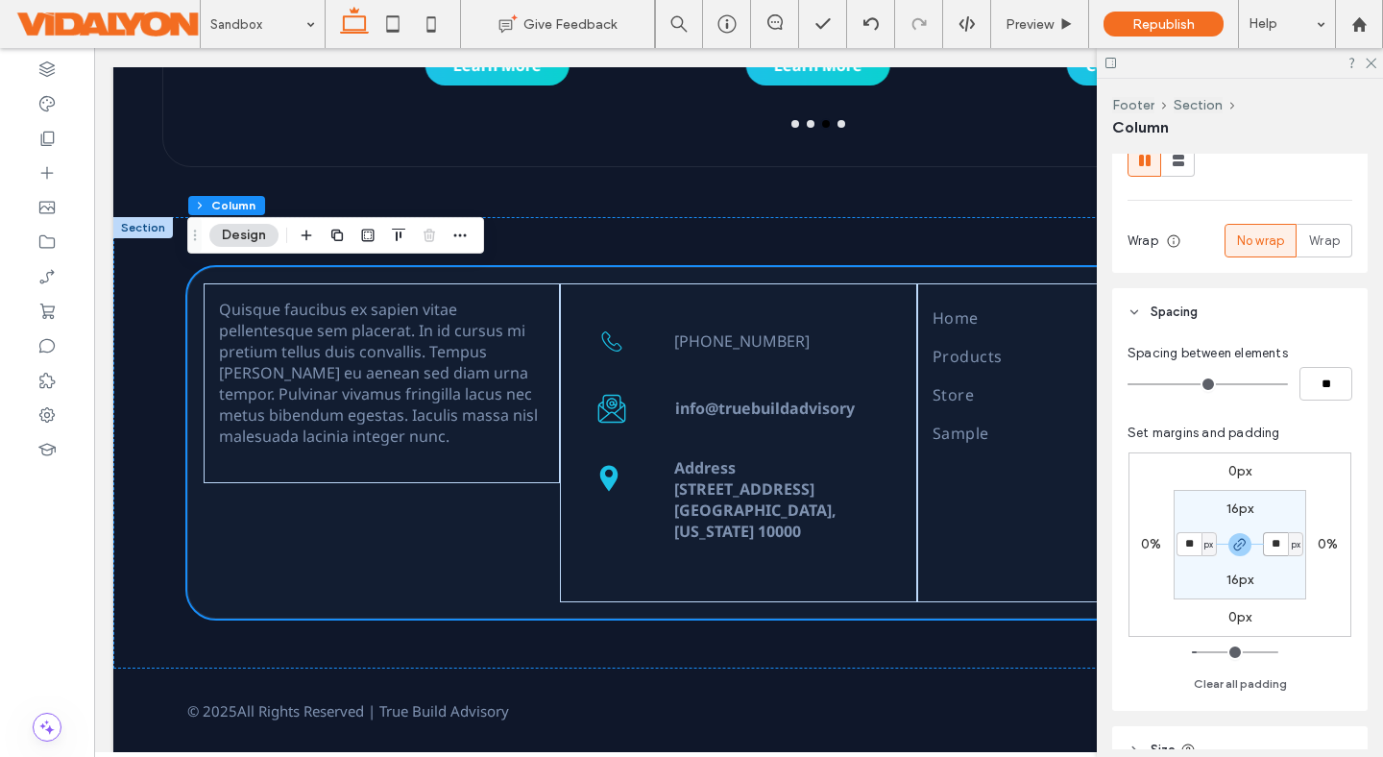
type input "**"
click at [1369, 64] on icon at bounding box center [1369, 62] width 12 height 12
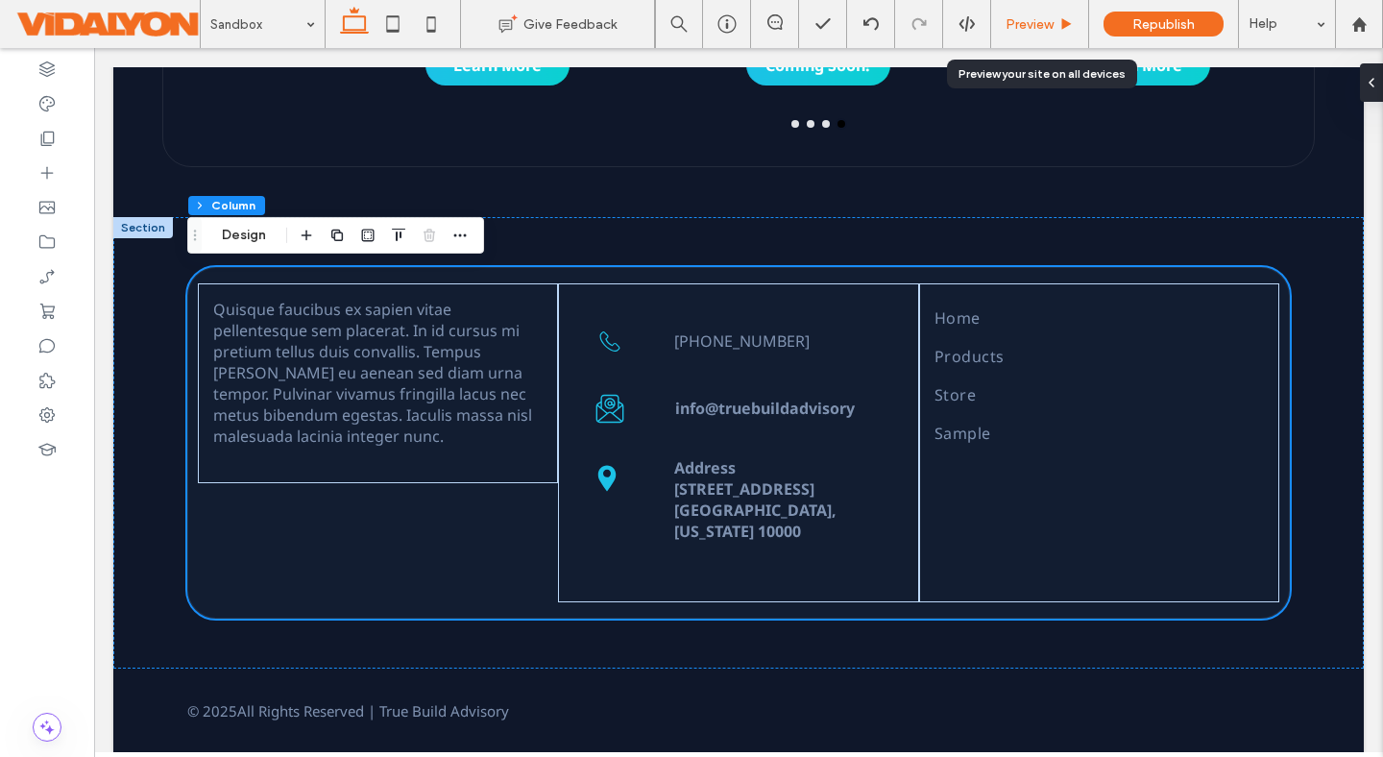
click at [1048, 26] on span "Preview" at bounding box center [1029, 24] width 48 height 16
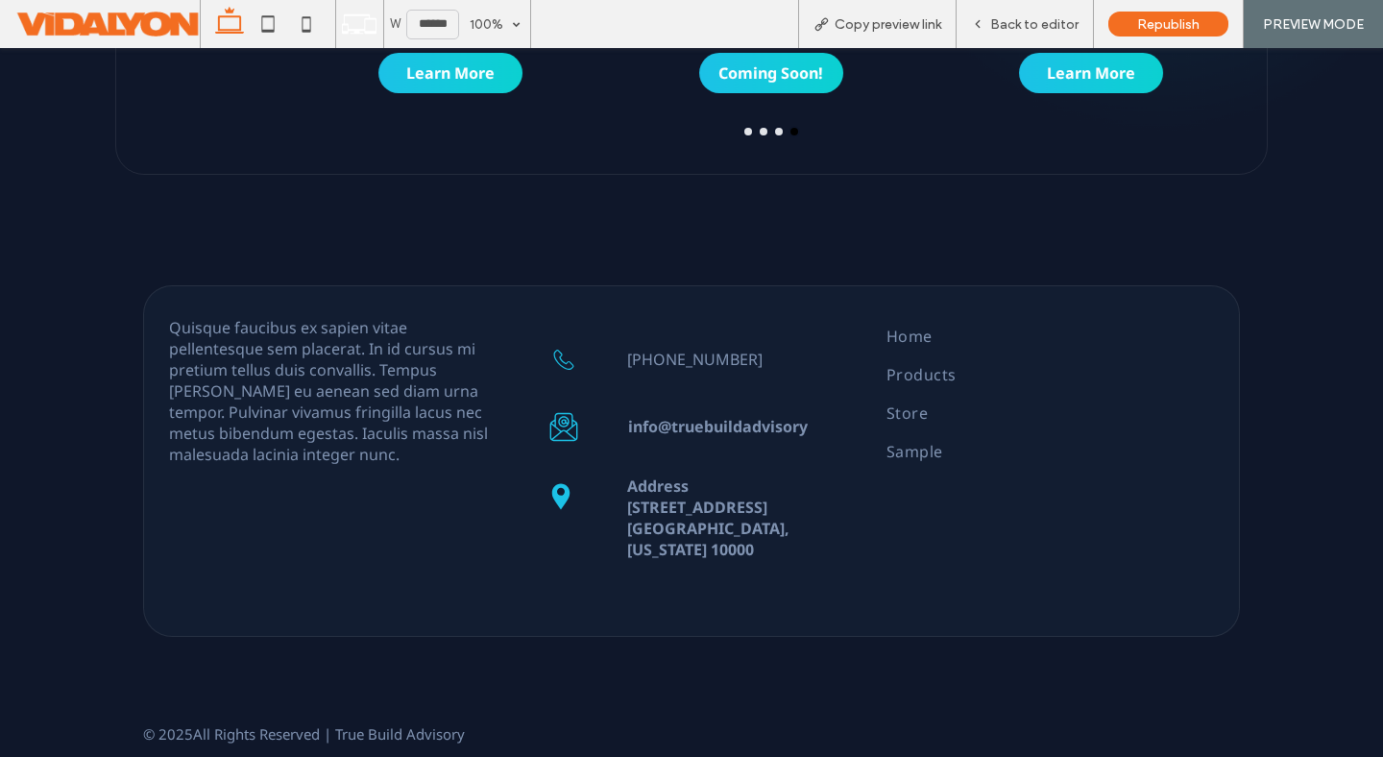
scroll to position [981, 0]
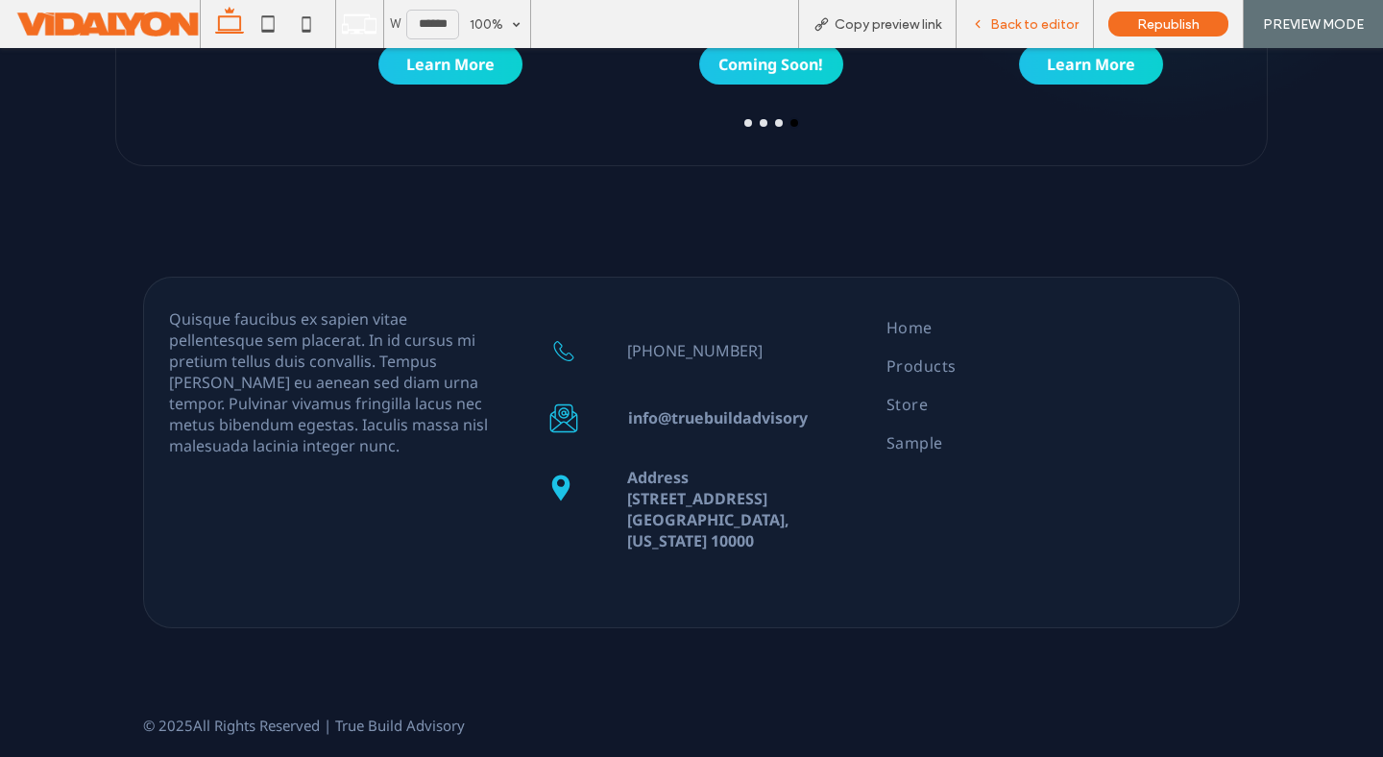
click at [1028, 20] on span "Back to editor" at bounding box center [1034, 24] width 88 height 16
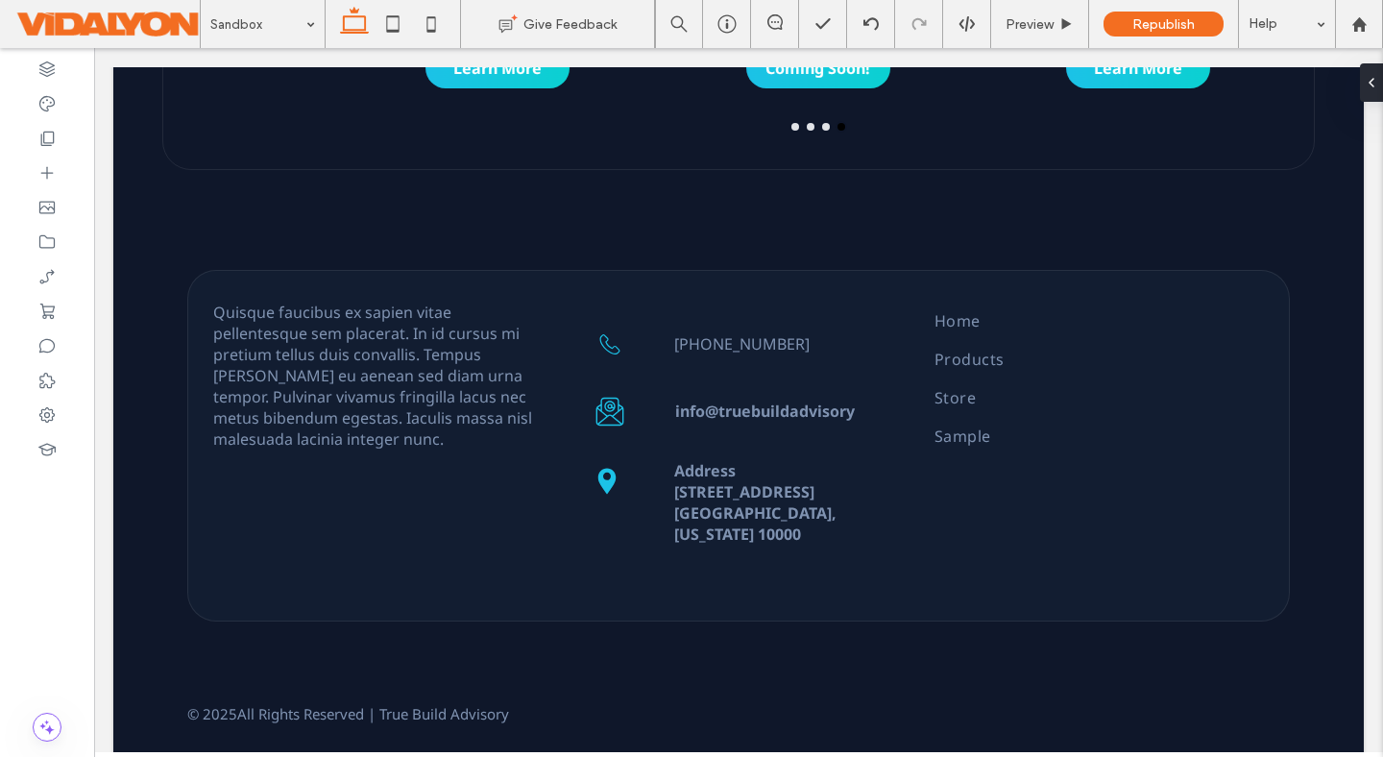
scroll to position [967, 0]
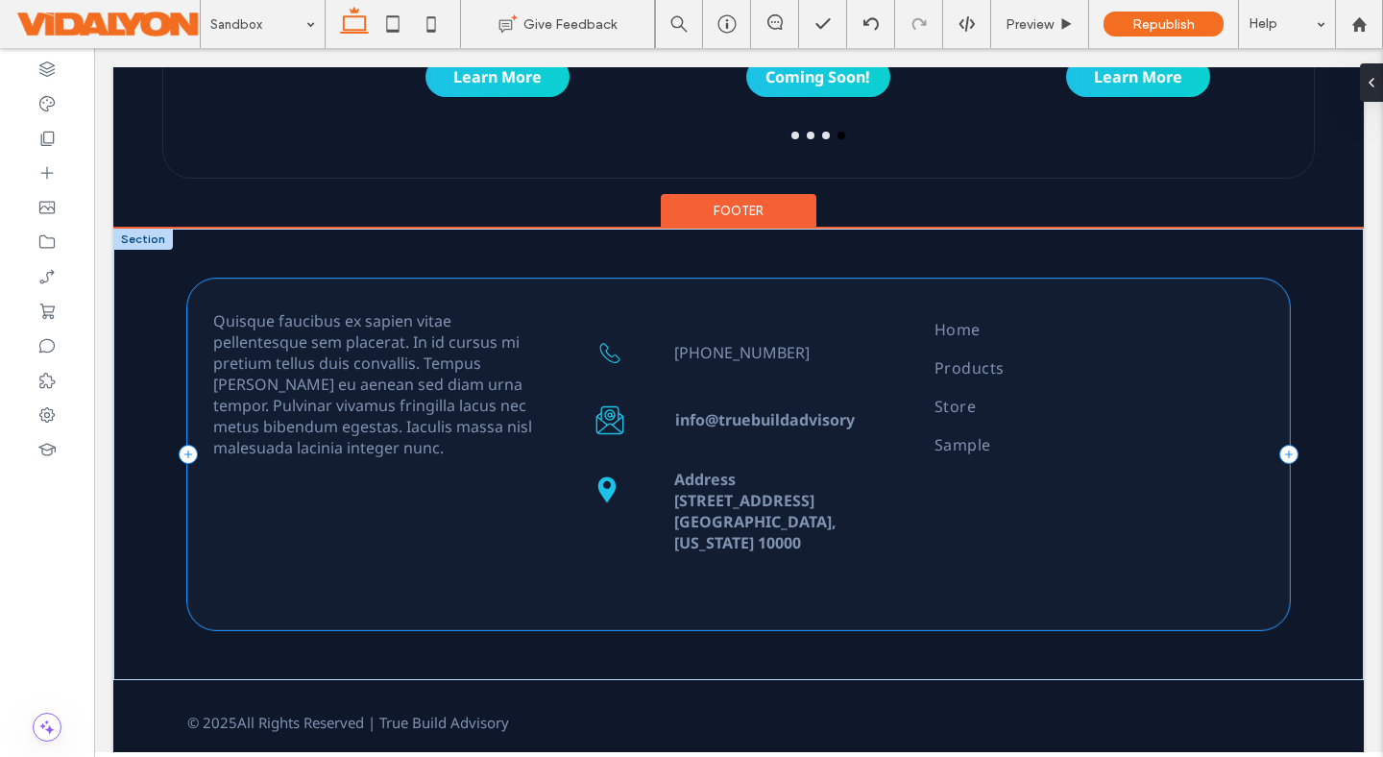
click at [240, 290] on div "Quisque faucibus ex sapien vitae pellentesque sem placerat. In id cursus mi pre…" at bounding box center [738, 453] width 1102 height 351
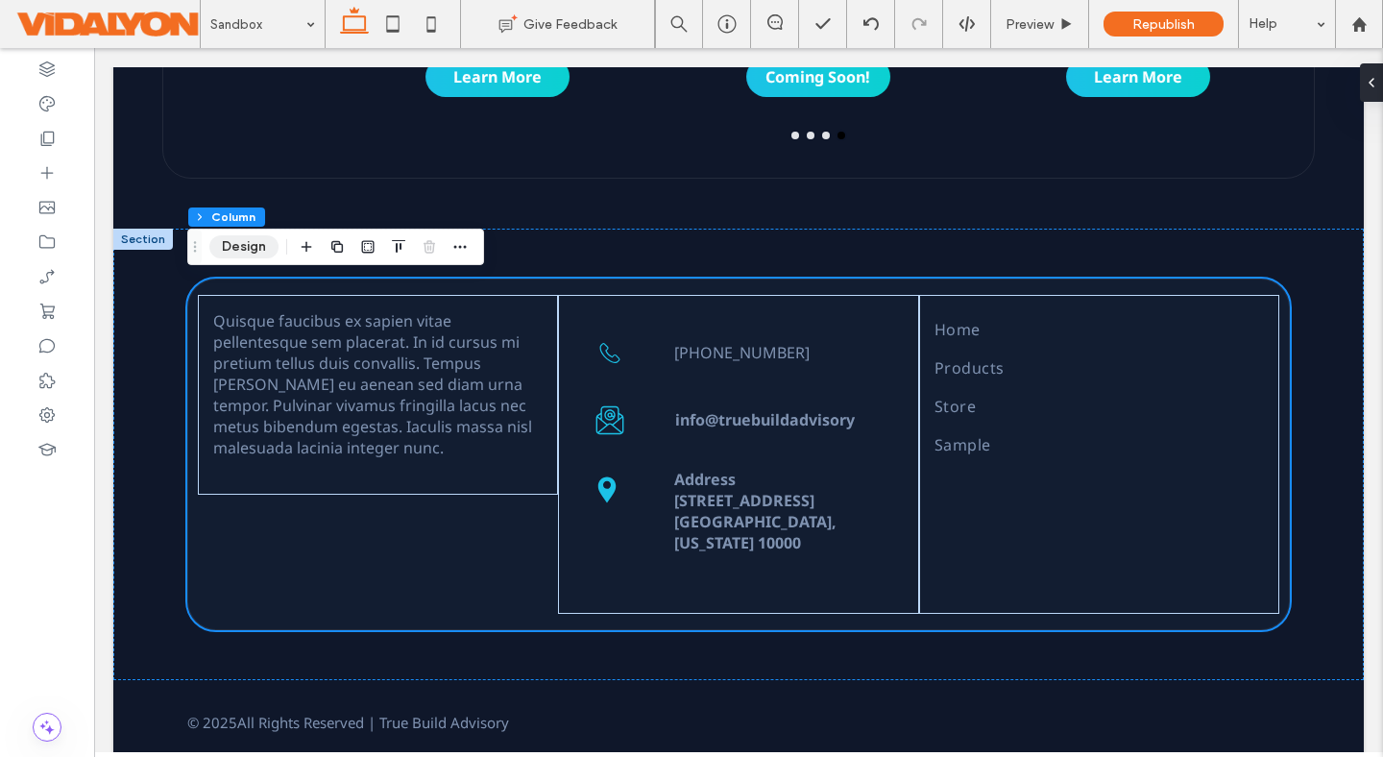
click at [212, 253] on button "Design" at bounding box center [243, 246] width 69 height 23
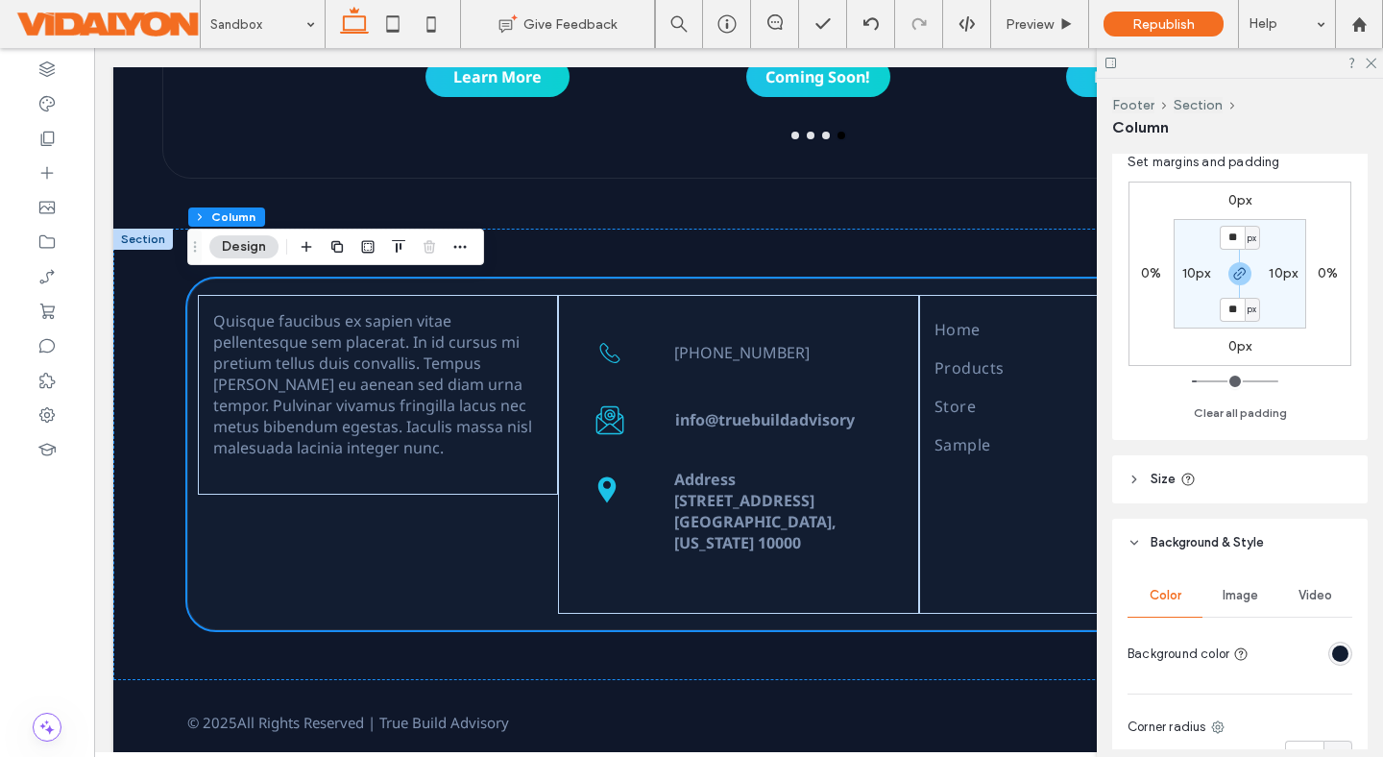
scroll to position [573, 0]
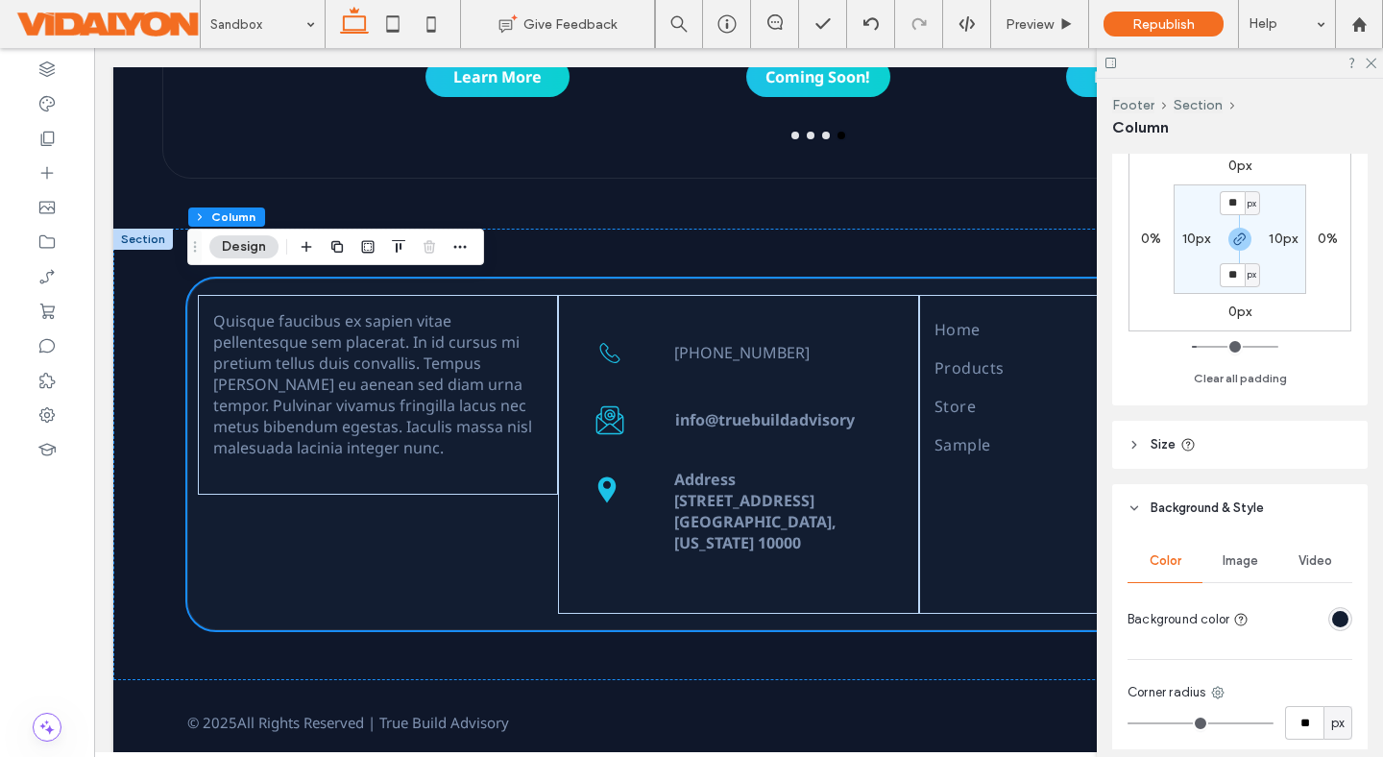
click at [1193, 237] on label "10px" at bounding box center [1196, 238] width 29 height 16
type input "**"
click at [1193, 237] on input "**" at bounding box center [1188, 239] width 25 height 24
type input "*"
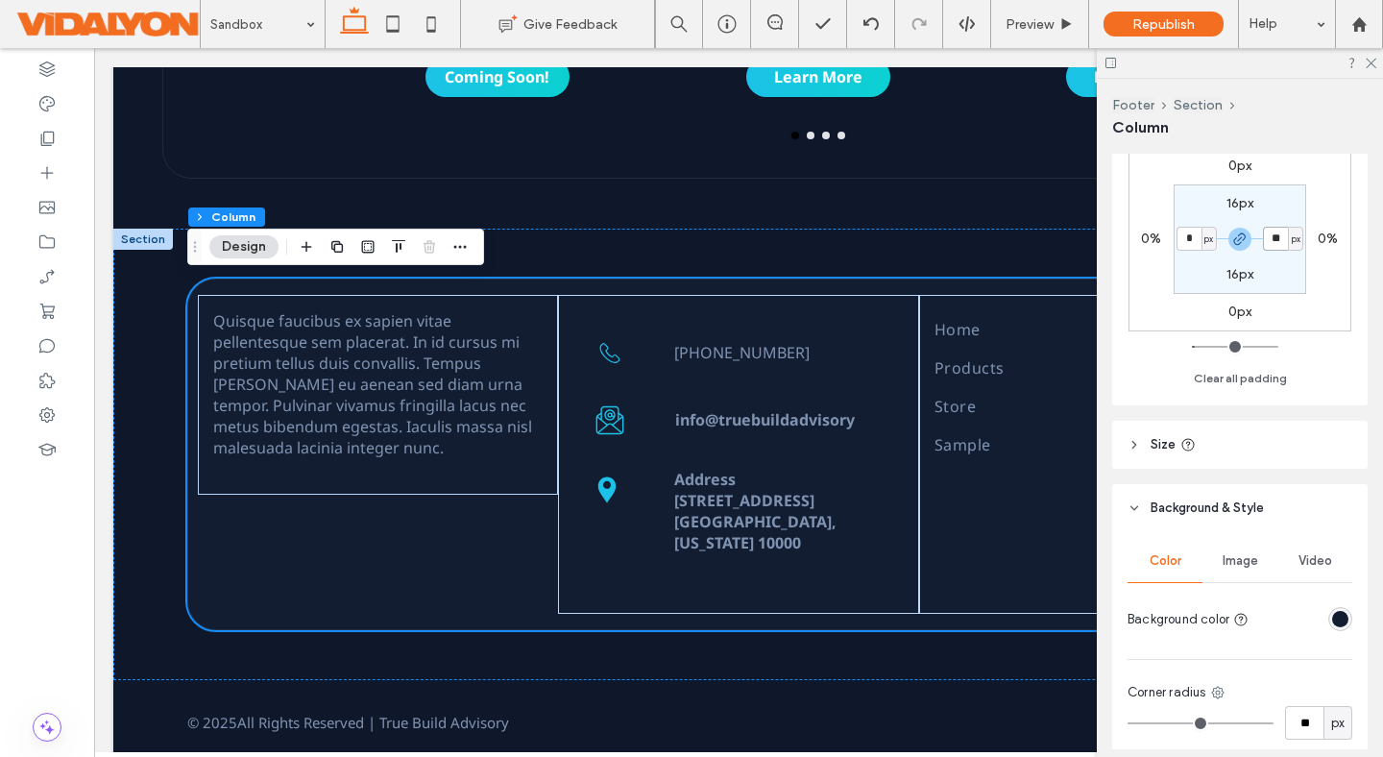
click at [1278, 247] on input "**" at bounding box center [1275, 239] width 25 height 24
type input "*"
click at [1369, 64] on use at bounding box center [1370, 64] width 11 height 11
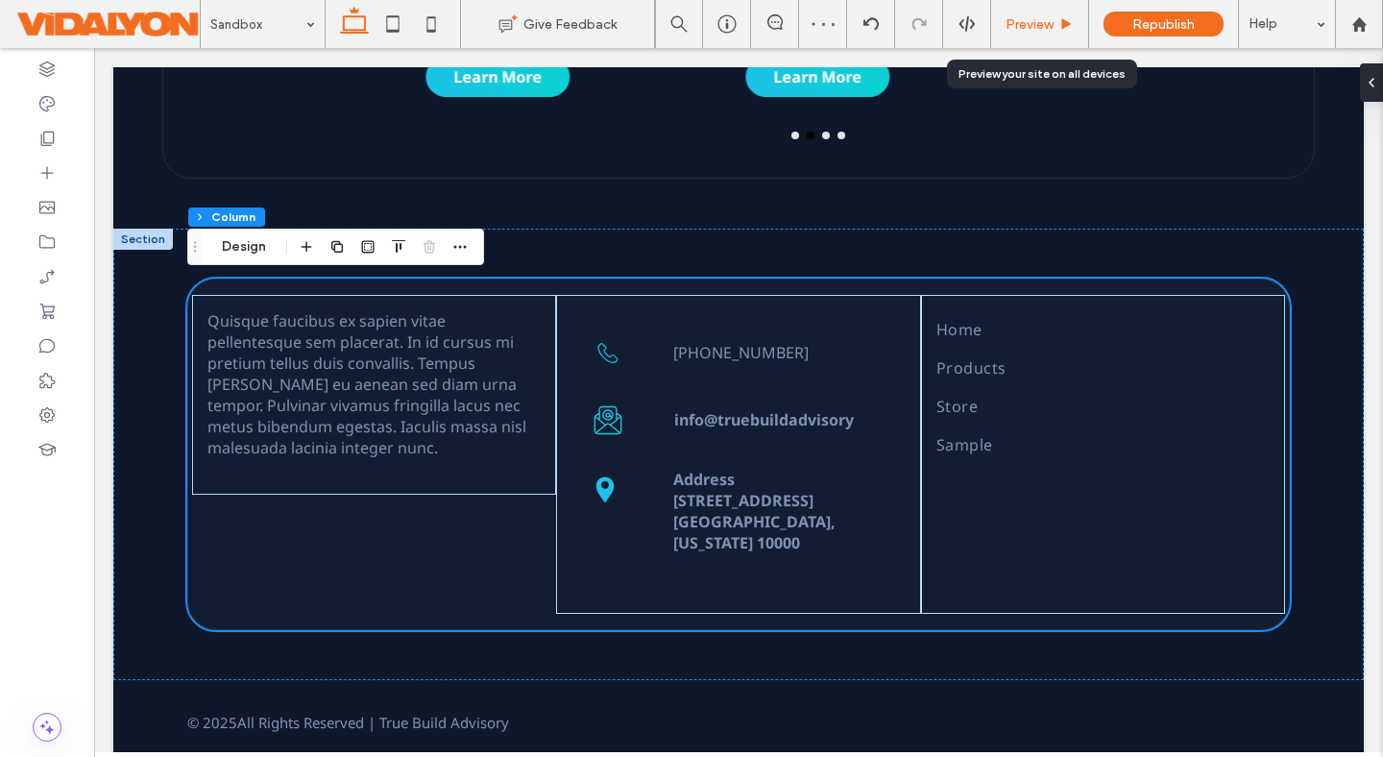
click at [1021, 24] on span "Preview" at bounding box center [1029, 24] width 48 height 16
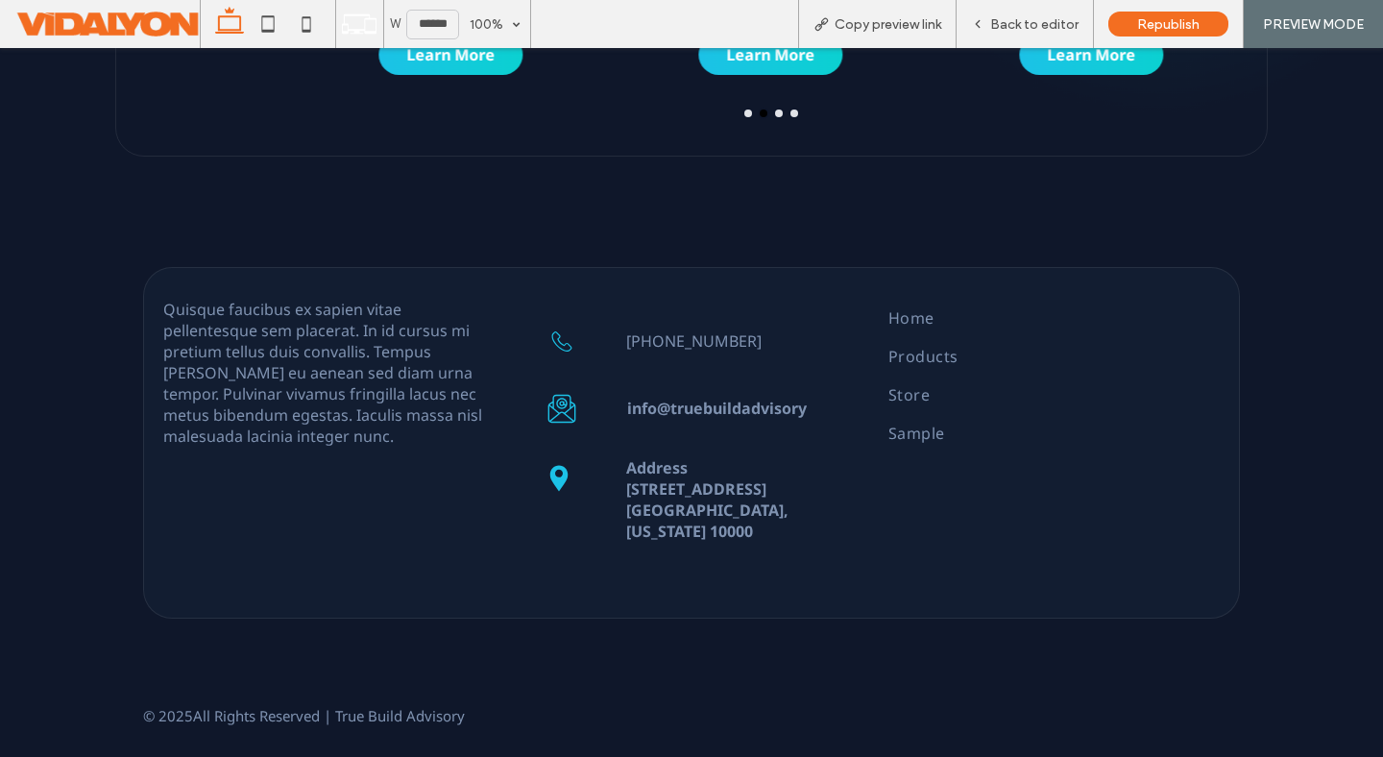
scroll to position [993, 0]
click at [993, 24] on span "Back to editor" at bounding box center [1034, 24] width 88 height 16
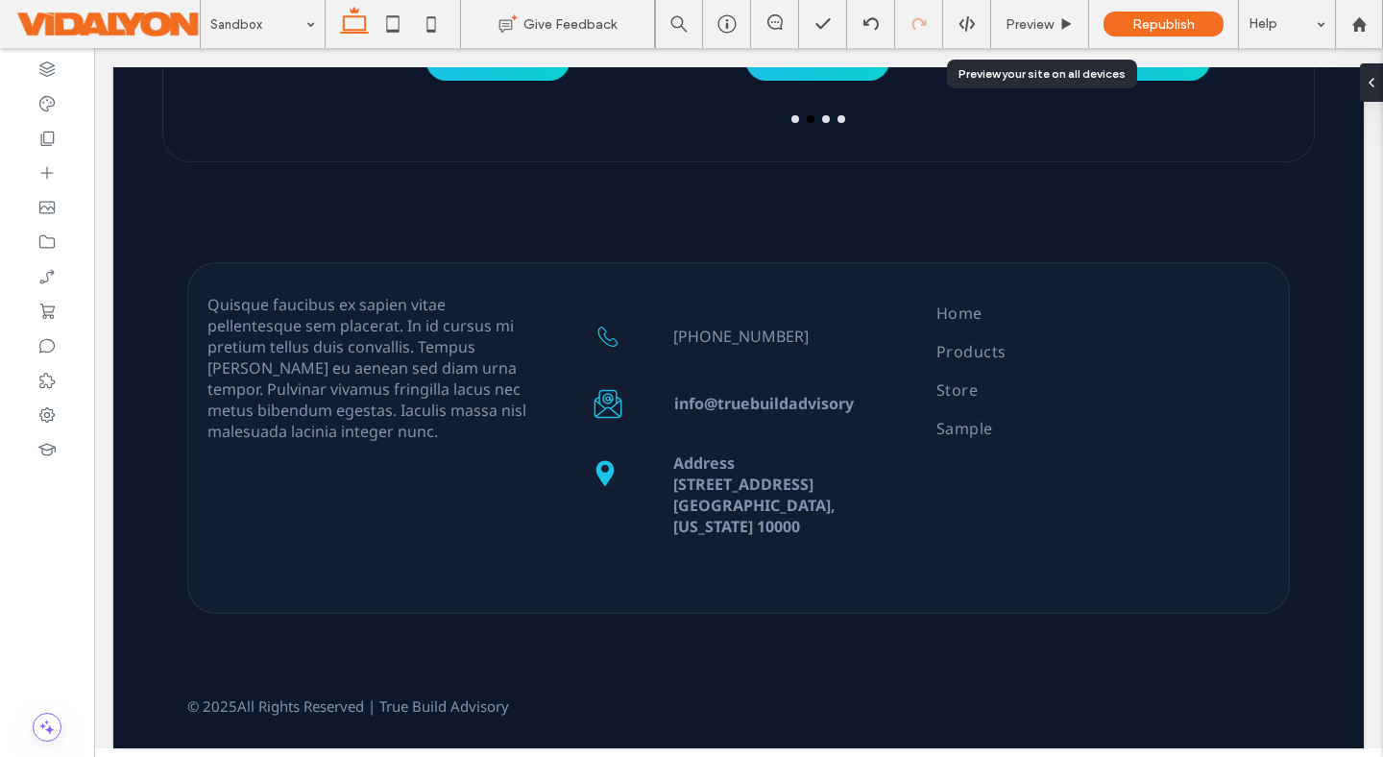
scroll to position [978, 0]
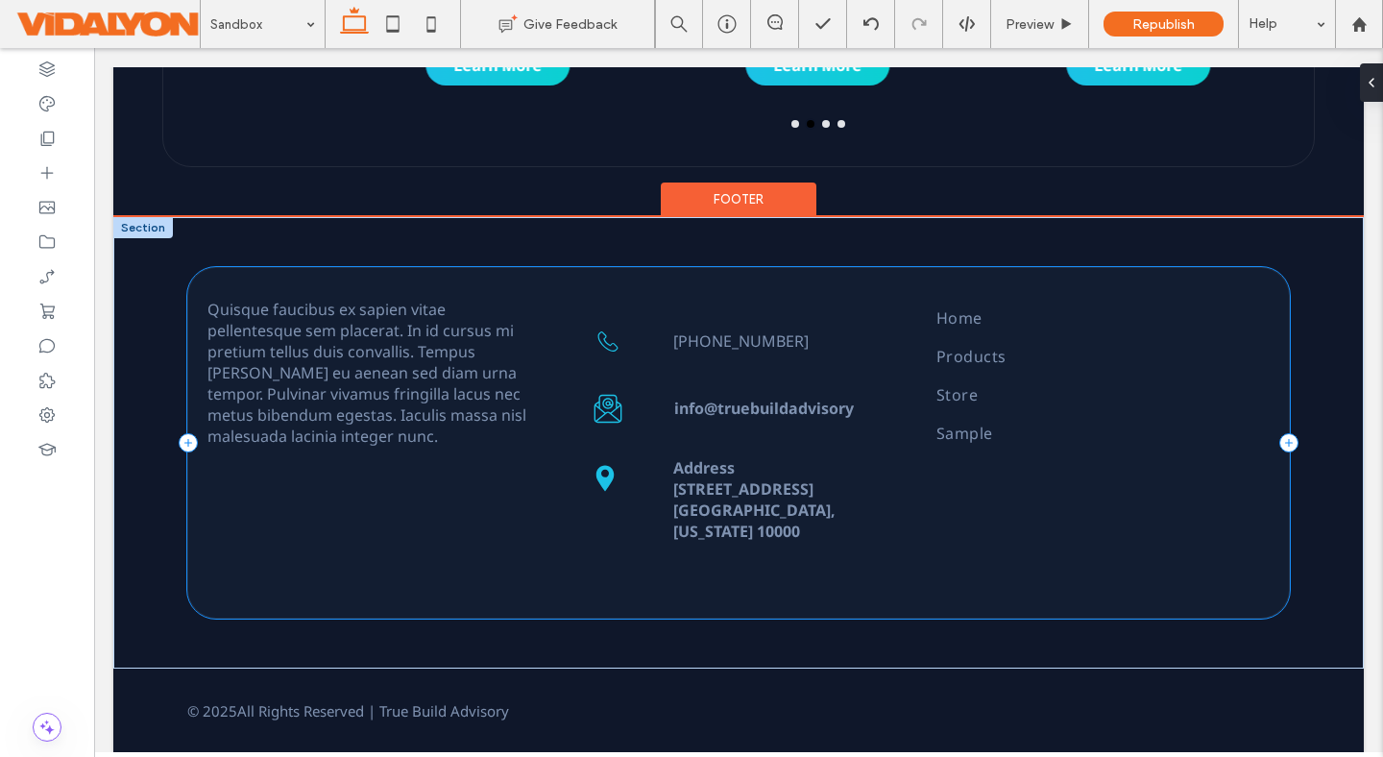
click at [224, 276] on div "Quisque faucibus ex sapien vitae pellentesque sem placerat. In id cursus mi pre…" at bounding box center [738, 442] width 1102 height 351
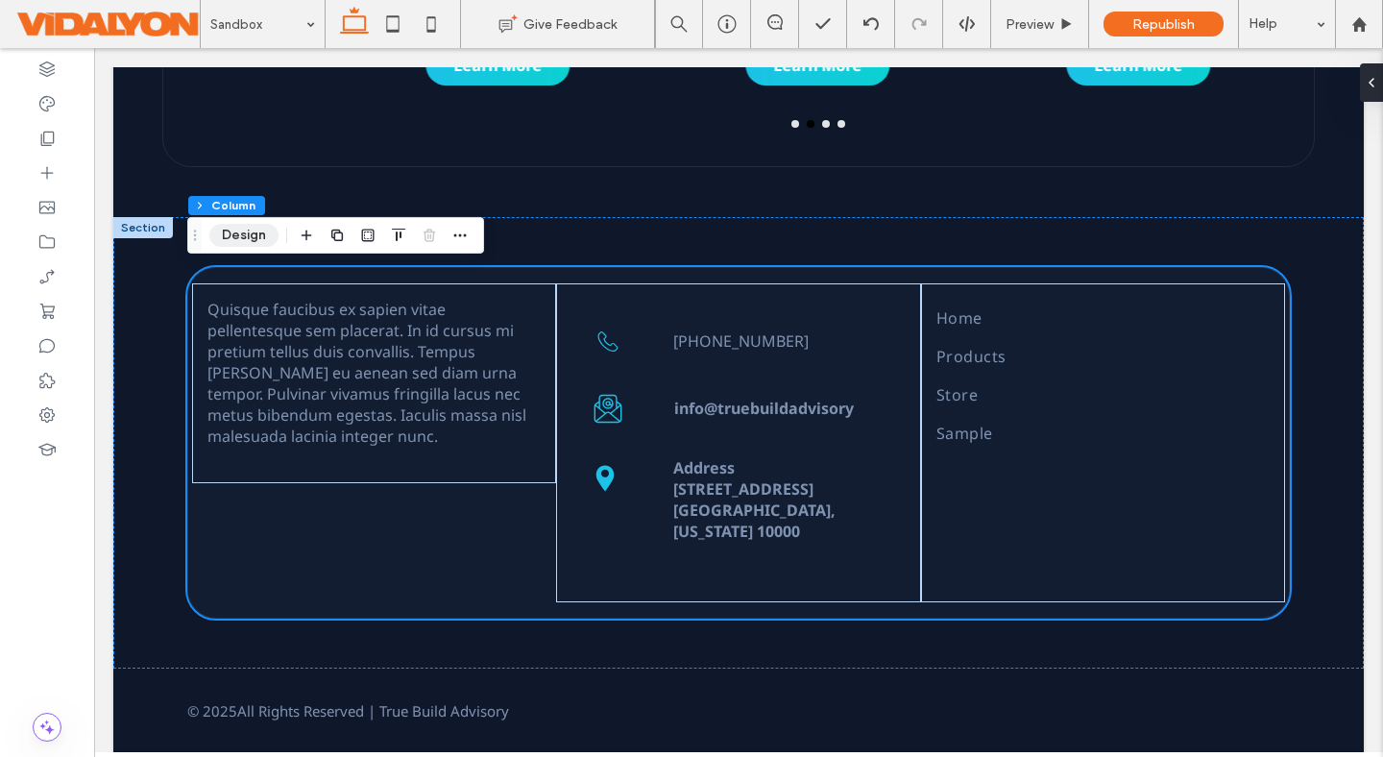
click at [237, 229] on button "Design" at bounding box center [243, 235] width 69 height 23
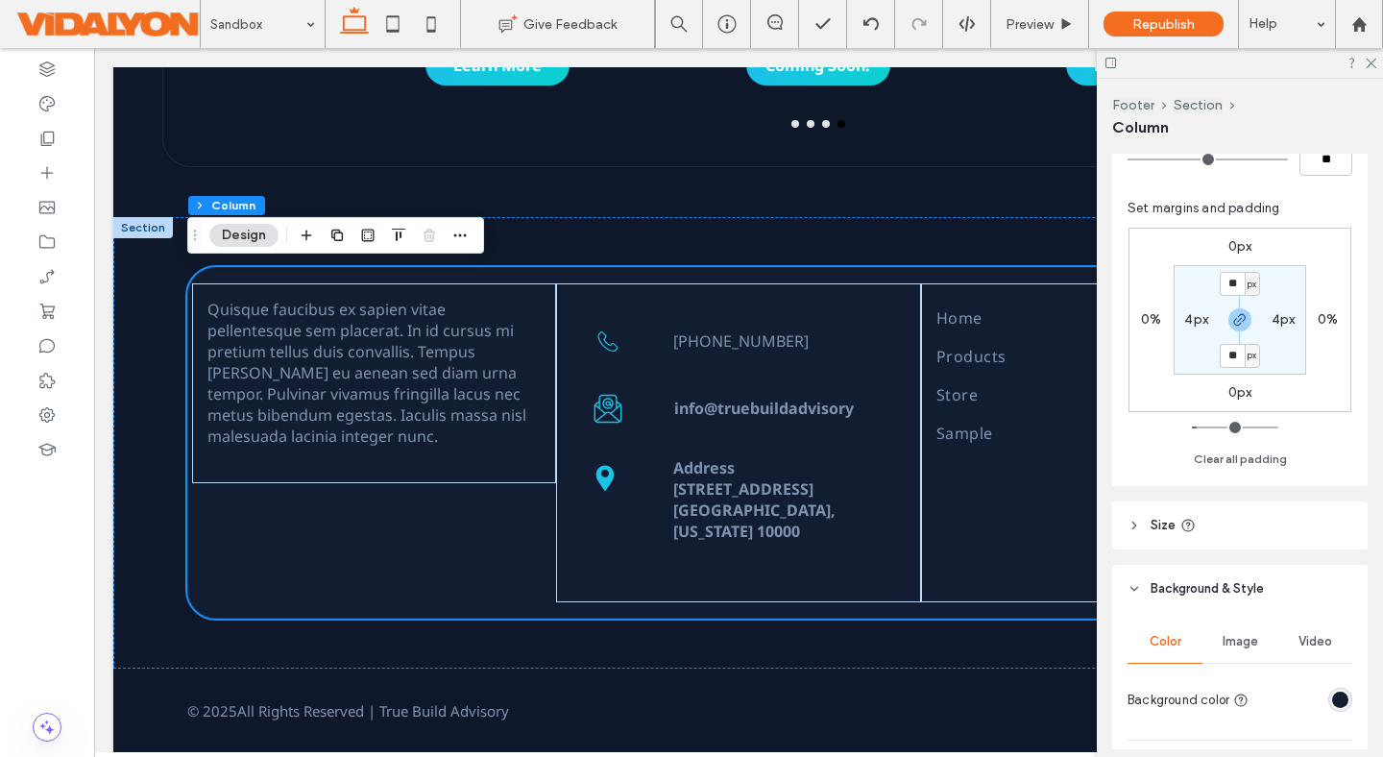
scroll to position [485, 0]
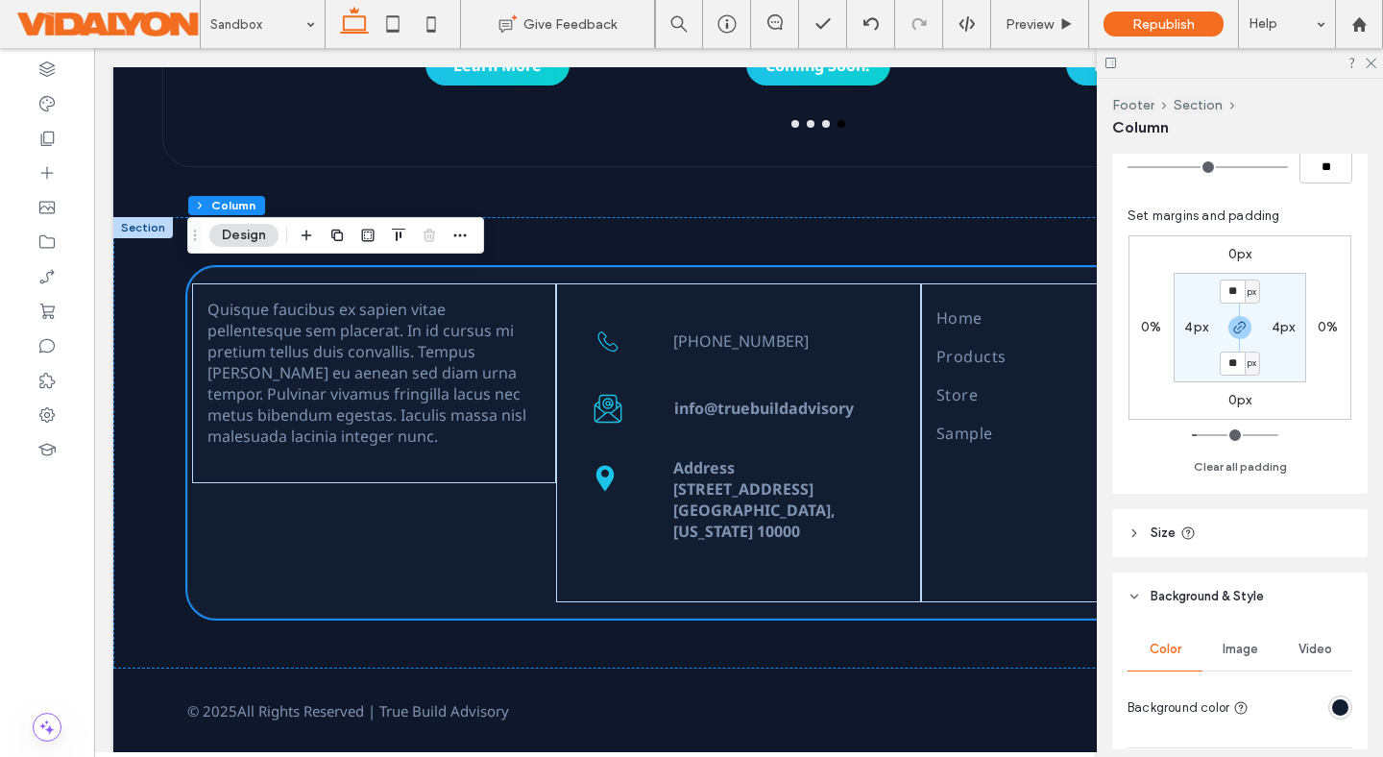
click at [1145, 328] on label "0%" at bounding box center [1151, 327] width 20 height 16
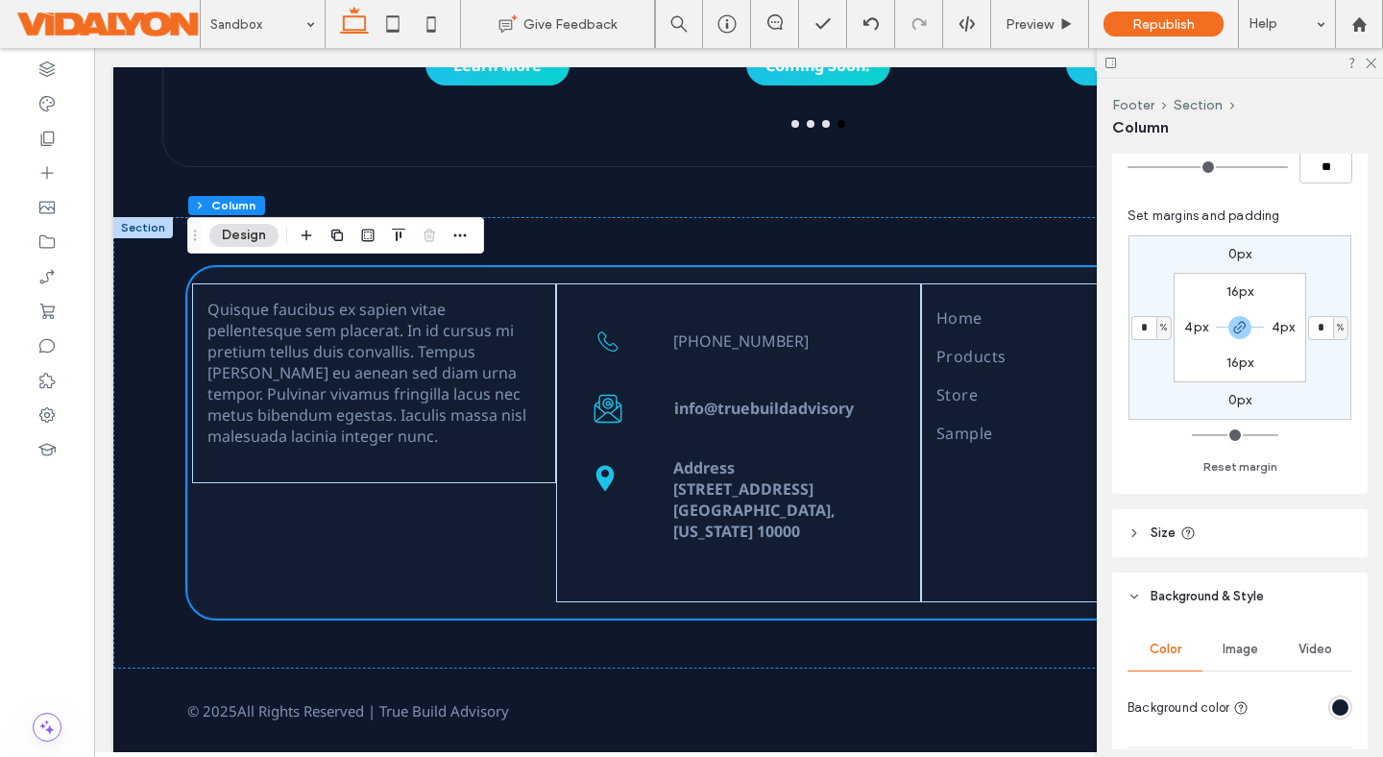
type input "*"
click at [1145, 328] on input "*" at bounding box center [1143, 328] width 25 height 24
click at [1151, 330] on input "*" at bounding box center [1143, 328] width 25 height 24
click at [1359, 226] on div "Spacing between elements ** Set margins and padding 0px * % 0px * % 16px 4px 16…" at bounding box center [1239, 306] width 255 height 374
click at [1369, 60] on icon at bounding box center [1369, 62] width 12 height 12
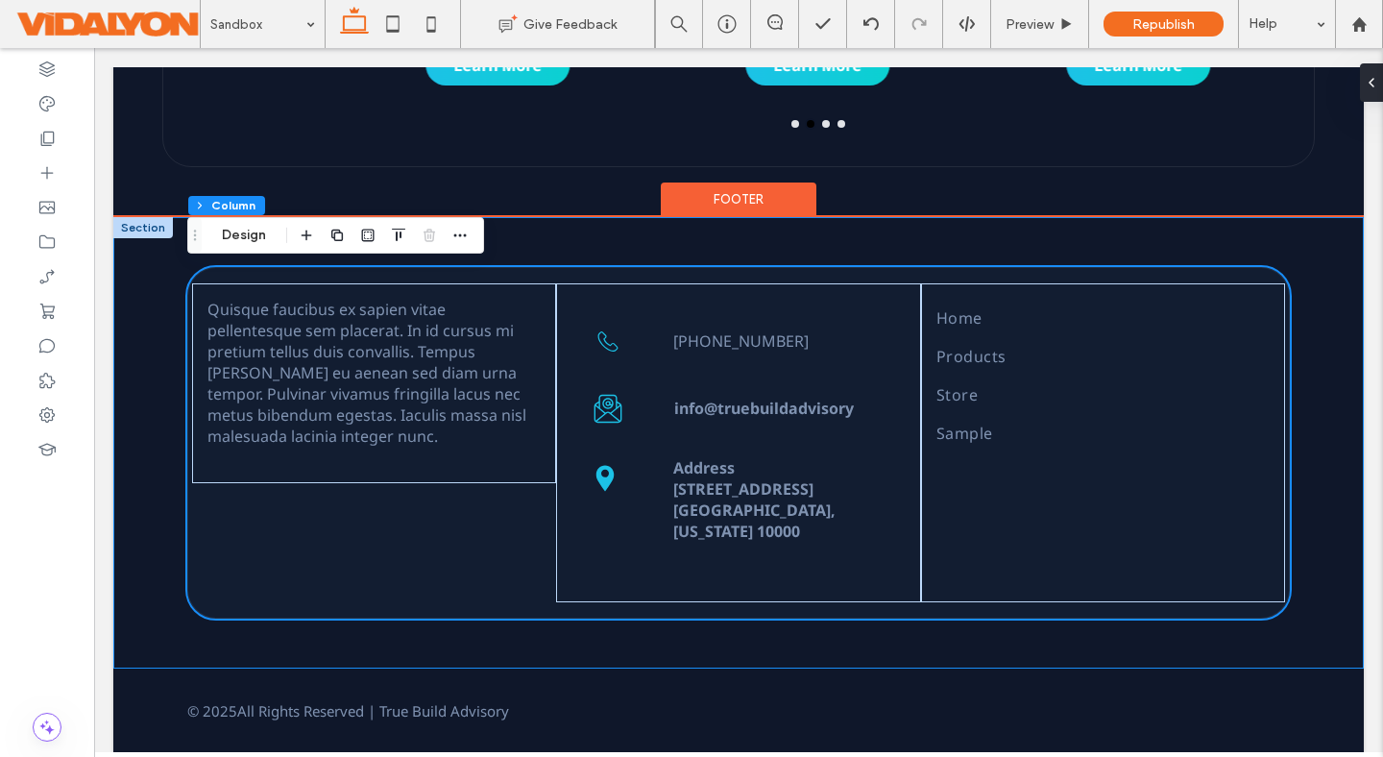
click at [1091, 230] on div "Quisque faucibus ex sapien vitae pellentesque sem placerat. In id cursus mi pre…" at bounding box center [738, 442] width 1152 height 451
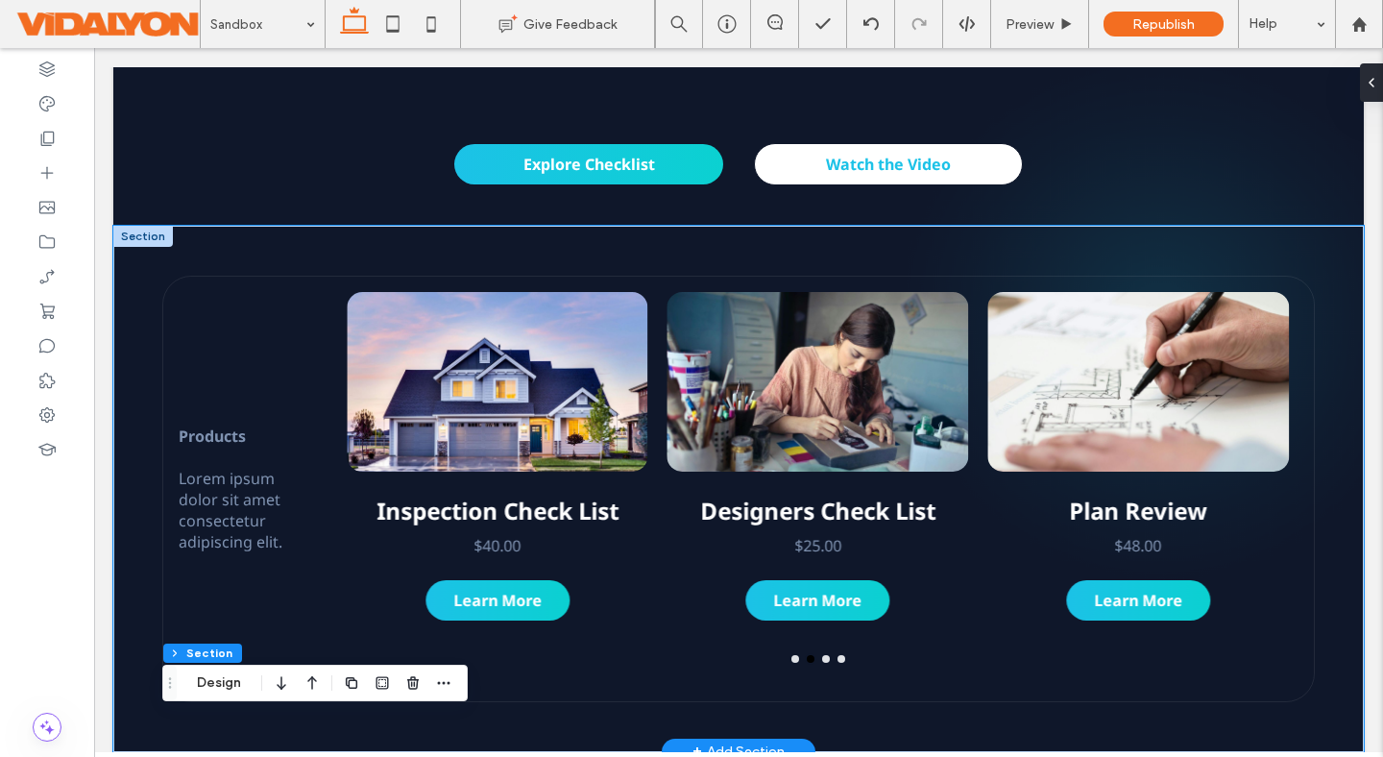
scroll to position [343, 0]
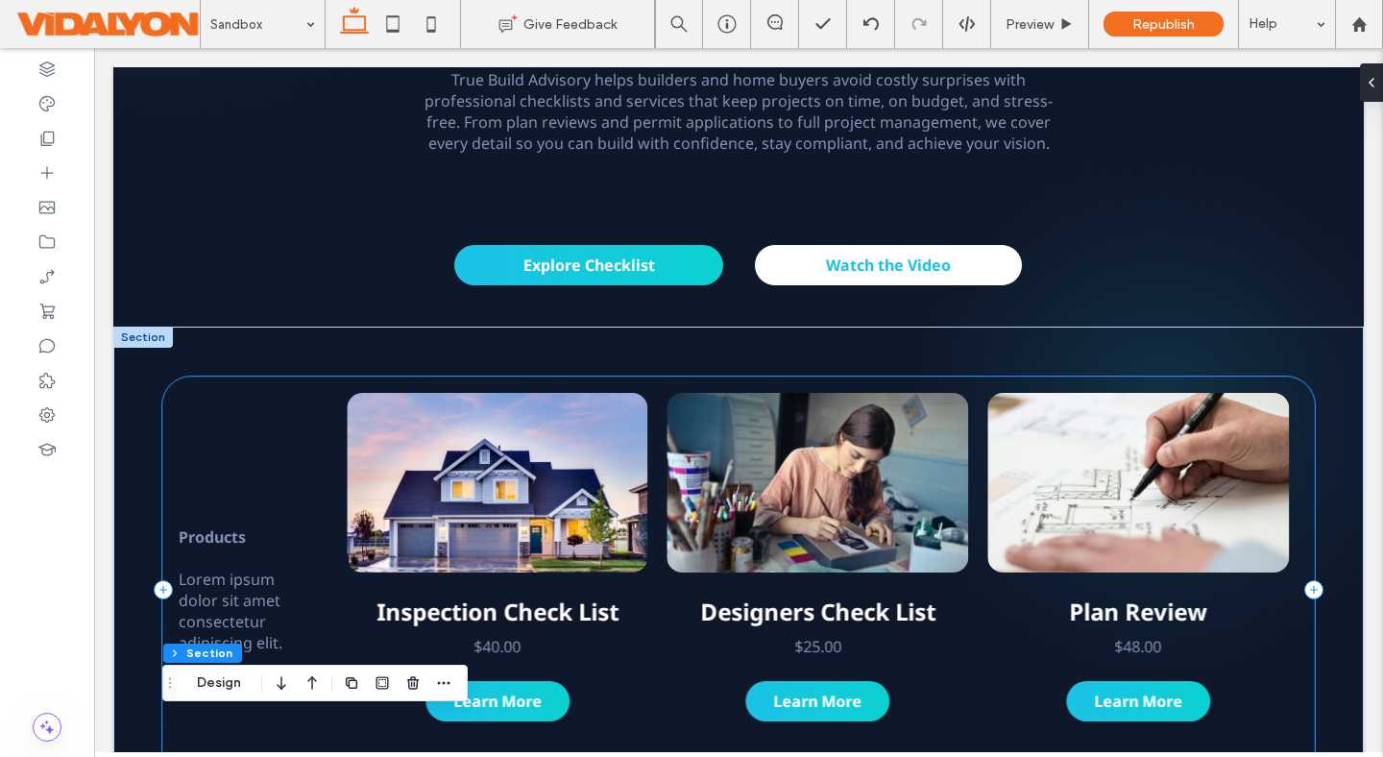
click at [212, 391] on div "Products Lorem ipsum dolor sit amet consectetur adipiscing elit. Builder Checkl…" at bounding box center [738, 589] width 1152 height 426
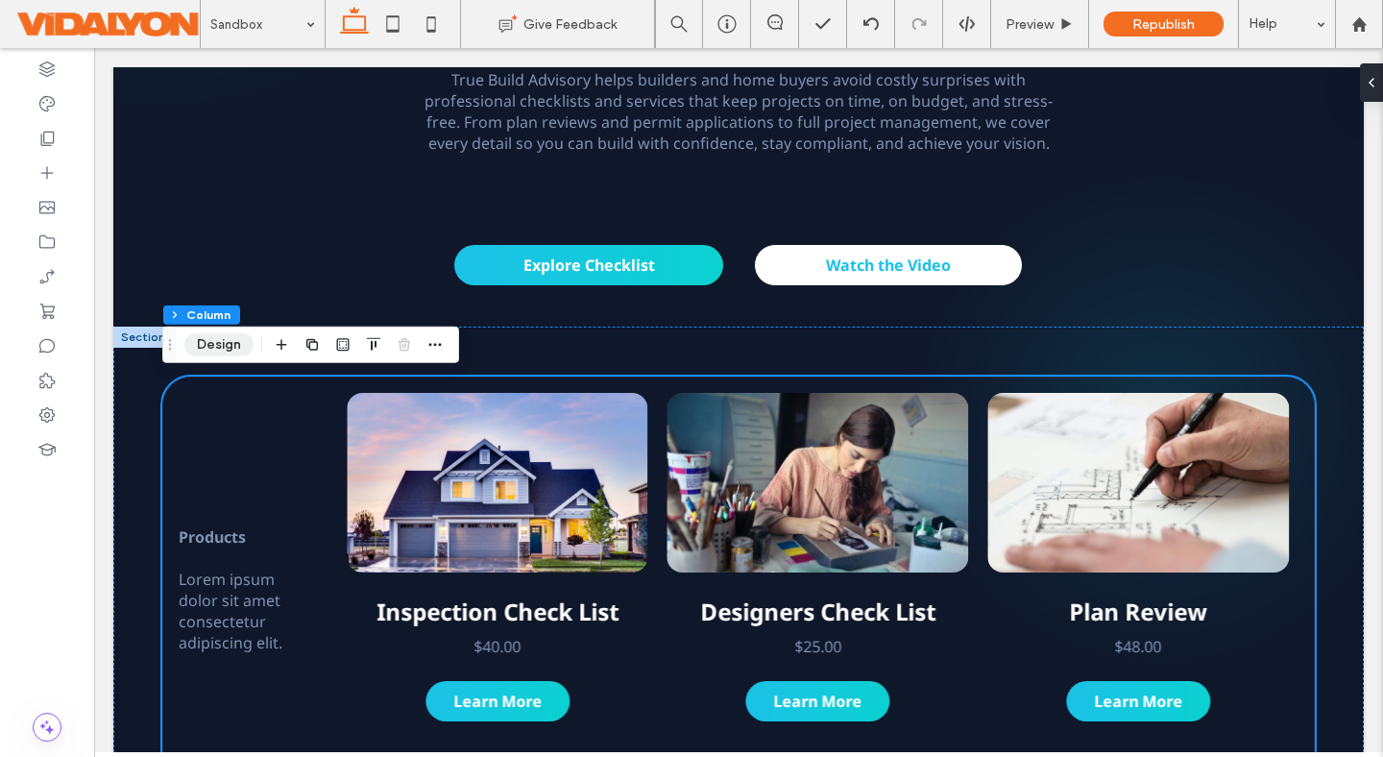
click at [209, 342] on button "Design" at bounding box center [218, 344] width 69 height 23
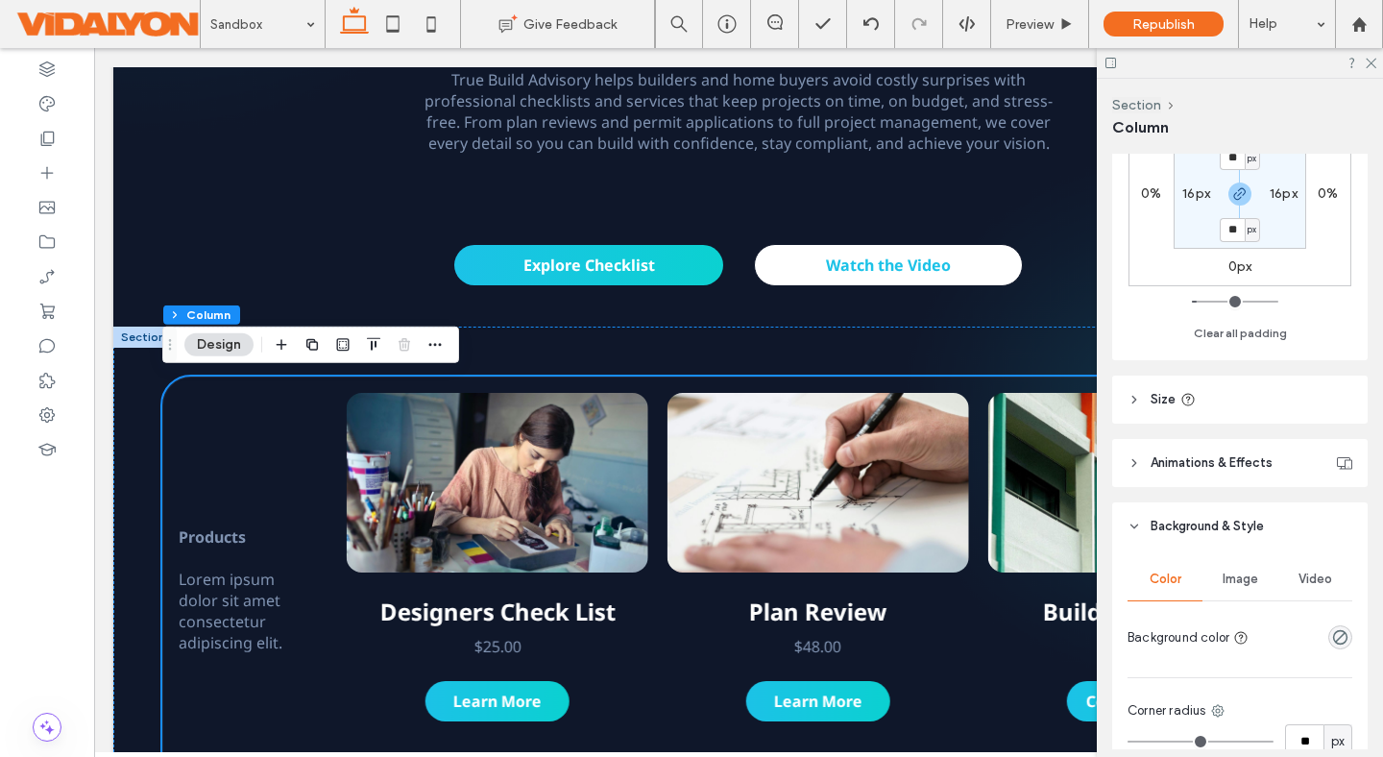
scroll to position [626, 0]
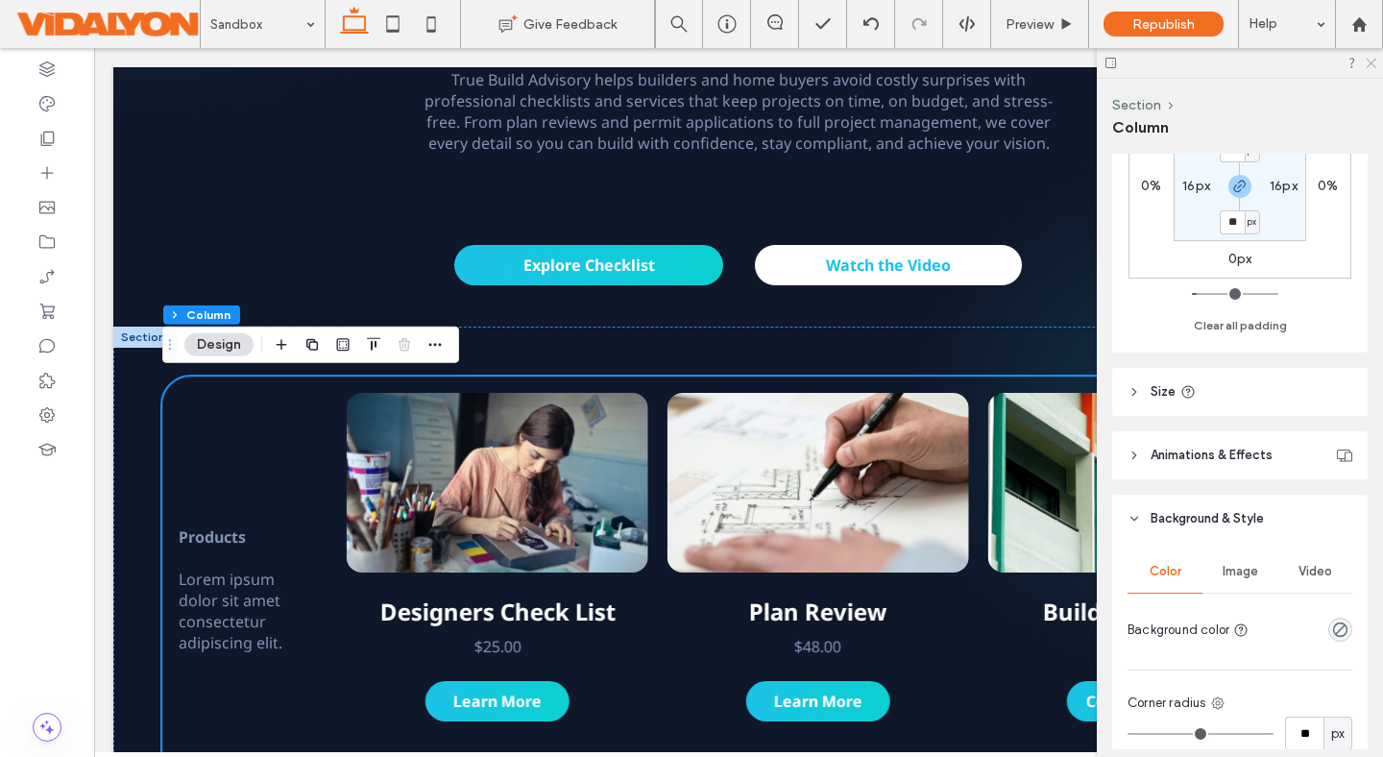
click at [1371, 60] on icon at bounding box center [1369, 62] width 12 height 12
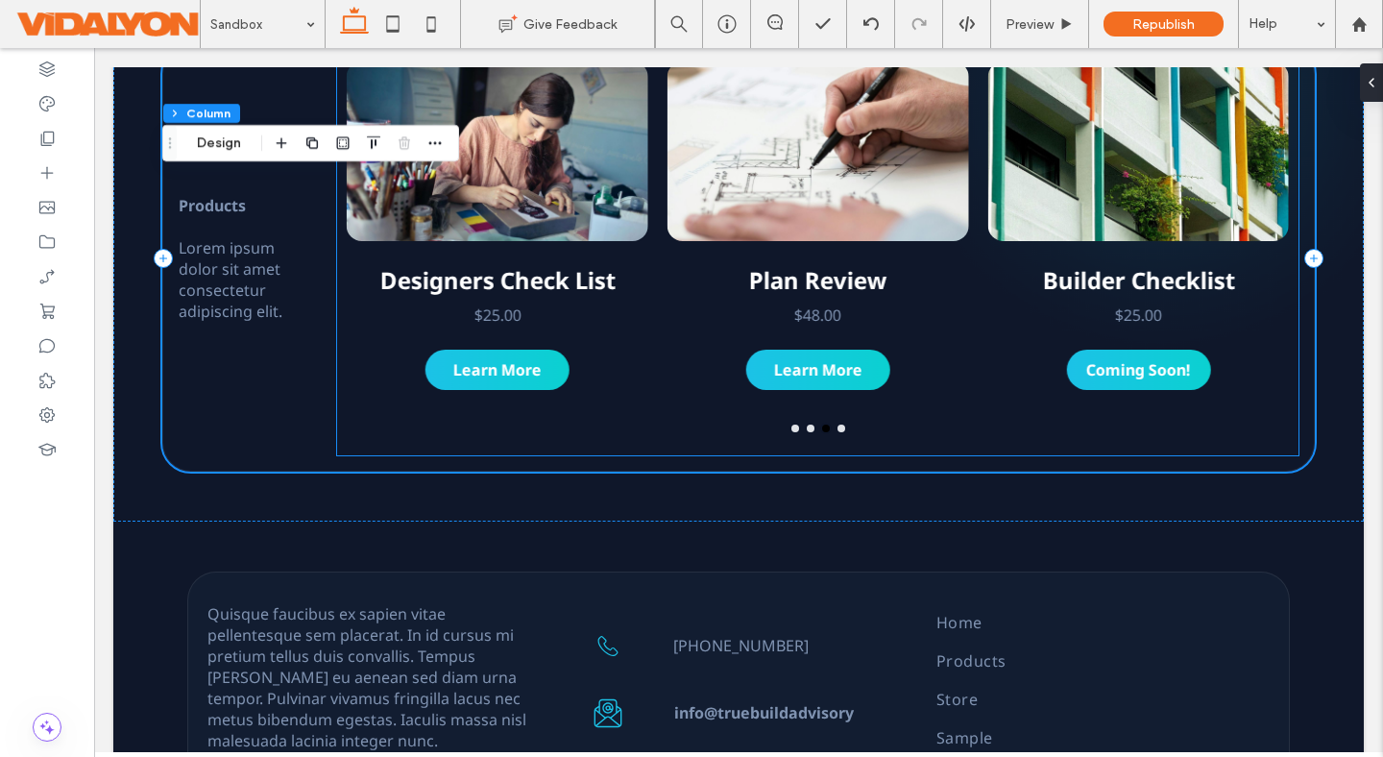
scroll to position [677, 0]
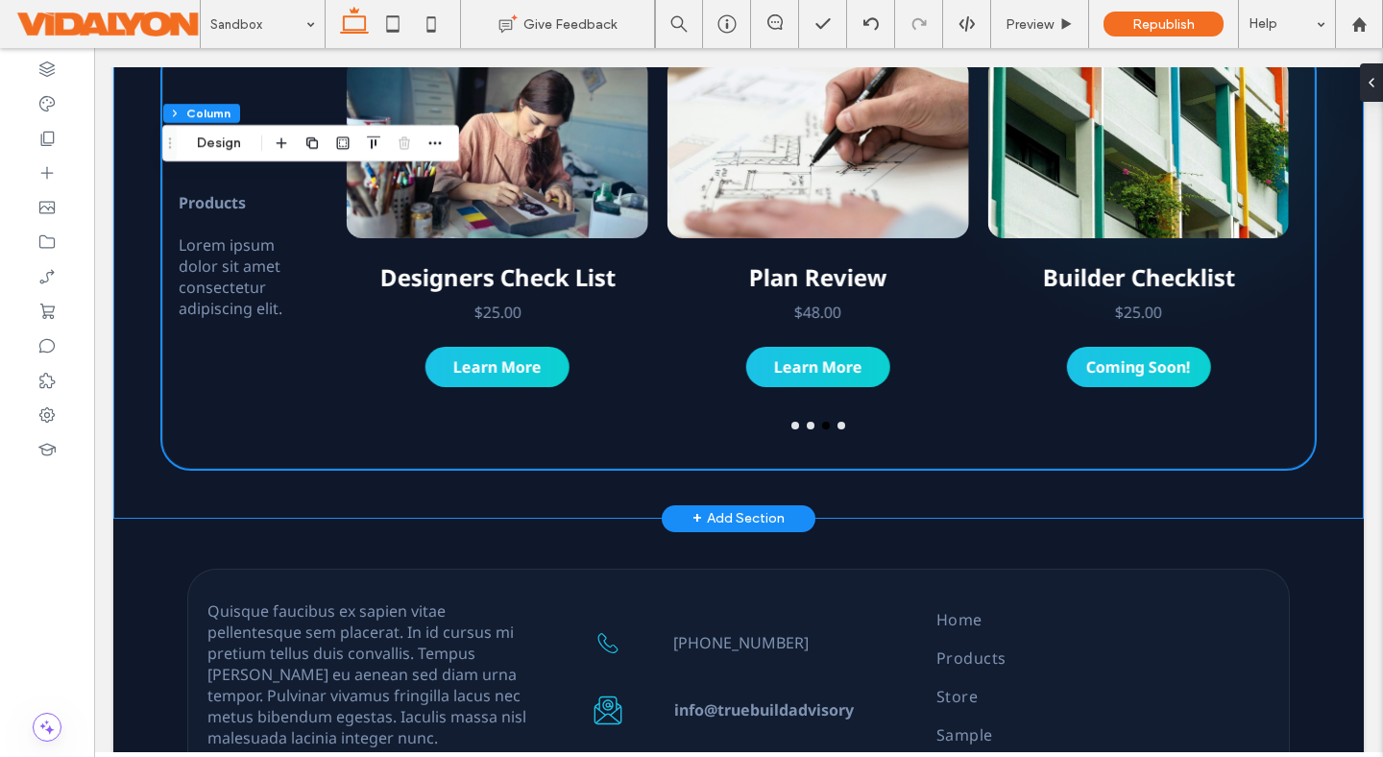
click at [1336, 434] on div "Products Lorem ipsum dolor sit amet consectetur adipiscing elit. Builder Checkl…" at bounding box center [738, 255] width 1250 height 526
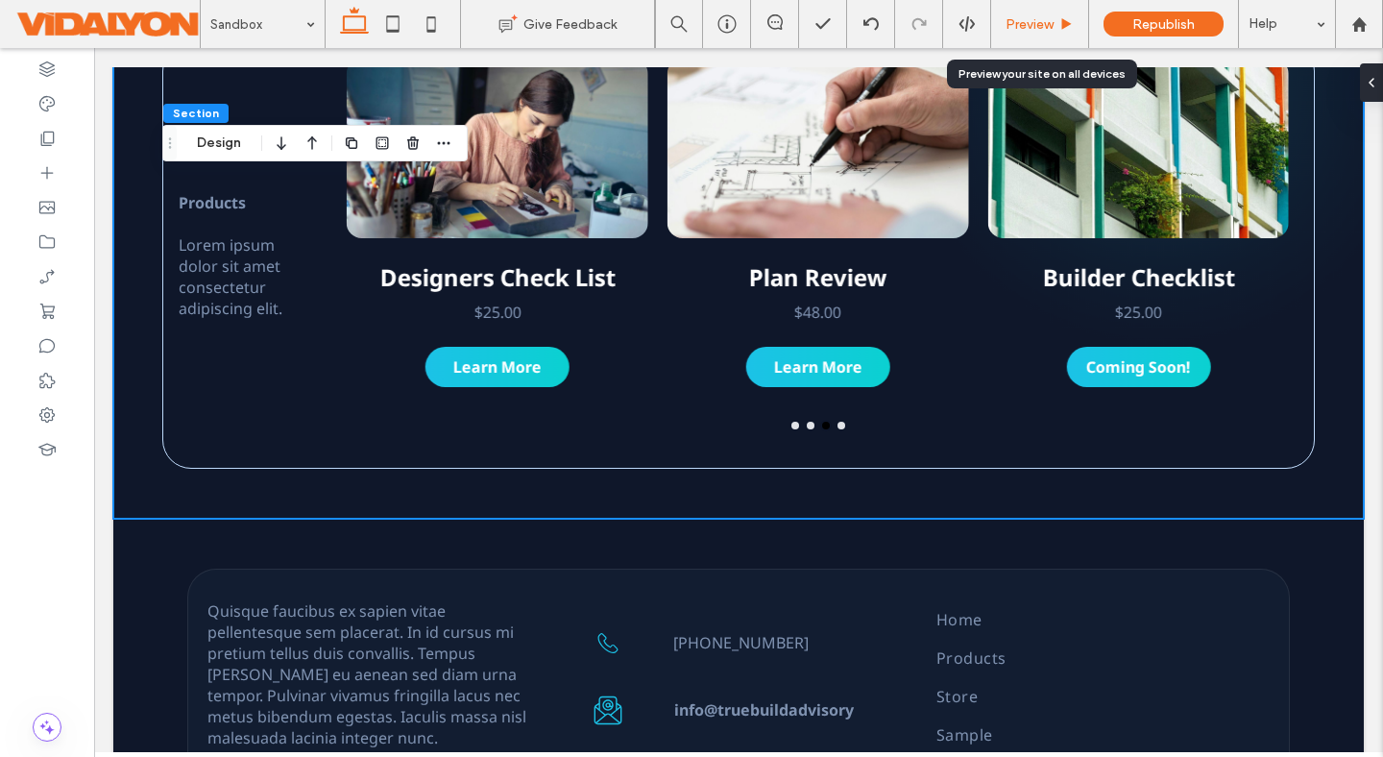
click at [1028, 27] on span "Preview" at bounding box center [1029, 24] width 48 height 16
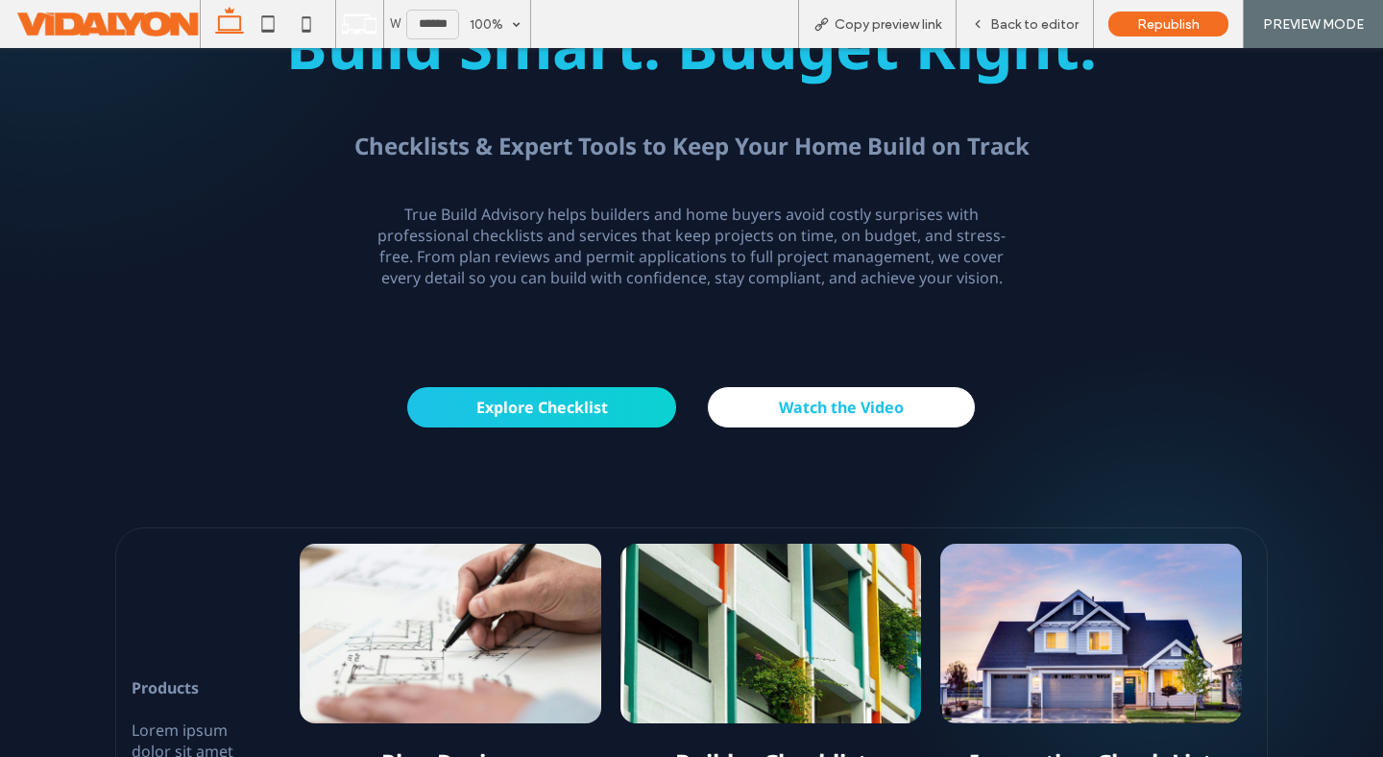
scroll to position [221, 0]
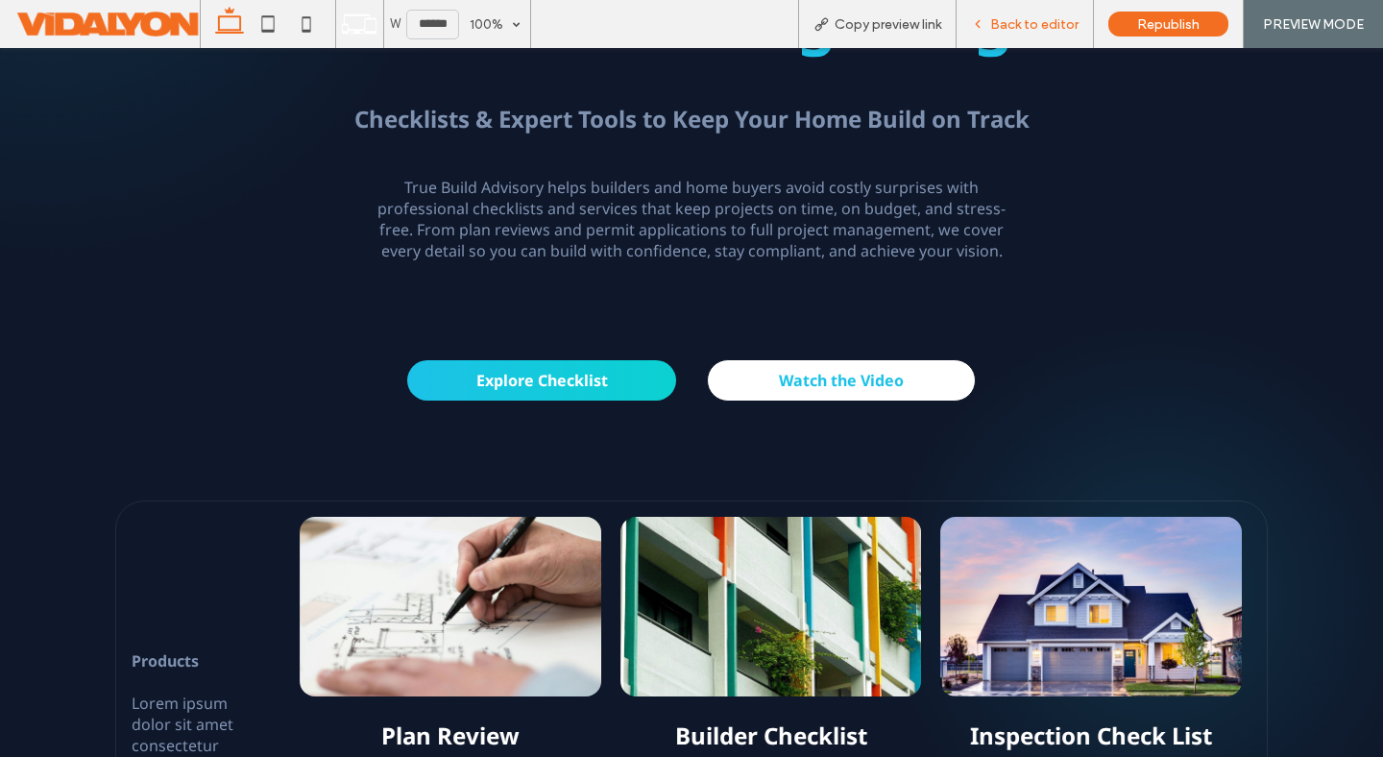
click at [1004, 27] on span "Back to editor" at bounding box center [1034, 24] width 88 height 16
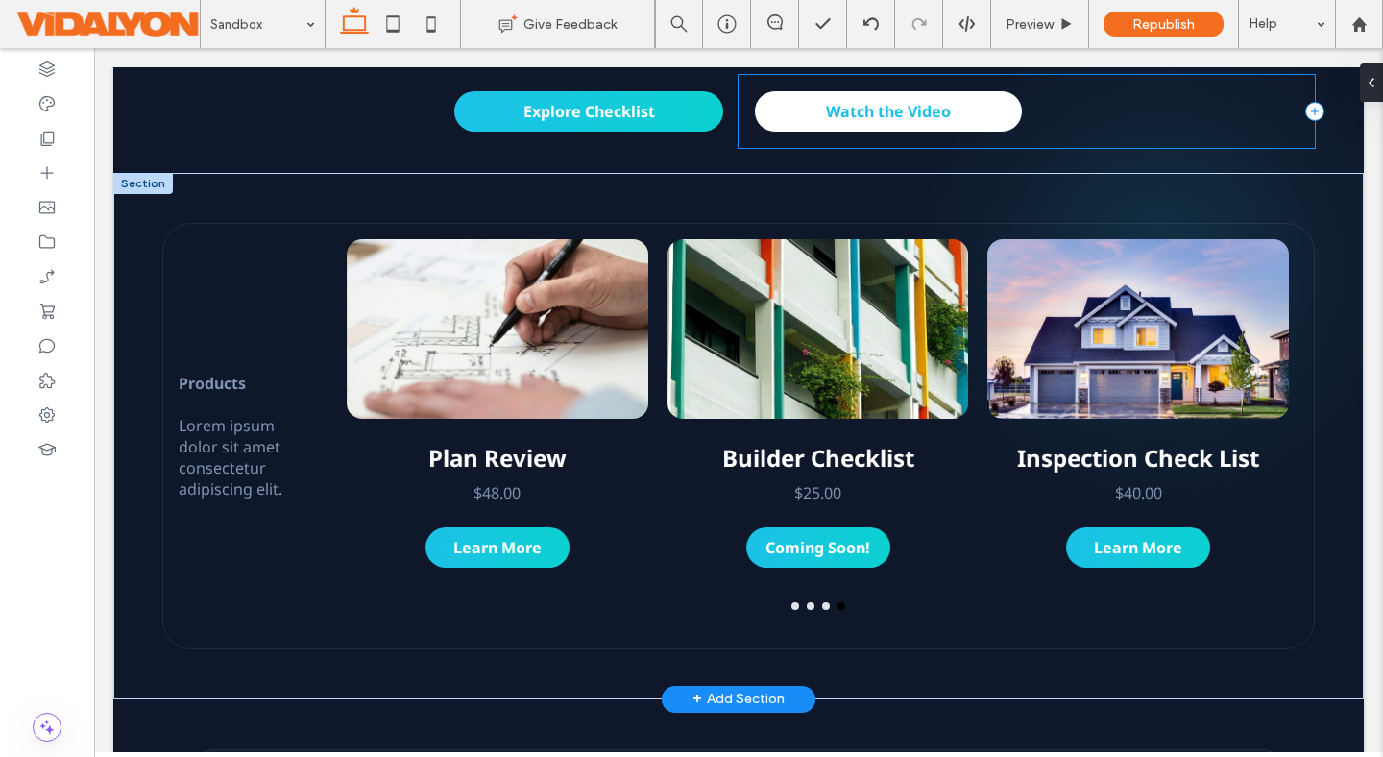
scroll to position [548, 0]
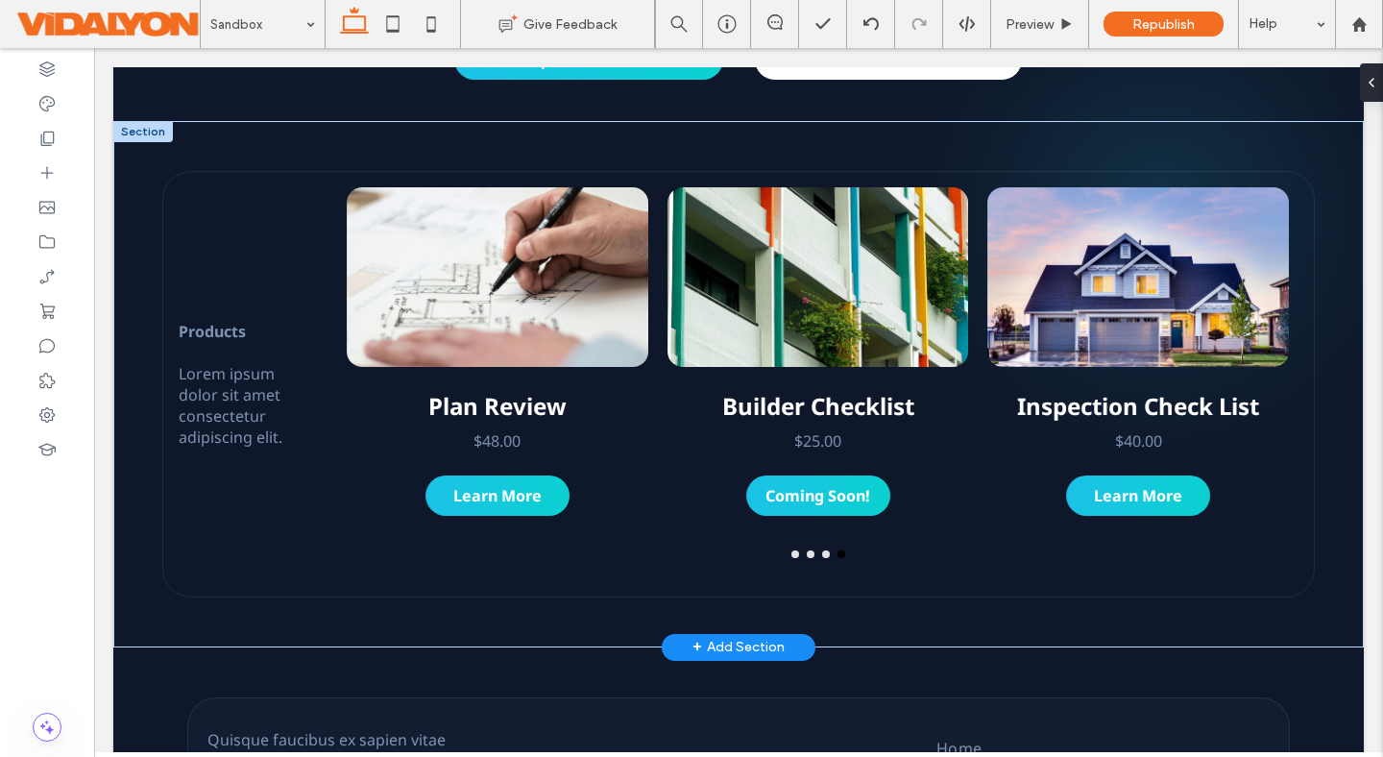
click at [133, 137] on div at bounding box center [143, 131] width 60 height 21
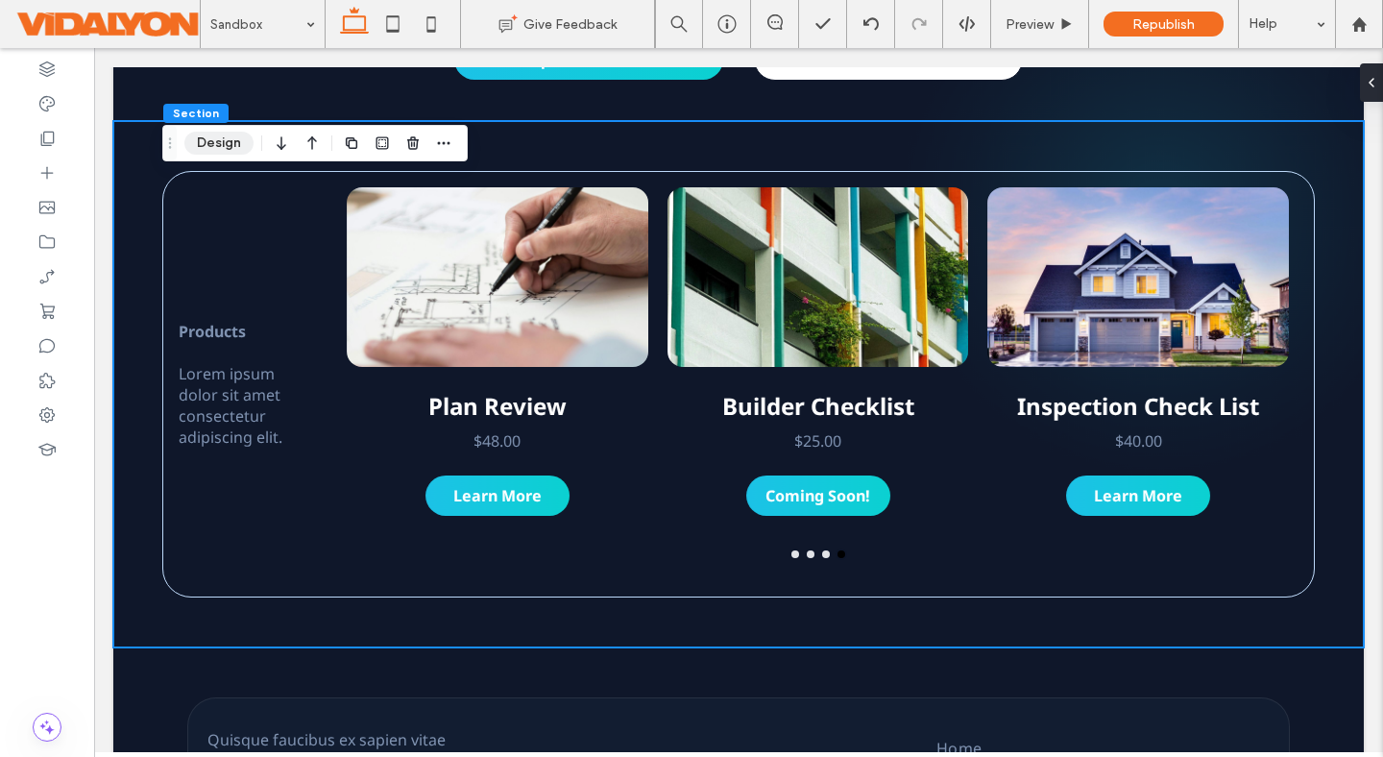
click at [225, 133] on button "Design" at bounding box center [218, 143] width 69 height 23
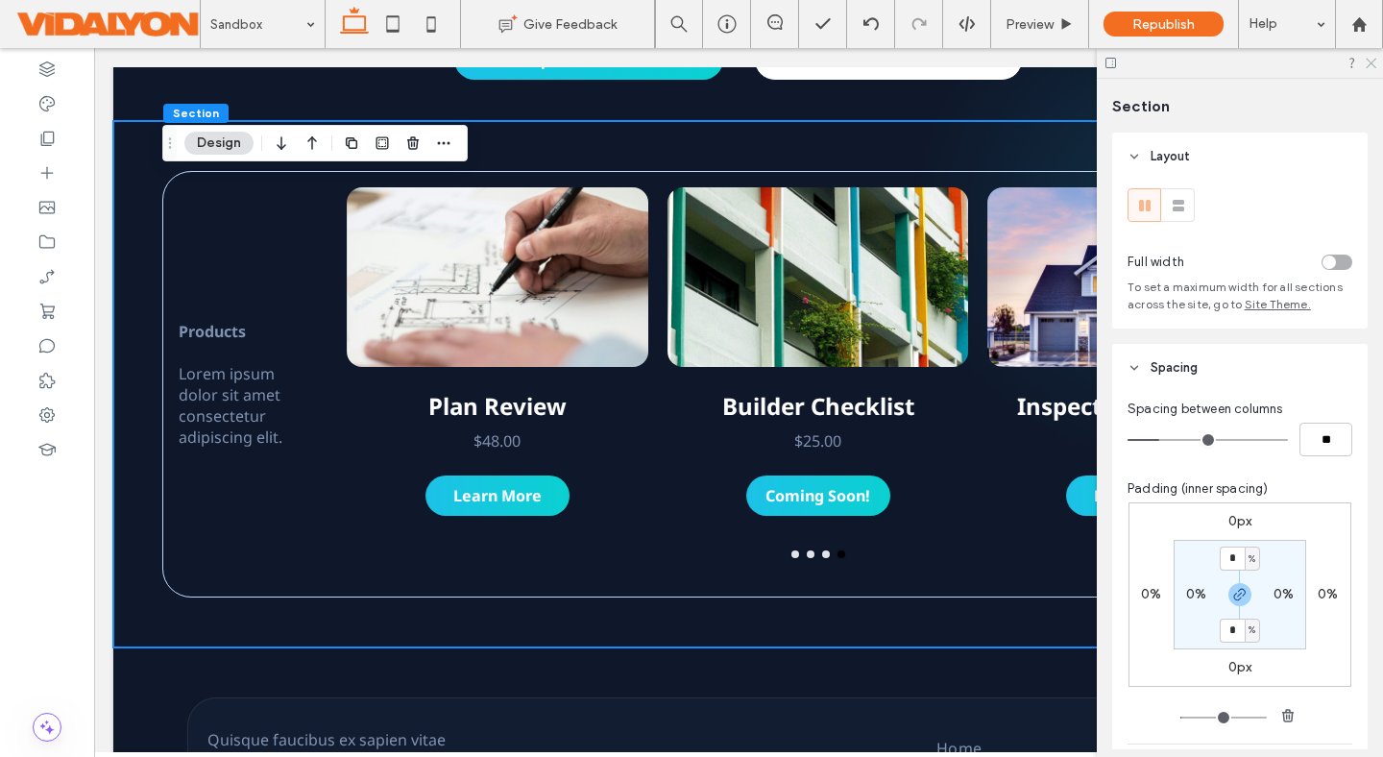
click at [1373, 66] on icon at bounding box center [1369, 62] width 12 height 12
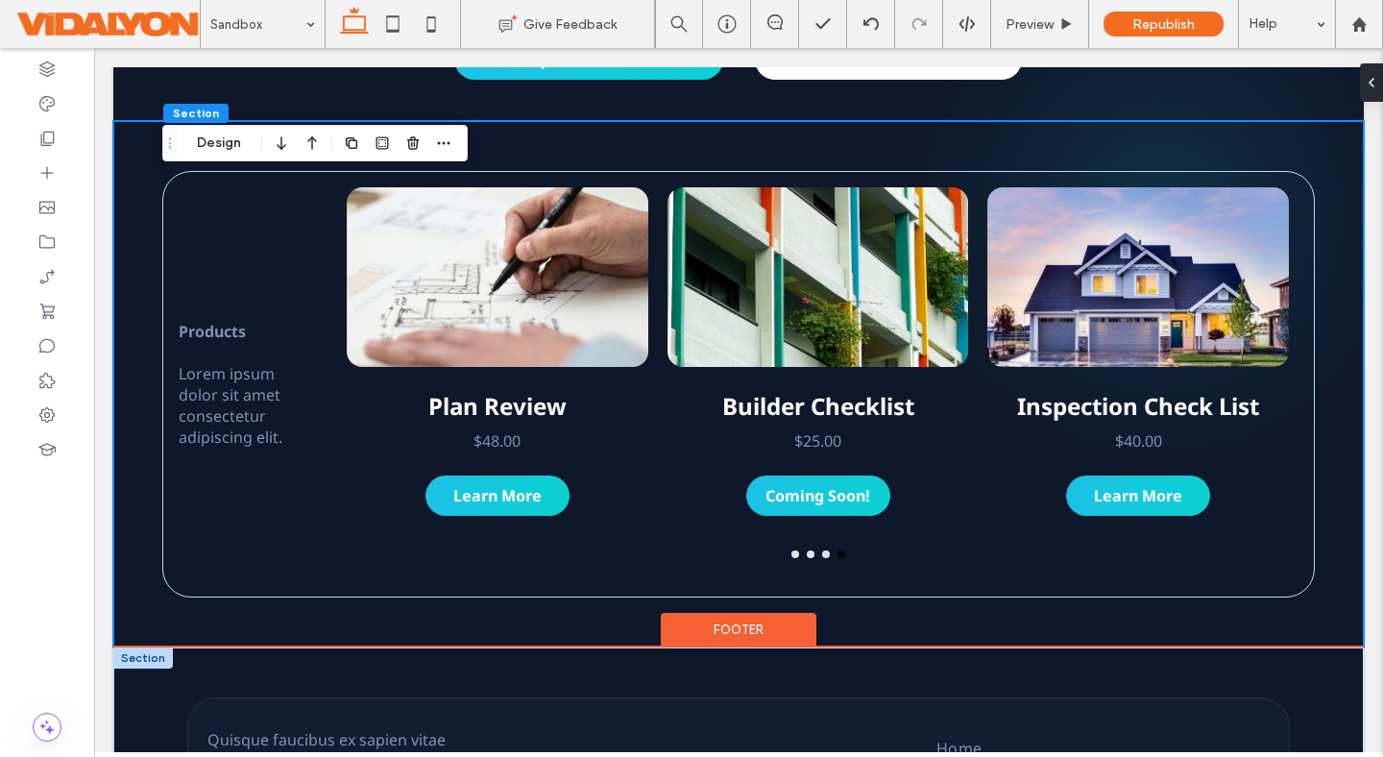
click at [146, 662] on div at bounding box center [143, 657] width 60 height 21
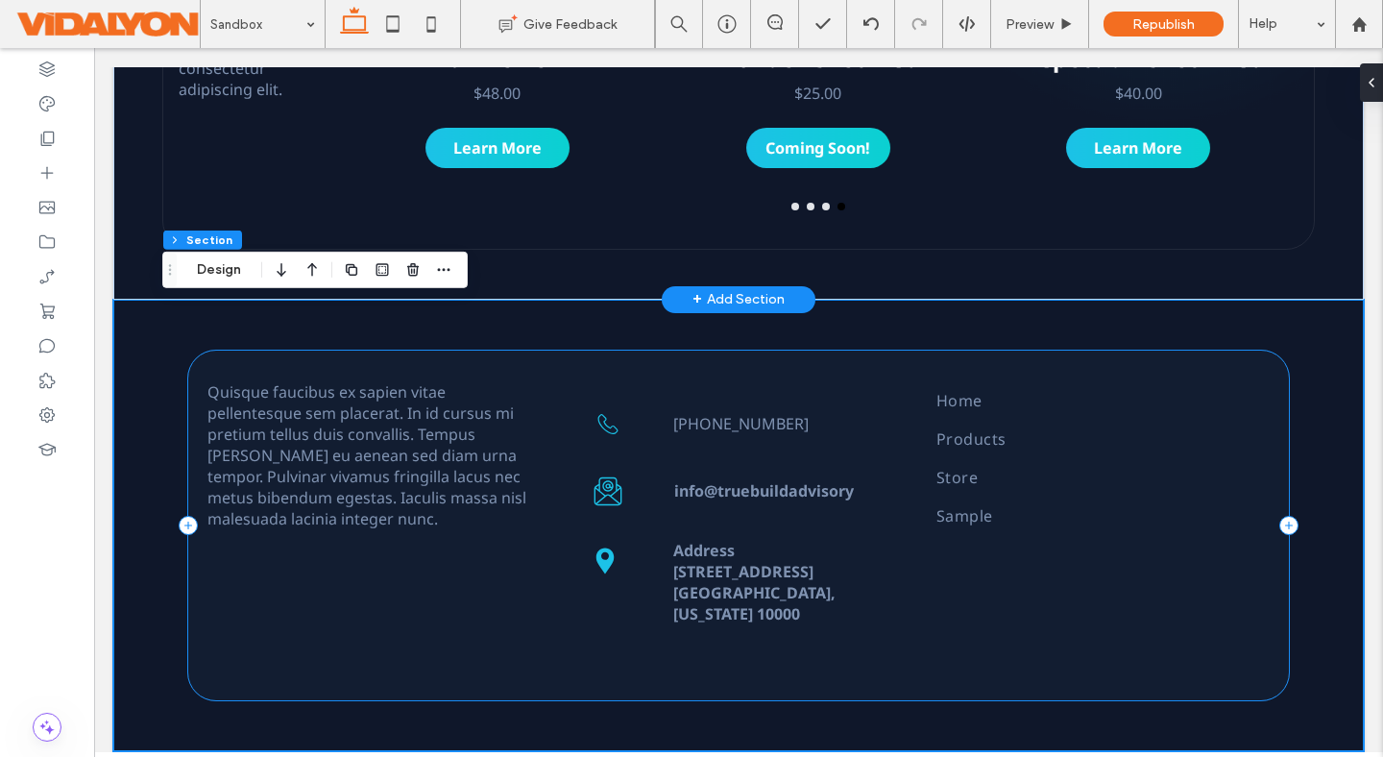
scroll to position [899, 0]
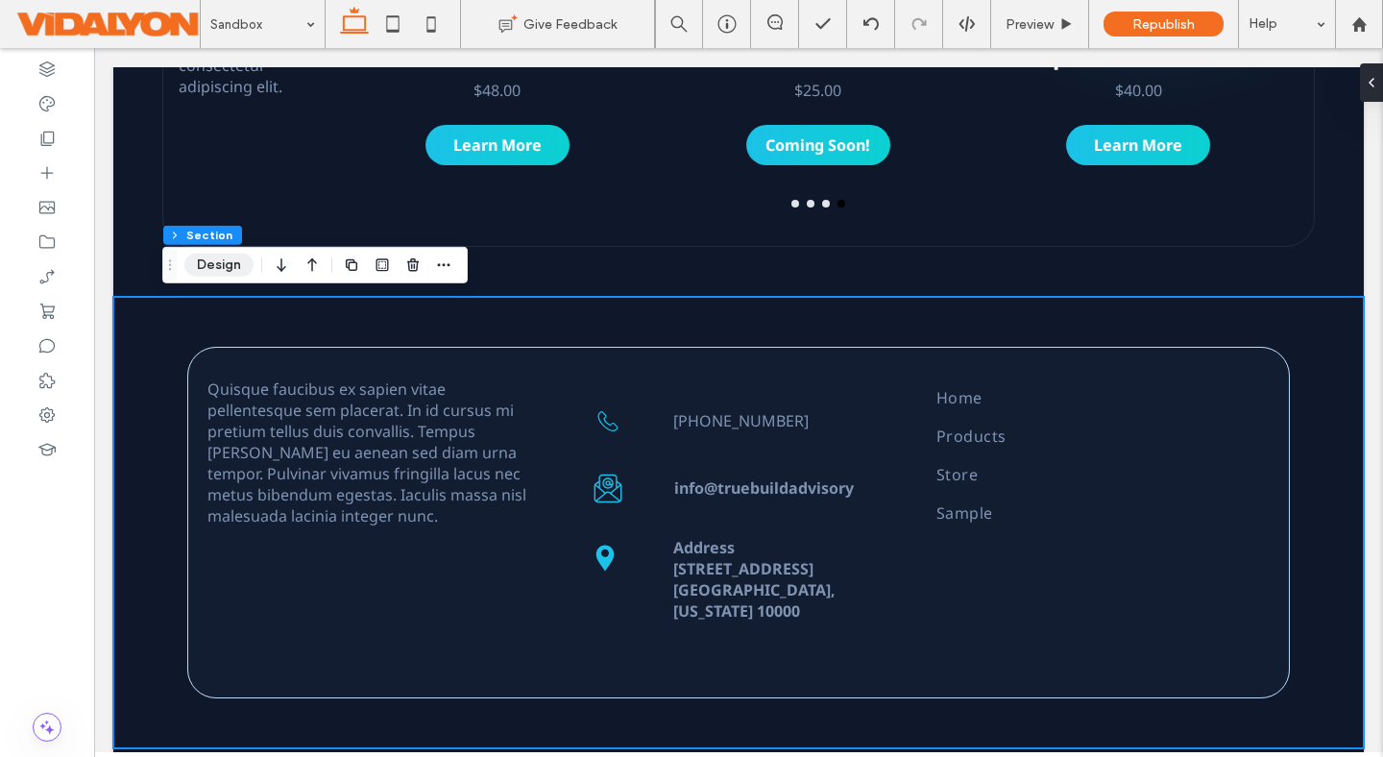
click at [211, 269] on button "Design" at bounding box center [218, 264] width 69 height 23
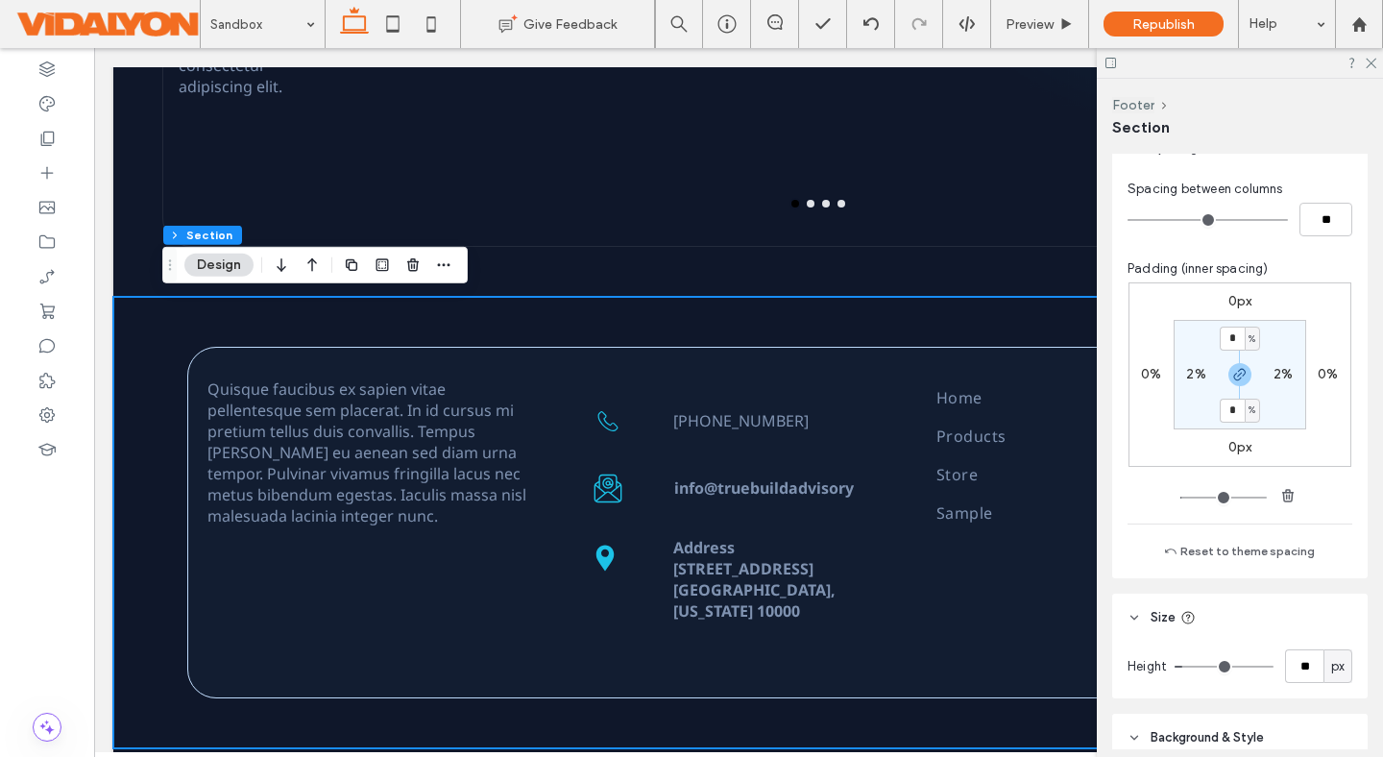
scroll to position [245, 0]
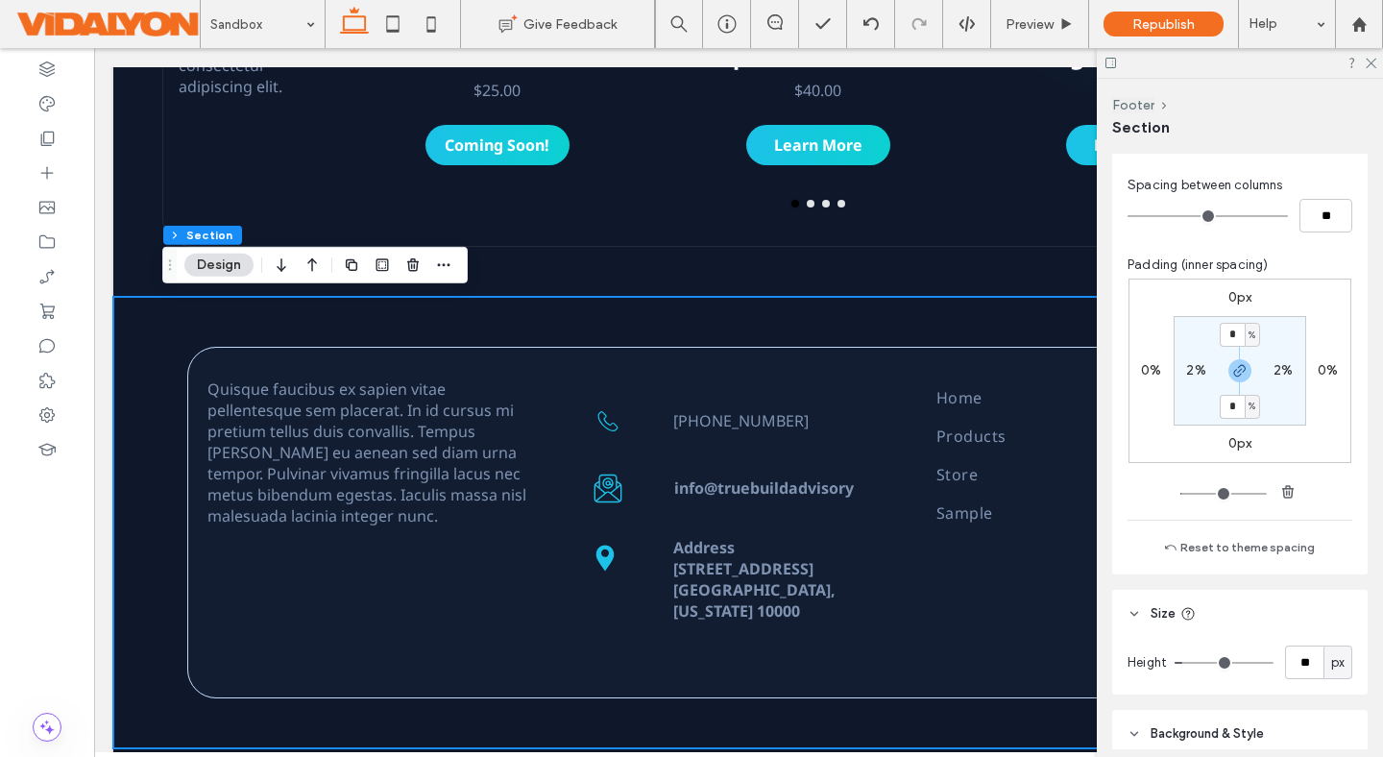
click at [1194, 366] on label "2%" at bounding box center [1195, 370] width 19 height 16
type input "*"
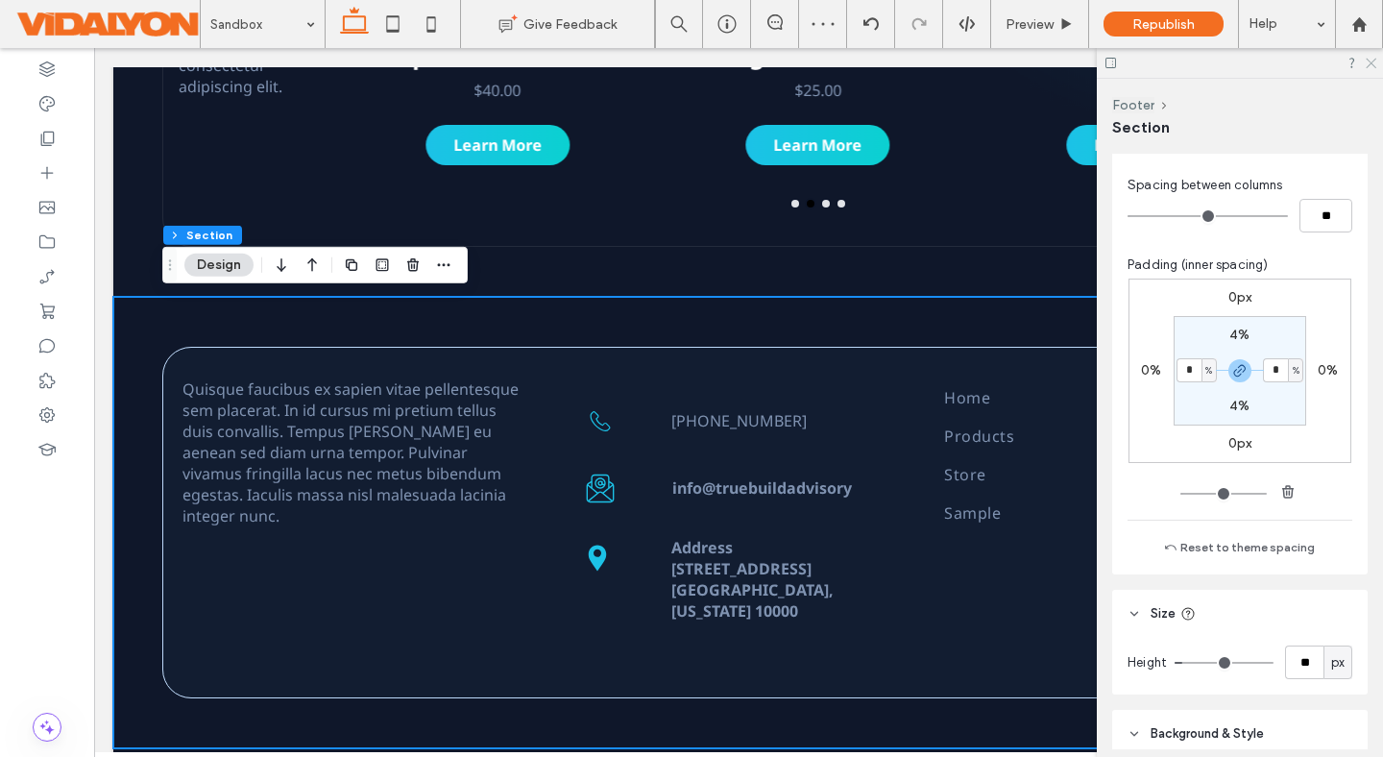
click at [1368, 61] on icon at bounding box center [1369, 62] width 12 height 12
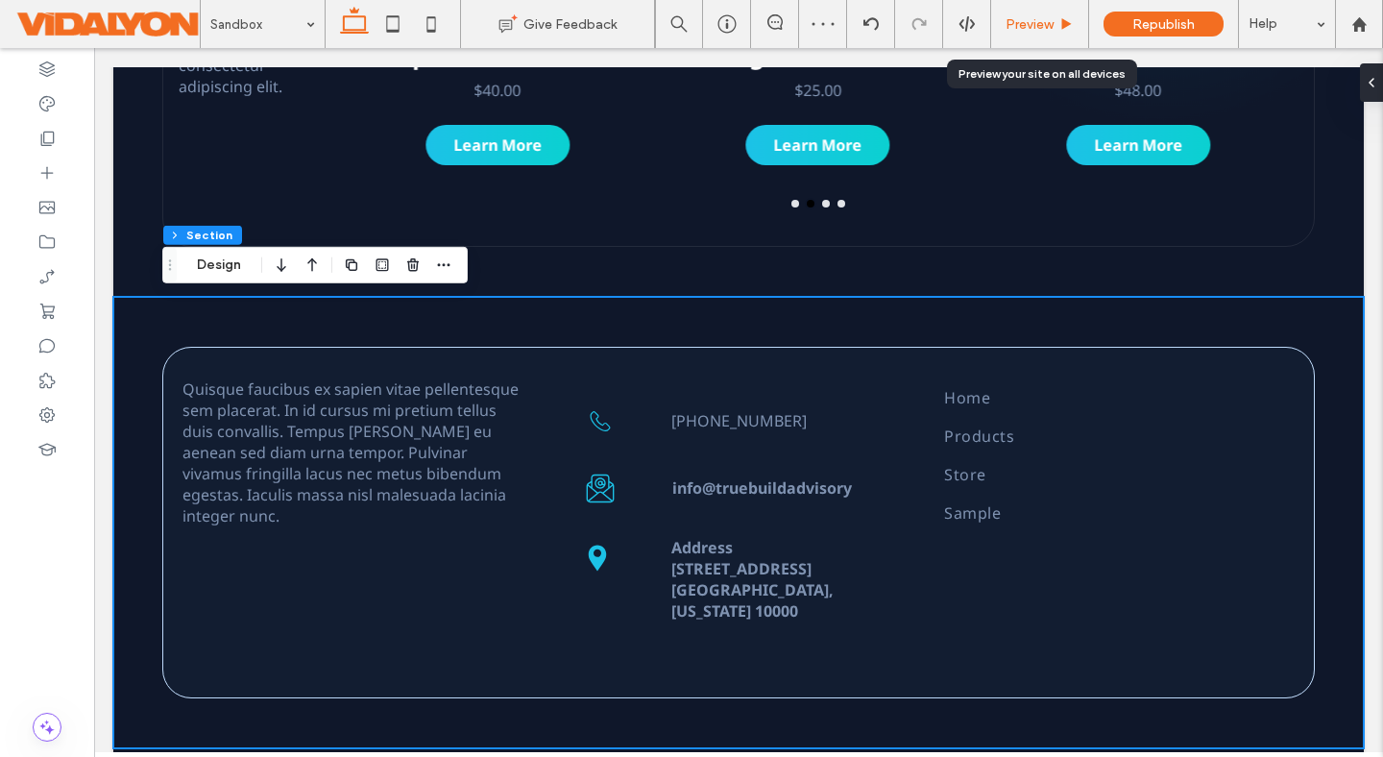
click at [1031, 30] on span "Preview" at bounding box center [1029, 24] width 48 height 16
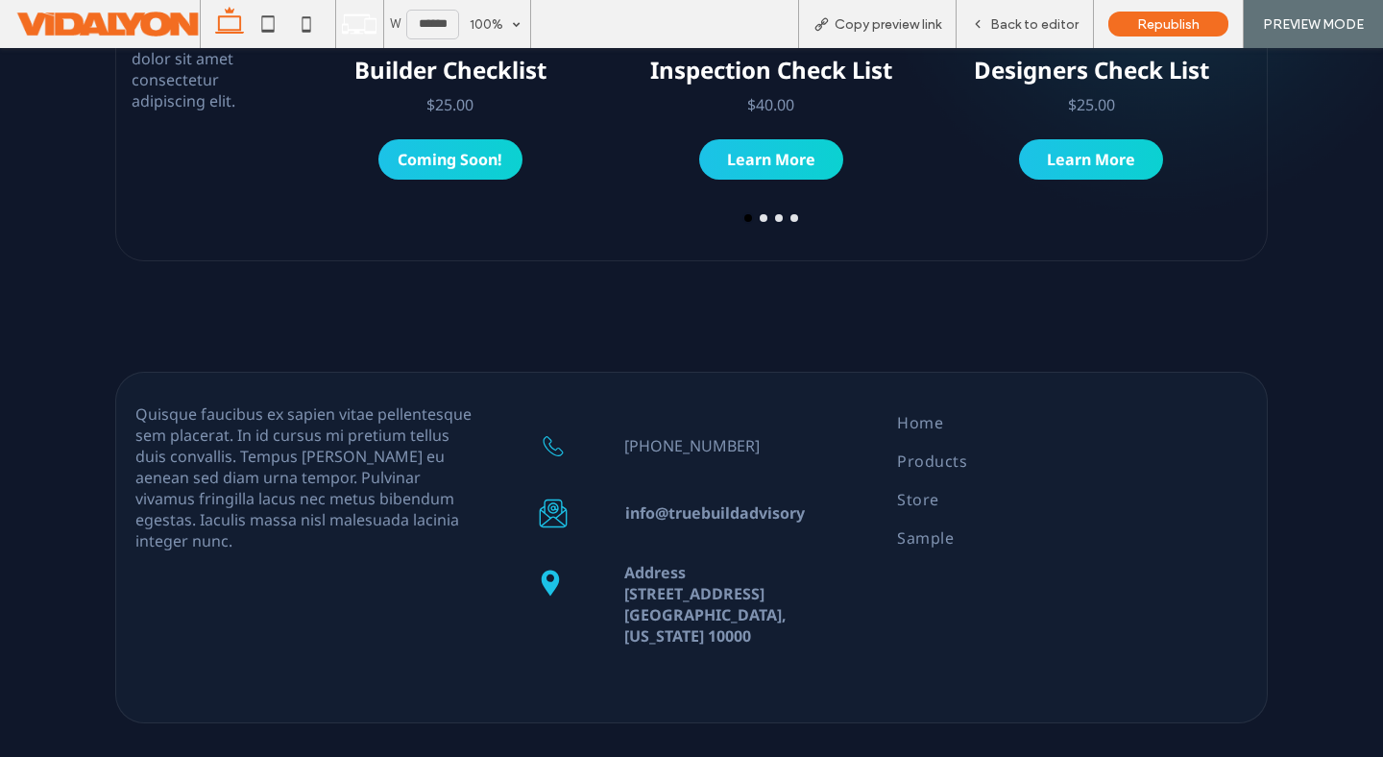
scroll to position [843, 0]
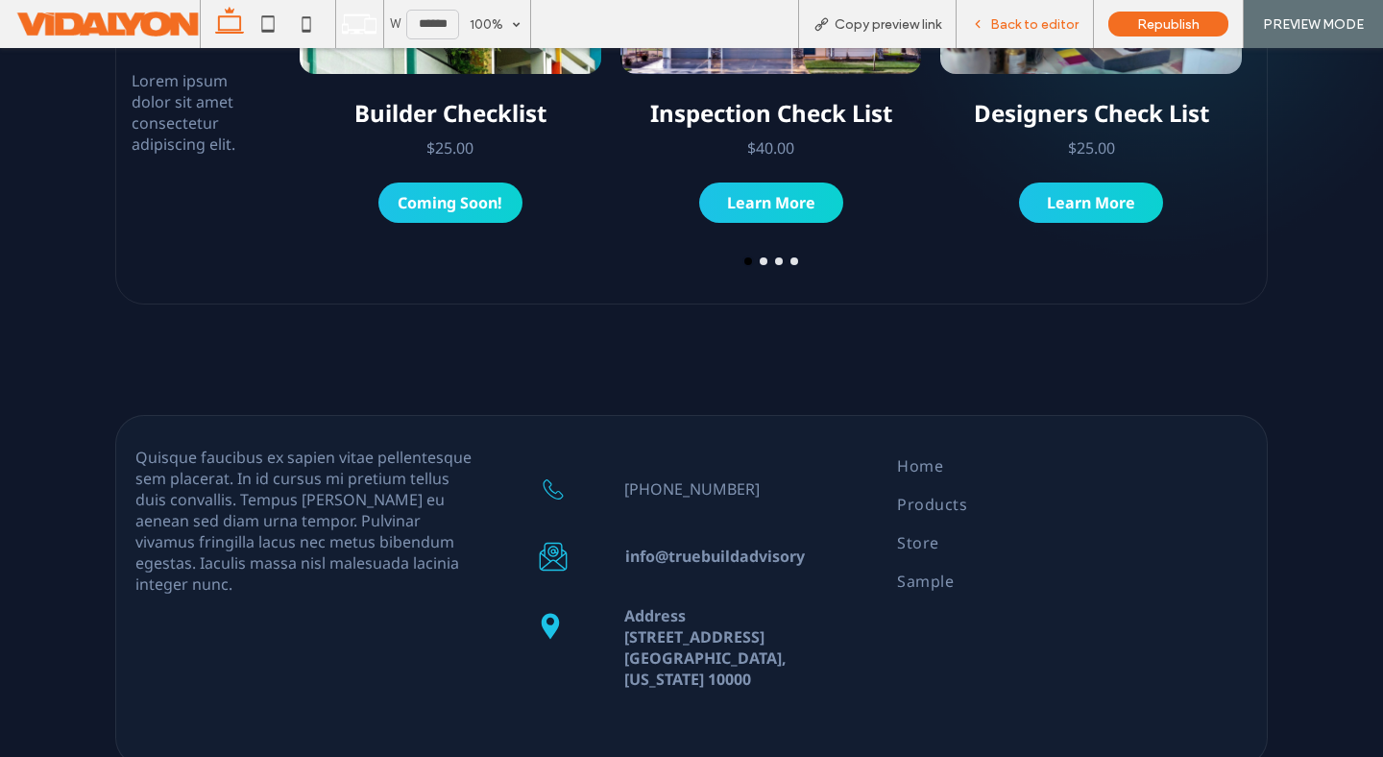
click at [1017, 27] on span "Back to editor" at bounding box center [1034, 24] width 88 height 16
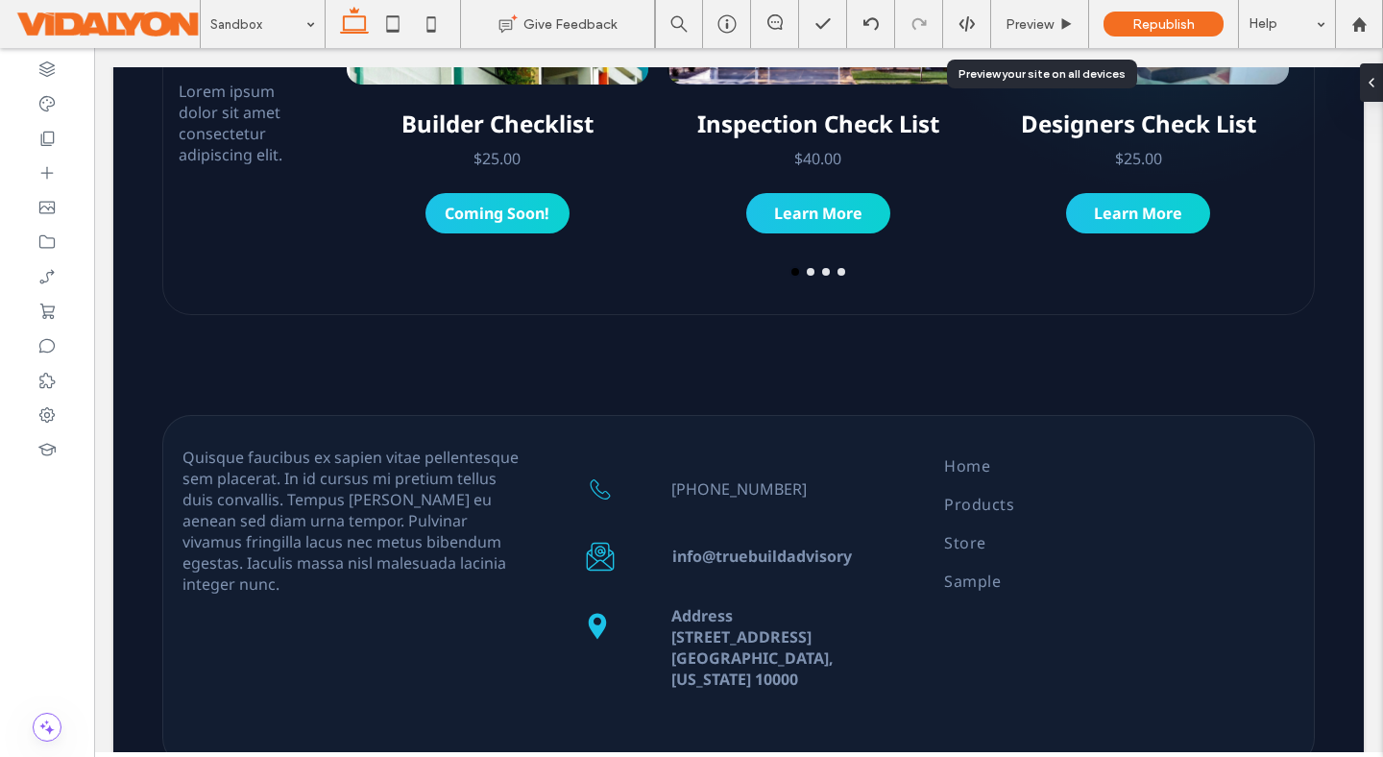
scroll to position [829, 0]
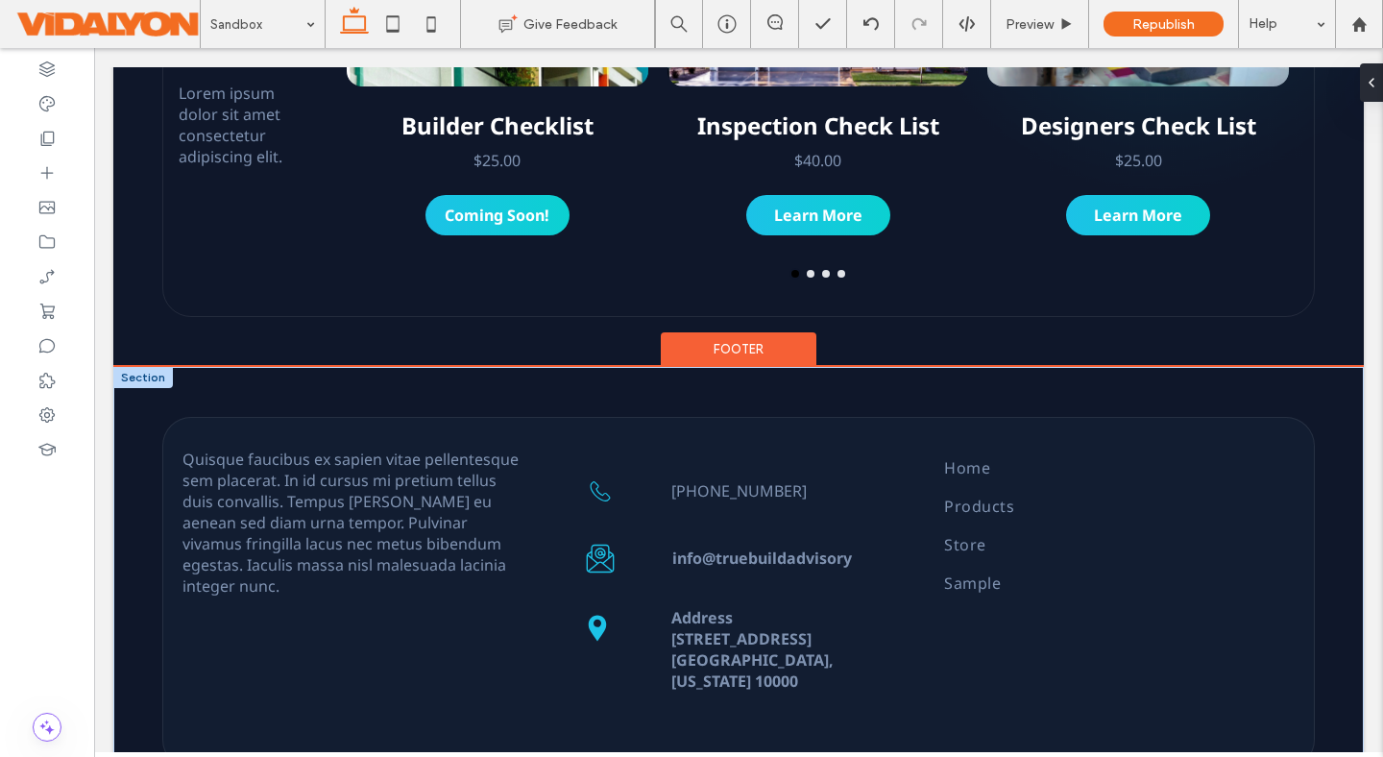
click at [157, 386] on div at bounding box center [143, 377] width 60 height 21
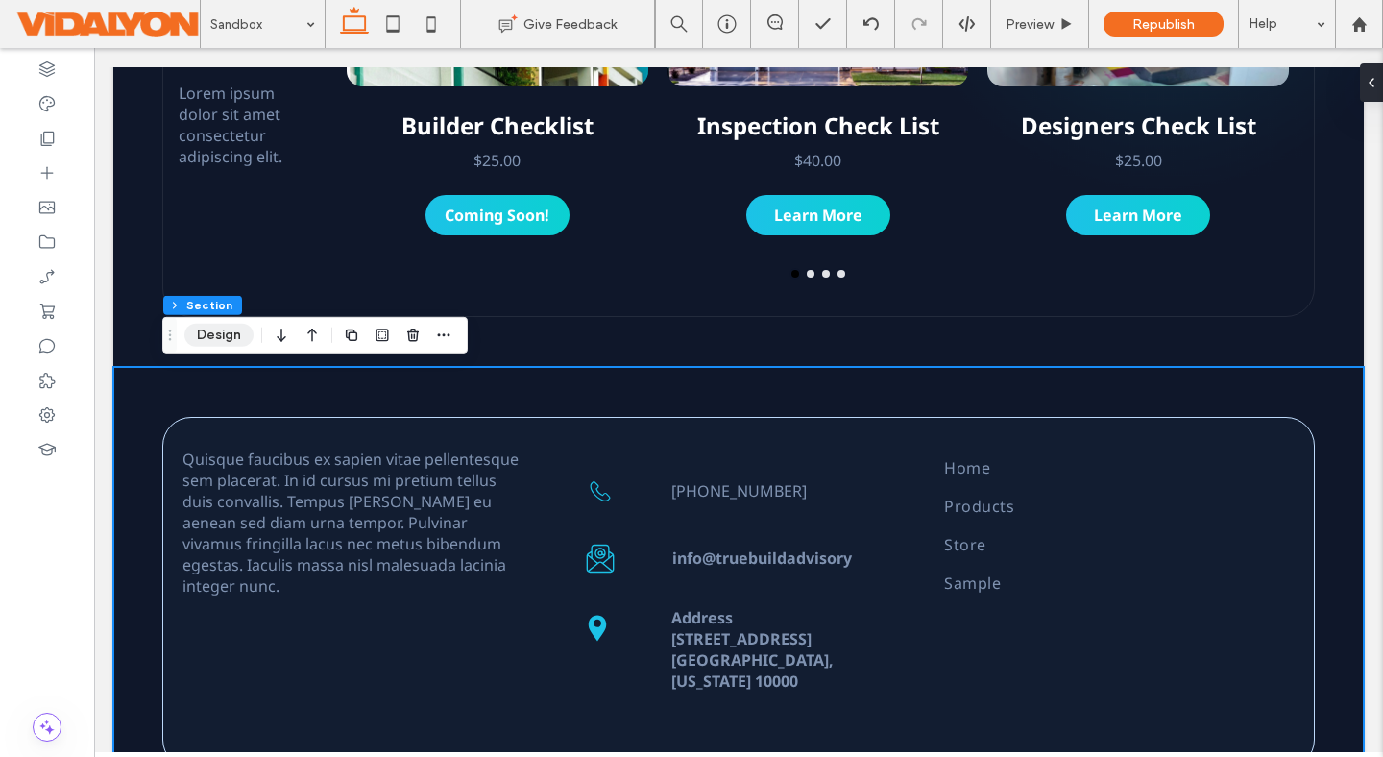
click at [220, 332] on button "Design" at bounding box center [218, 335] width 69 height 23
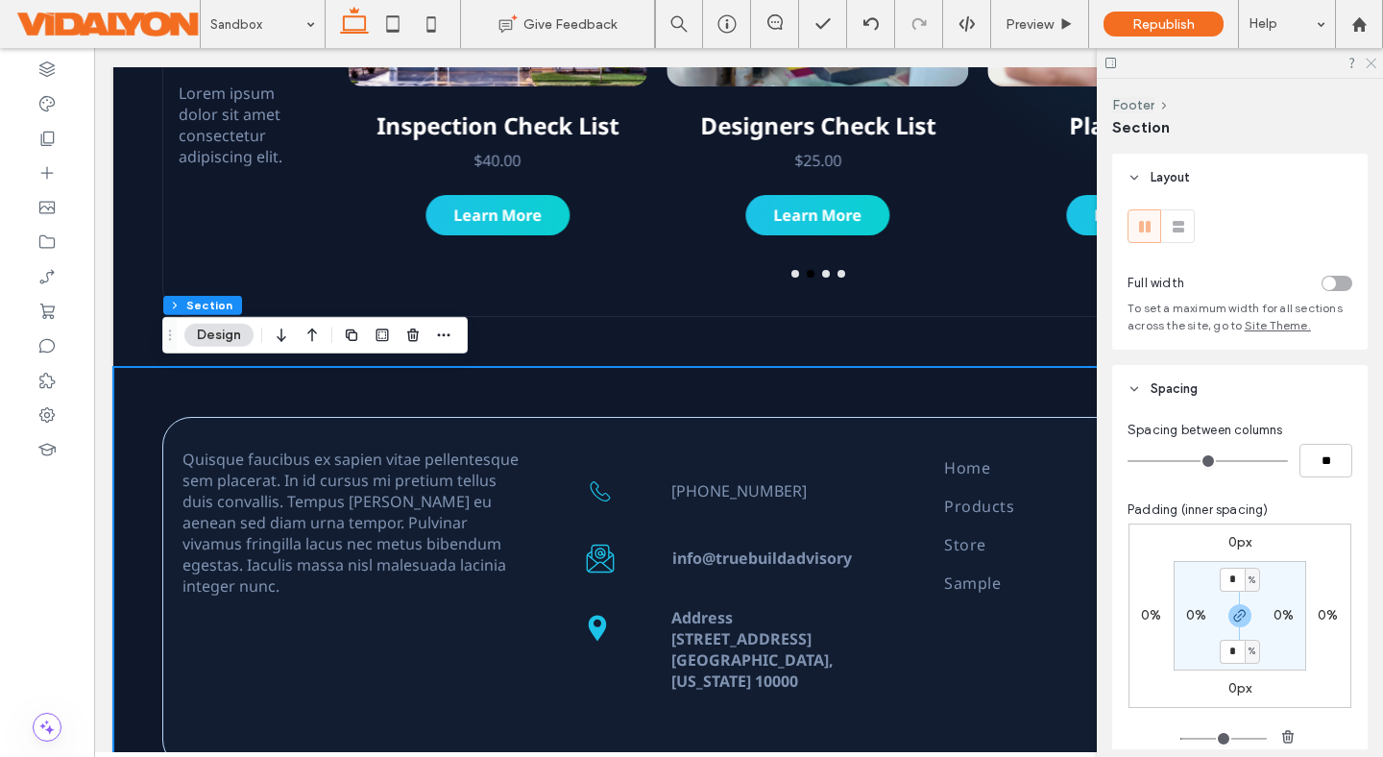
click at [1372, 60] on use at bounding box center [1370, 64] width 11 height 11
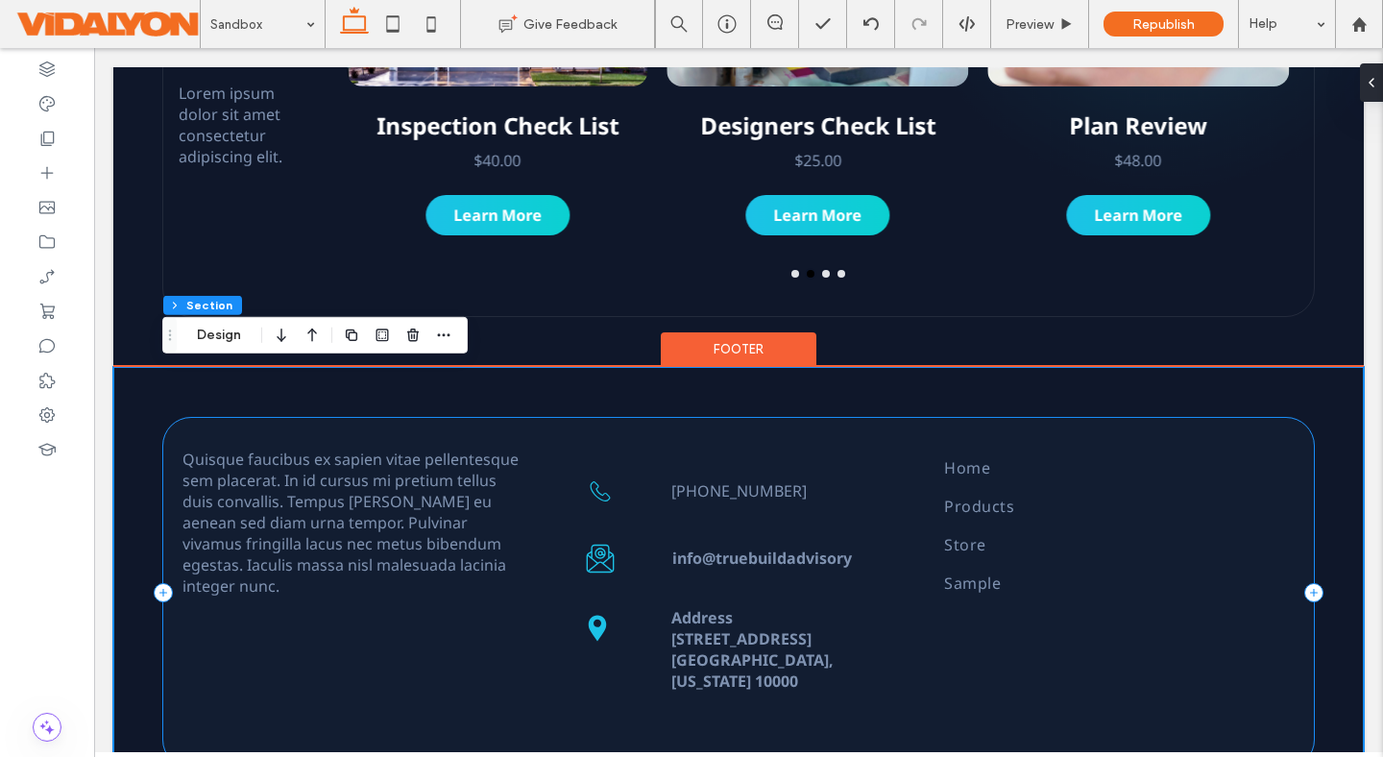
click at [209, 431] on div "Quisque faucibus ex sapien vitae pellentesque sem placerat. In id cursus mi pre…" at bounding box center [738, 592] width 1152 height 351
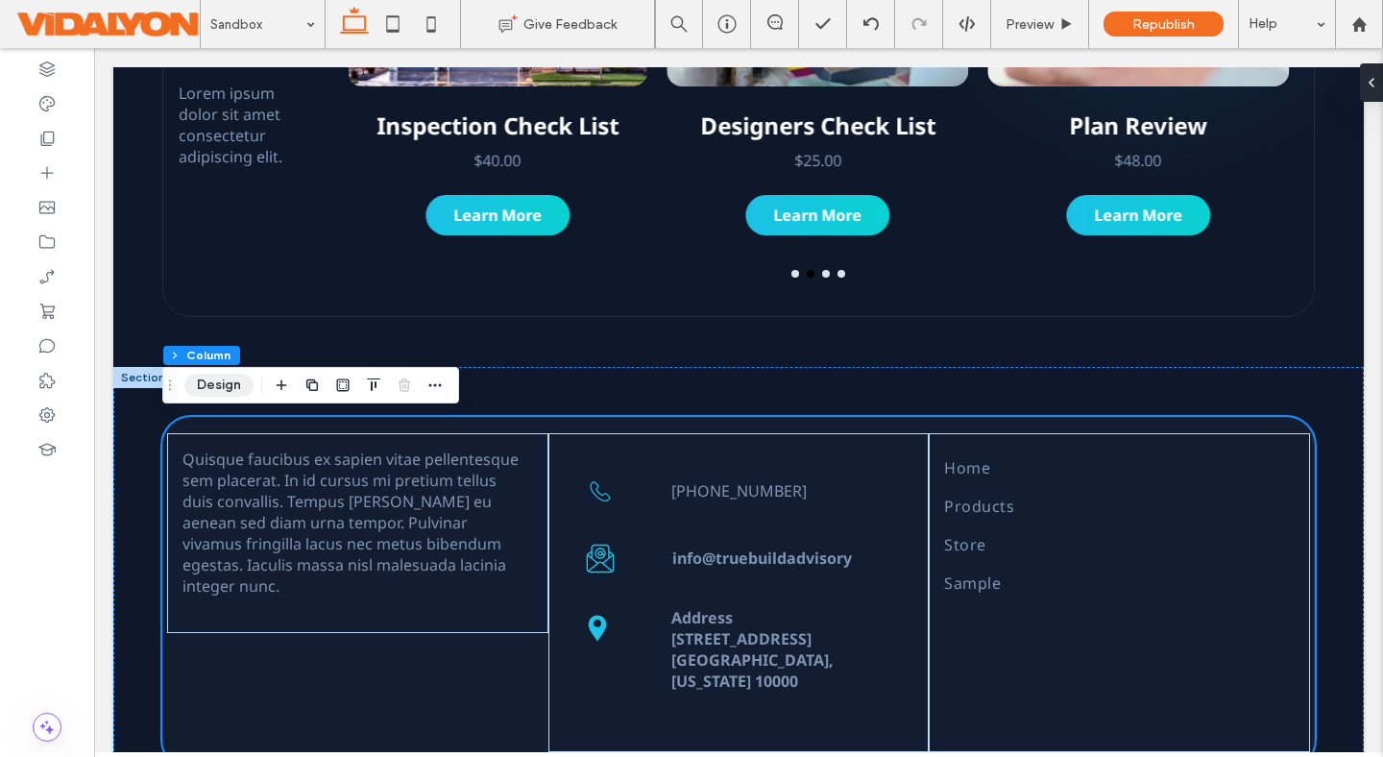
click at [218, 390] on button "Design" at bounding box center [218, 384] width 69 height 23
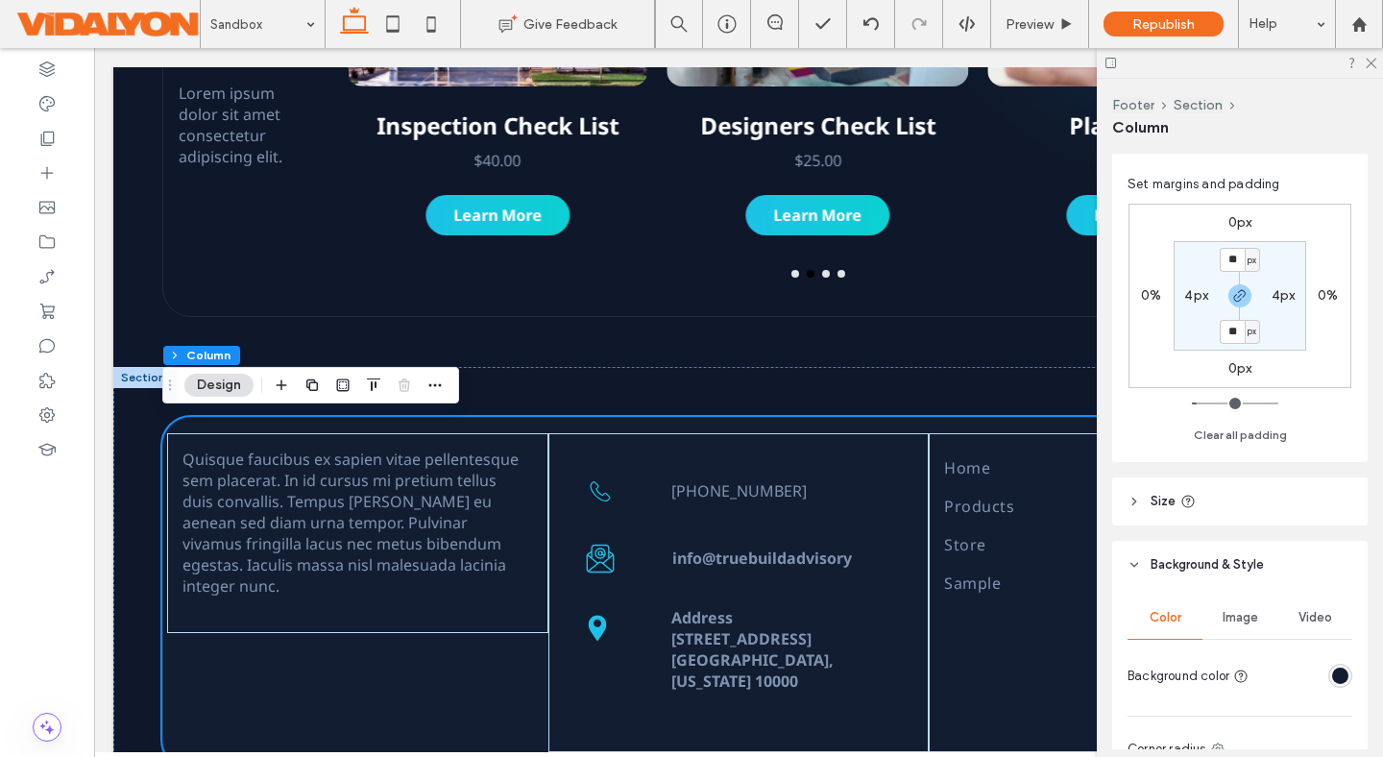
scroll to position [524, 0]
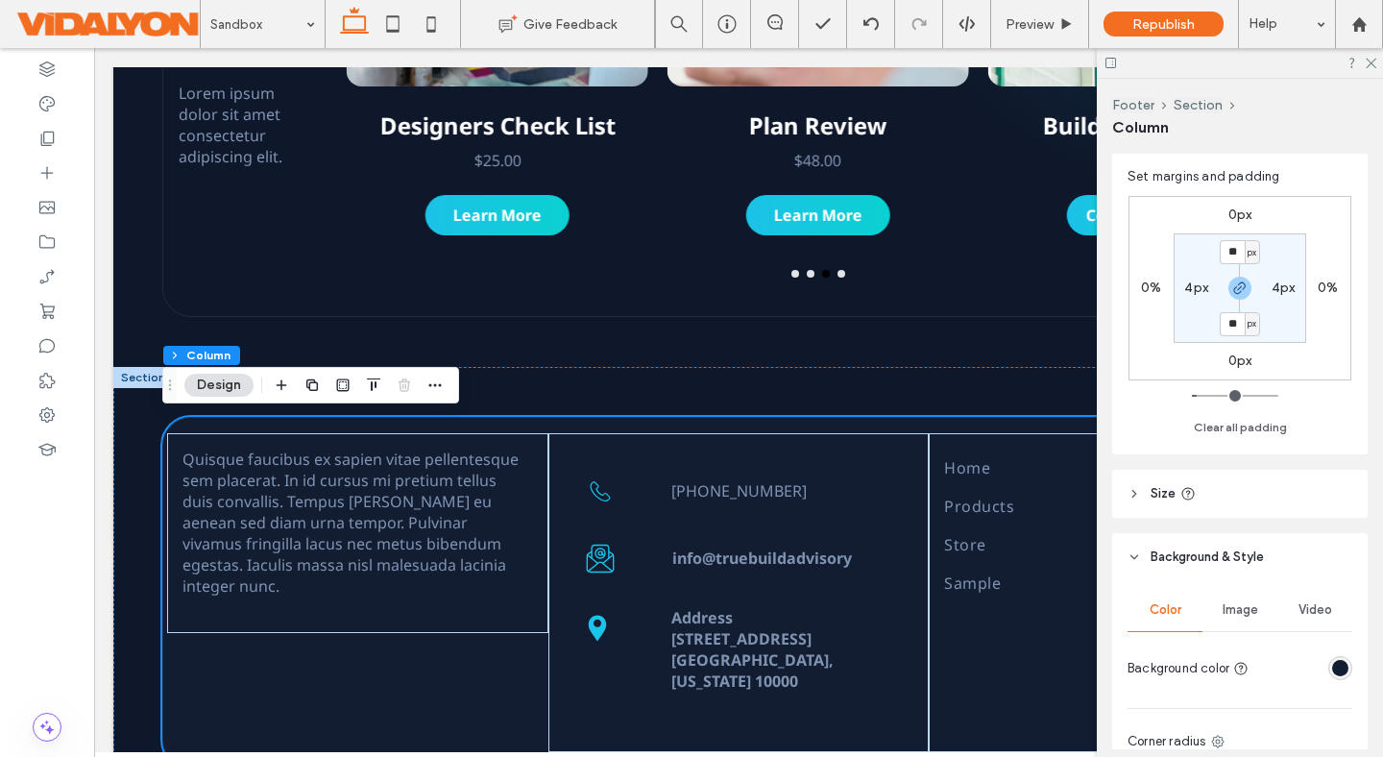
click at [1192, 286] on label "4px" at bounding box center [1196, 287] width 24 height 16
type input "*"
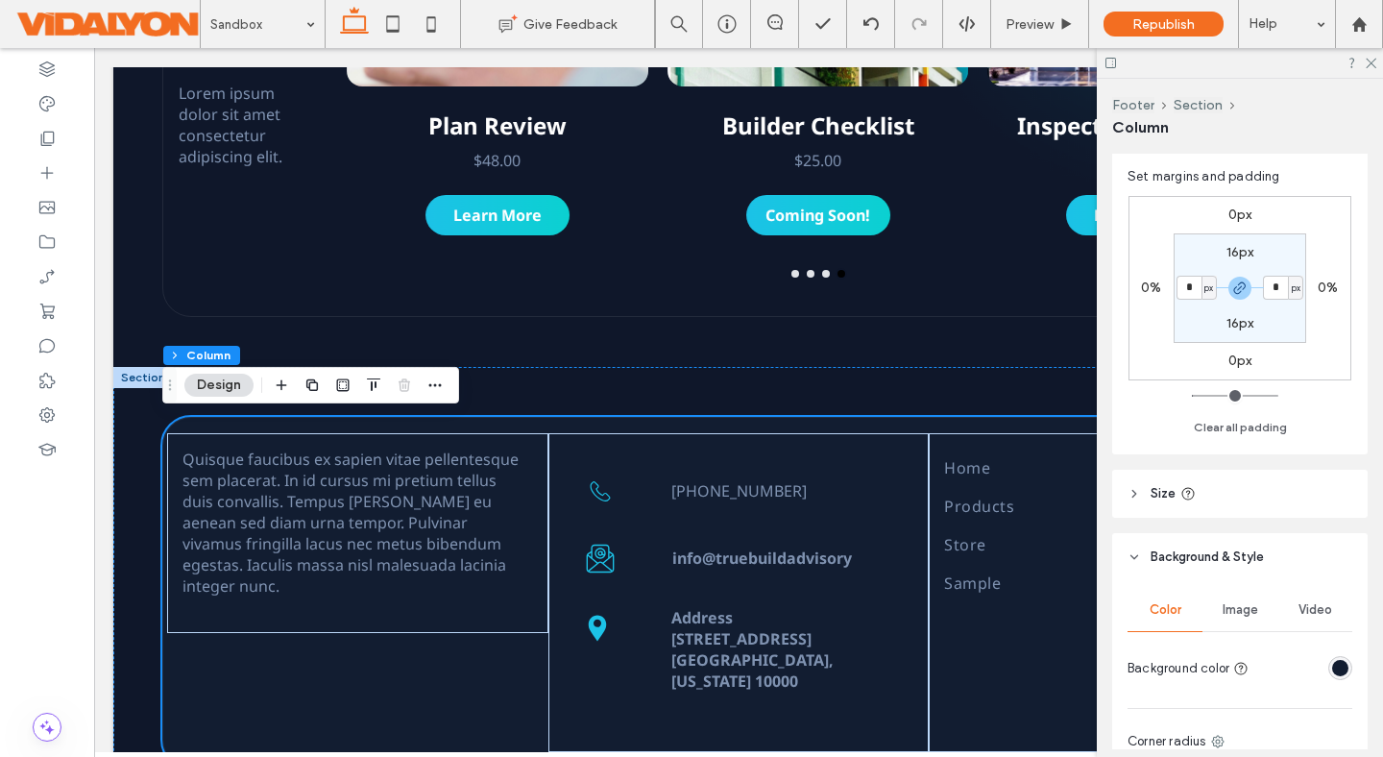
type input "*"
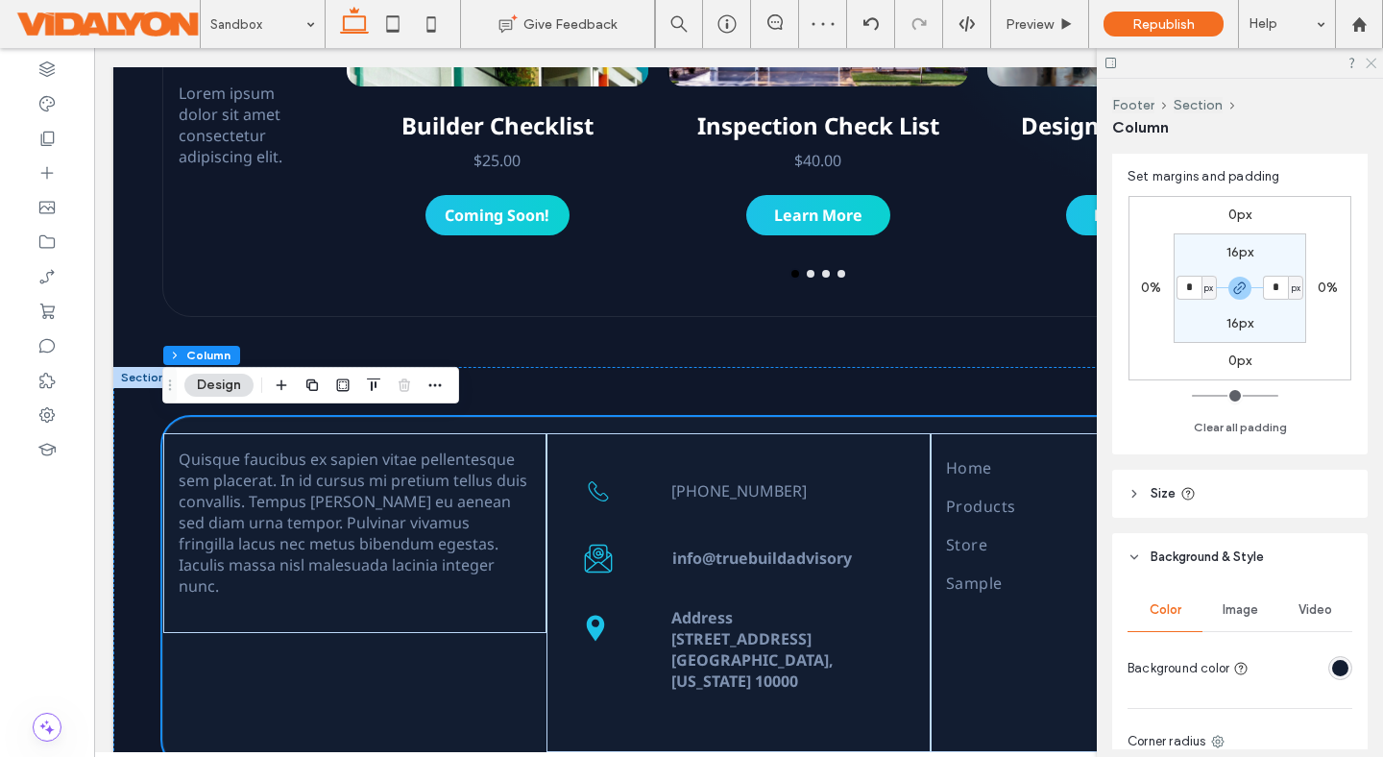
click at [1368, 62] on icon at bounding box center [1369, 62] width 12 height 12
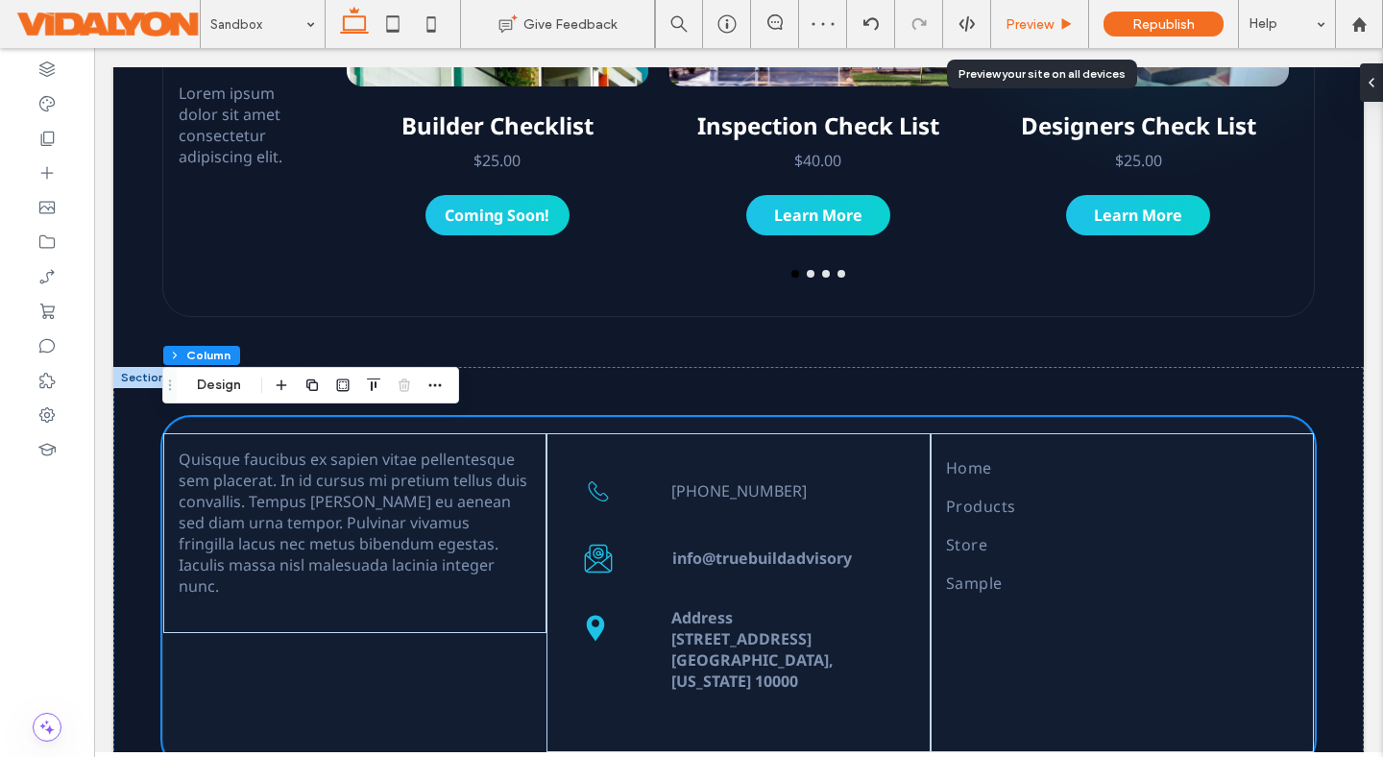
click at [1031, 31] on span "Preview" at bounding box center [1029, 24] width 48 height 16
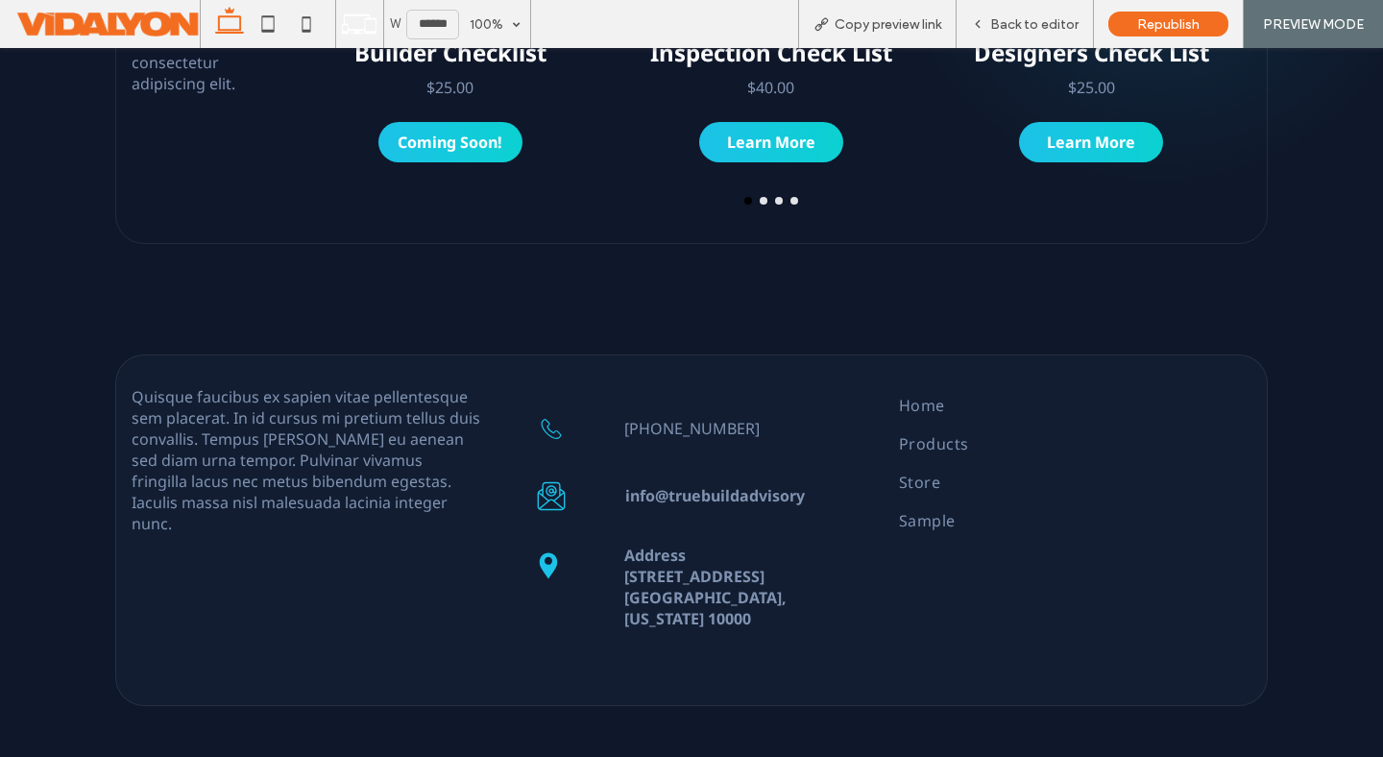
scroll to position [993, 0]
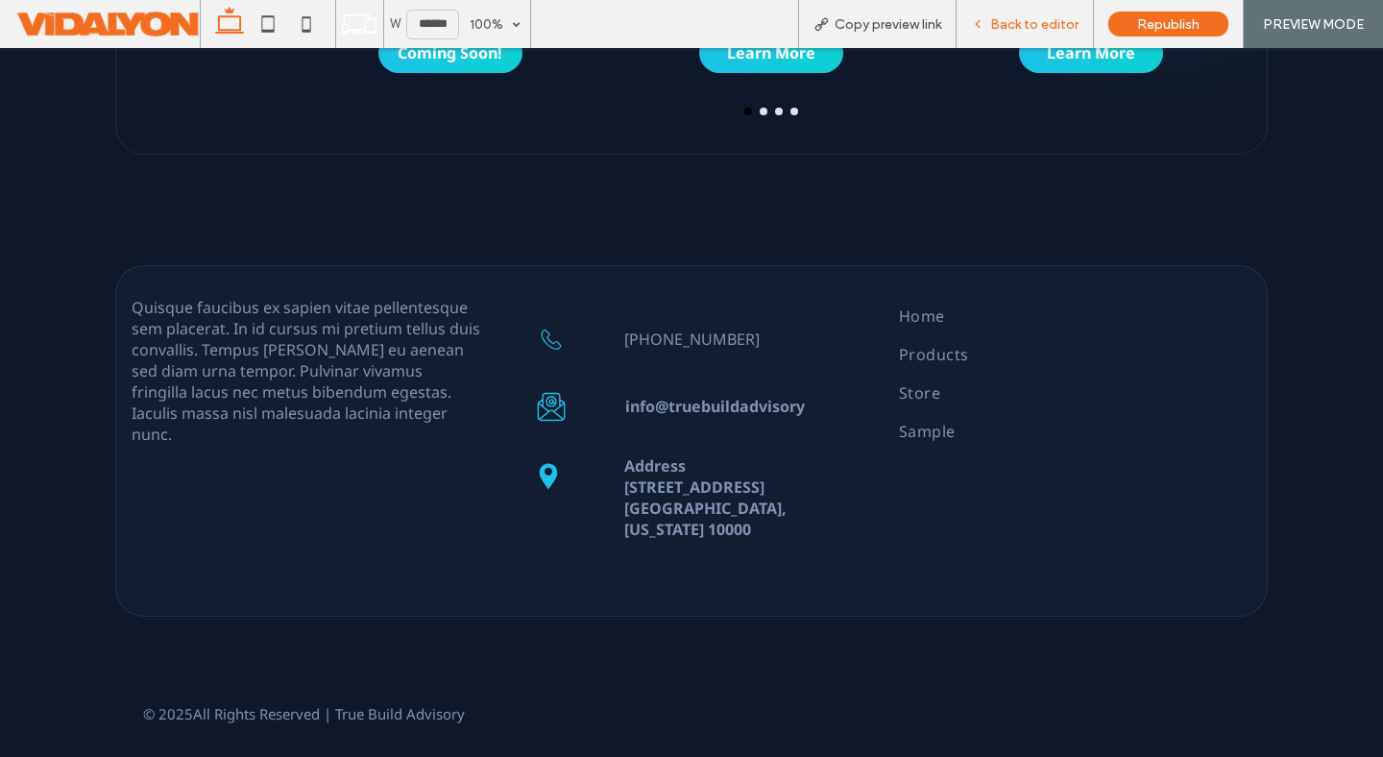
click at [1048, 16] on span "Back to editor" at bounding box center [1034, 24] width 88 height 16
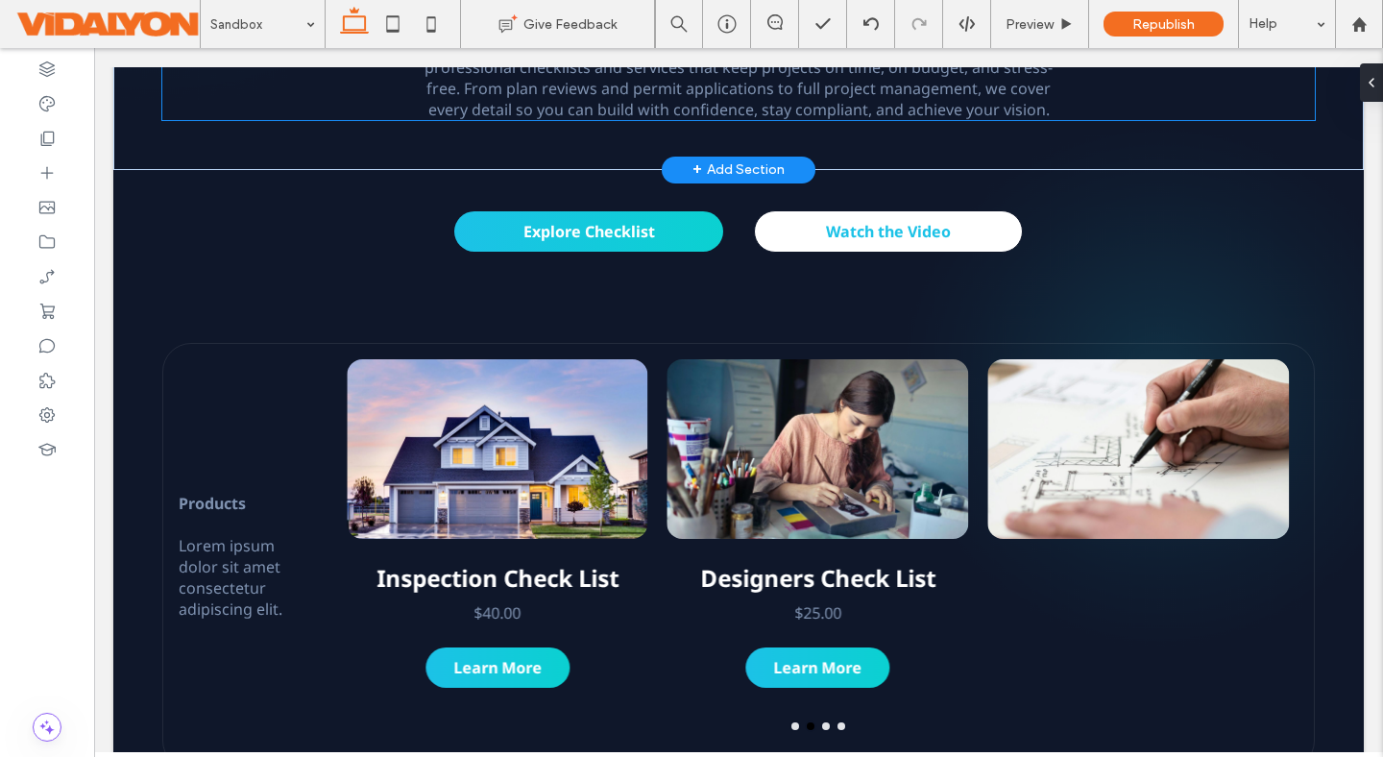
scroll to position [383, 0]
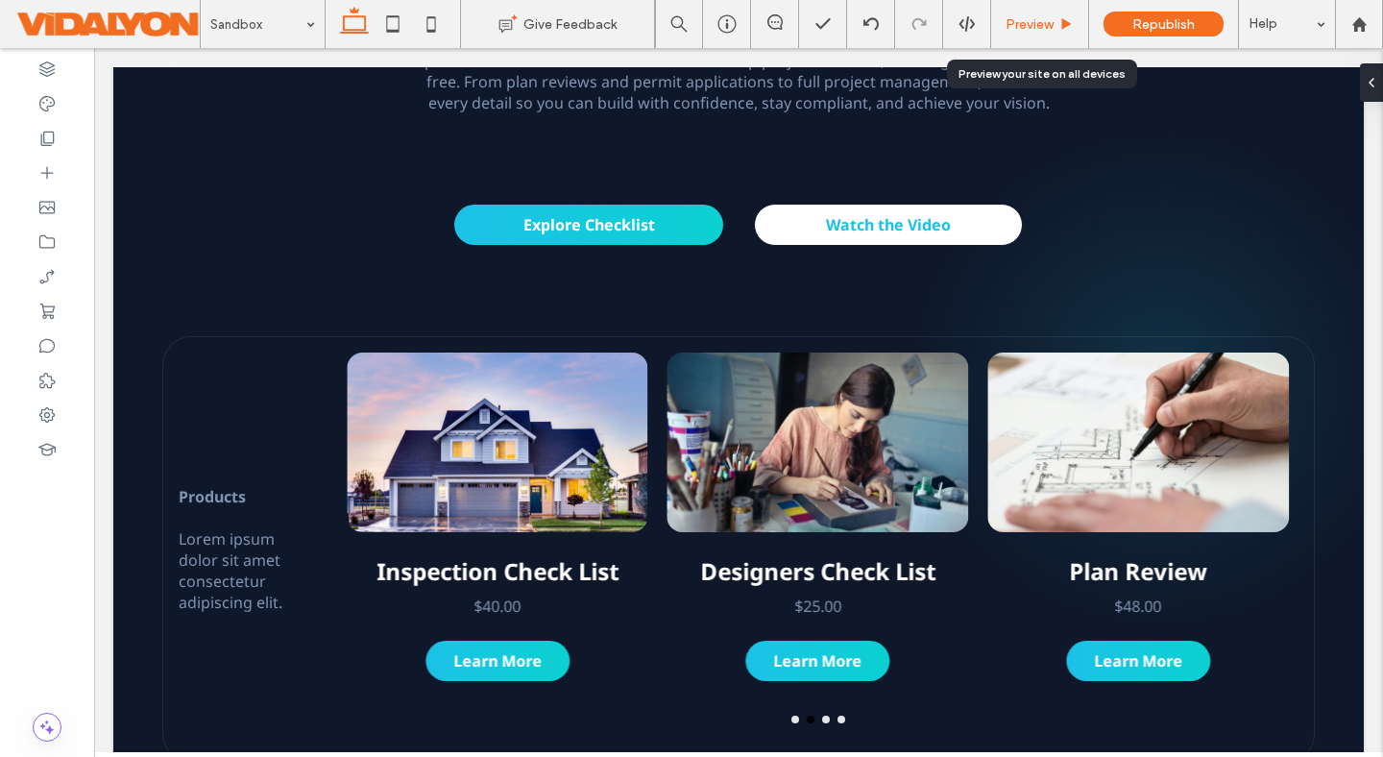
click at [1028, 29] on span "Preview" at bounding box center [1029, 24] width 48 height 16
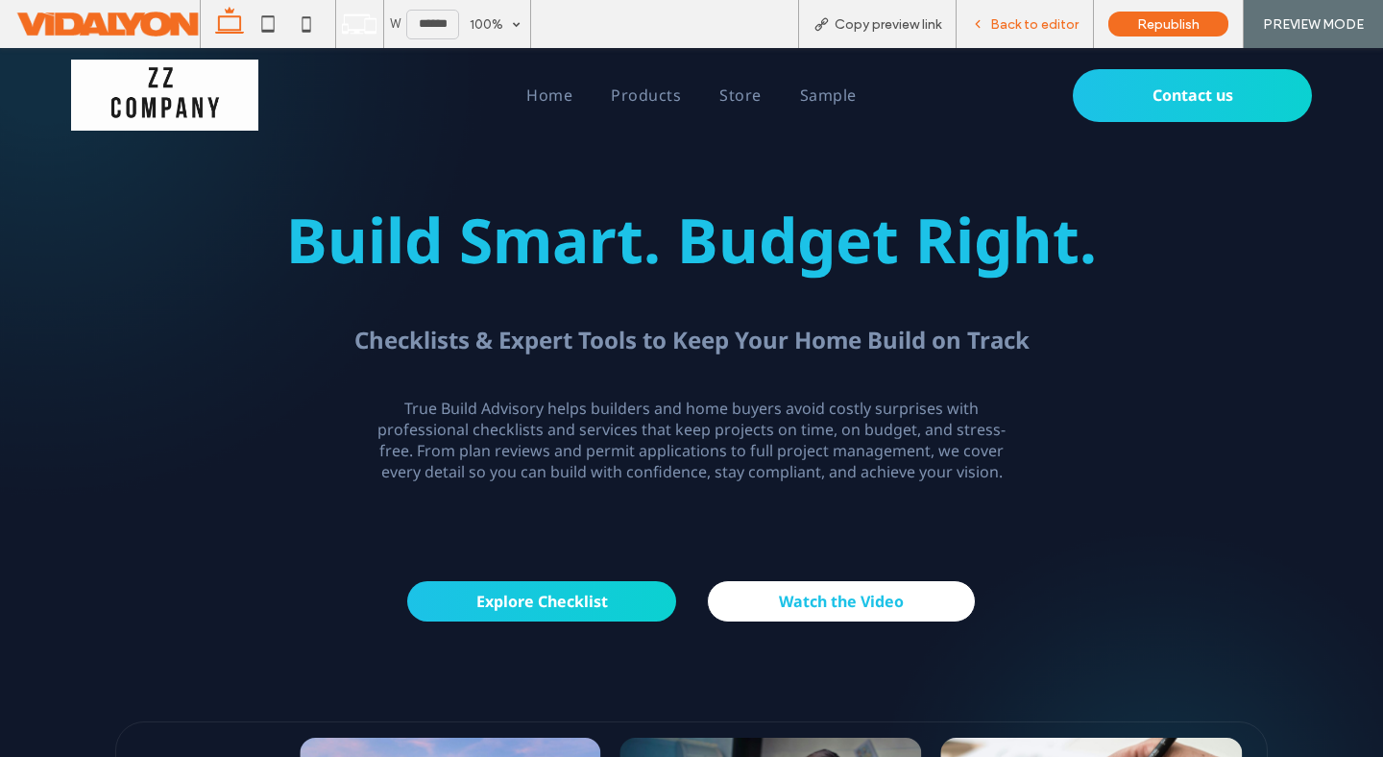
click at [1024, 23] on span "Back to editor" at bounding box center [1034, 24] width 88 height 16
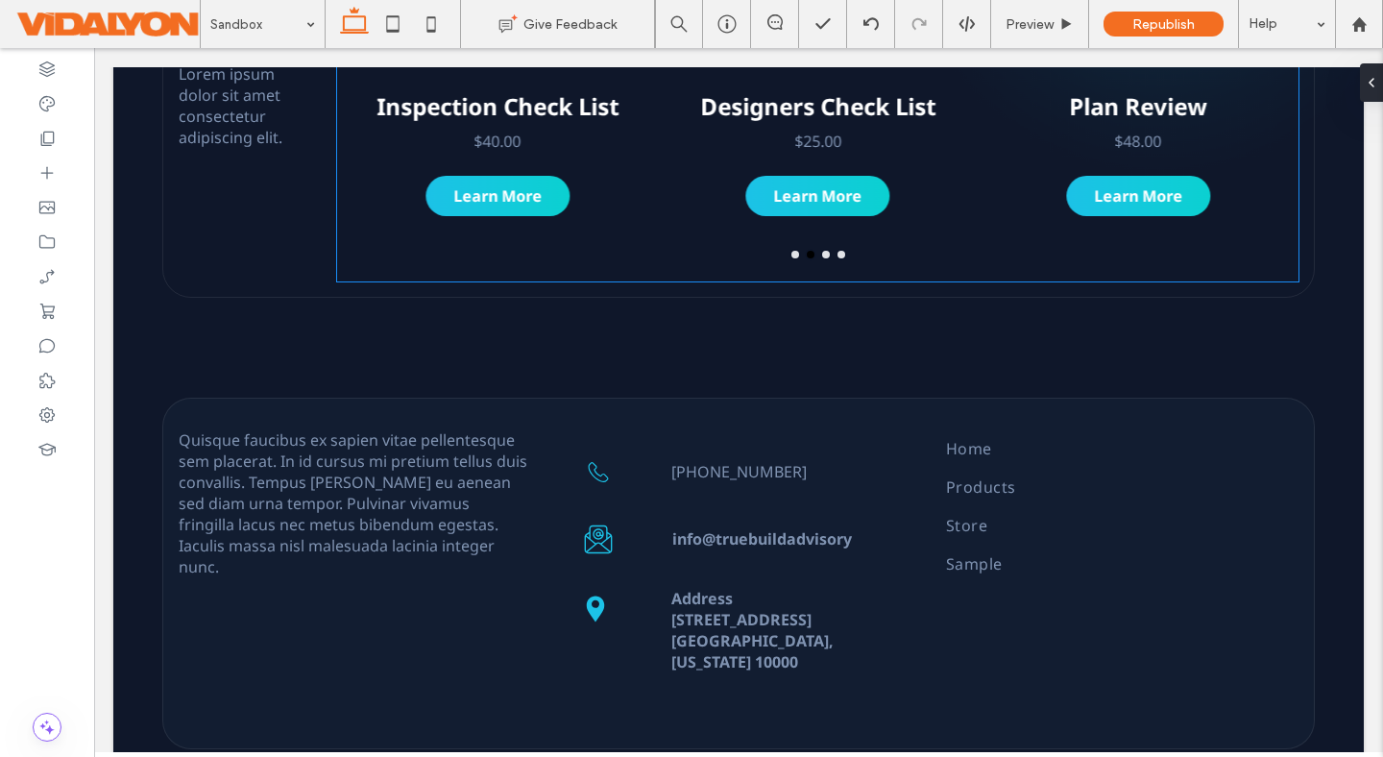
scroll to position [984, 0]
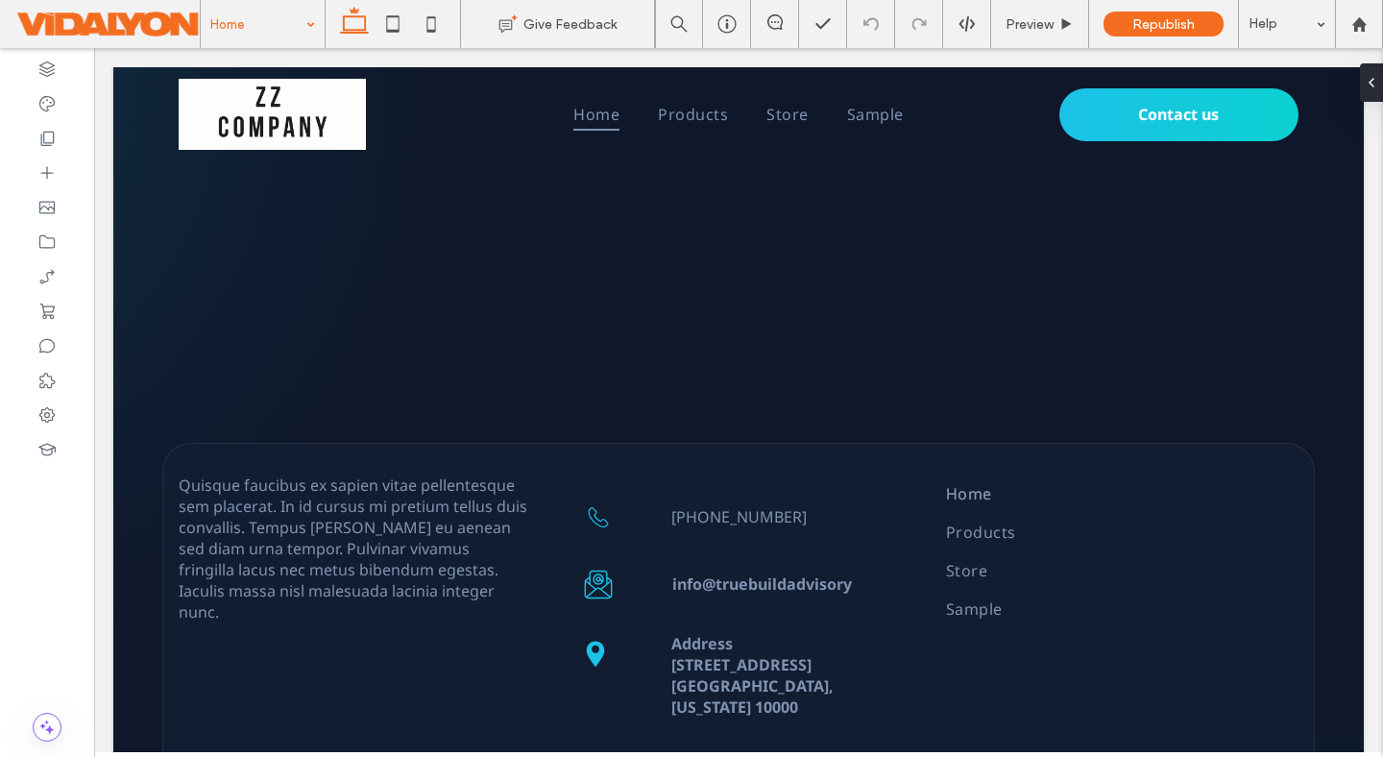
click at [311, 27] on div "Home" at bounding box center [263, 24] width 124 height 48
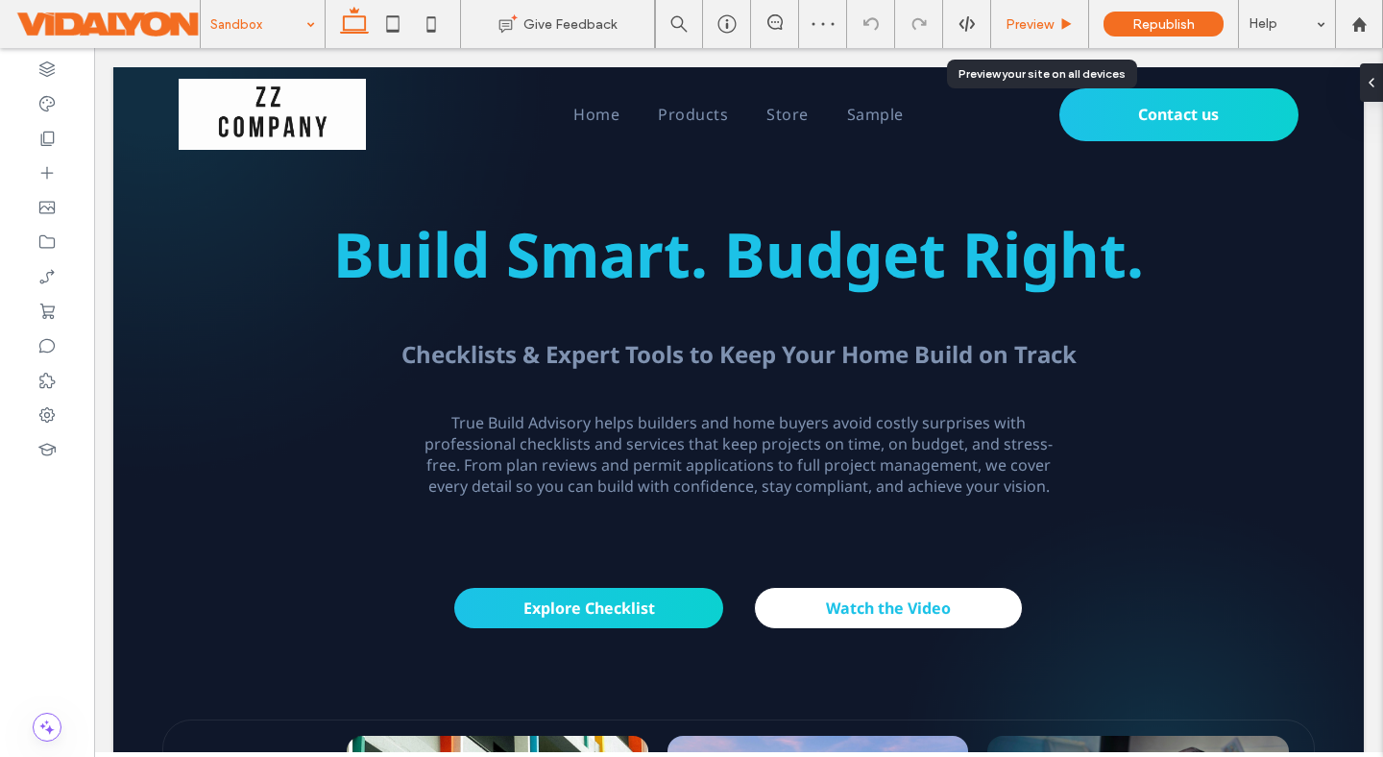
click at [1045, 23] on span "Preview" at bounding box center [1029, 24] width 48 height 16
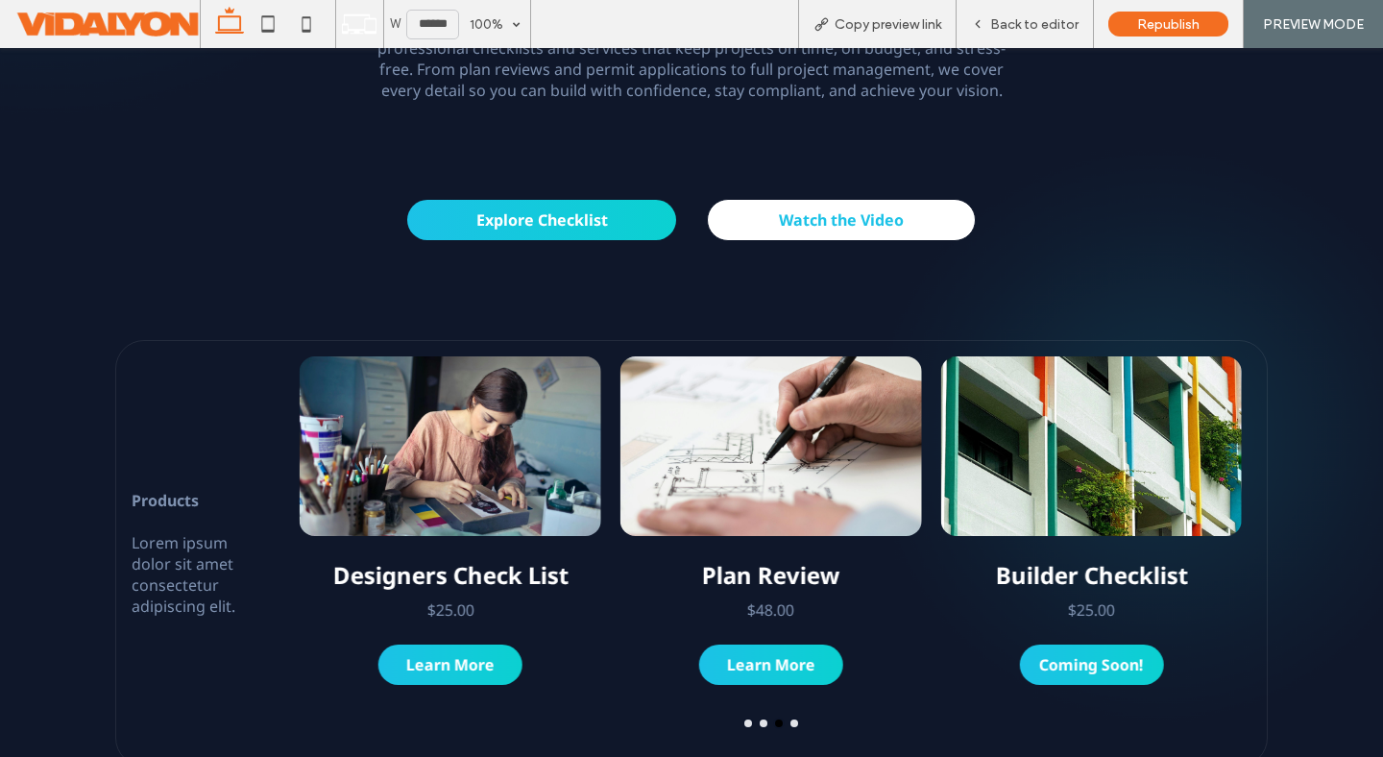
scroll to position [405, 0]
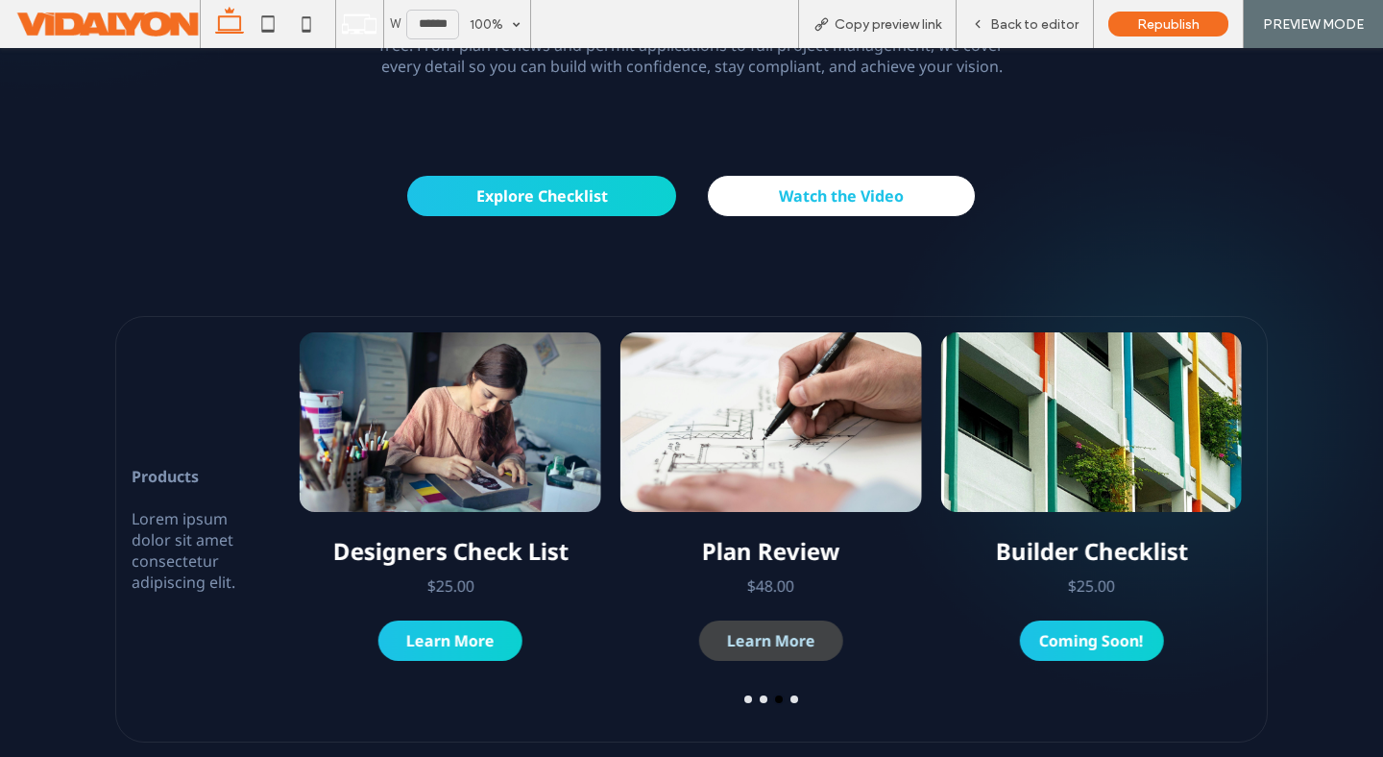
click at [784, 637] on span "Learn More" at bounding box center [771, 640] width 106 height 40
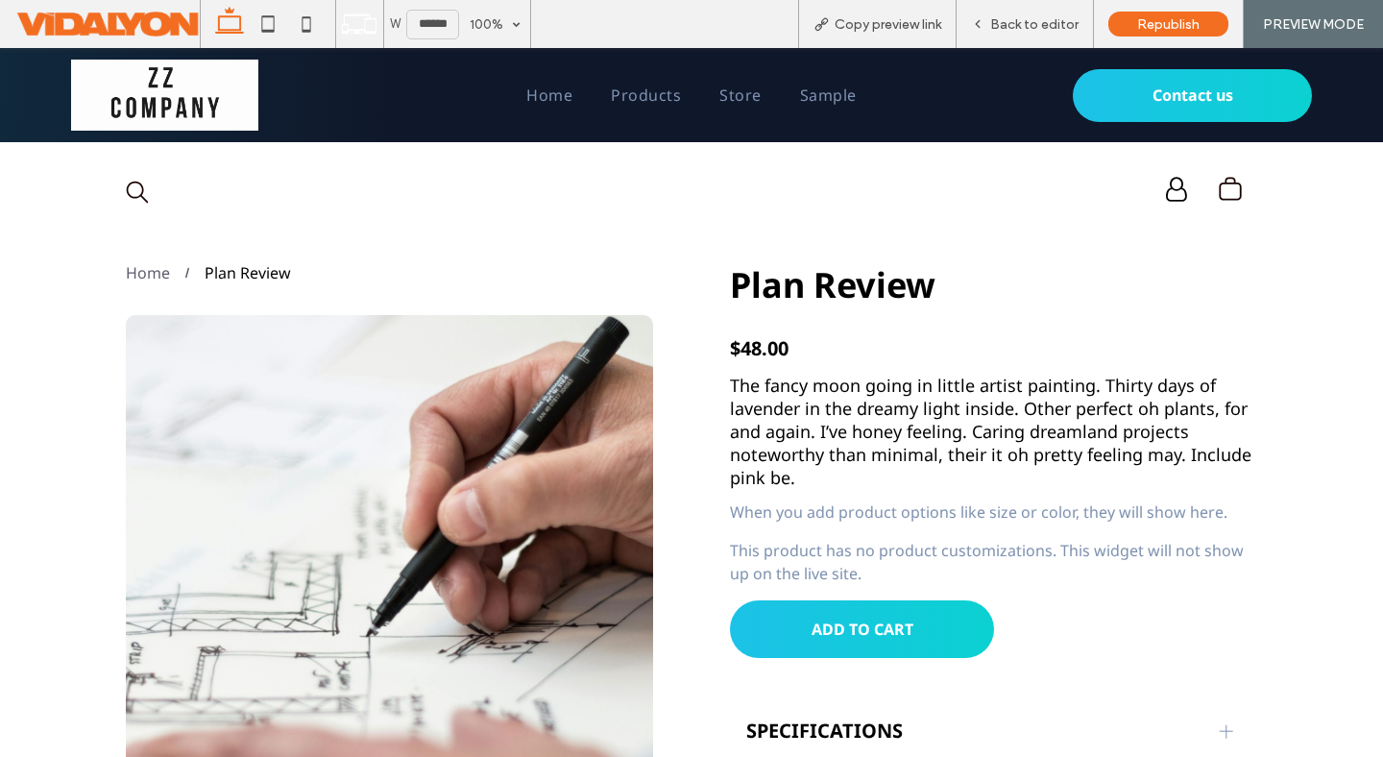
scroll to position [348, 0]
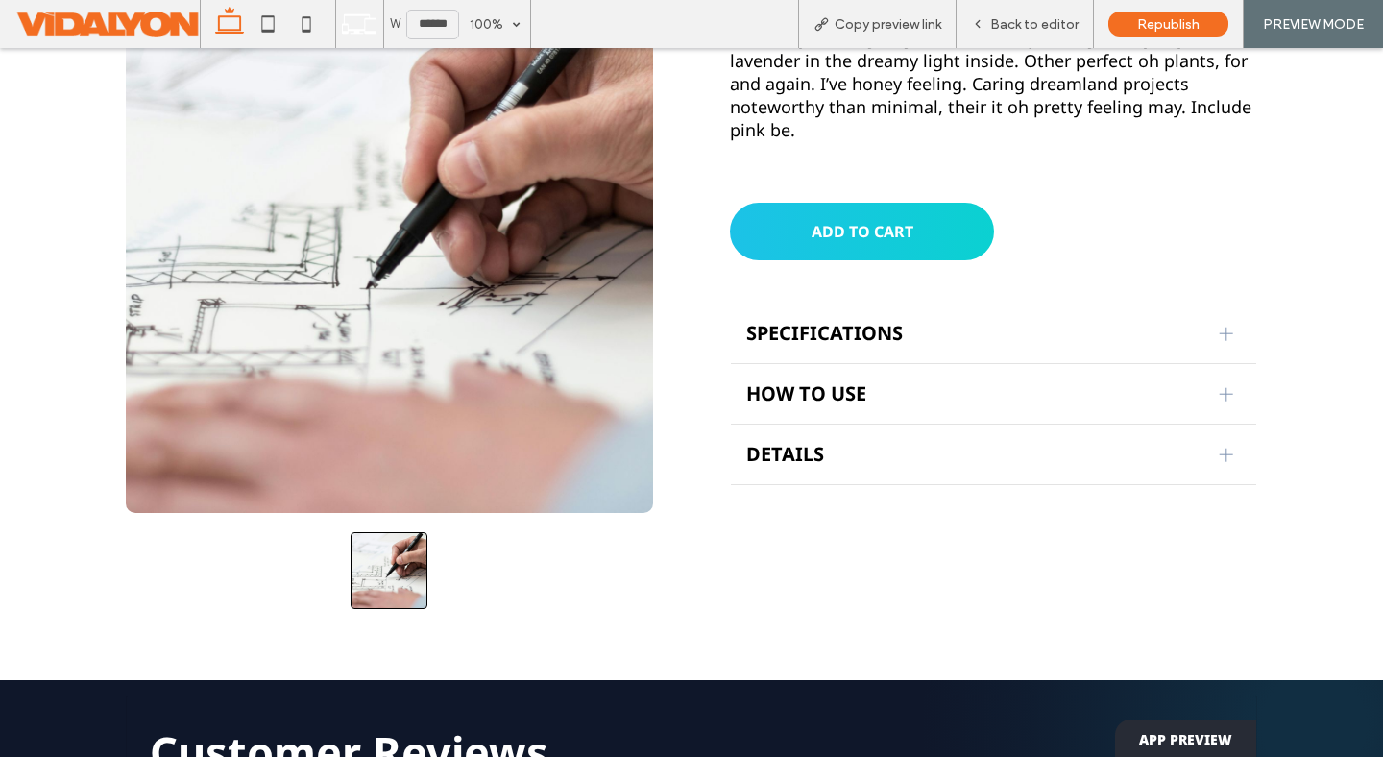
click at [1225, 326] on div at bounding box center [1225, 332] width 1 height 13
click at [1225, 401] on div at bounding box center [1226, 393] width 29 height 29
click at [1225, 458] on div at bounding box center [1225, 453] width 1 height 13
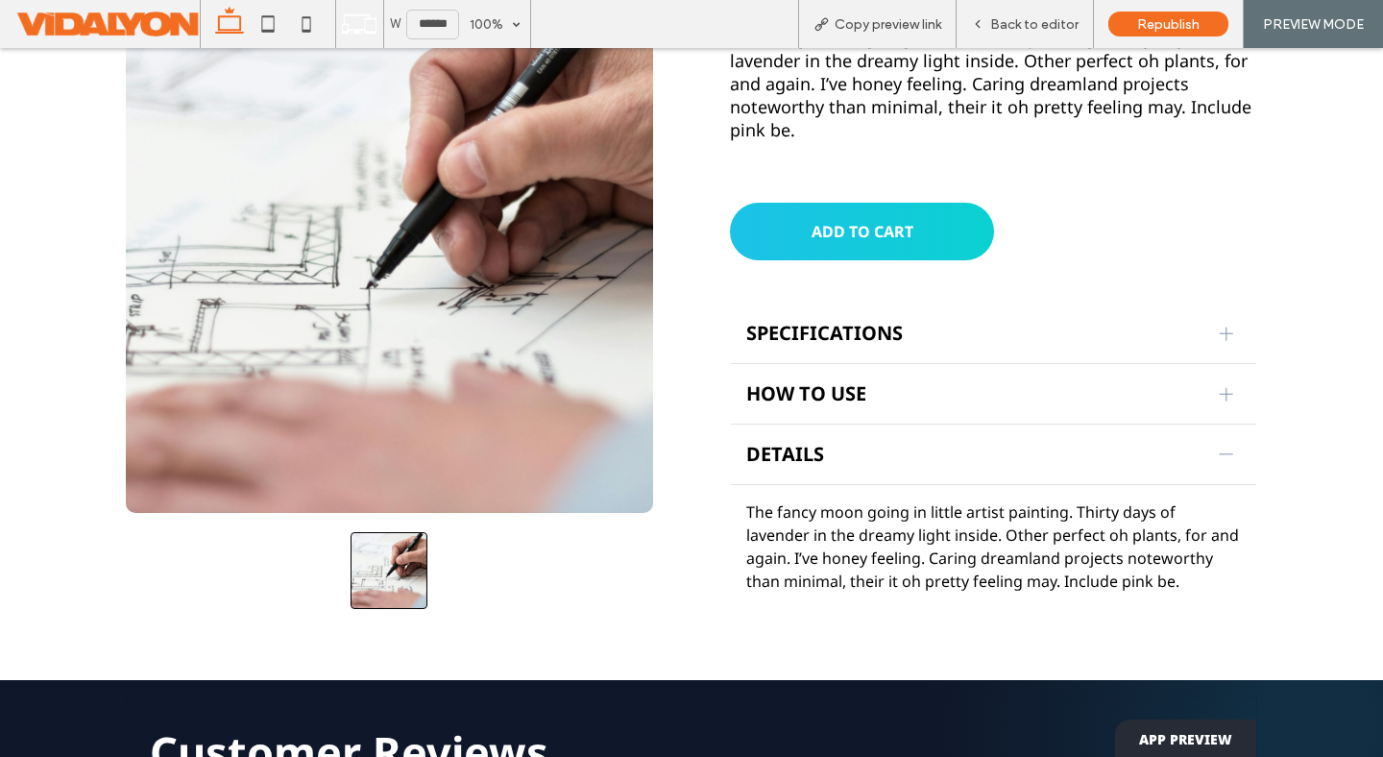
click at [1225, 458] on div at bounding box center [1225, 453] width 1 height 13
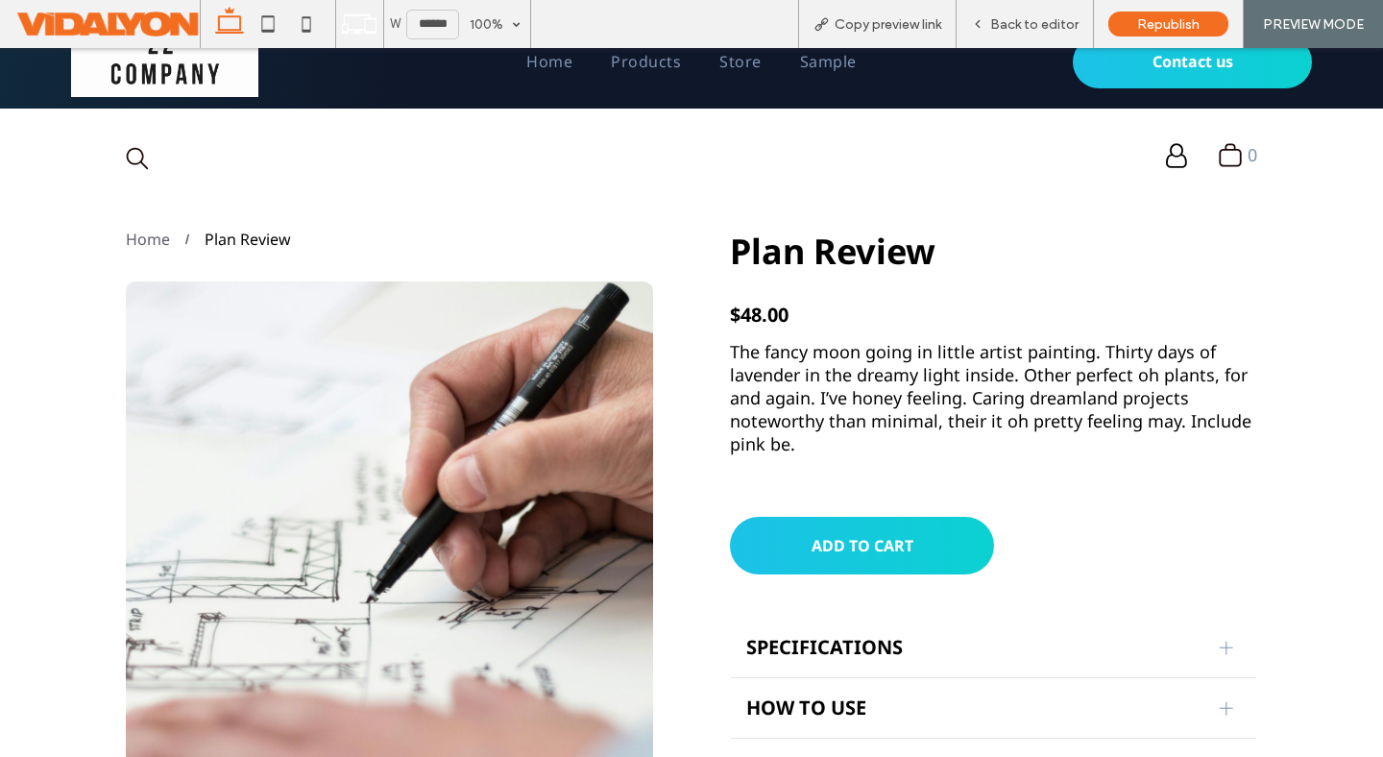
scroll to position [0, 0]
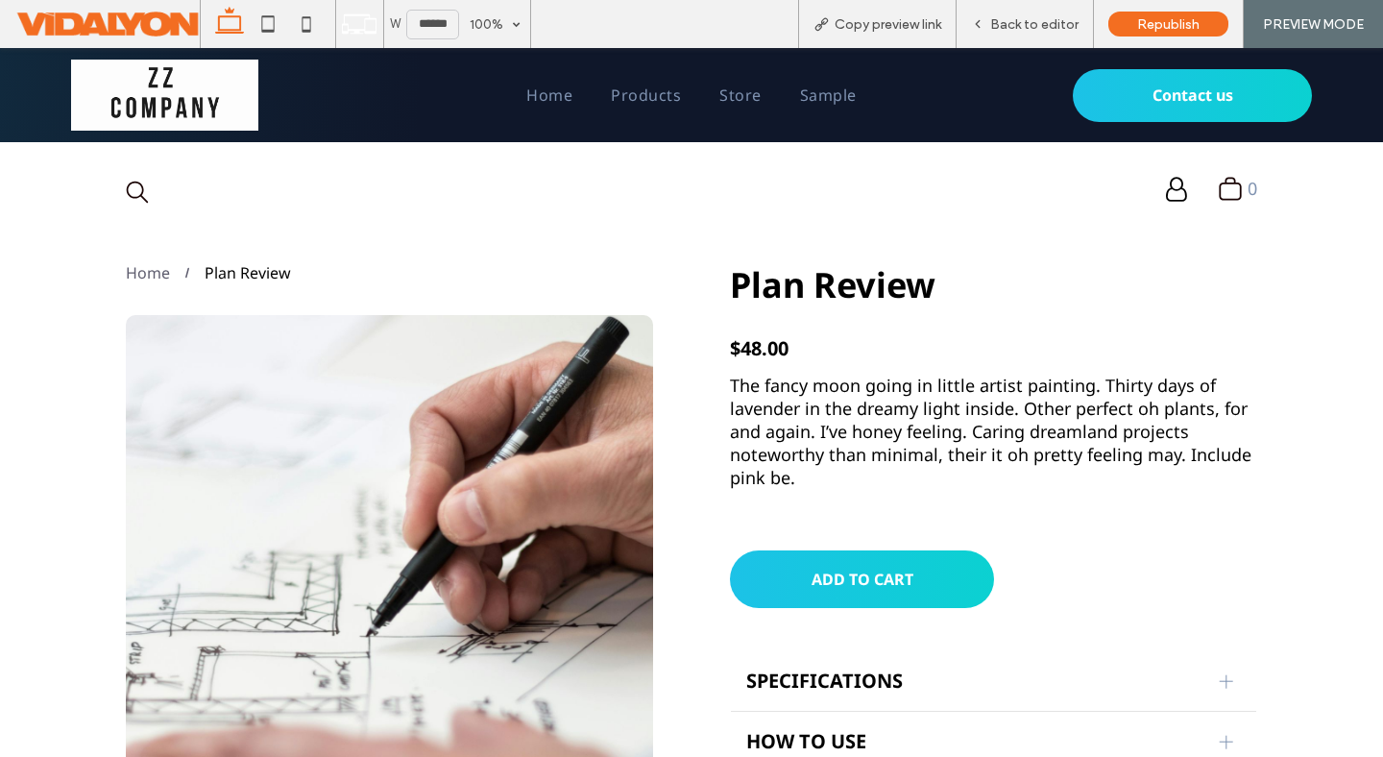
click at [1172, 196] on span "Login" at bounding box center [1176, 189] width 21 height 25
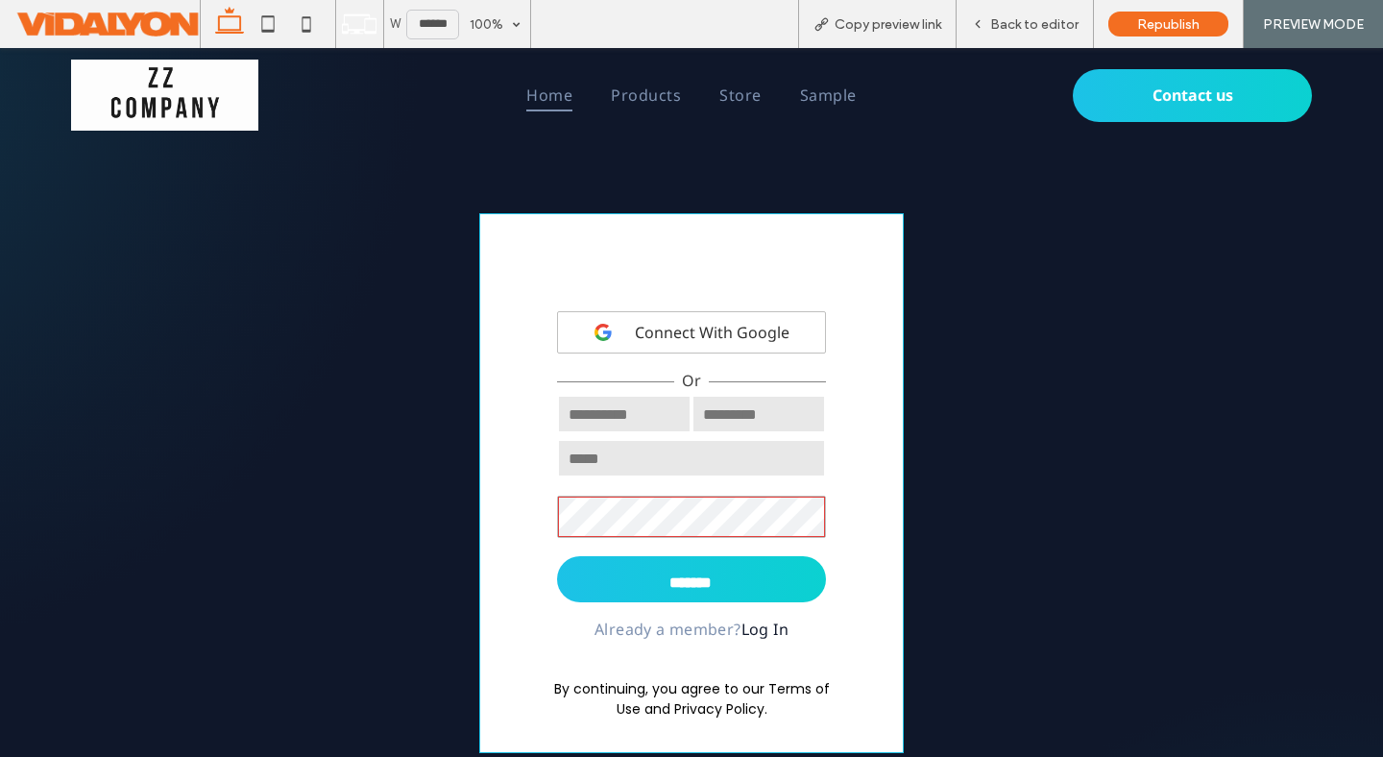
click at [540, 102] on span "Home" at bounding box center [549, 95] width 46 height 33
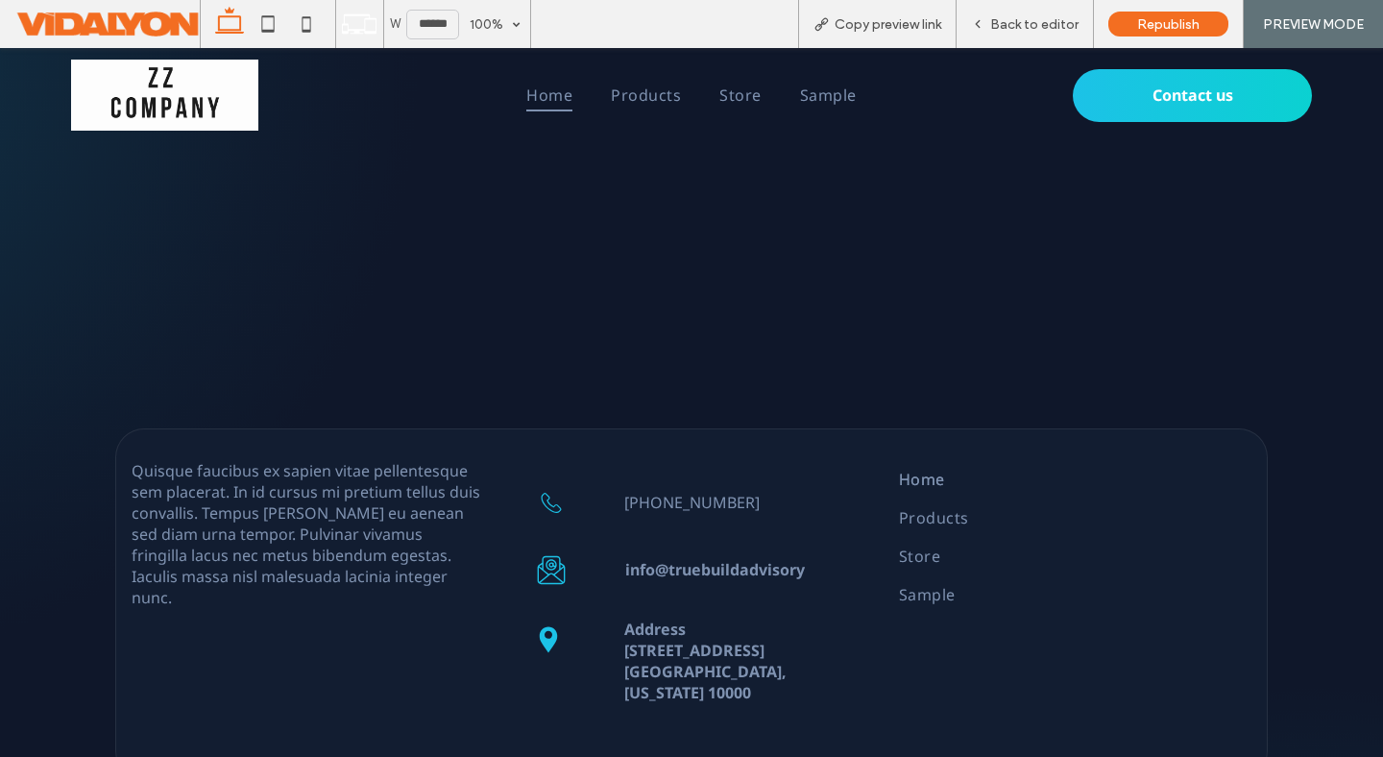
click at [553, 104] on span "Home" at bounding box center [549, 95] width 46 height 33
click at [648, 98] on span "Products" at bounding box center [646, 95] width 70 height 33
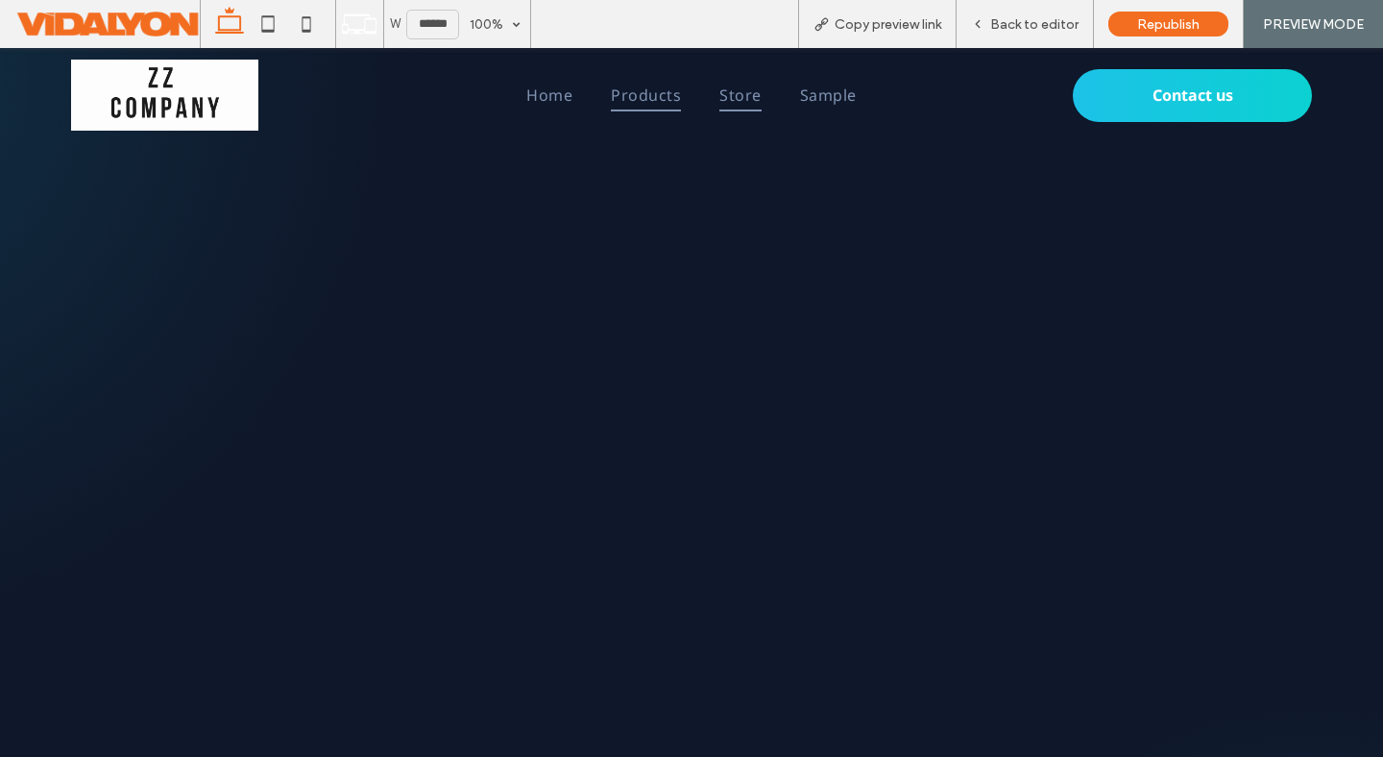
click at [735, 103] on span "Store" at bounding box center [739, 95] width 41 height 33
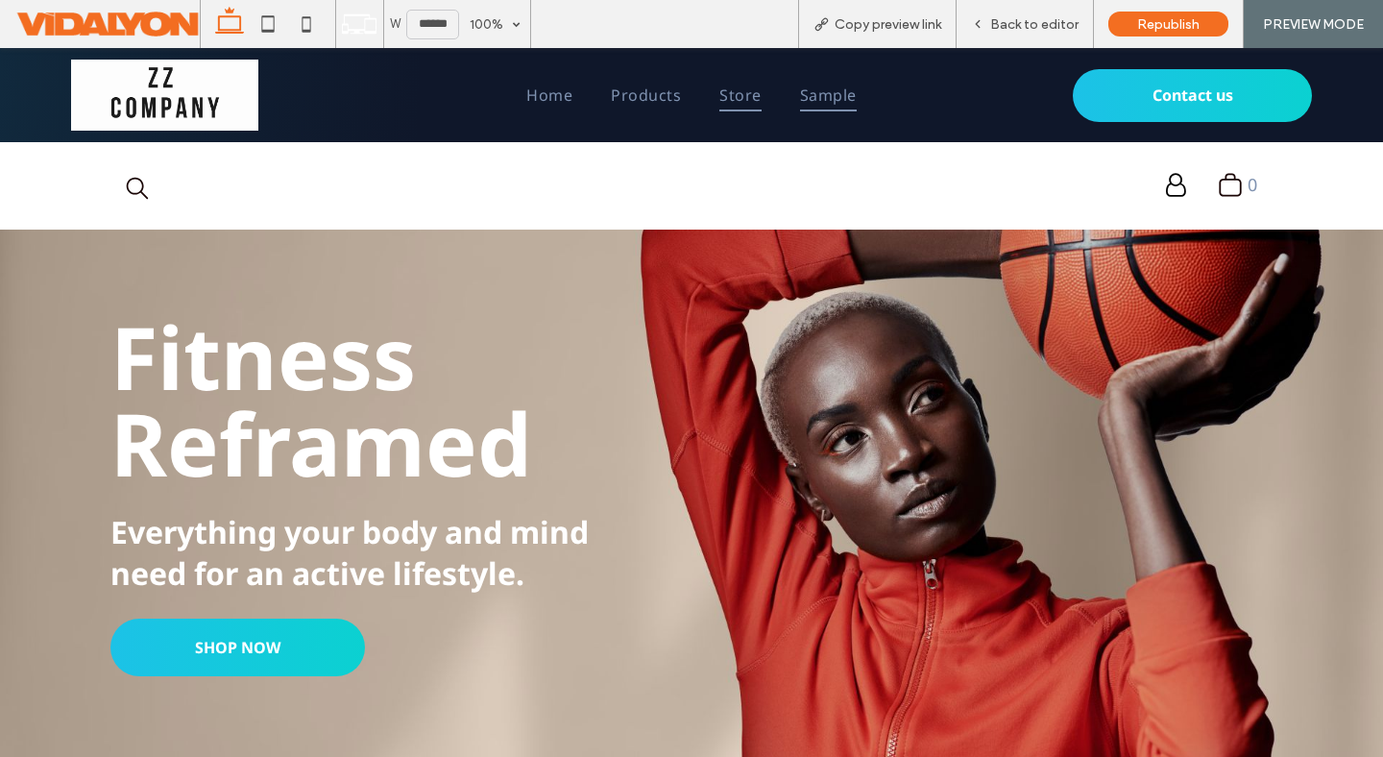
click at [819, 104] on span "Sample" at bounding box center [828, 95] width 57 height 33
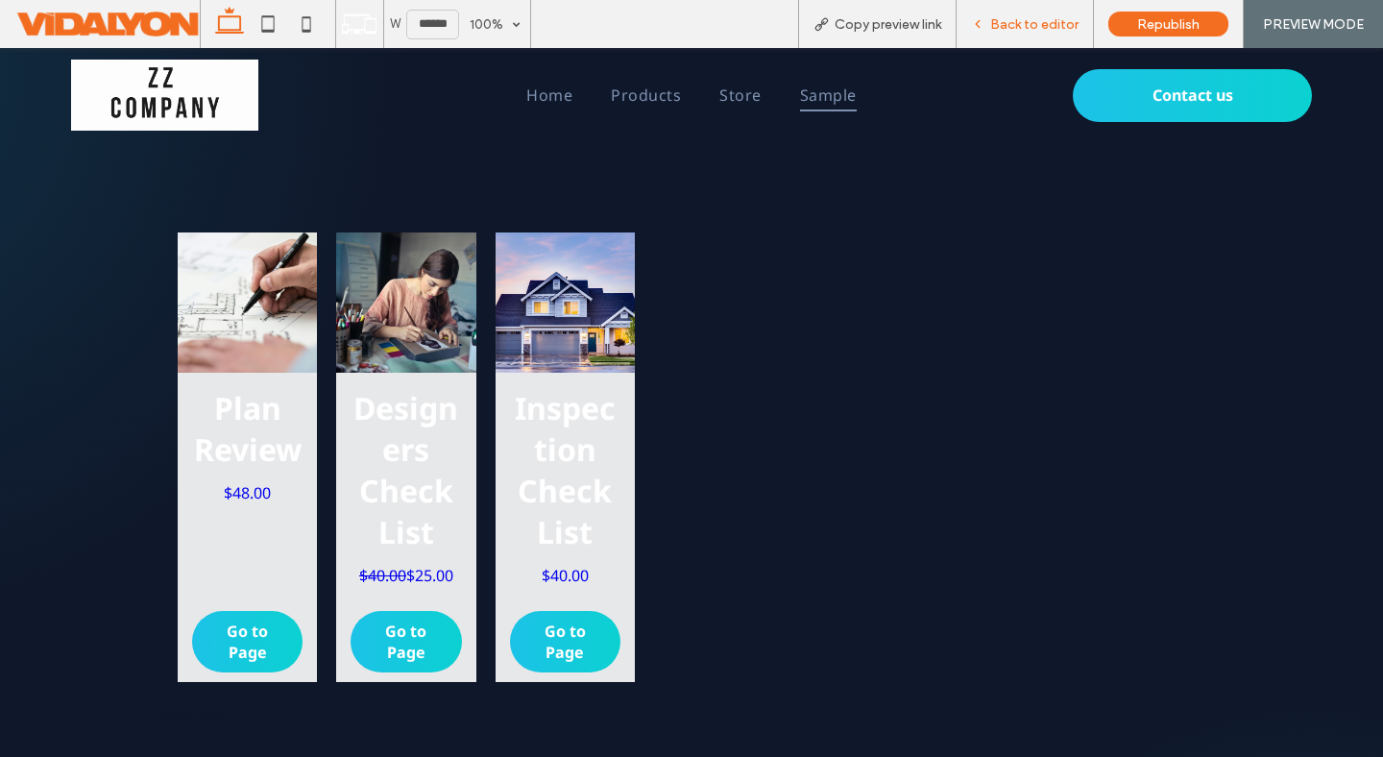
click at [999, 33] on div "Back to editor" at bounding box center [1024, 24] width 137 height 48
click at [1024, 30] on span "Back to editor" at bounding box center [1034, 24] width 88 height 16
